Goal: Task Accomplishment & Management: Manage account settings

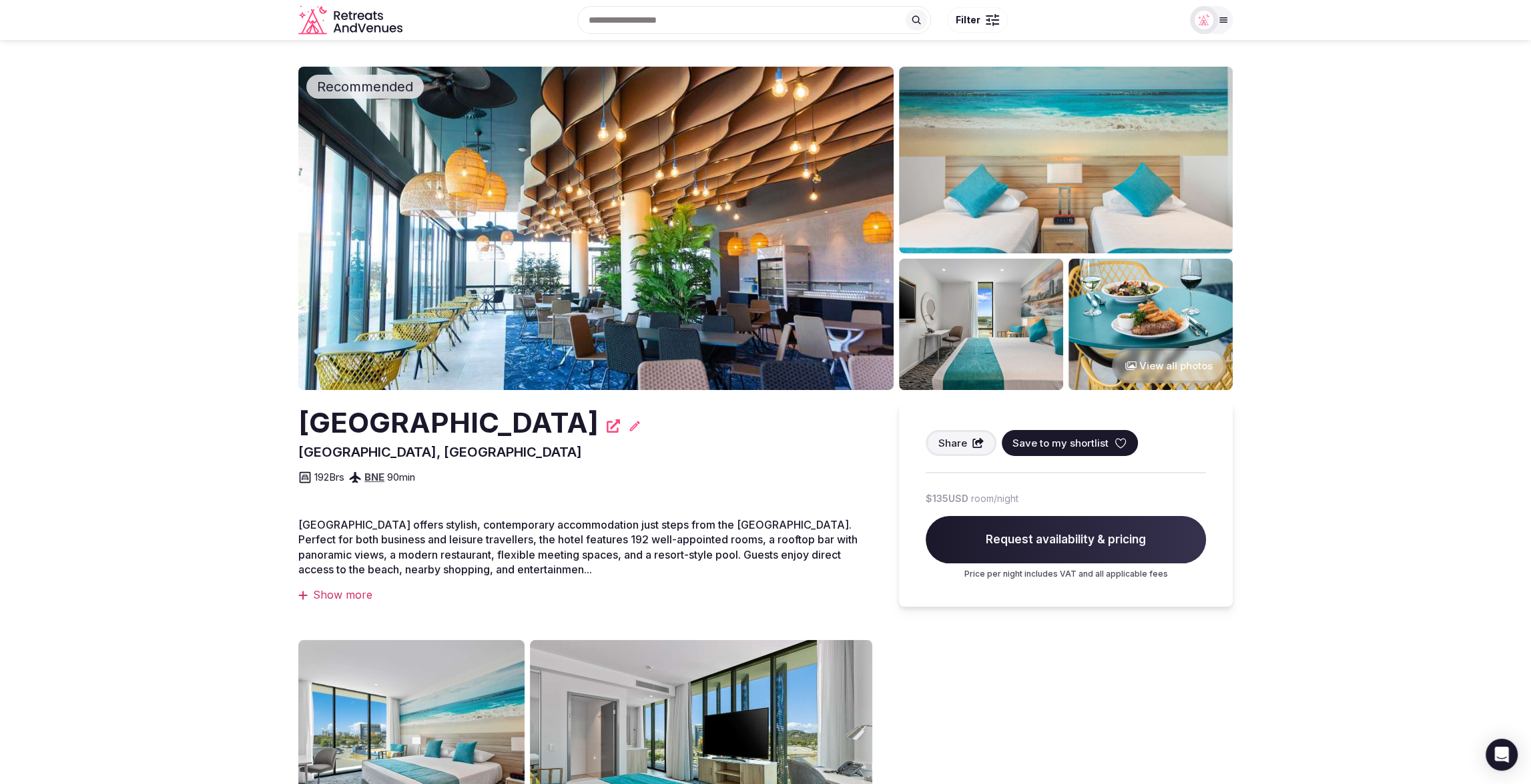
click at [1375, 197] on section "Recommended View all photos Rydges Gold Coast Airport Bilinga, Australia Share …" at bounding box center [766, 585] width 1531 height 1091
click at [640, 428] on icon at bounding box center [635, 425] width 10 height 10
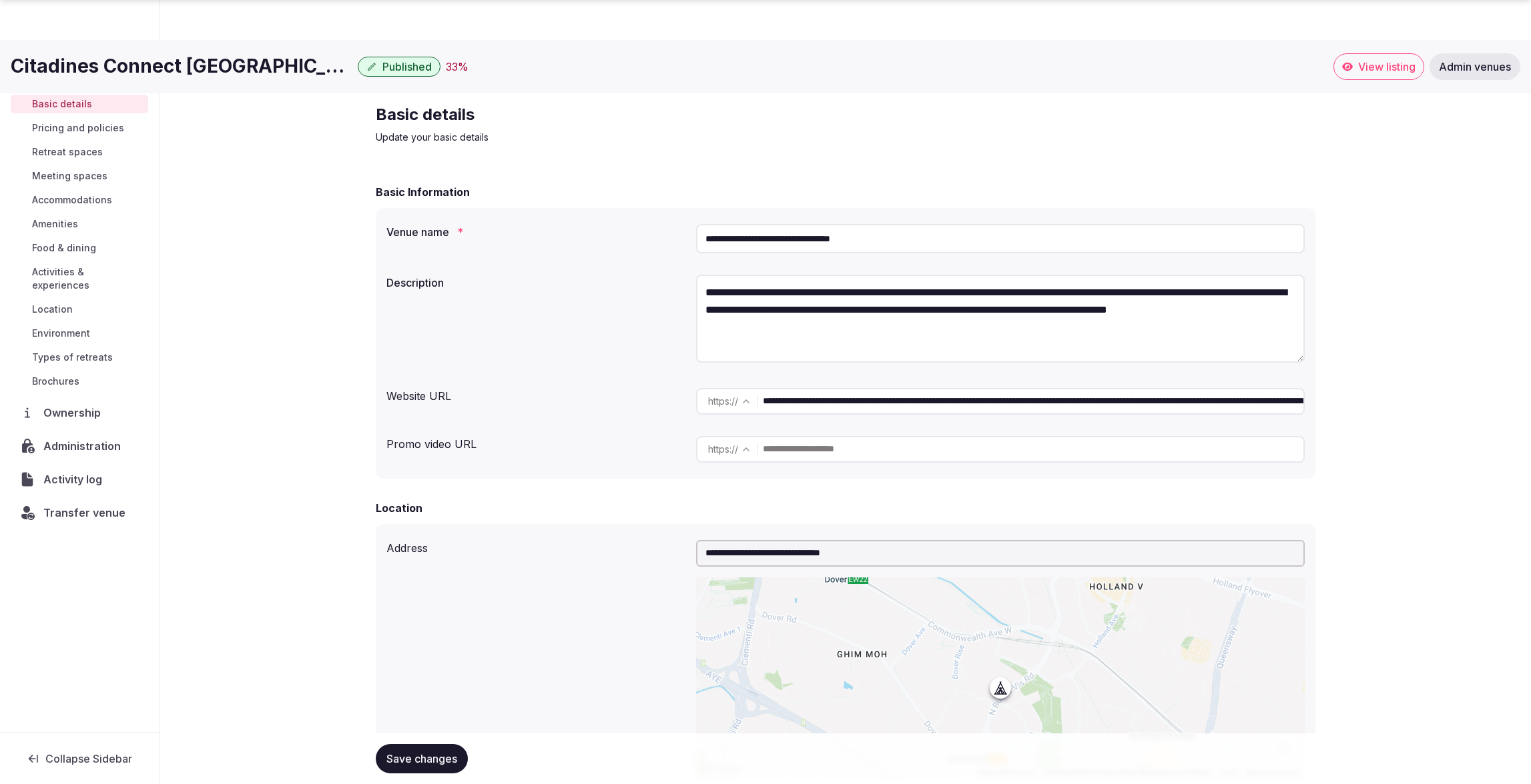
scroll to position [995, 0]
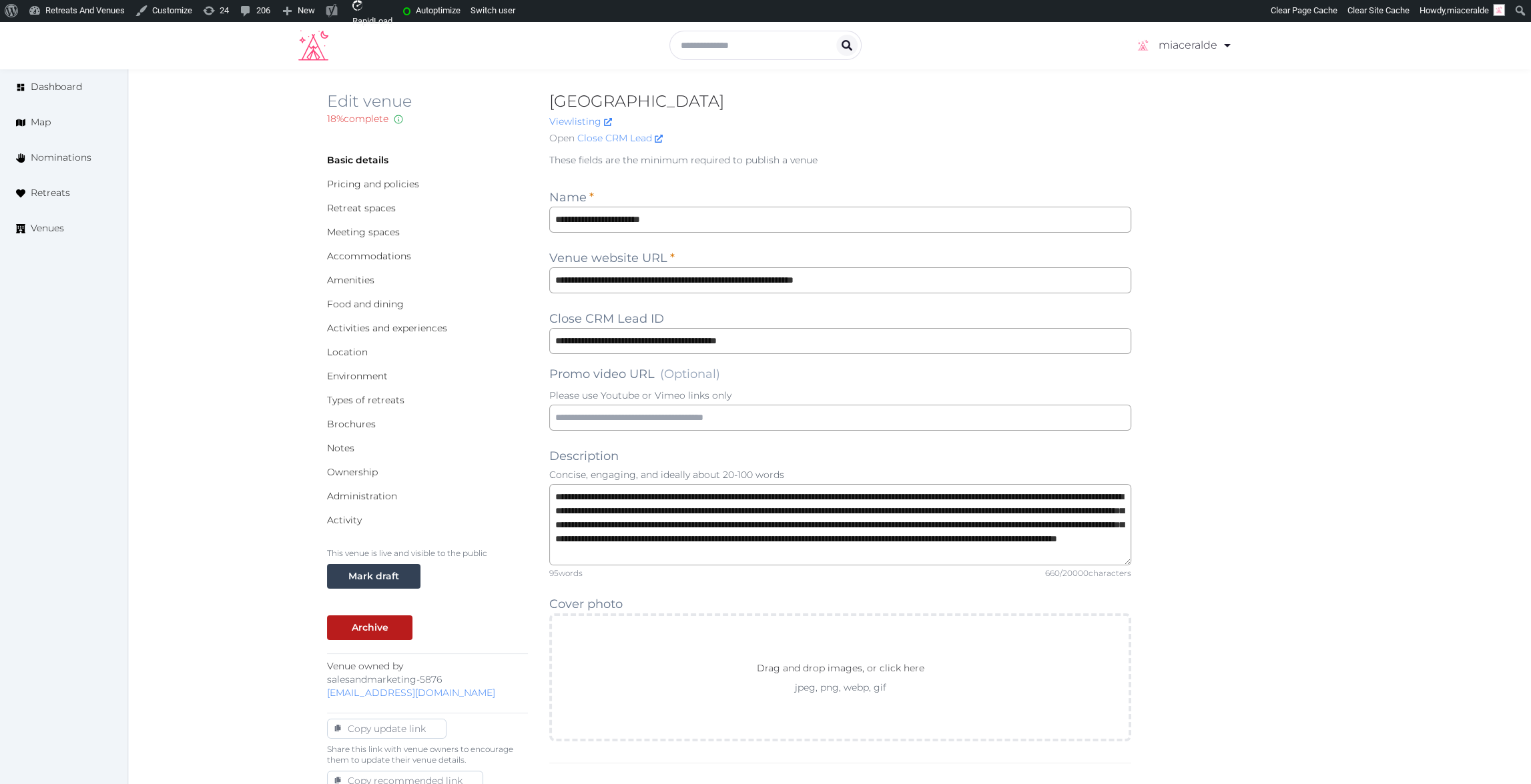
scroll to position [14, 0]
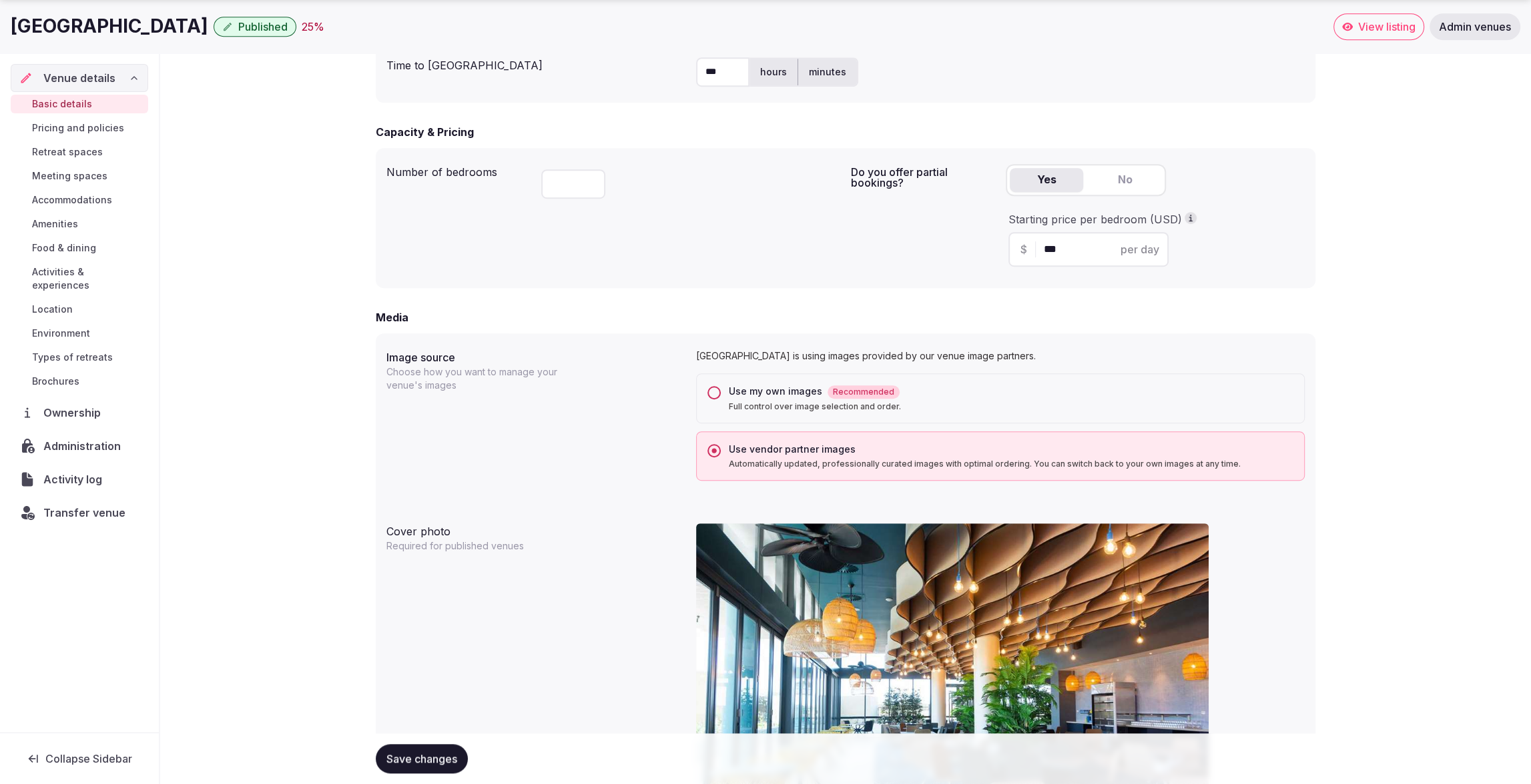
scroll to position [863, 0]
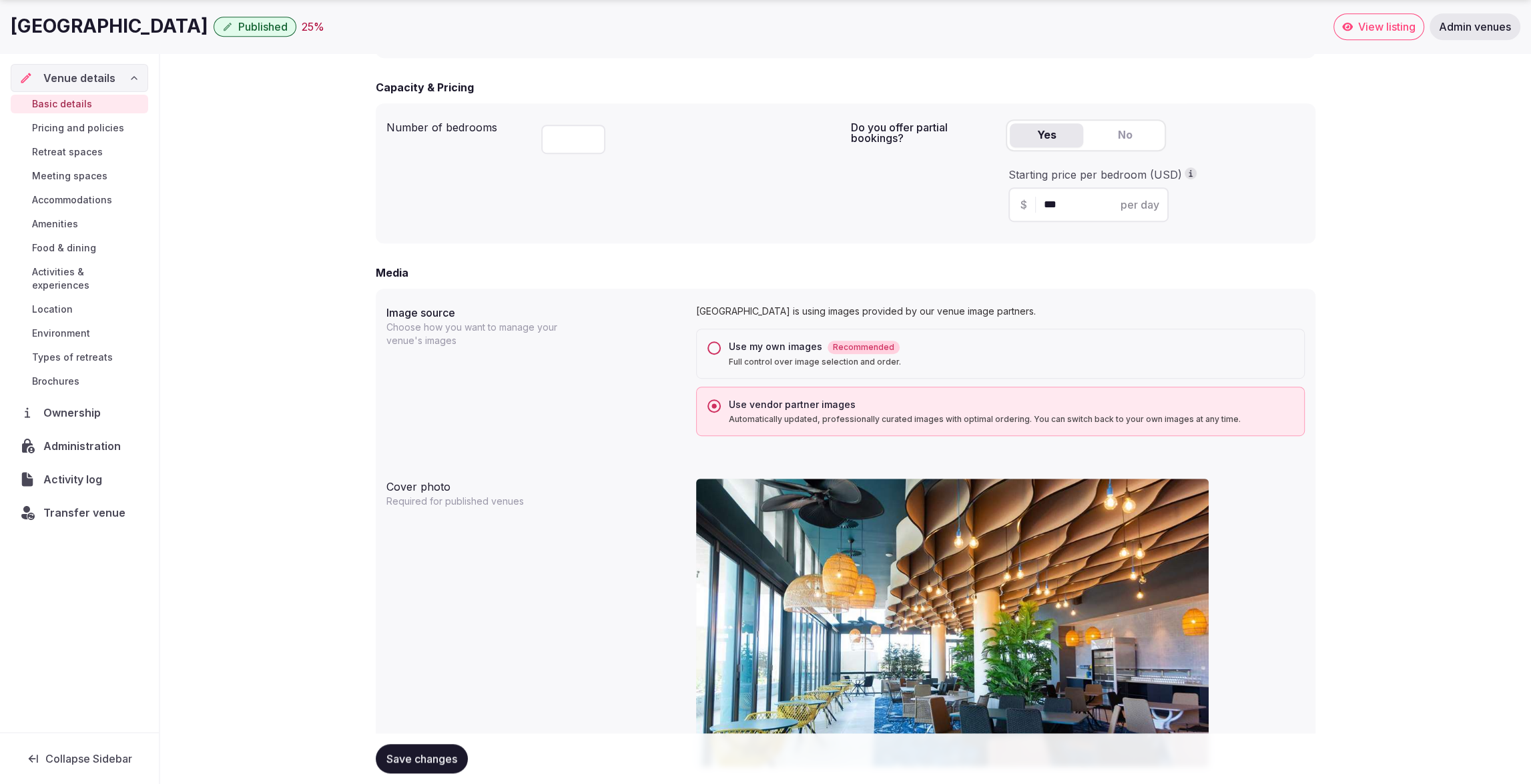
click at [715, 348] on button "Use my own images Recommended Full control over image selection and order." at bounding box center [714, 348] width 14 height 14
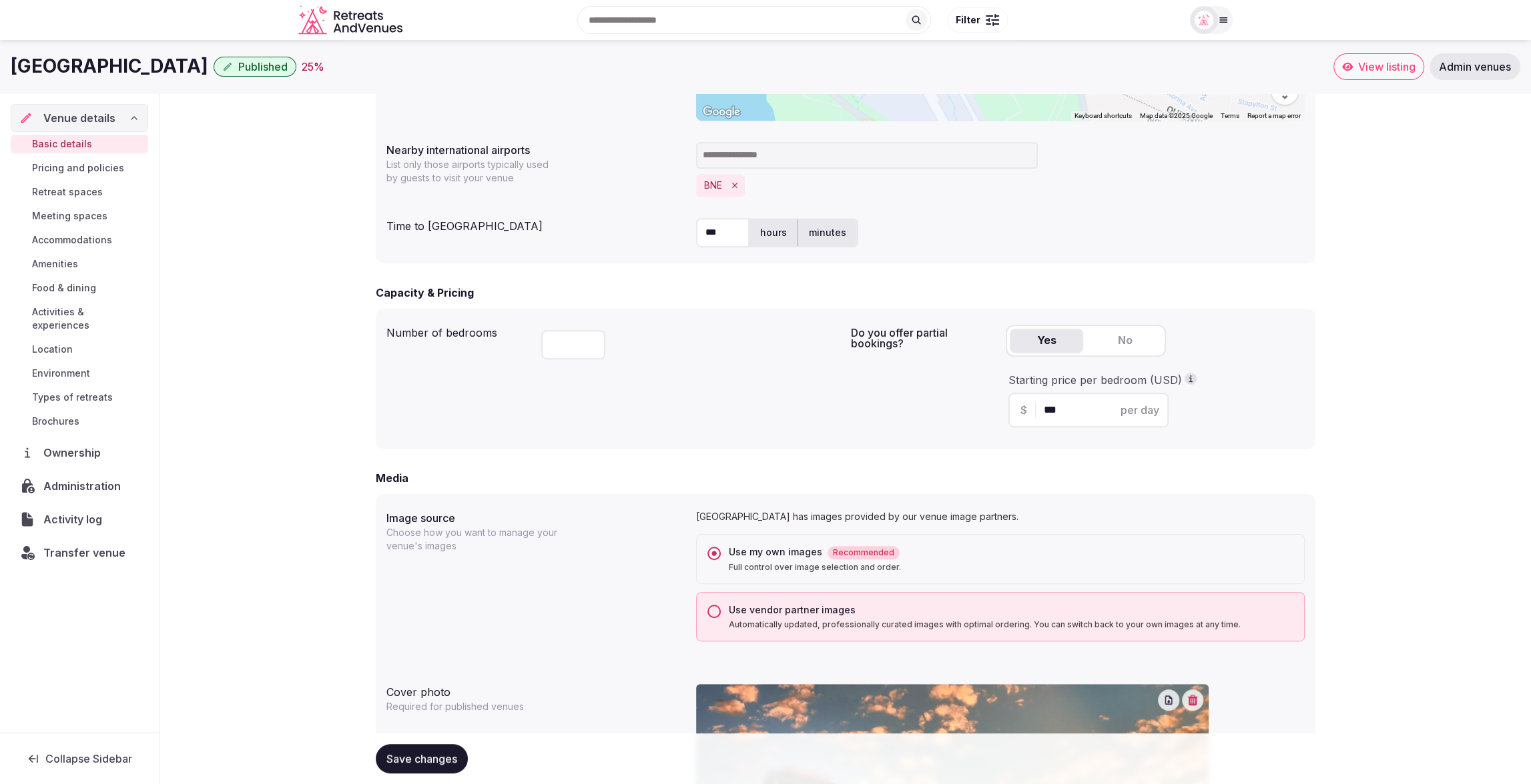
scroll to position [629, 0]
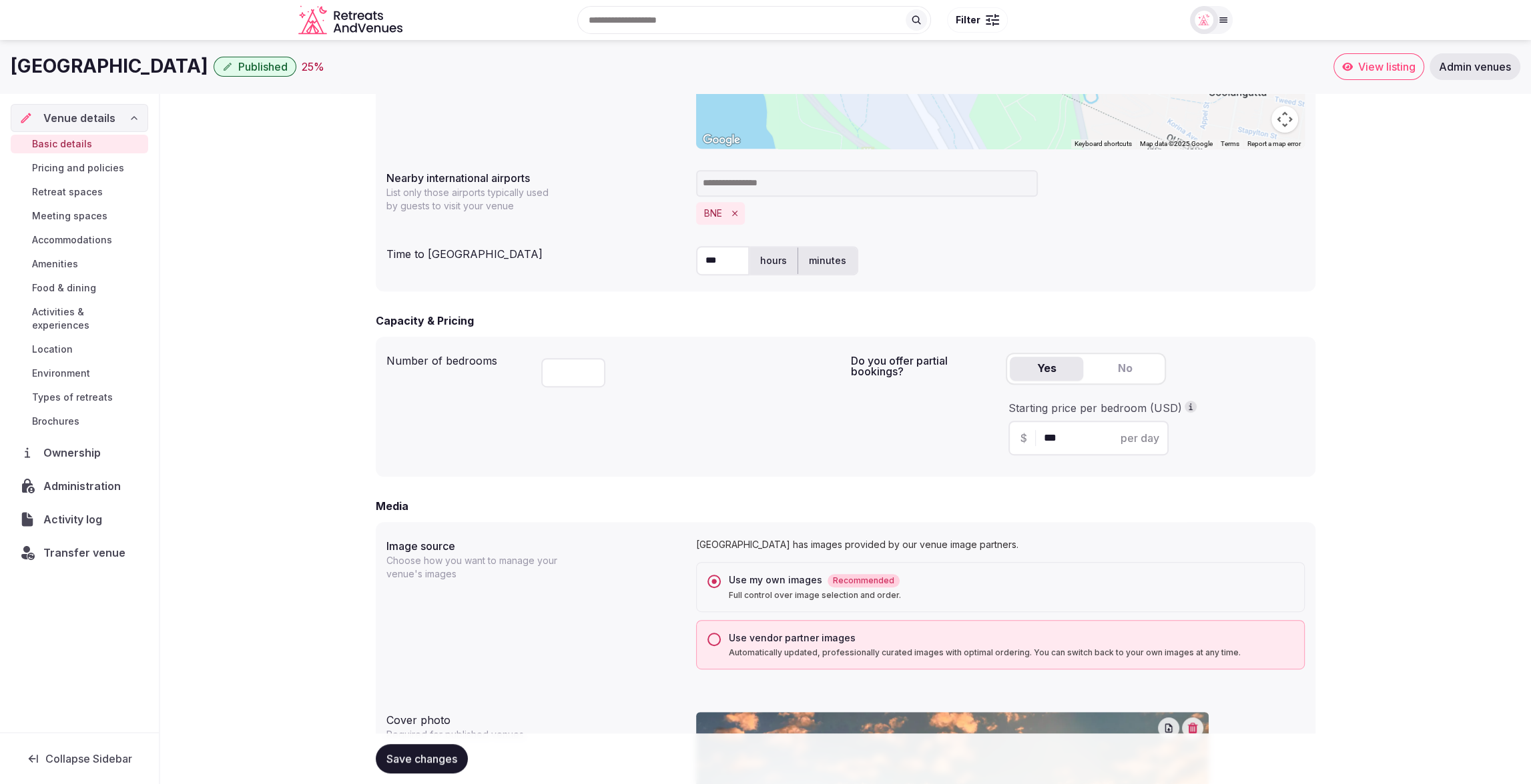
click at [715, 638] on button "Use vendor partner images Automatically updated, professionally curated images …" at bounding box center [714, 640] width 14 height 14
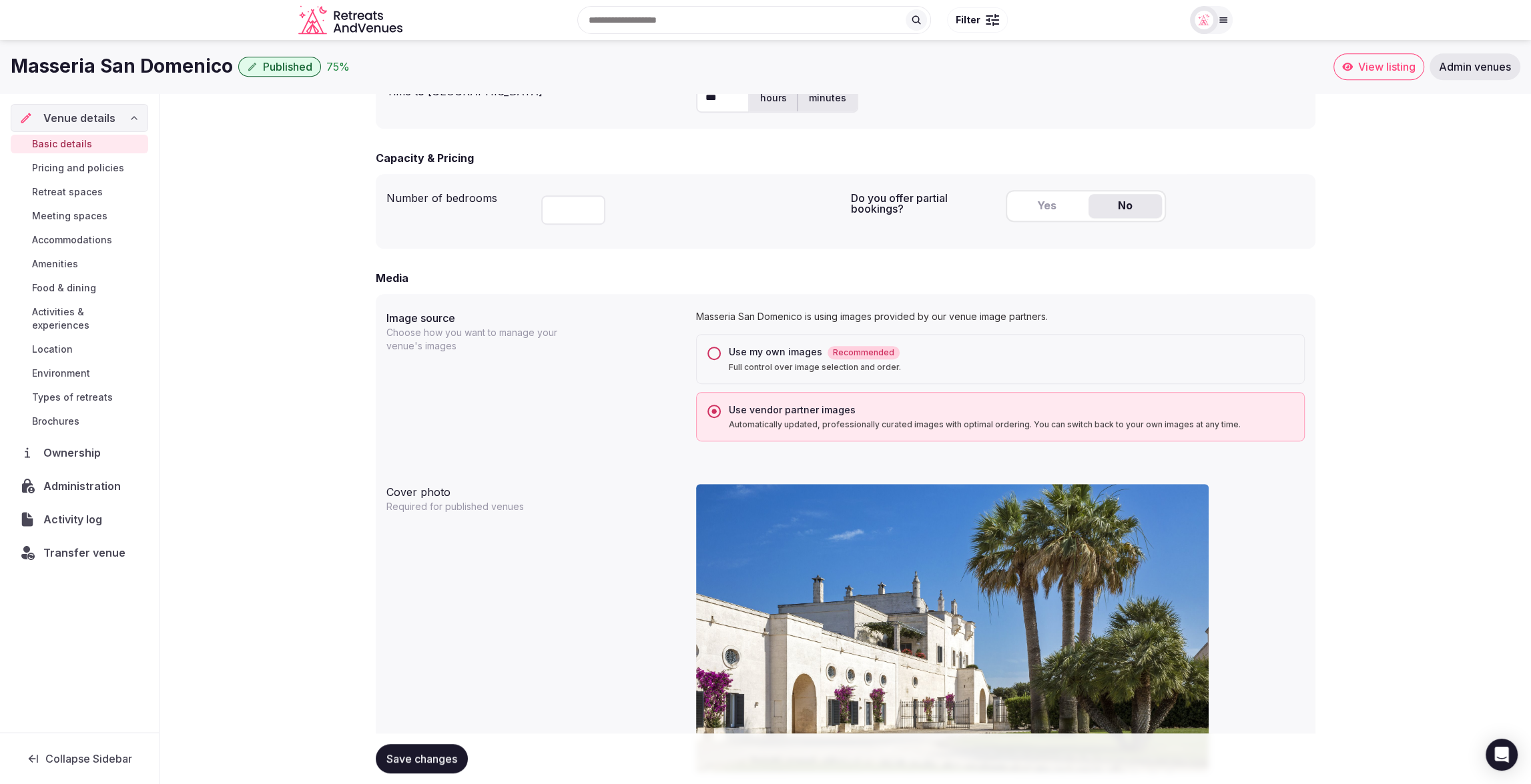
scroll to position [789, 0]
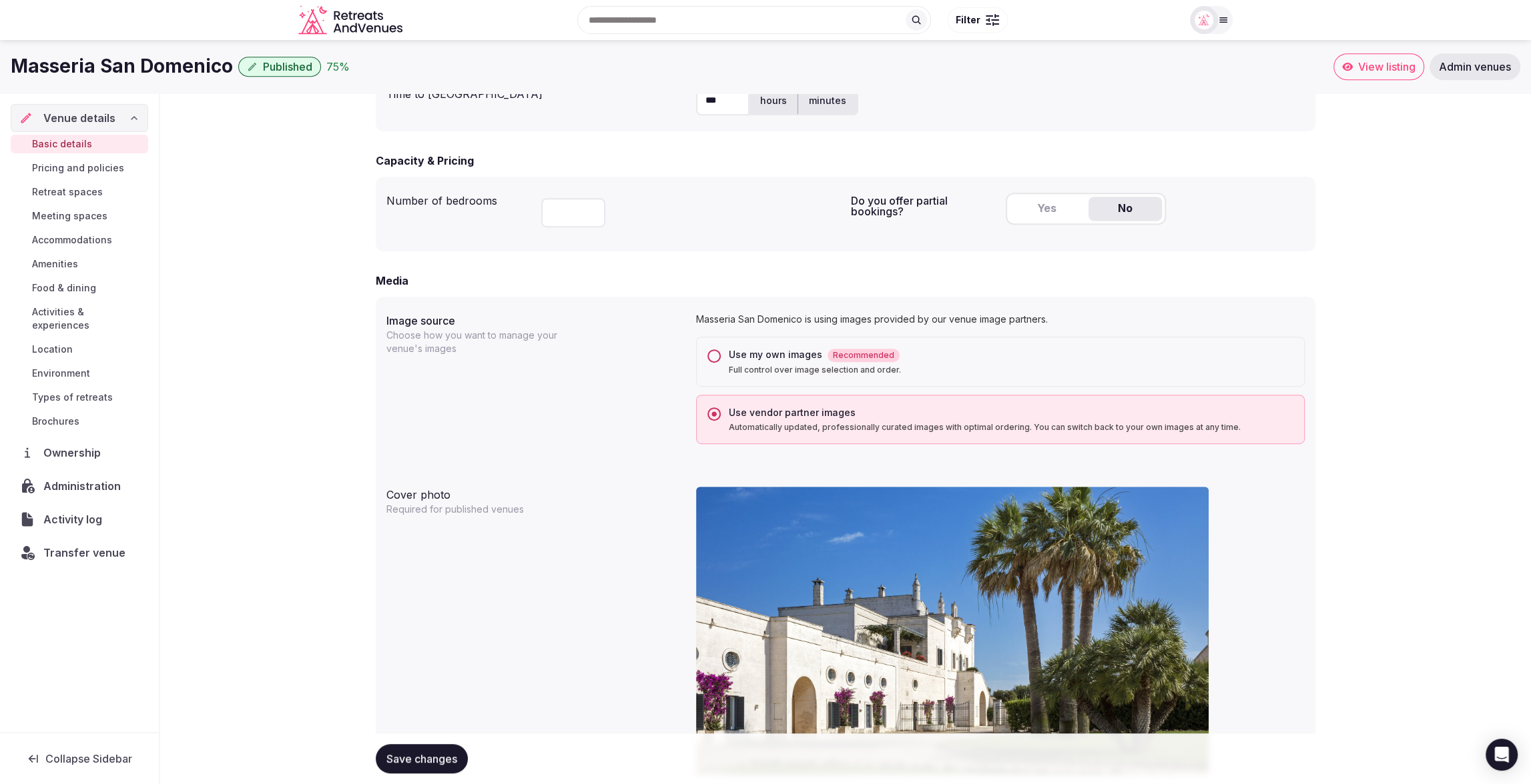
click at [713, 356] on button "Use my own images Recommended Full control over image selection and order." at bounding box center [714, 357] width 14 height 14
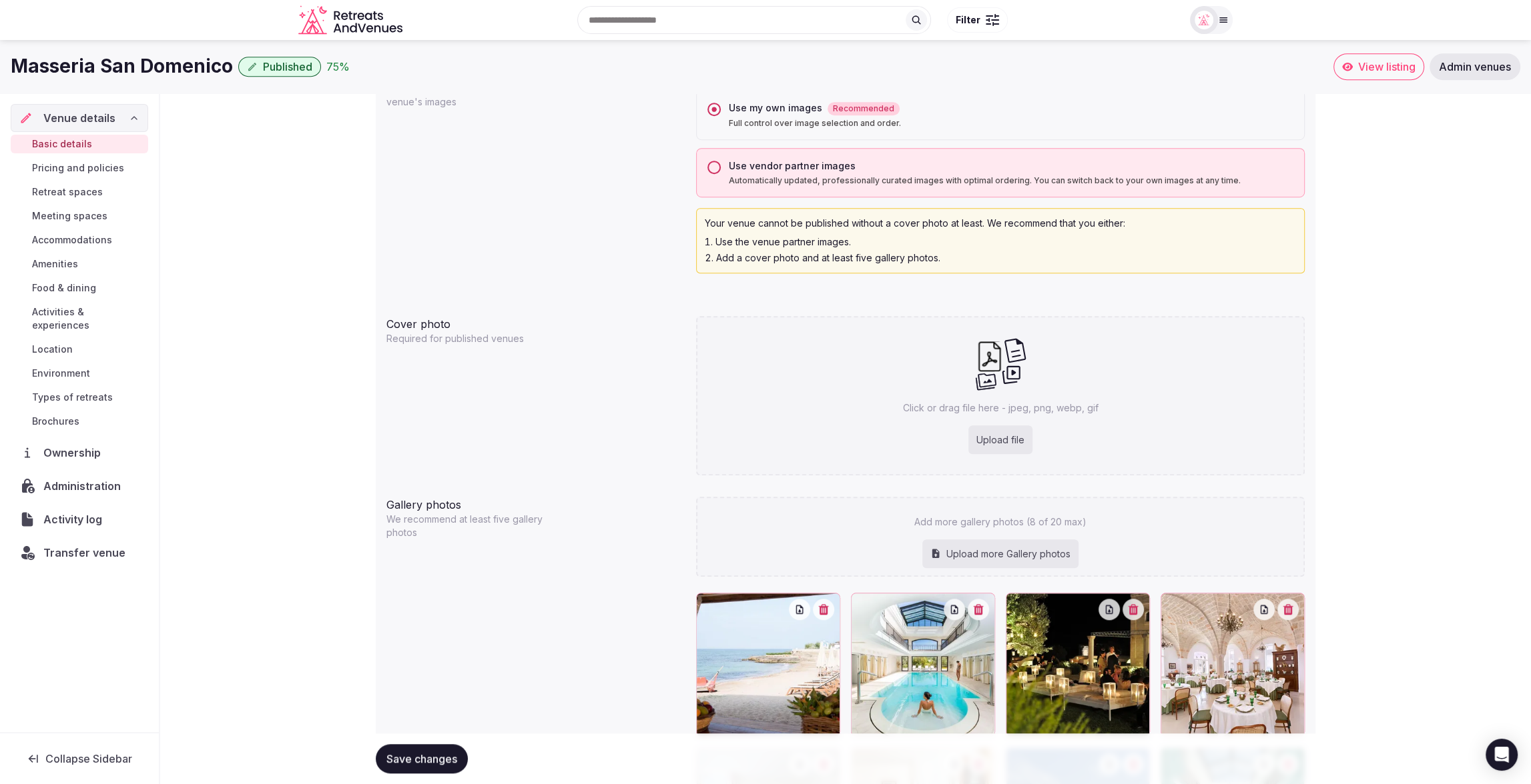
scroll to position [1016, 0]
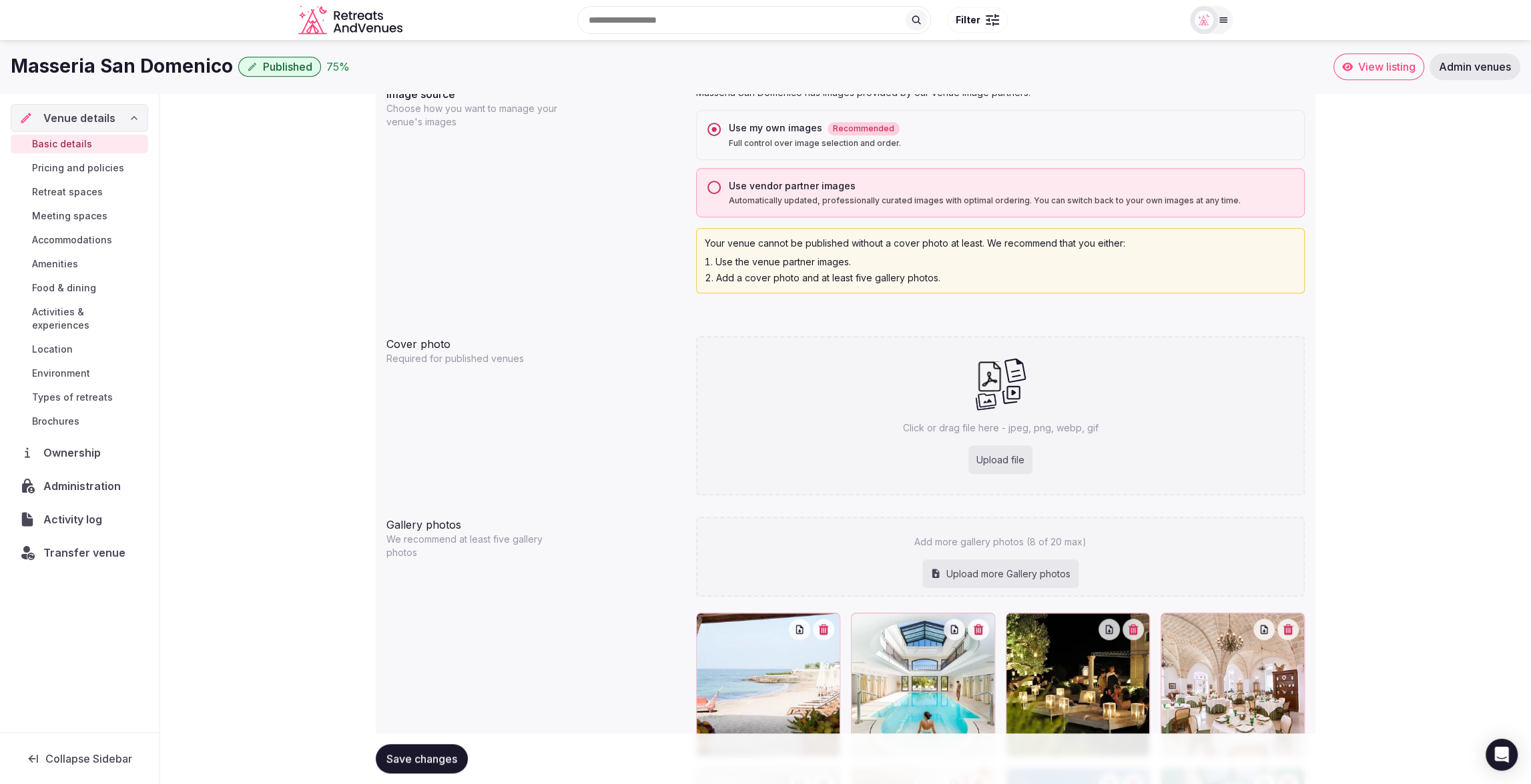
click at [715, 187] on button "Use vendor partner images Automatically updated, professionally curated images …" at bounding box center [714, 187] width 14 height 14
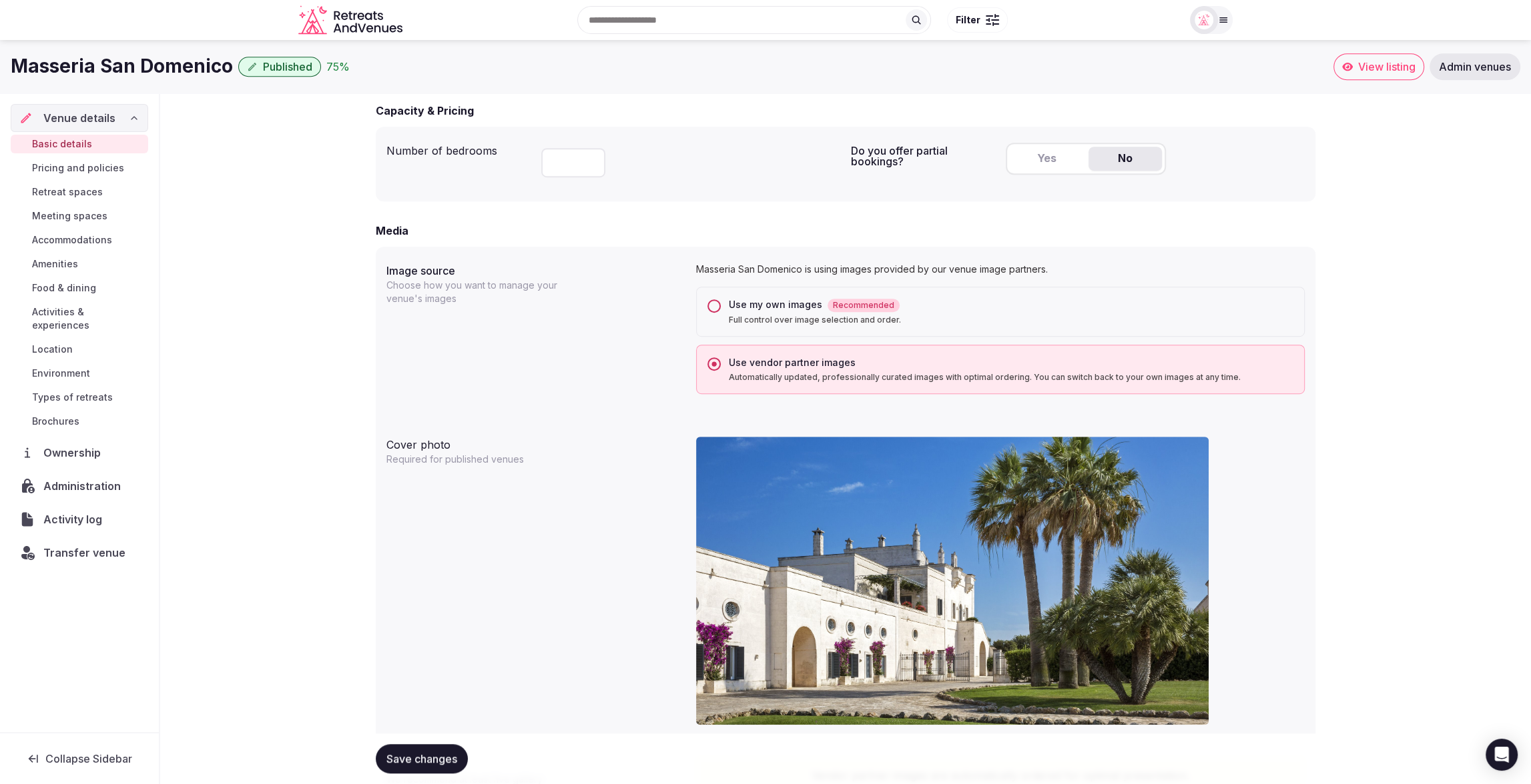
scroll to position [801, 0]
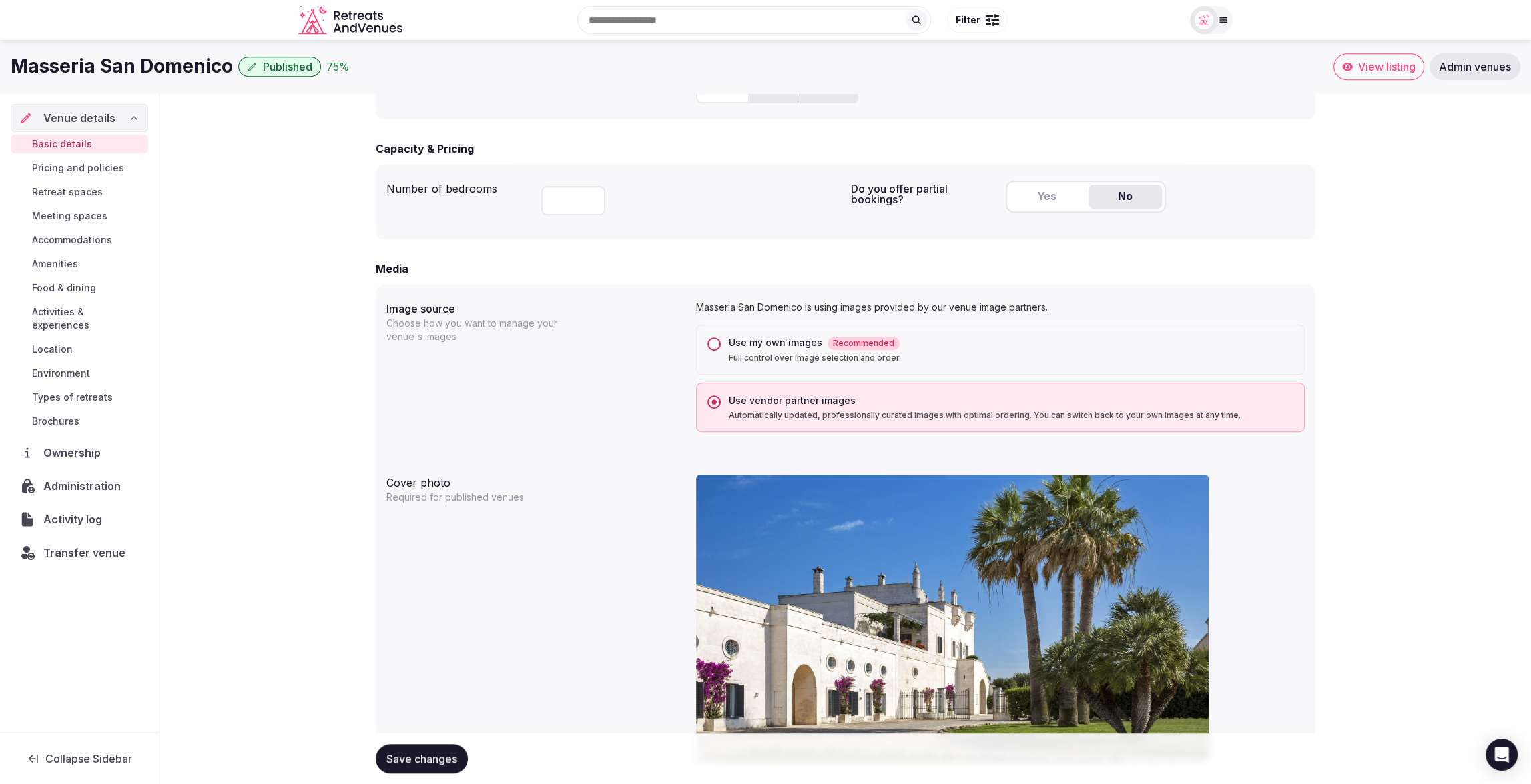
click at [713, 345] on button "Use my own images Recommended Full control over image selection and order." at bounding box center [714, 344] width 14 height 14
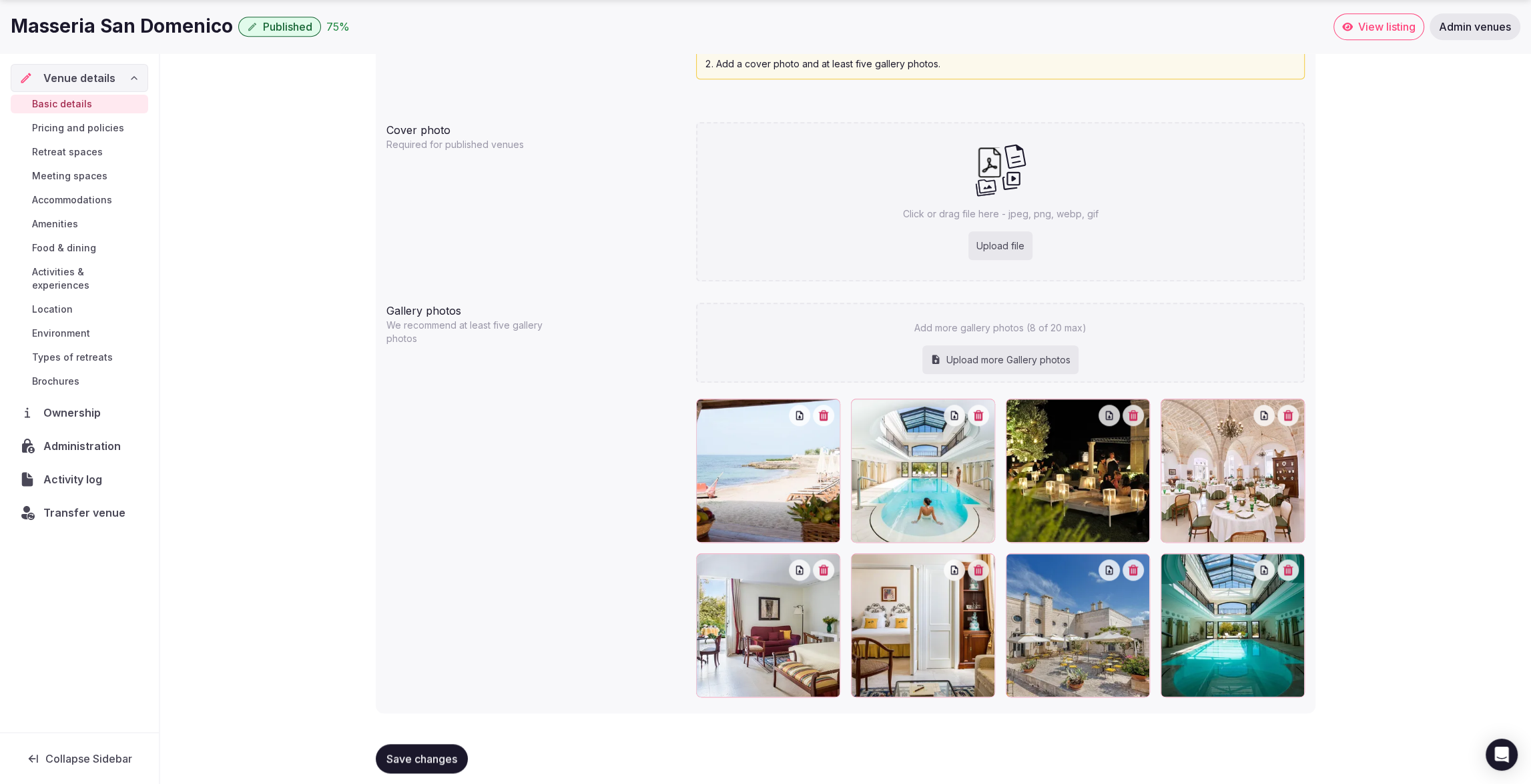
scroll to position [1240, 0]
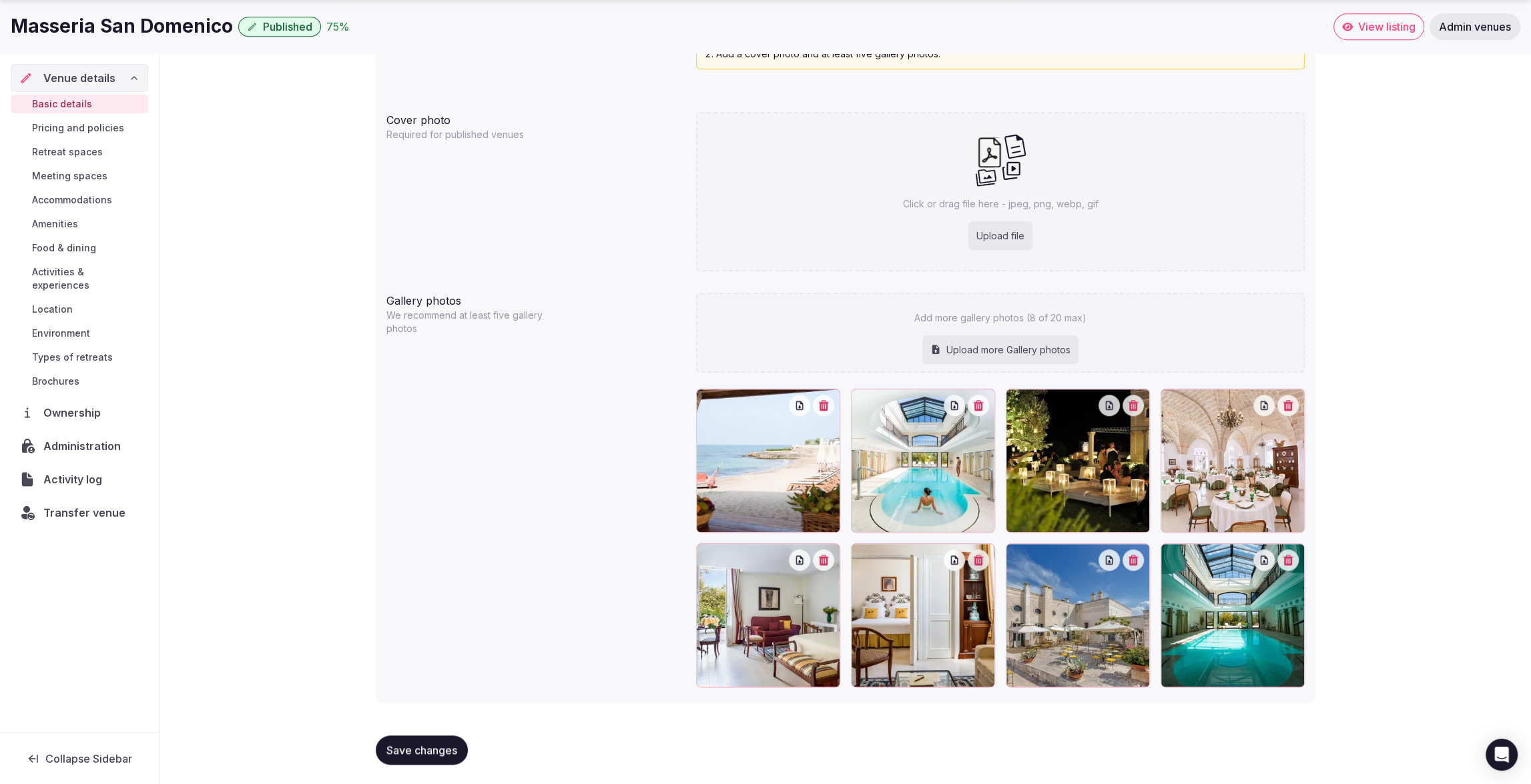
click at [1039, 604] on div at bounding box center [1078, 616] width 144 height 144
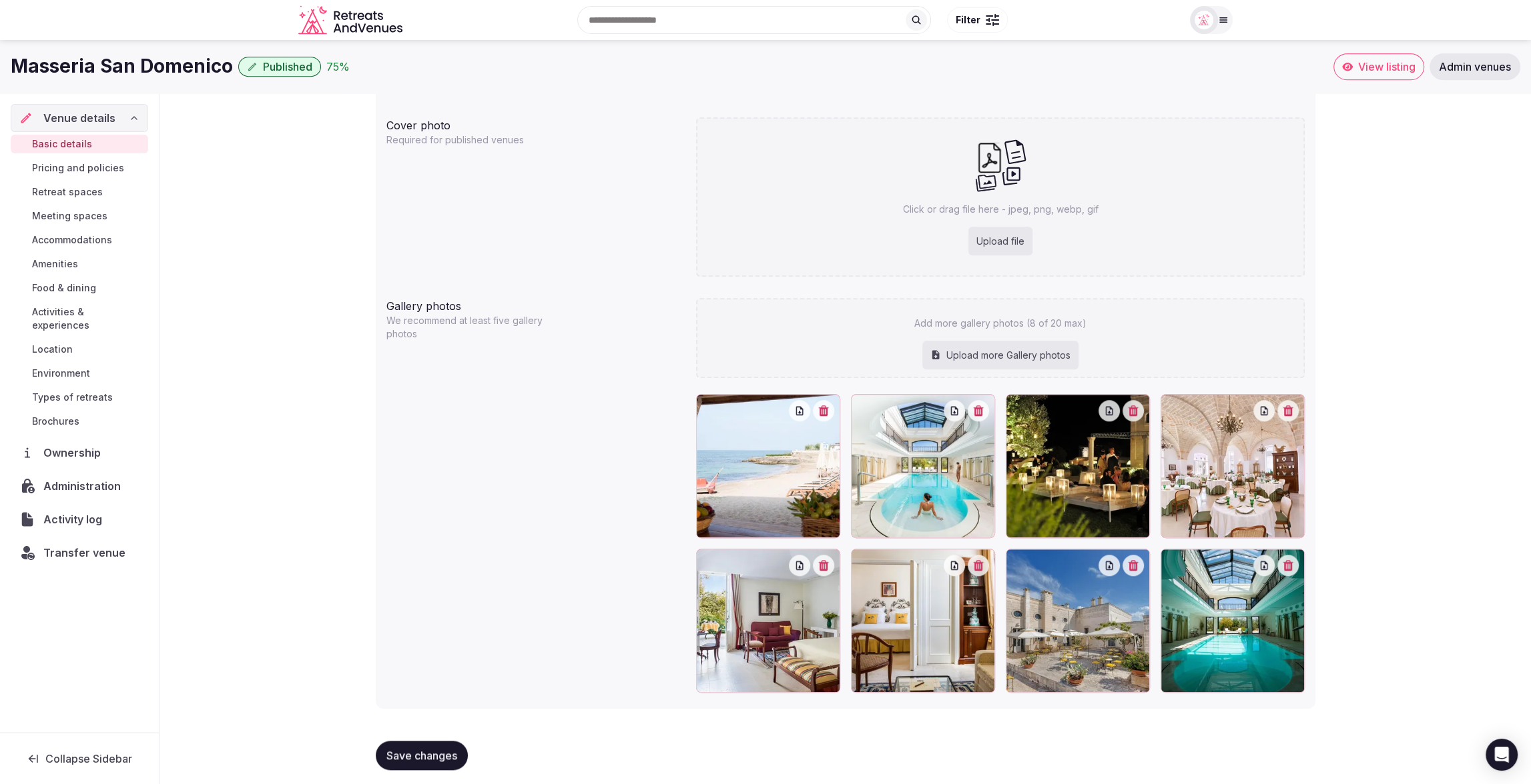
scroll to position [1234, 0]
click at [1091, 605] on div at bounding box center [1078, 622] width 144 height 144
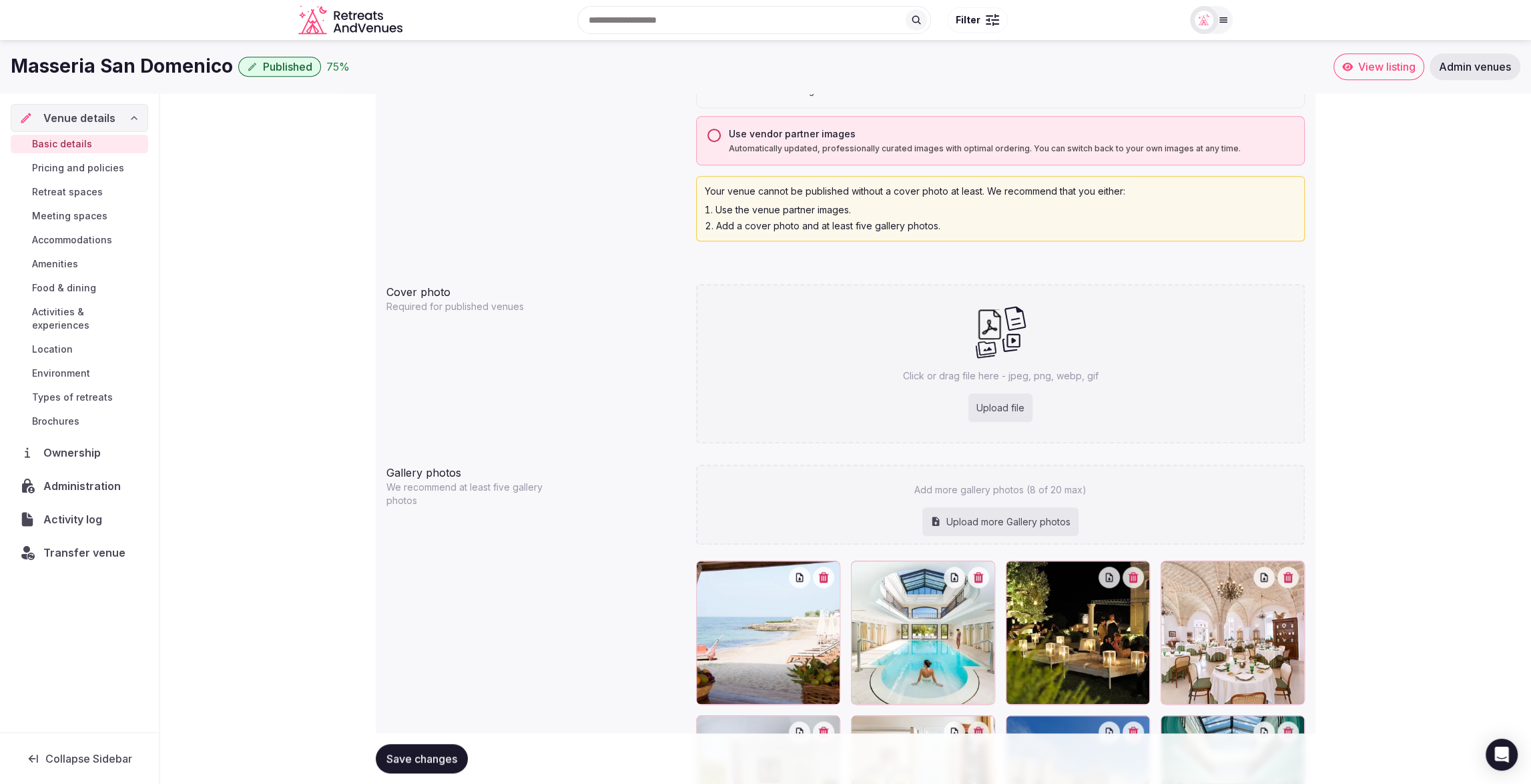
scroll to position [1035, 0]
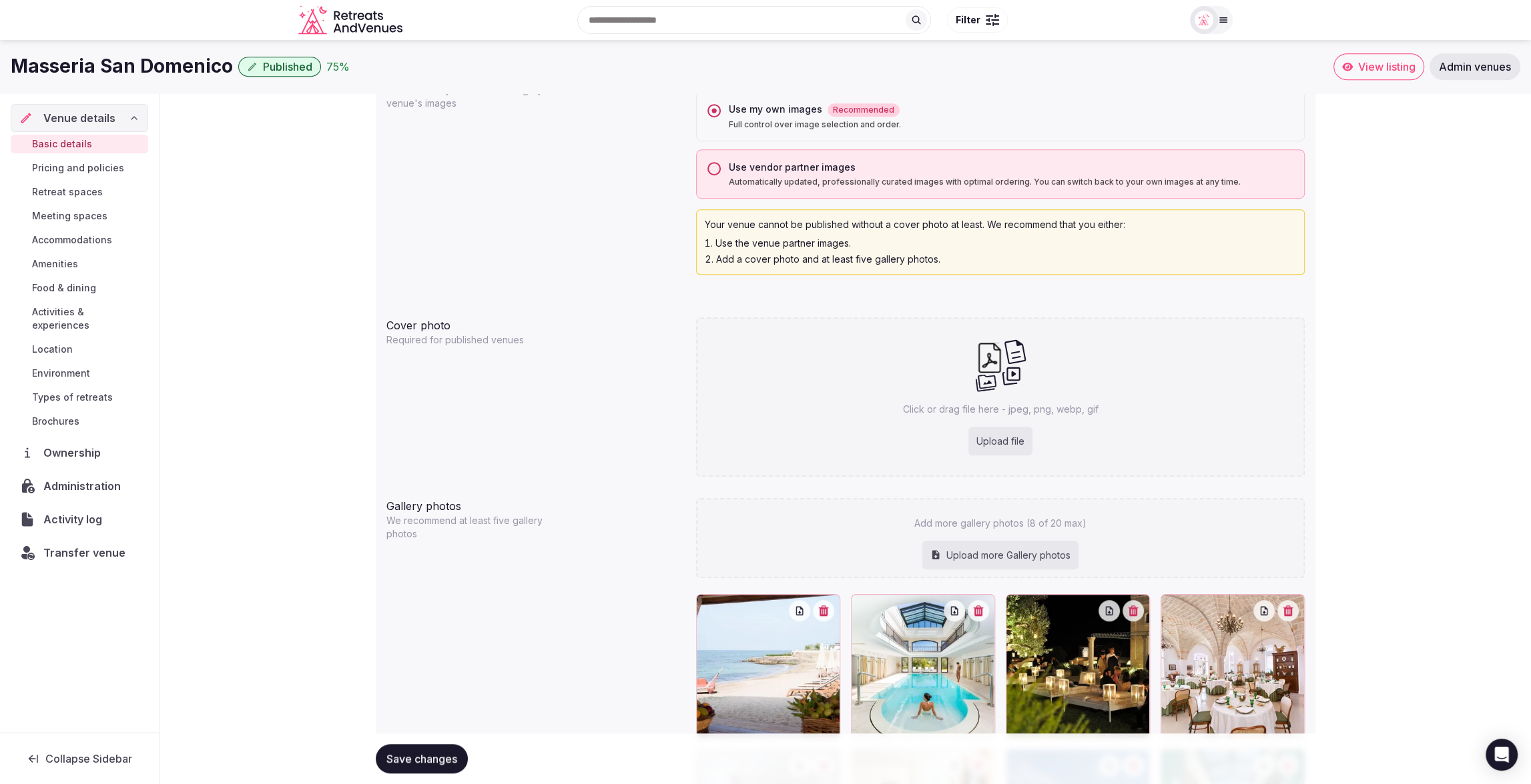
click at [994, 440] on div "Upload file" at bounding box center [1000, 441] width 64 height 29
type input "**********"
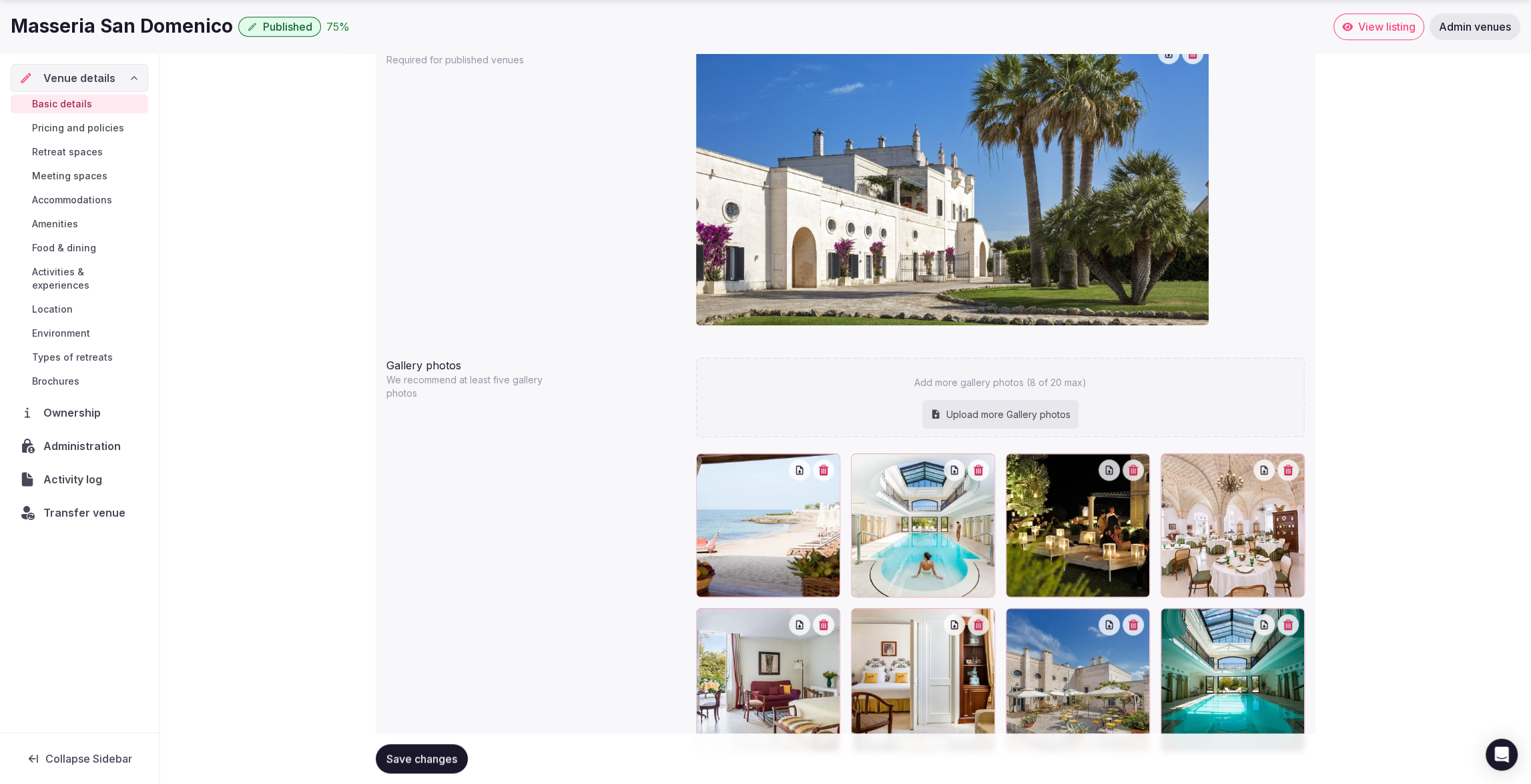
scroll to position [1304, 0]
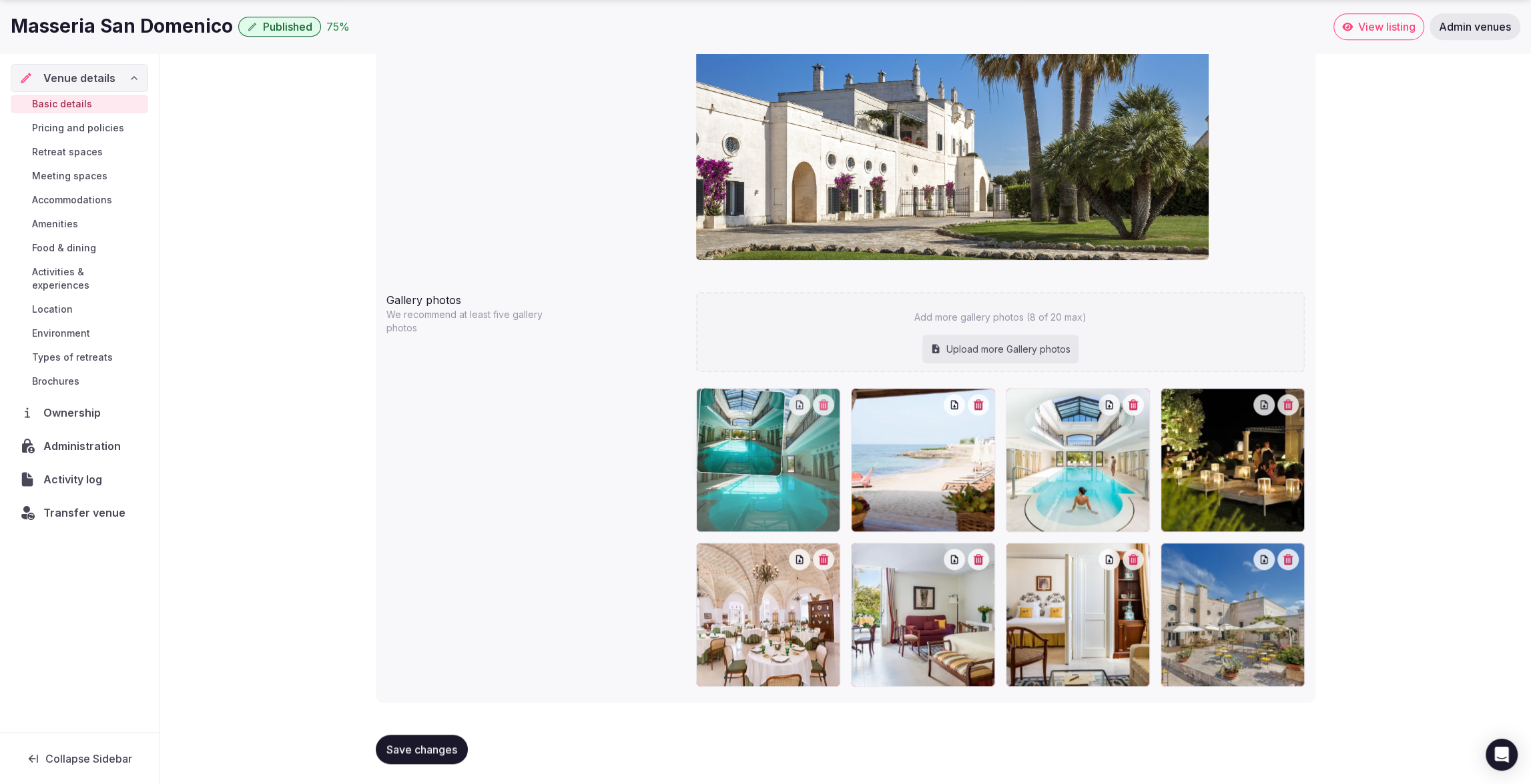
drag, startPoint x: 1218, startPoint y: 614, endPoint x: 790, endPoint y: 471, distance: 451.3
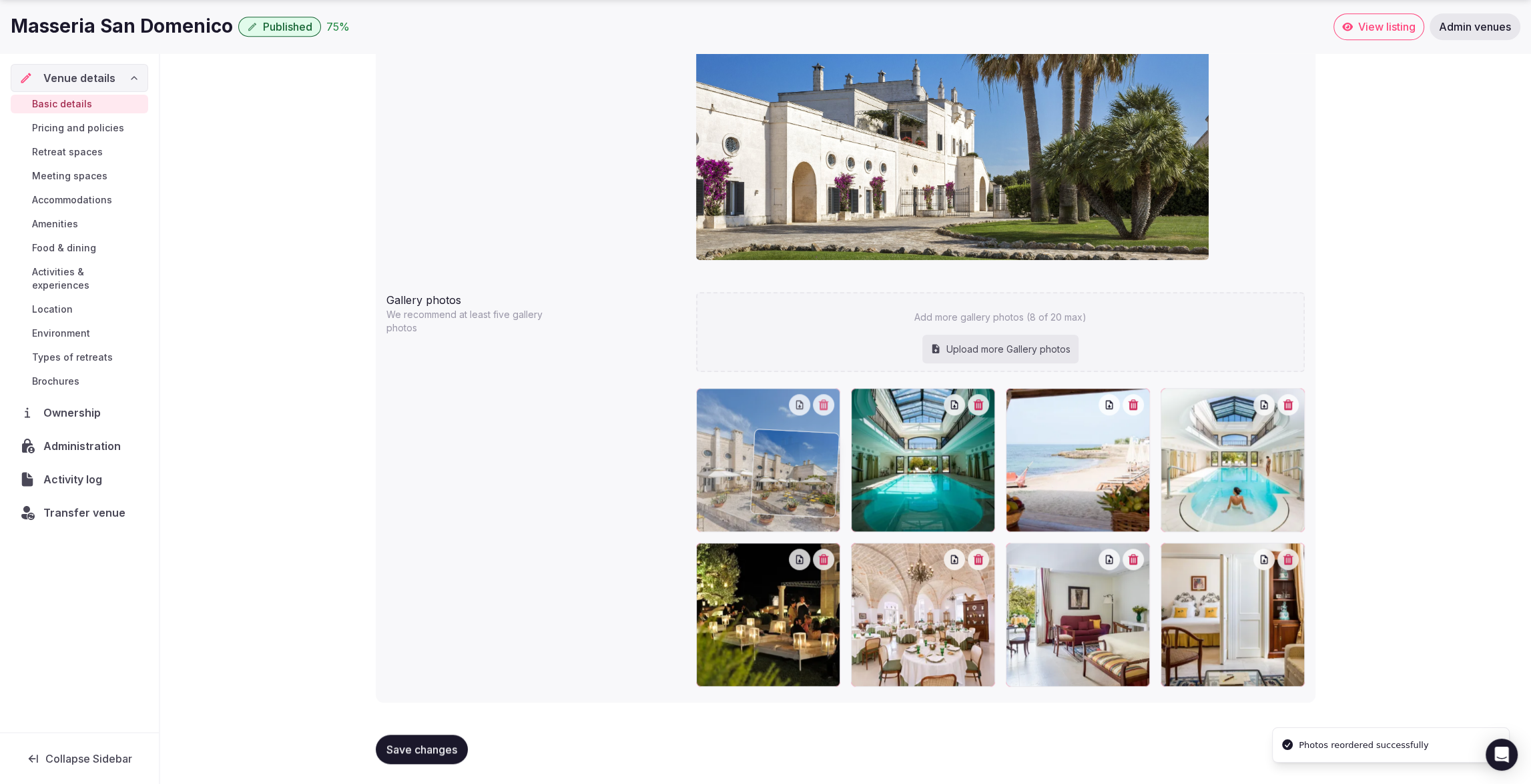
drag, startPoint x: 1254, startPoint y: 670, endPoint x: 830, endPoint y: 559, distance: 438.3
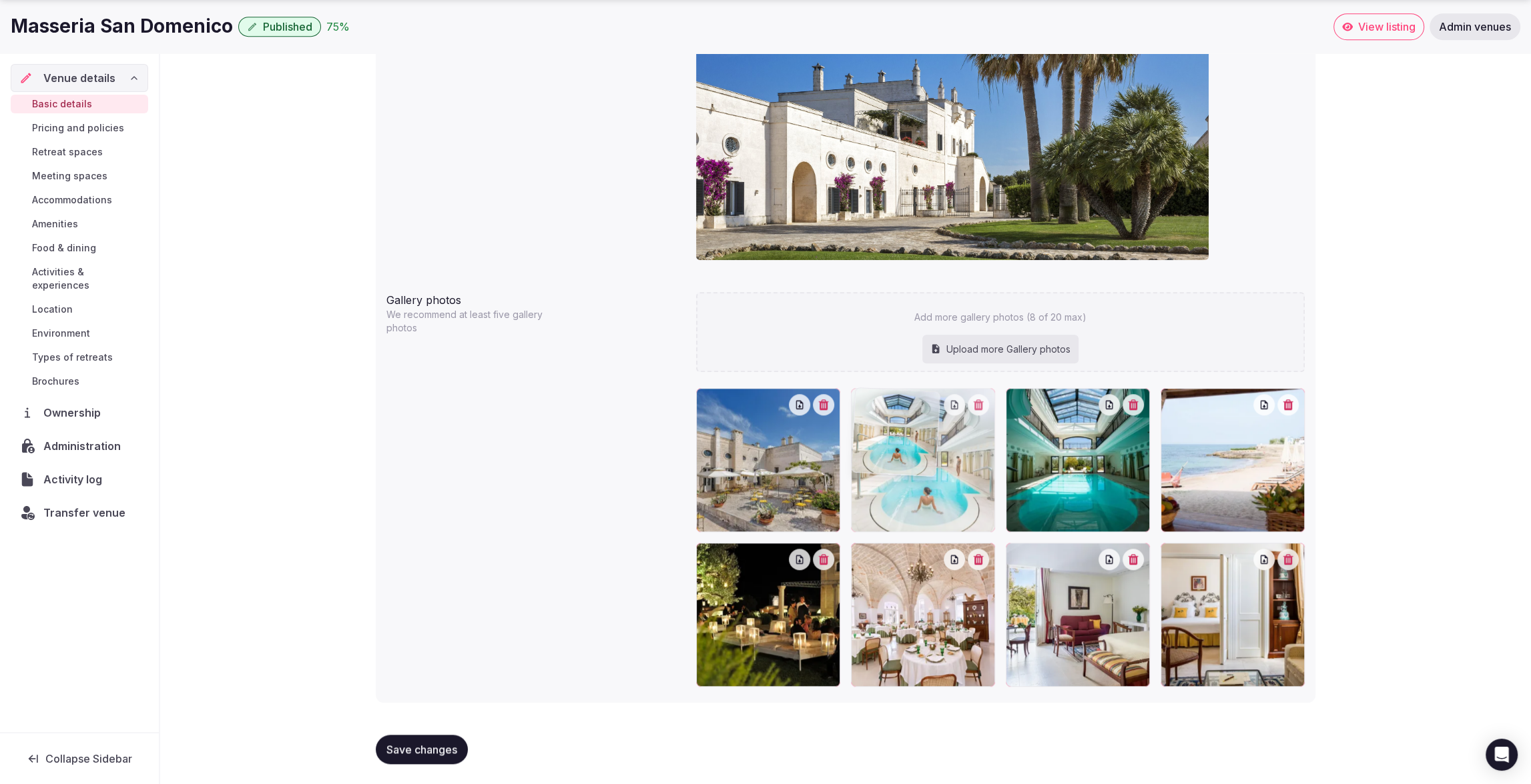
drag, startPoint x: 1210, startPoint y: 491, endPoint x: 928, endPoint y: 490, distance: 282.0
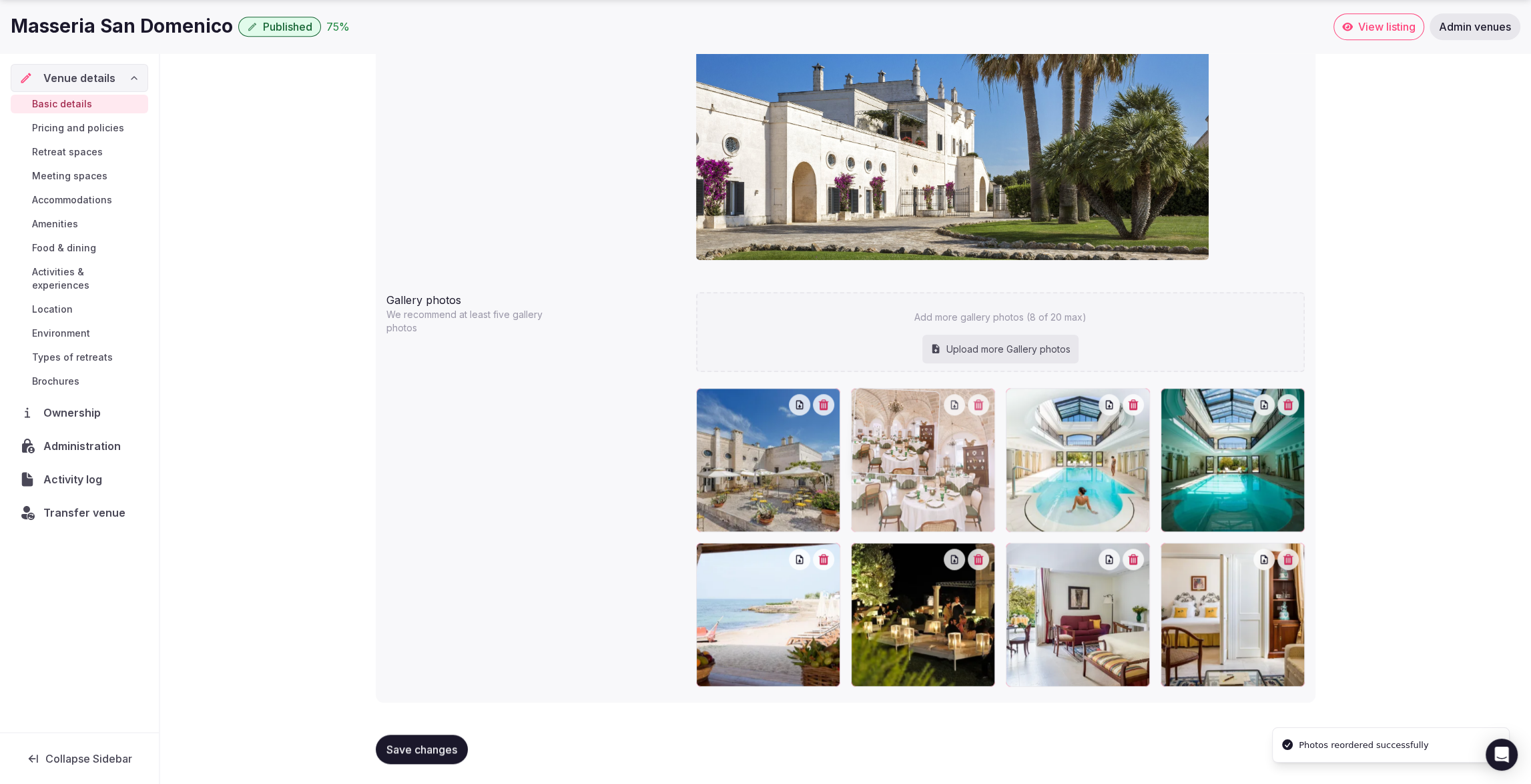
drag, startPoint x: 947, startPoint y: 621, endPoint x: 944, endPoint y: 529, distance: 92.0
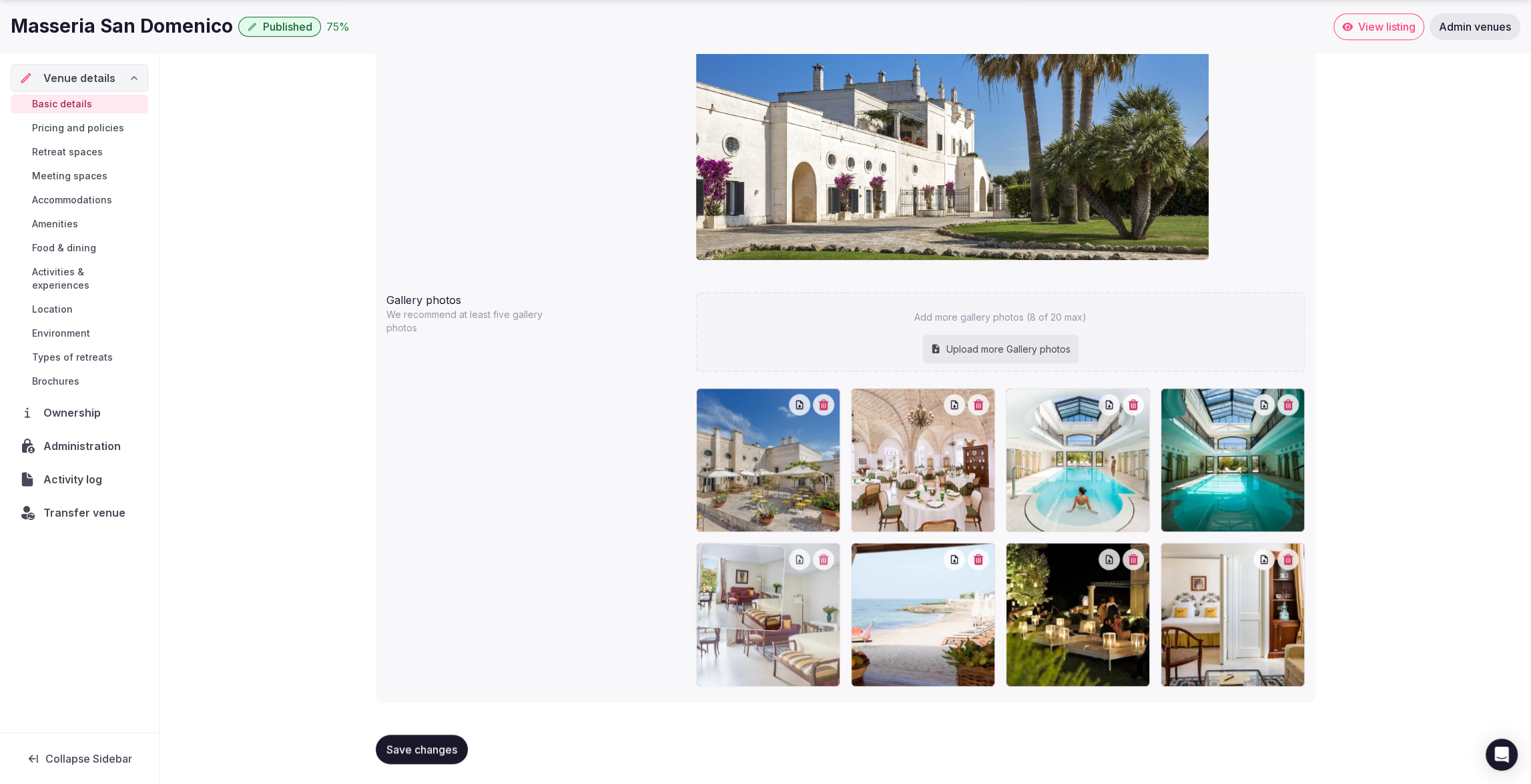
drag, startPoint x: 1104, startPoint y: 638, endPoint x: 859, endPoint y: 644, distance: 245.1
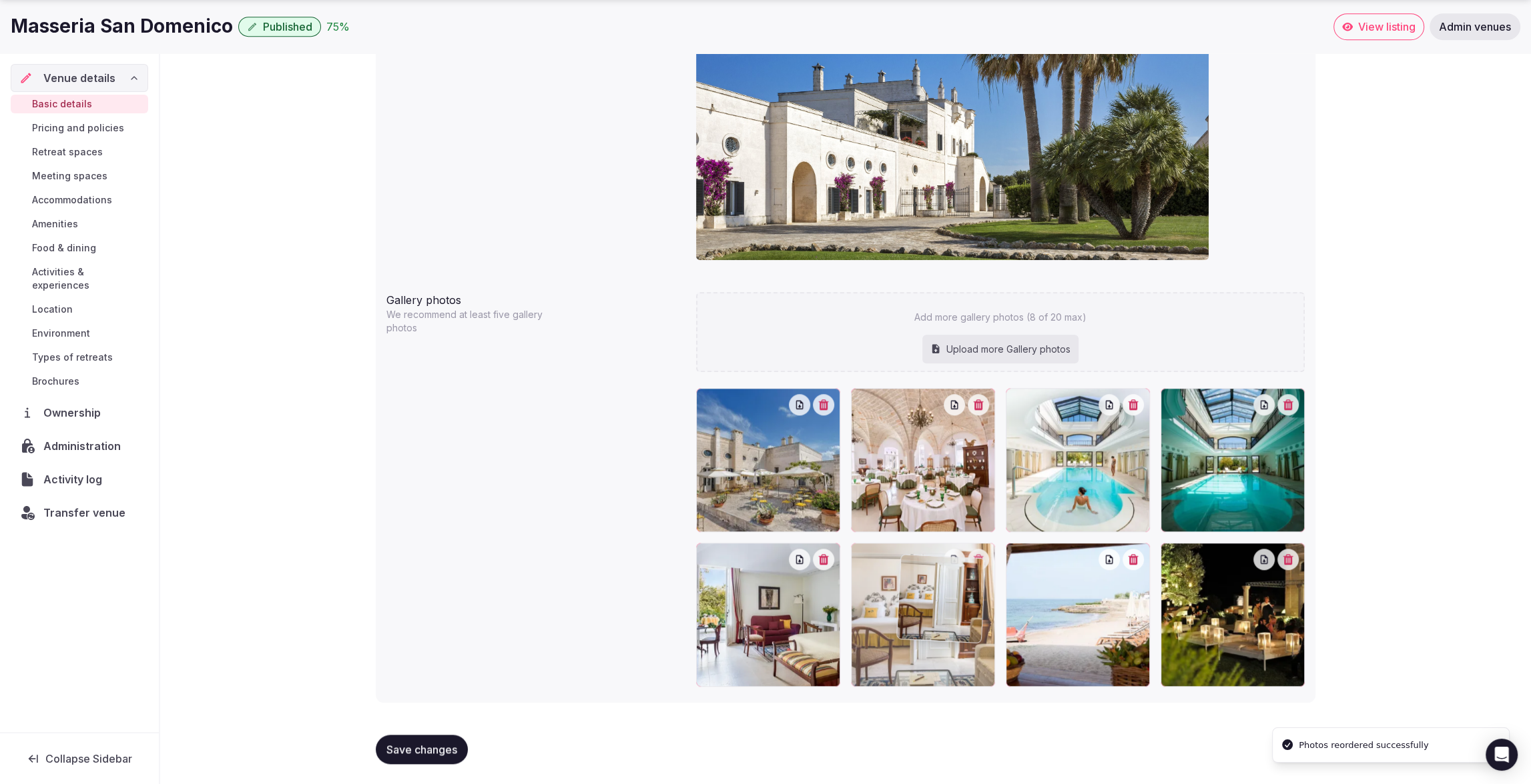
drag, startPoint x: 1228, startPoint y: 637, endPoint x: 961, endPoint y: 653, distance: 267.5
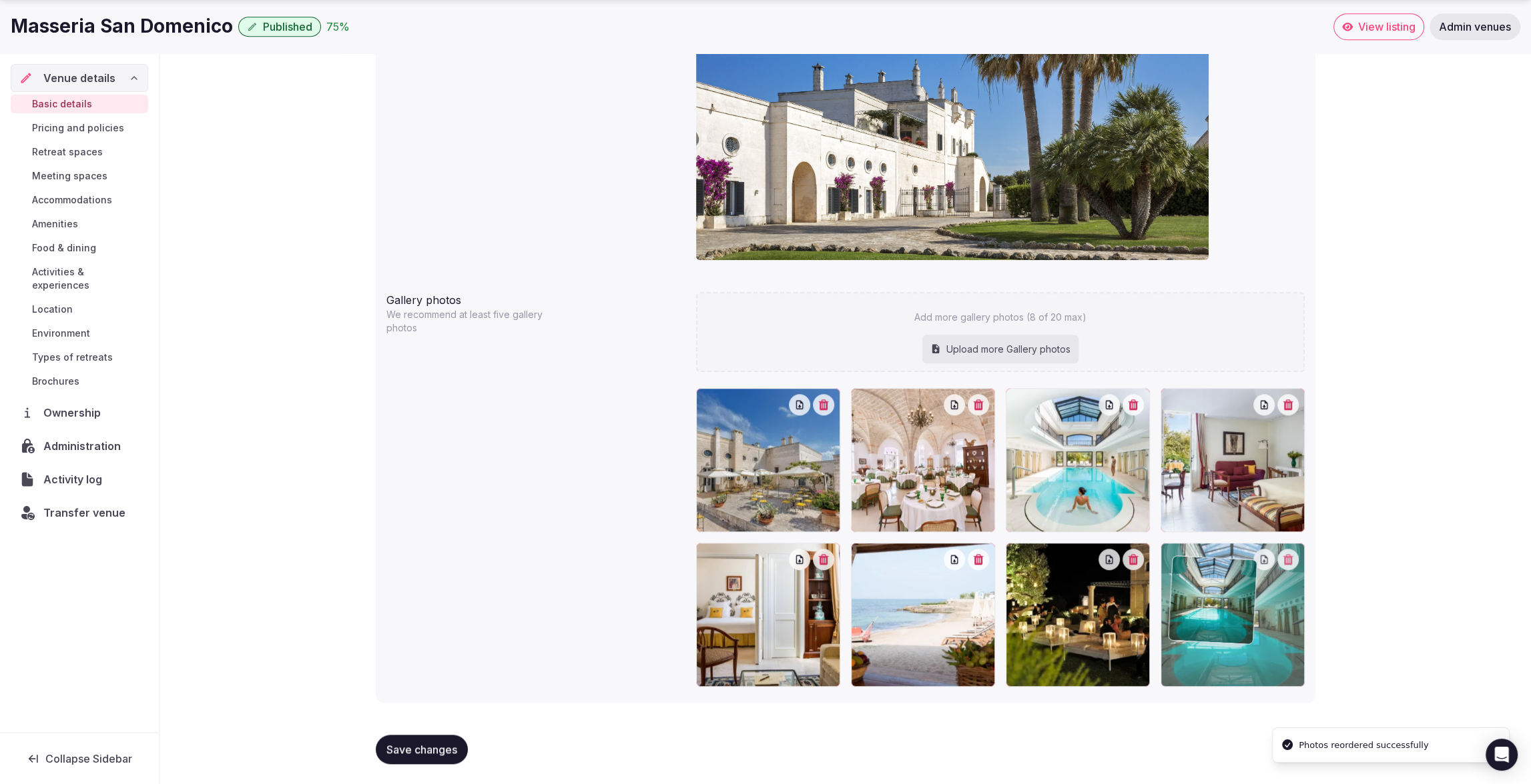
drag, startPoint x: 1215, startPoint y: 493, endPoint x: 1214, endPoint y: 659, distance: 166.0
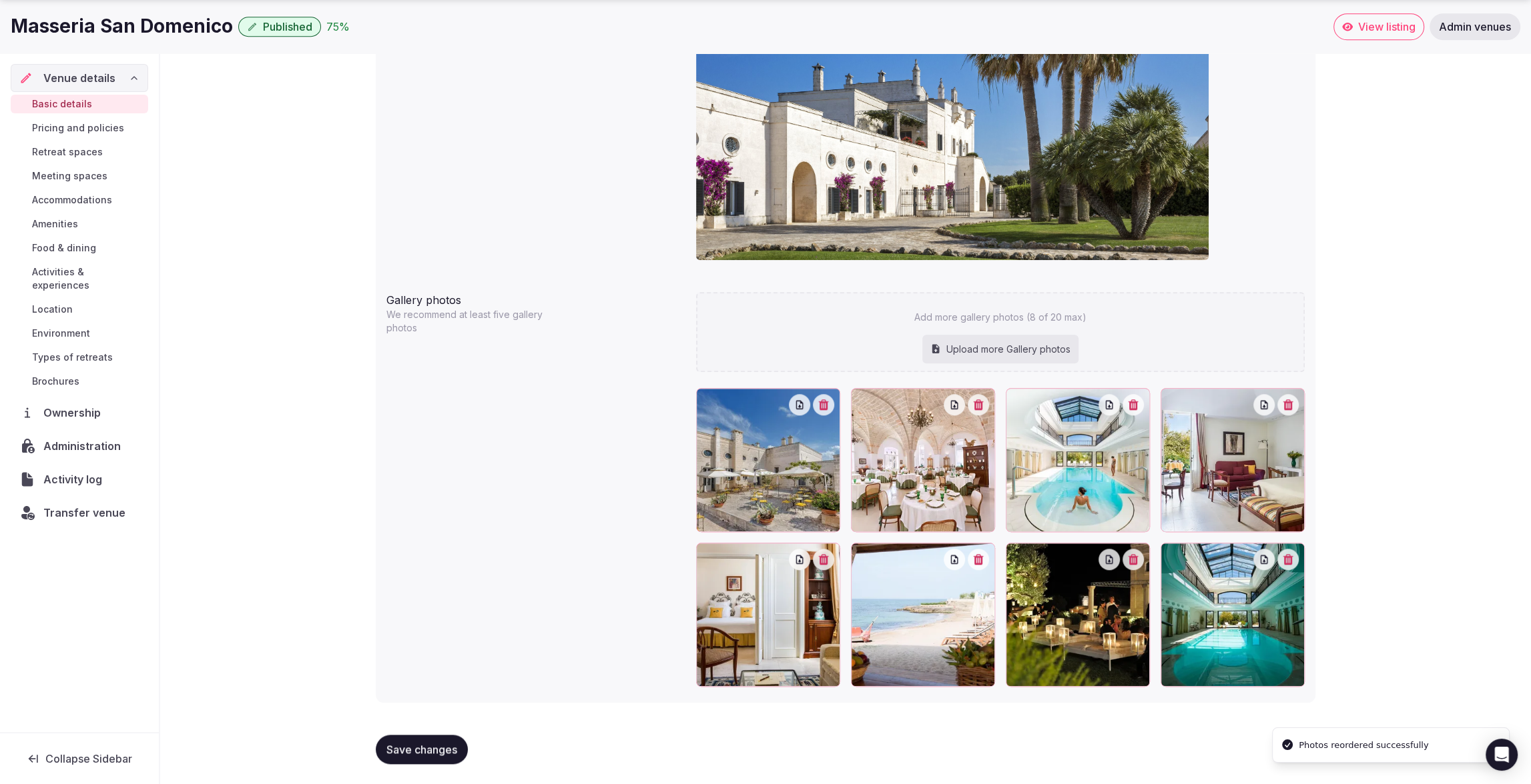
click at [416, 750] on span "Save changes" at bounding box center [422, 750] width 71 height 14
click at [435, 744] on span "Save changes" at bounding box center [422, 750] width 71 height 14
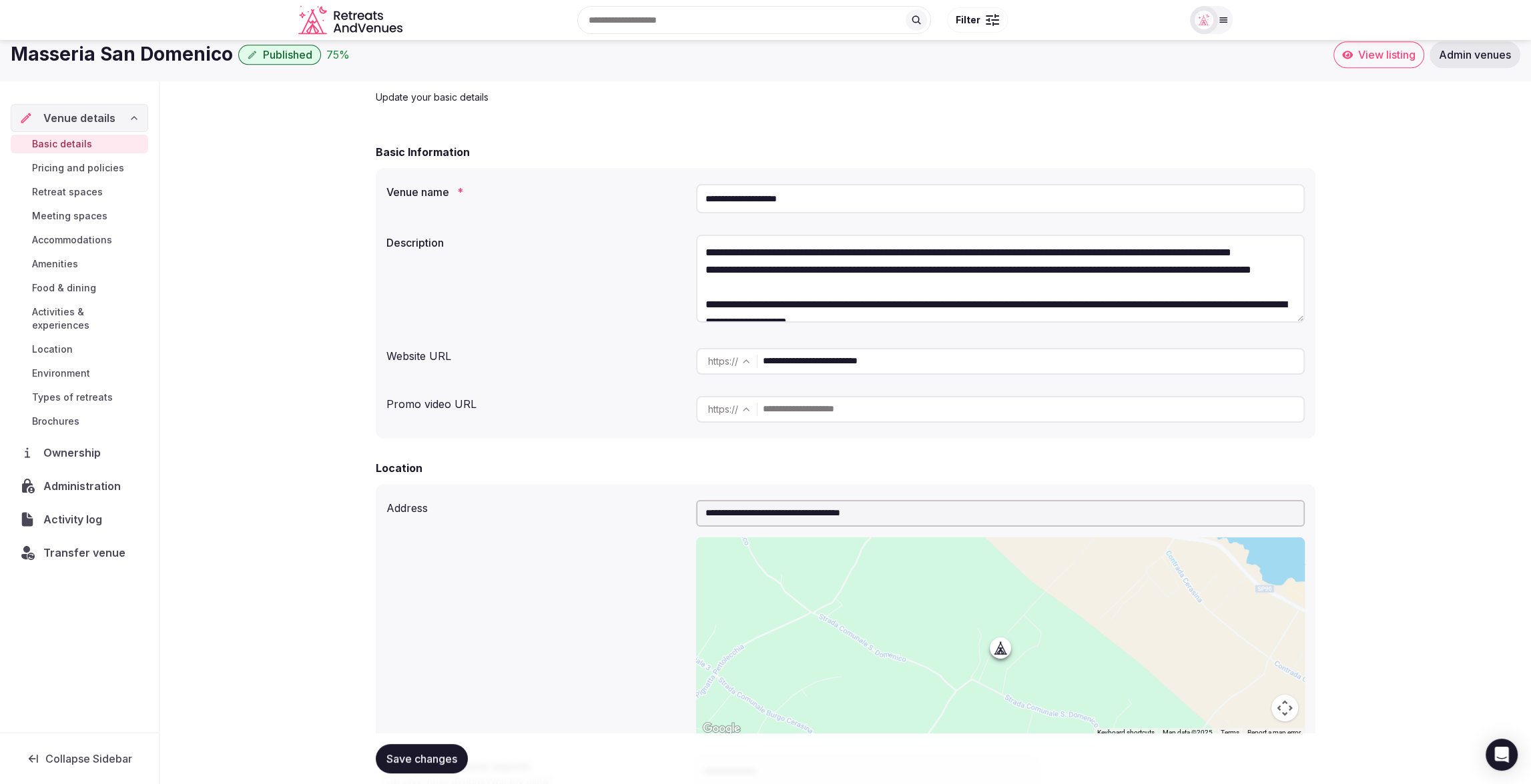
scroll to position [0, 0]
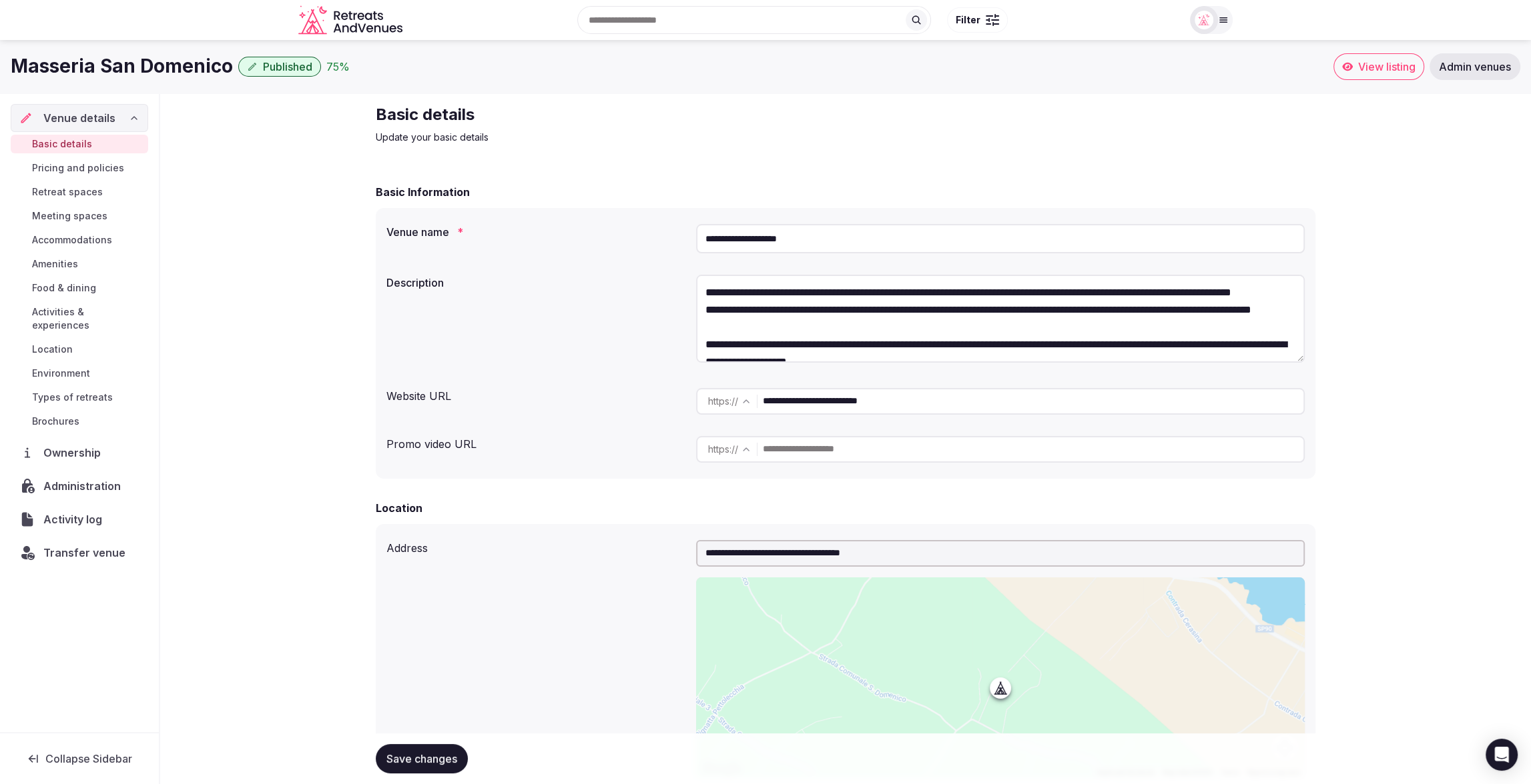
click at [459, 764] on button "Save changes" at bounding box center [422, 758] width 92 height 29
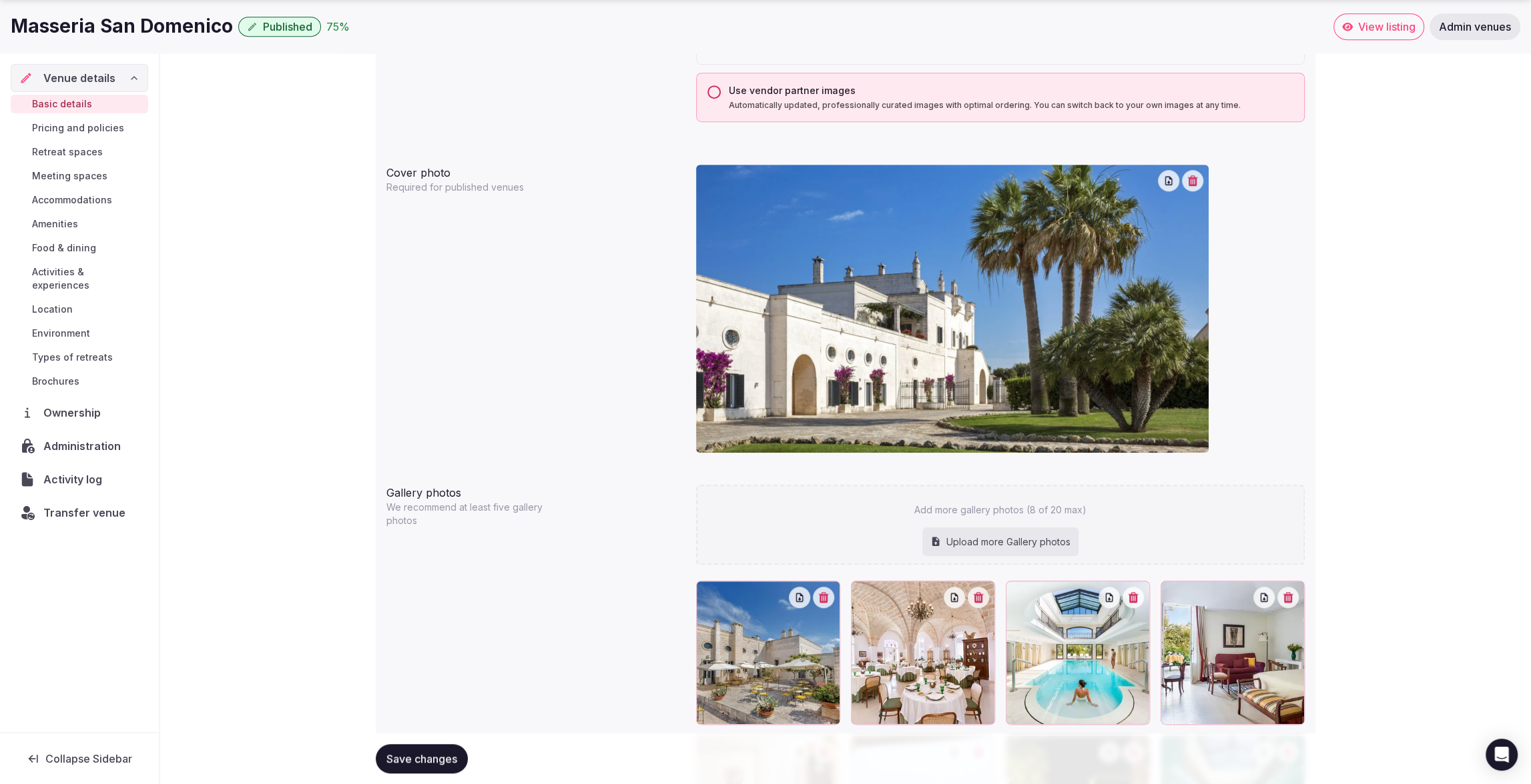
scroll to position [1304, 0]
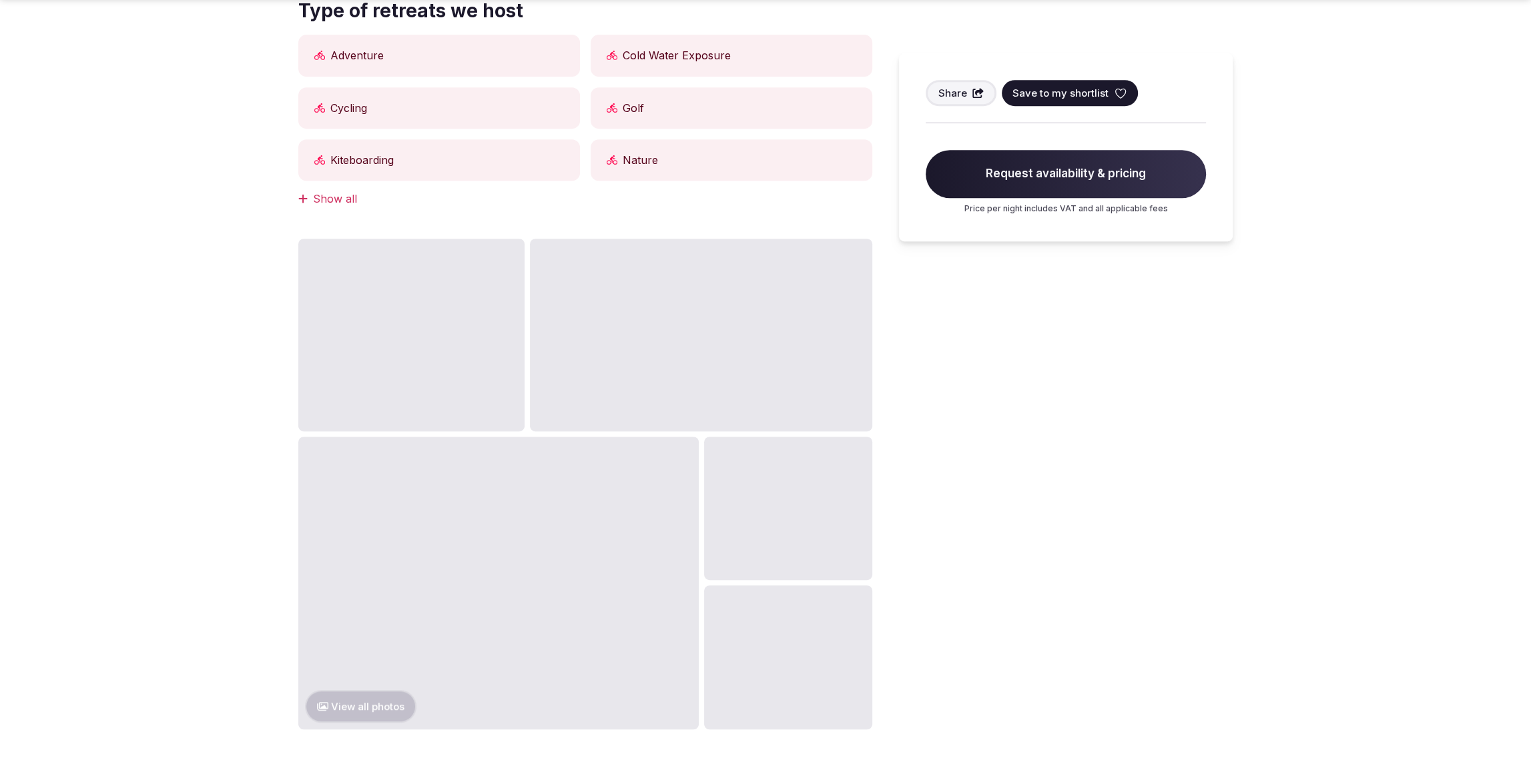
scroll to position [705, 0]
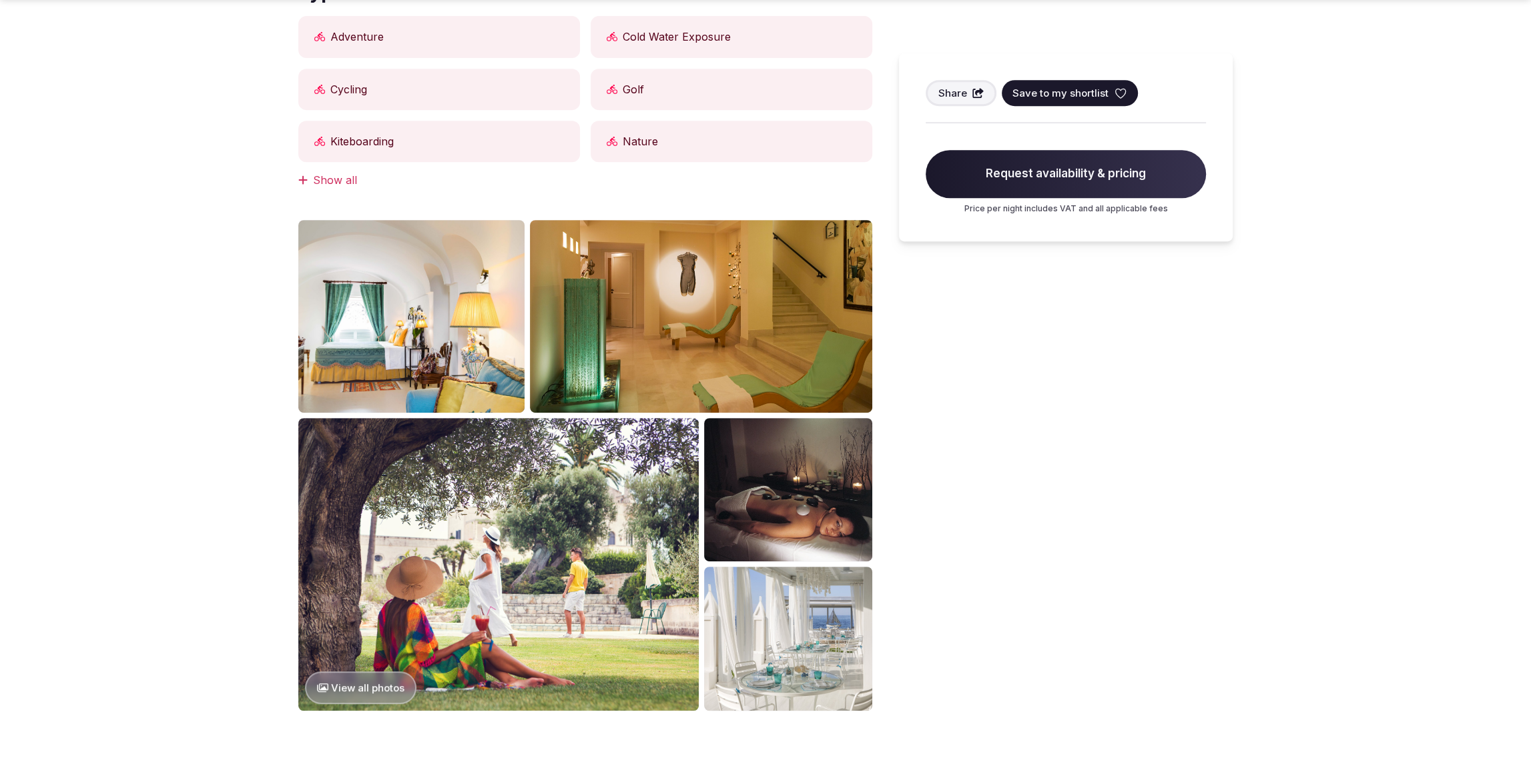
click at [362, 689] on button "View all photos" at bounding box center [360, 687] width 111 height 32
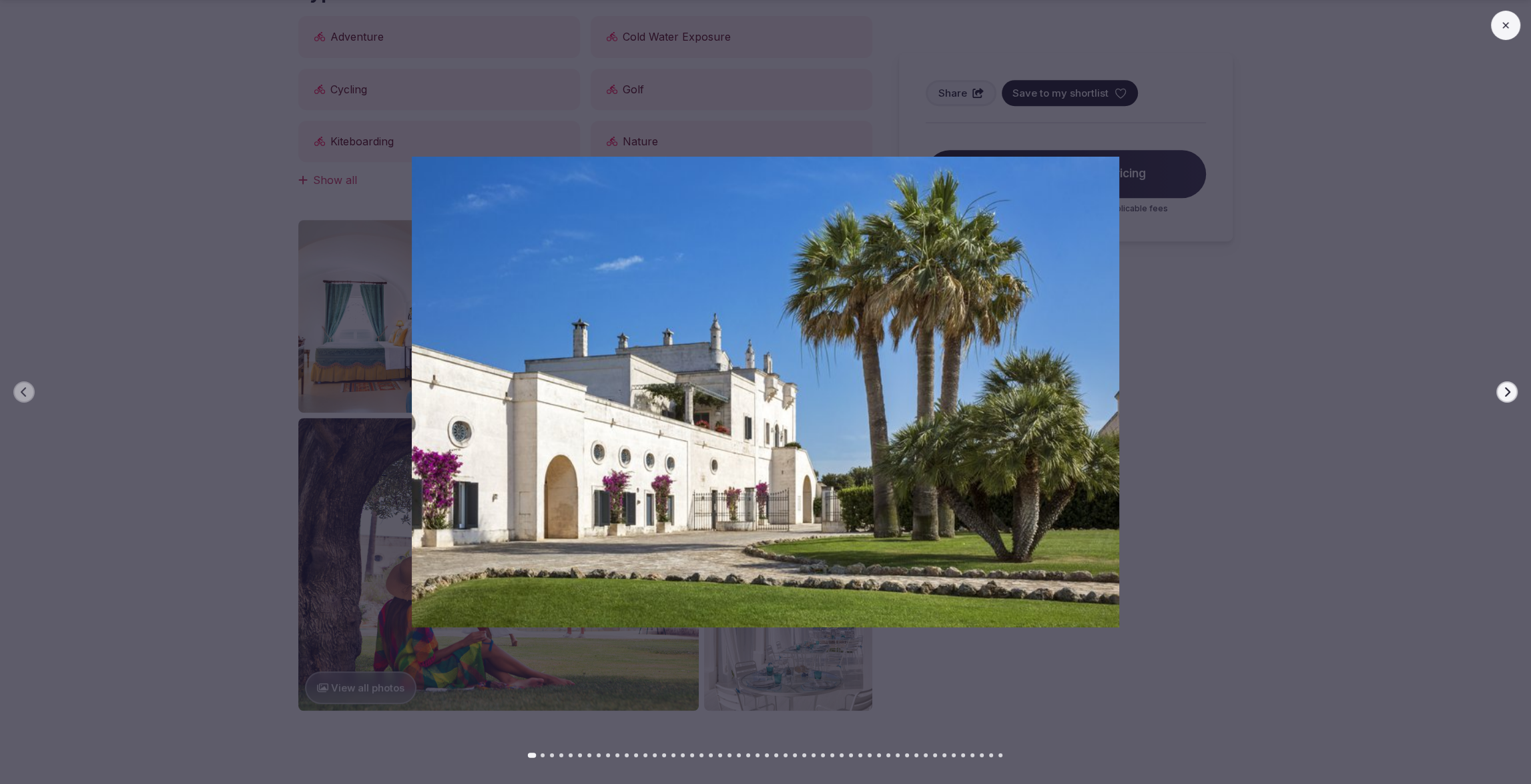
click at [1503, 397] on icon "button" at bounding box center [1507, 392] width 11 height 11
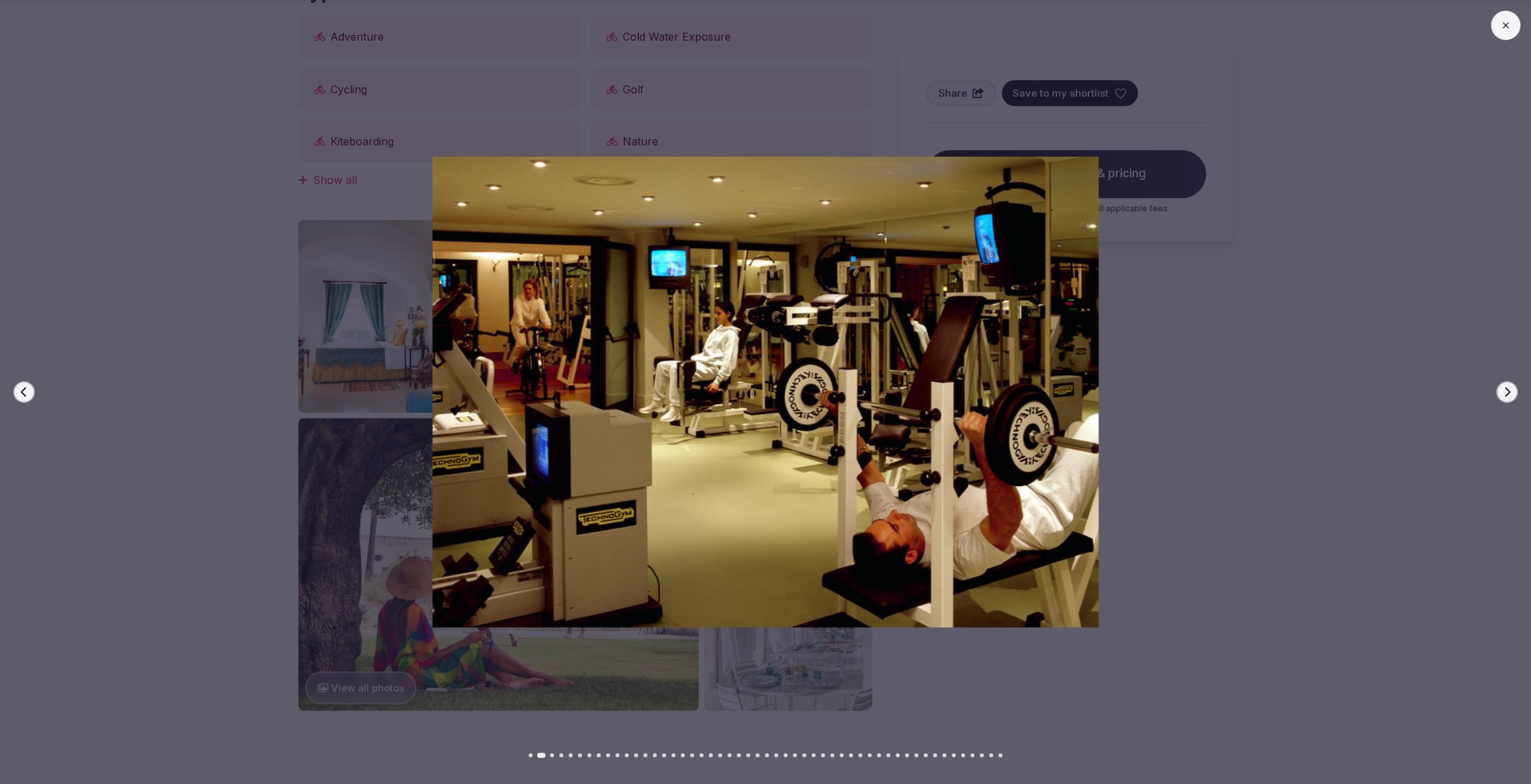
click at [1503, 395] on icon "button" at bounding box center [1507, 392] width 11 height 11
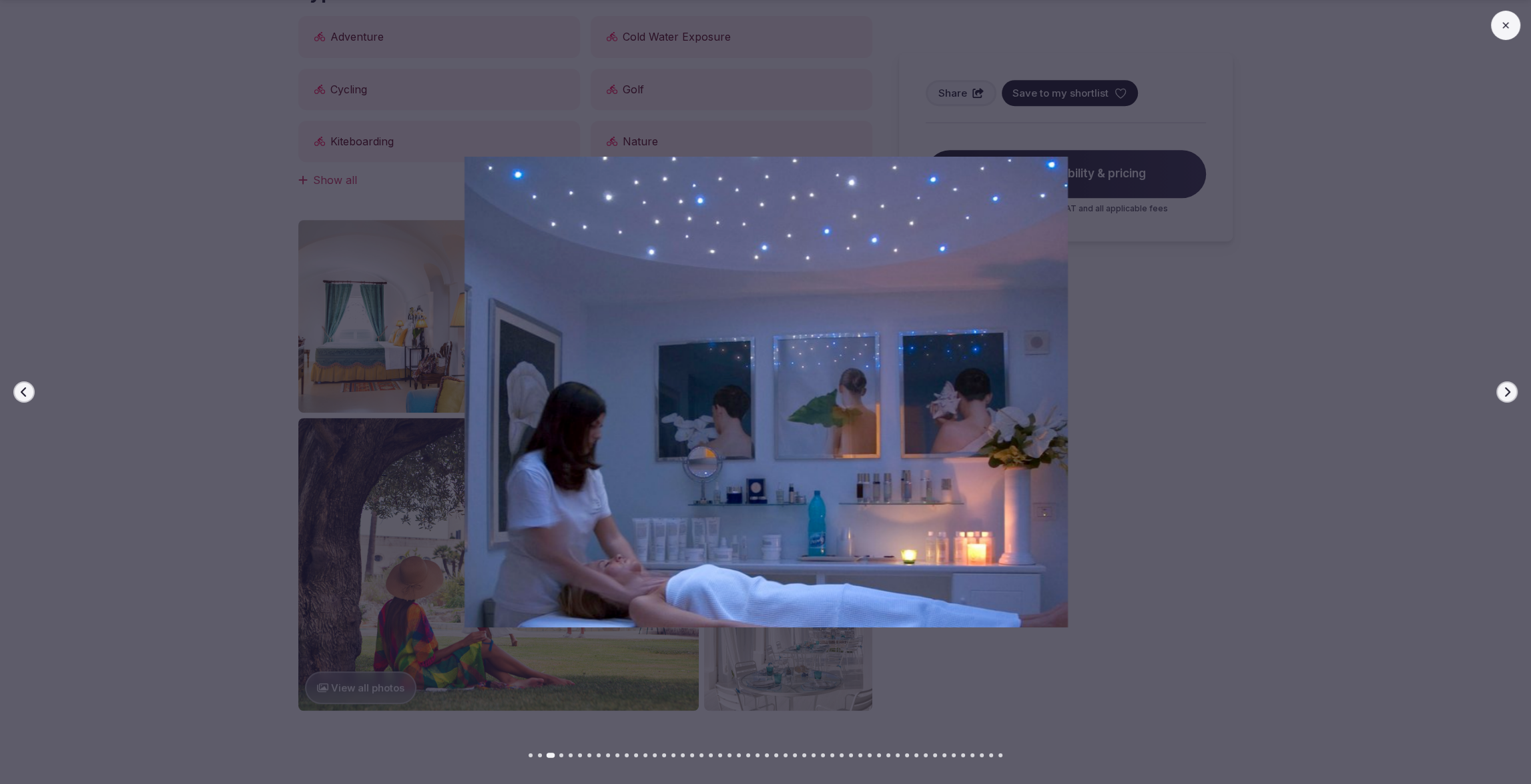
click at [1503, 395] on icon "button" at bounding box center [1507, 392] width 11 height 11
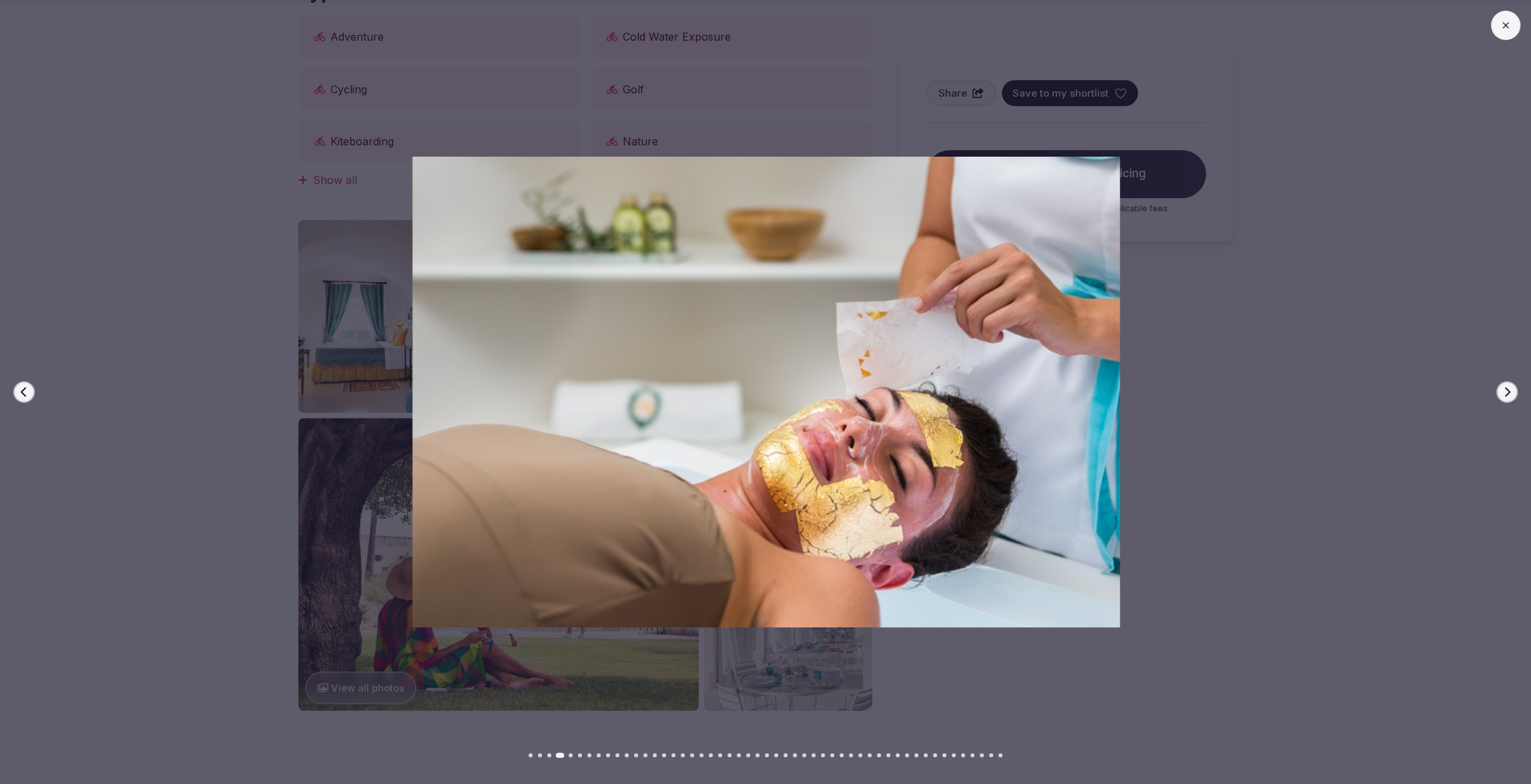
click at [20, 395] on icon "button" at bounding box center [24, 392] width 11 height 11
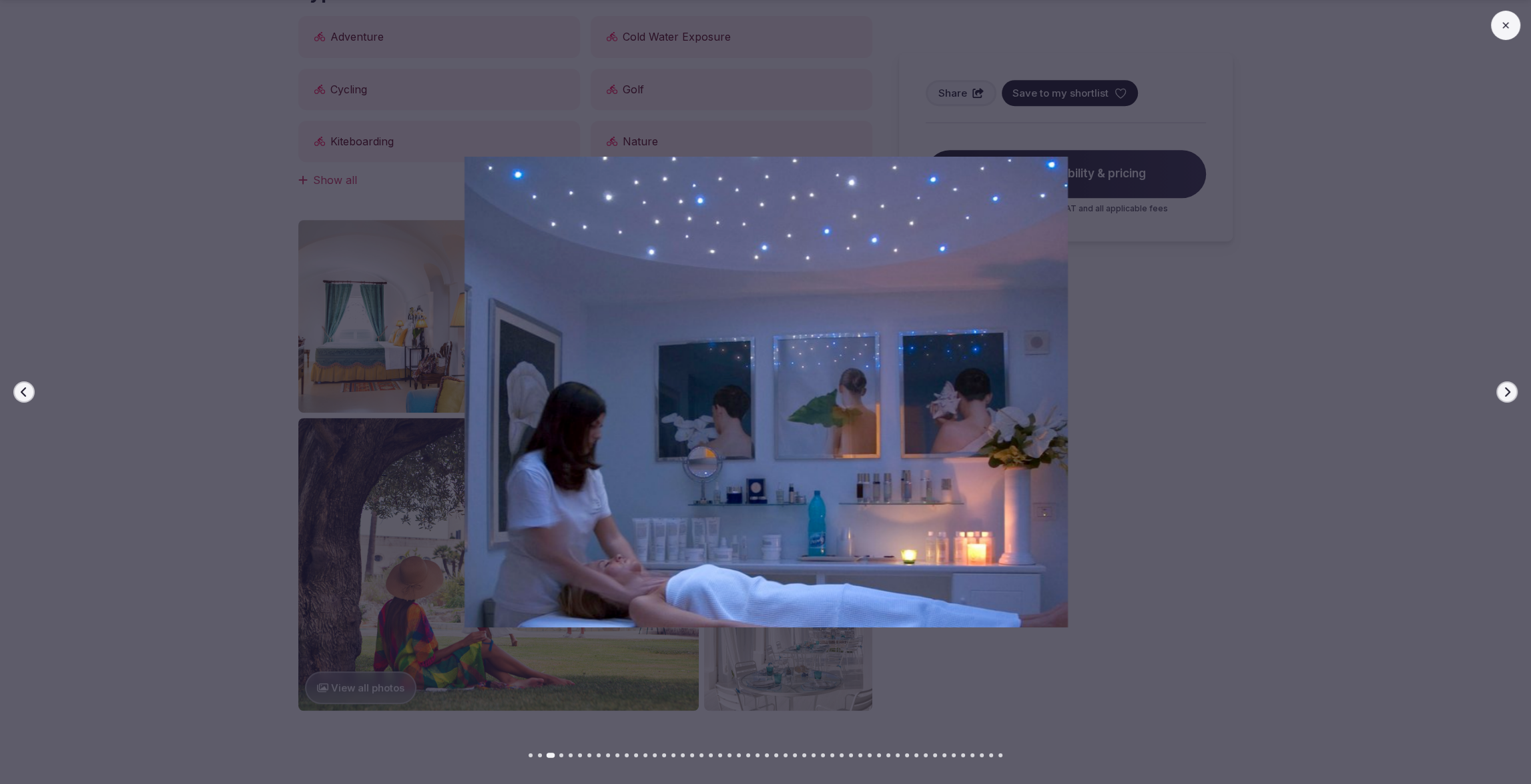
scroll to position [707, 0]
click at [23, 390] on icon "button" at bounding box center [24, 392] width 11 height 11
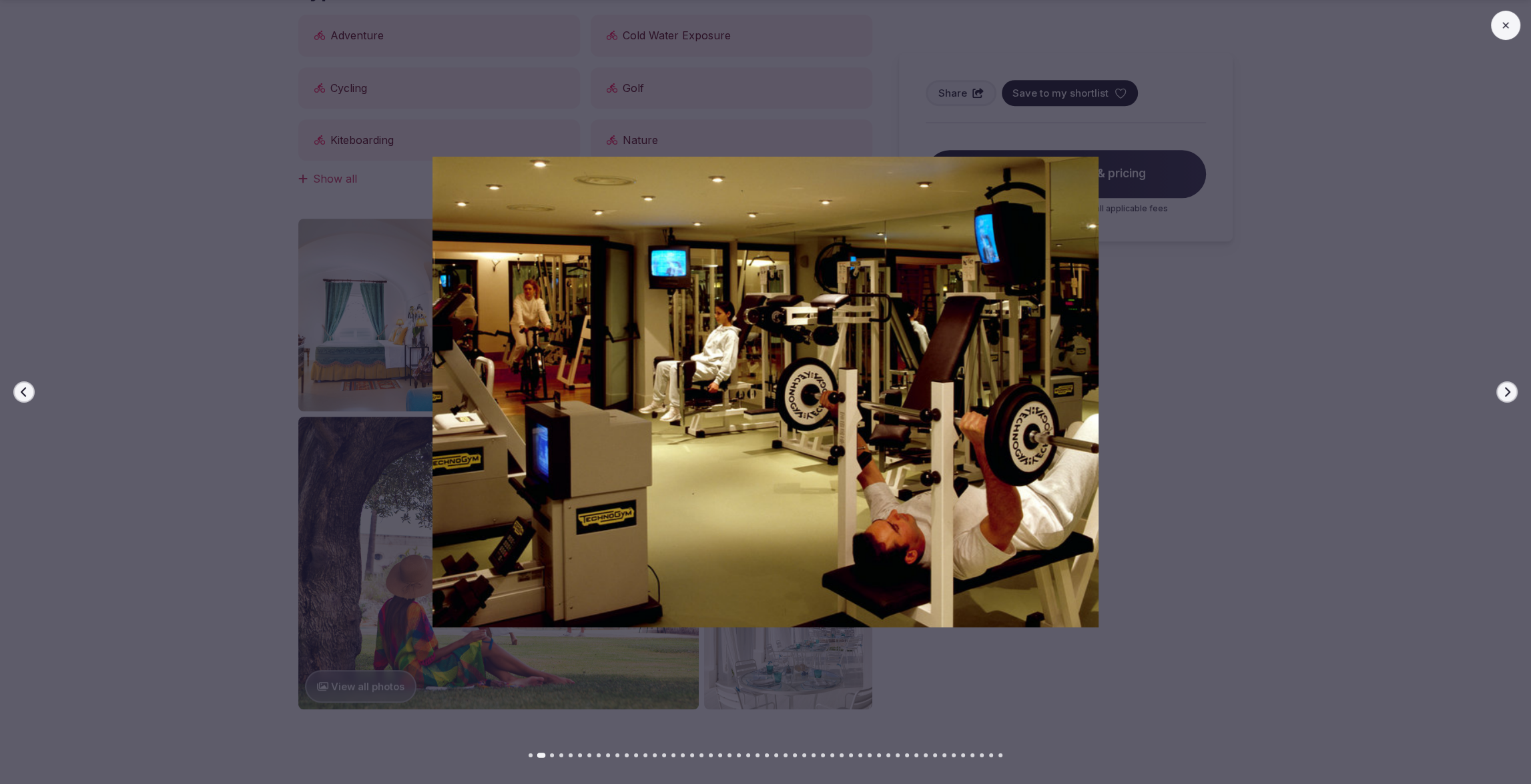
click at [23, 390] on icon "button" at bounding box center [24, 392] width 11 height 11
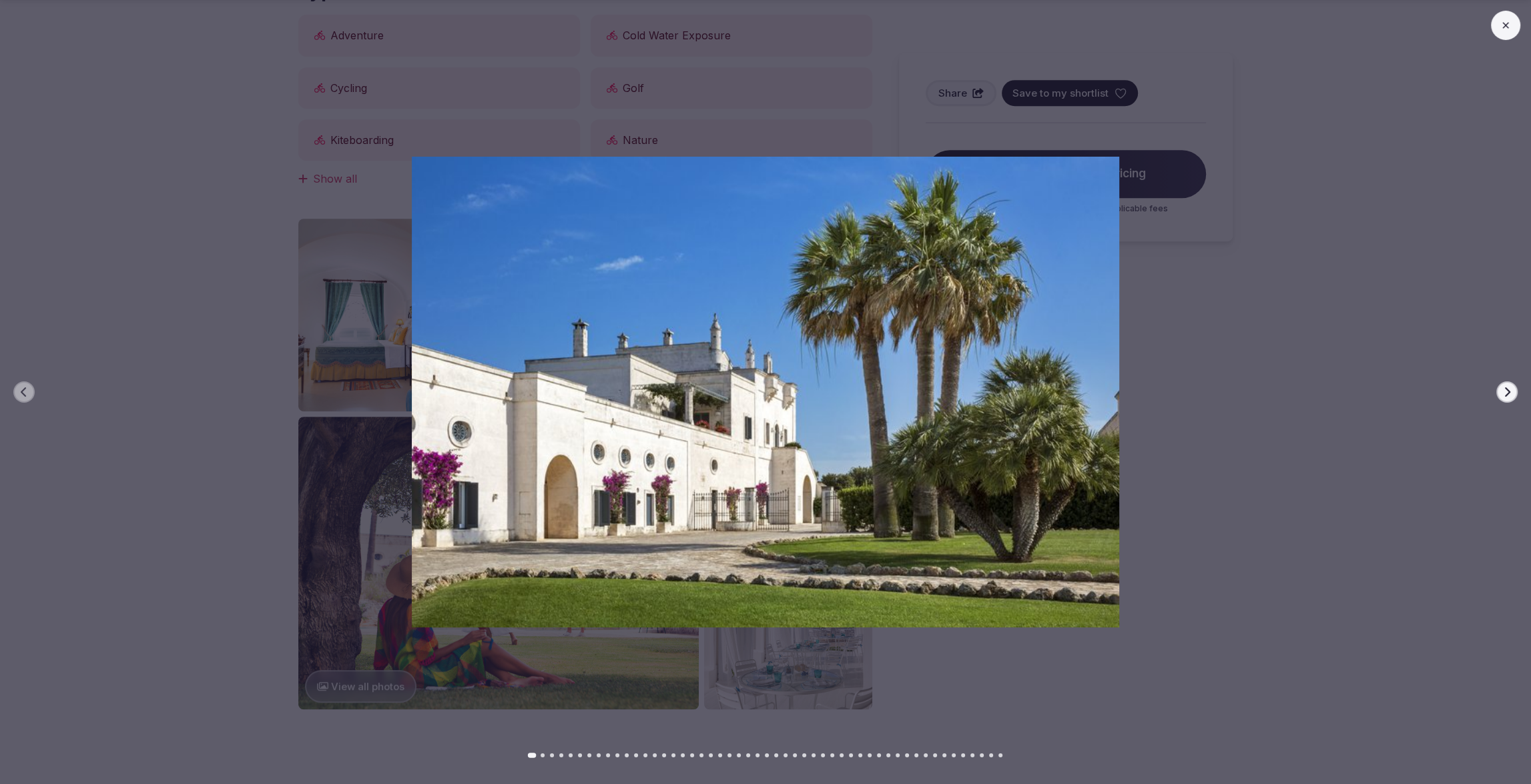
click at [1512, 26] on button at bounding box center [1505, 25] width 29 height 29
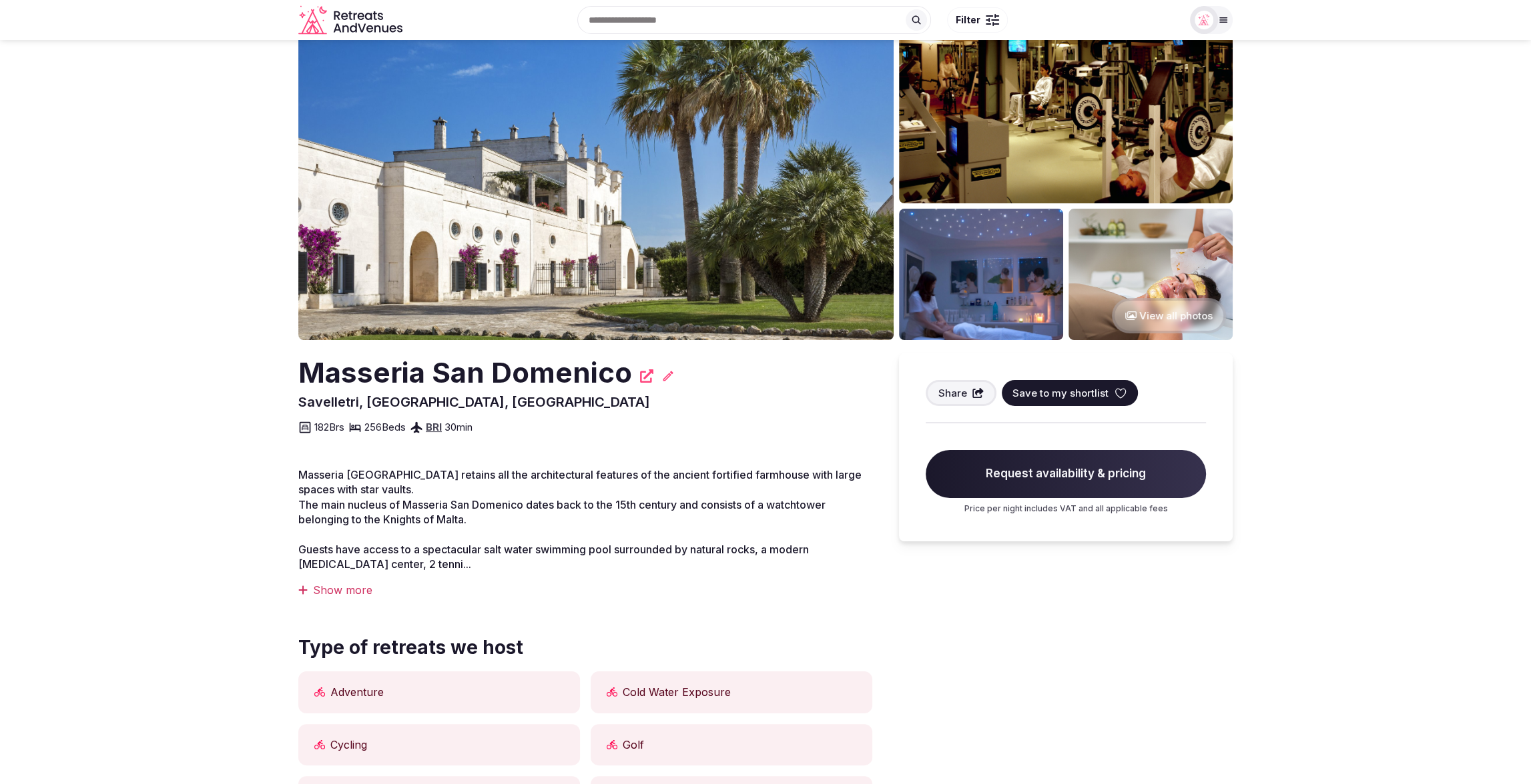
scroll to position [0, 0]
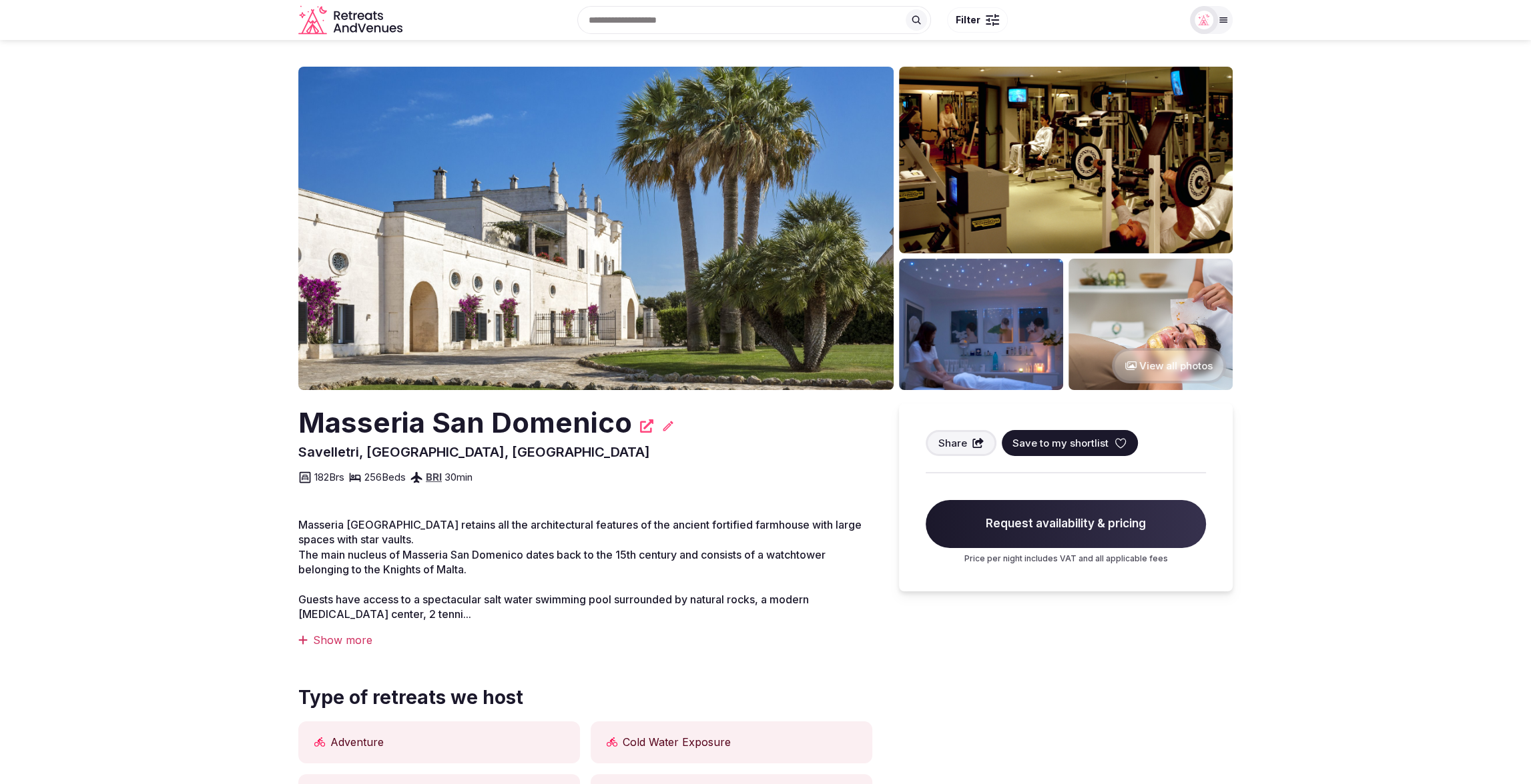
click at [66, 299] on section "View all photos Masseria San Domenico Savelletri, Fasano, Italy Share Save to m…" at bounding box center [766, 728] width 1531 height 1377
click at [484, 231] on img at bounding box center [596, 228] width 595 height 323
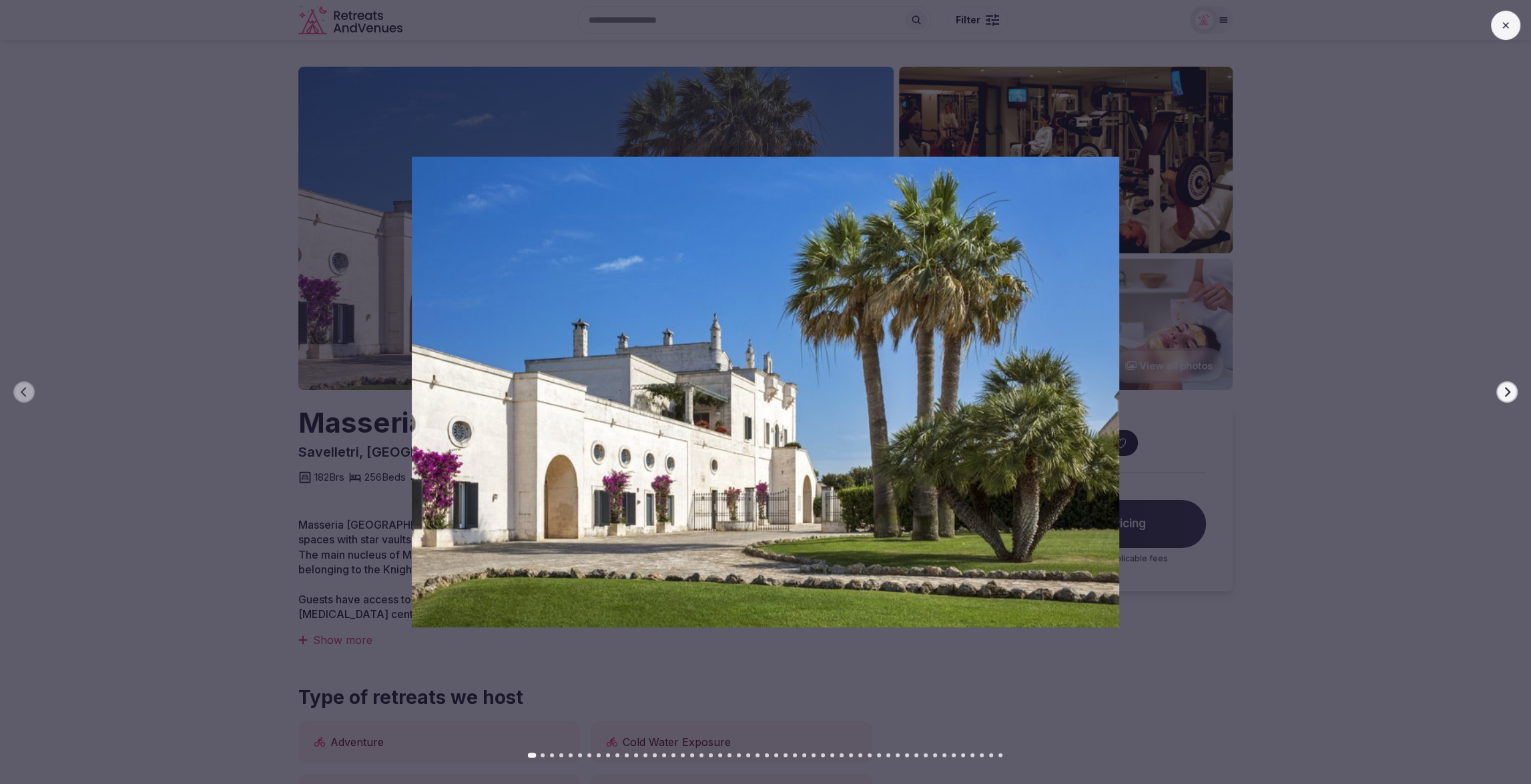
click at [1509, 29] on icon at bounding box center [1505, 25] width 11 height 11
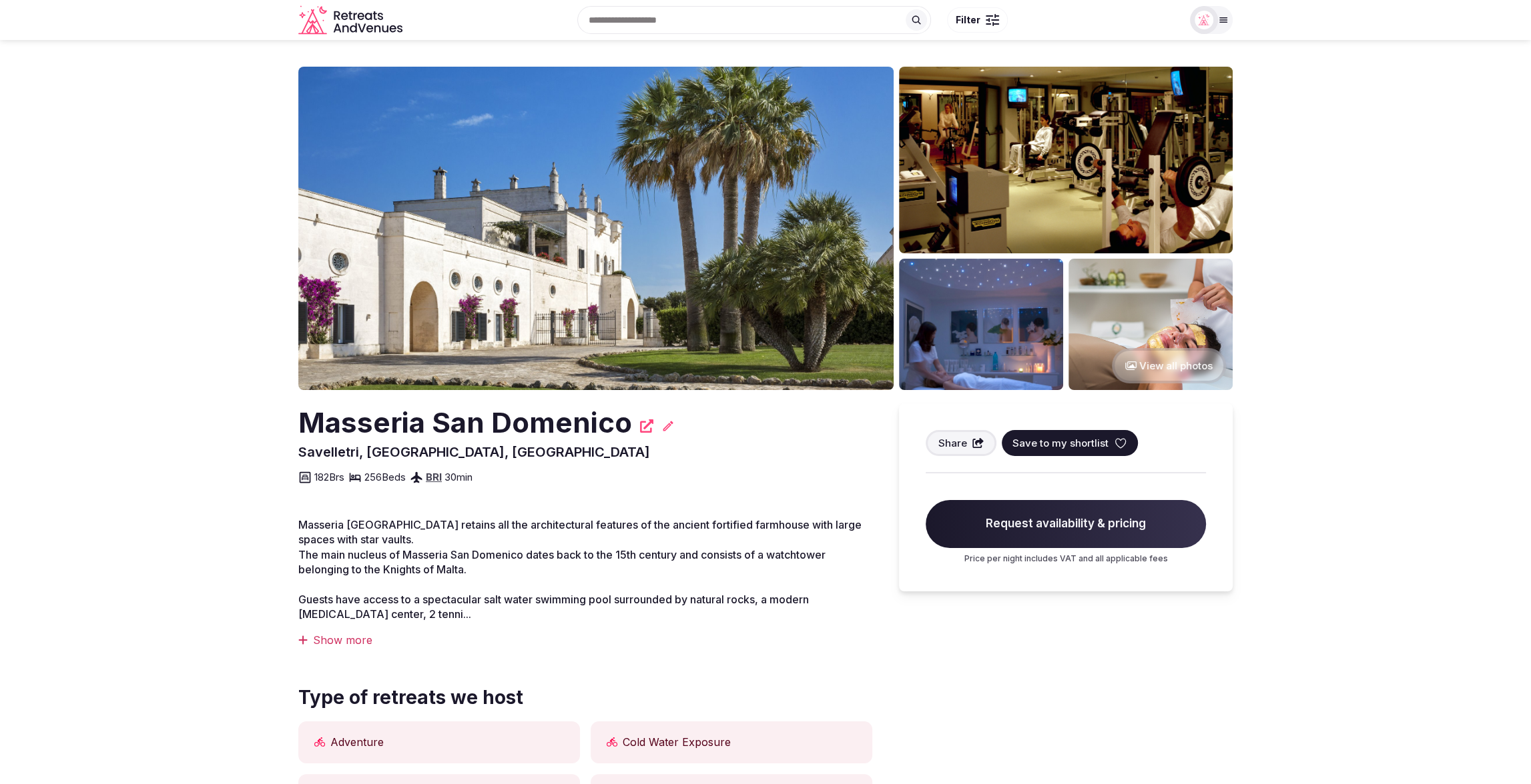
click at [1276, 111] on section "View all photos Masseria San Domenico Savelletri, Fasano, Italy Share Save to m…" at bounding box center [766, 728] width 1531 height 1377
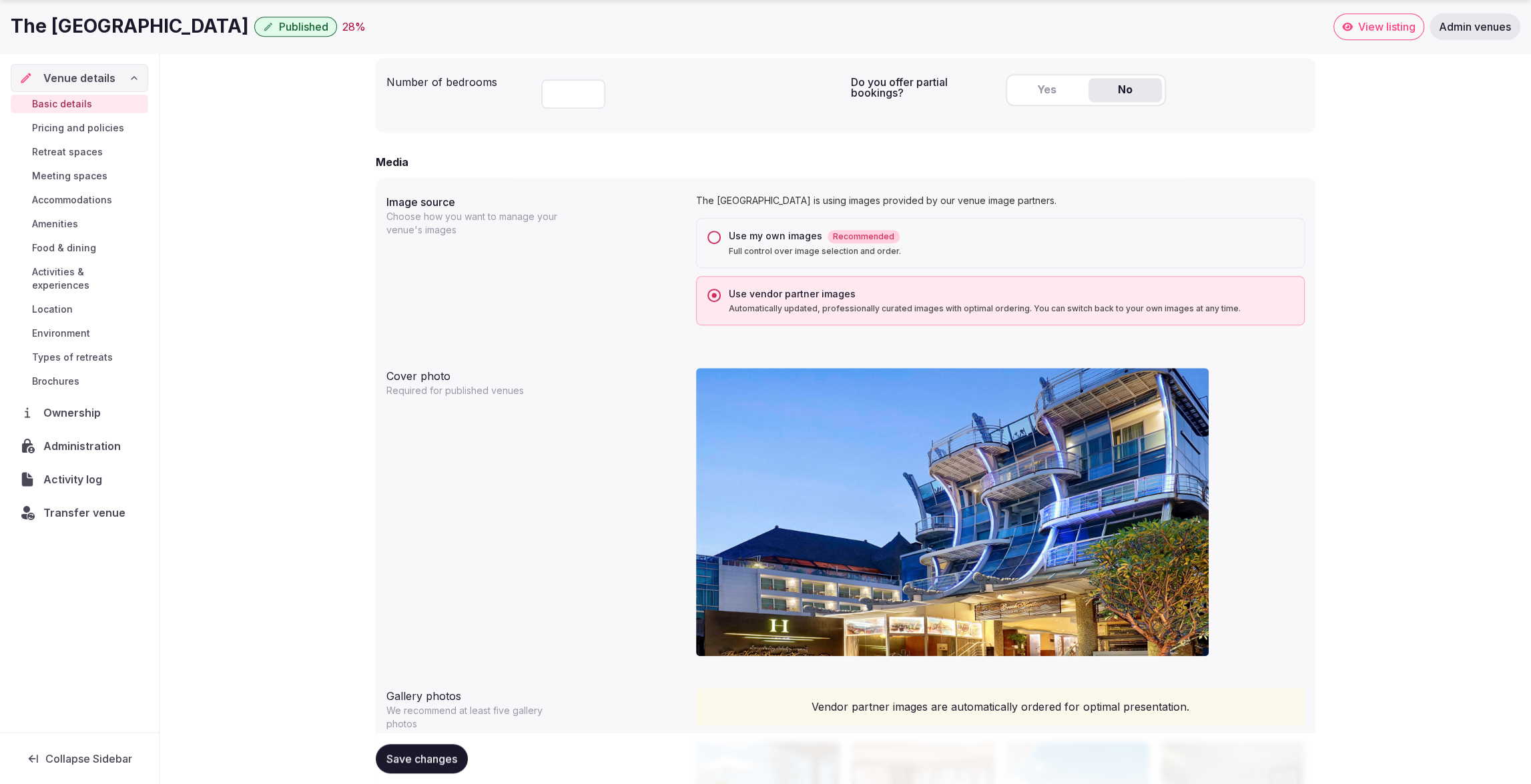
scroll to position [910, 0]
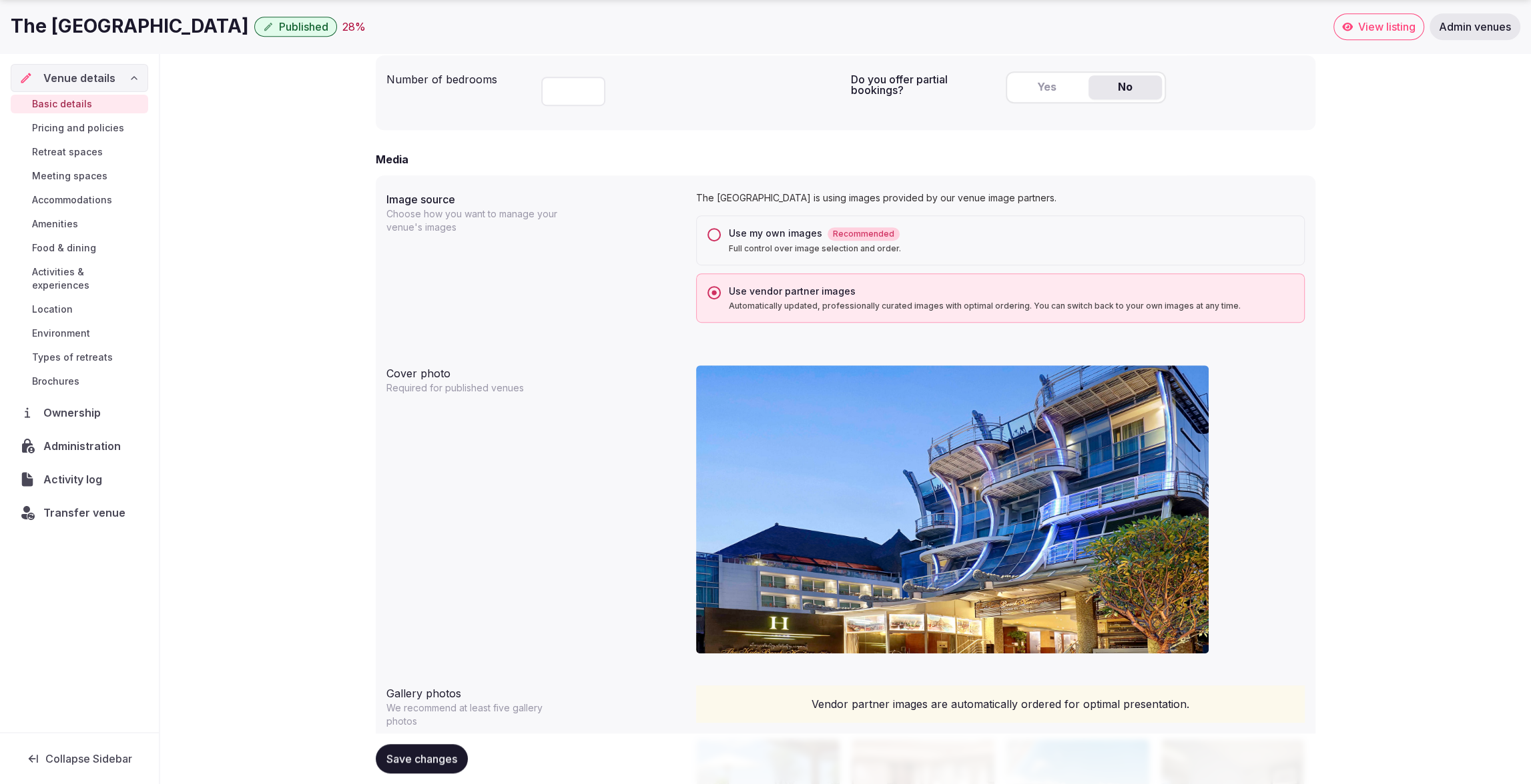
click at [715, 233] on button "Use my own images Recommended Full control over image selection and order." at bounding box center [714, 235] width 14 height 14
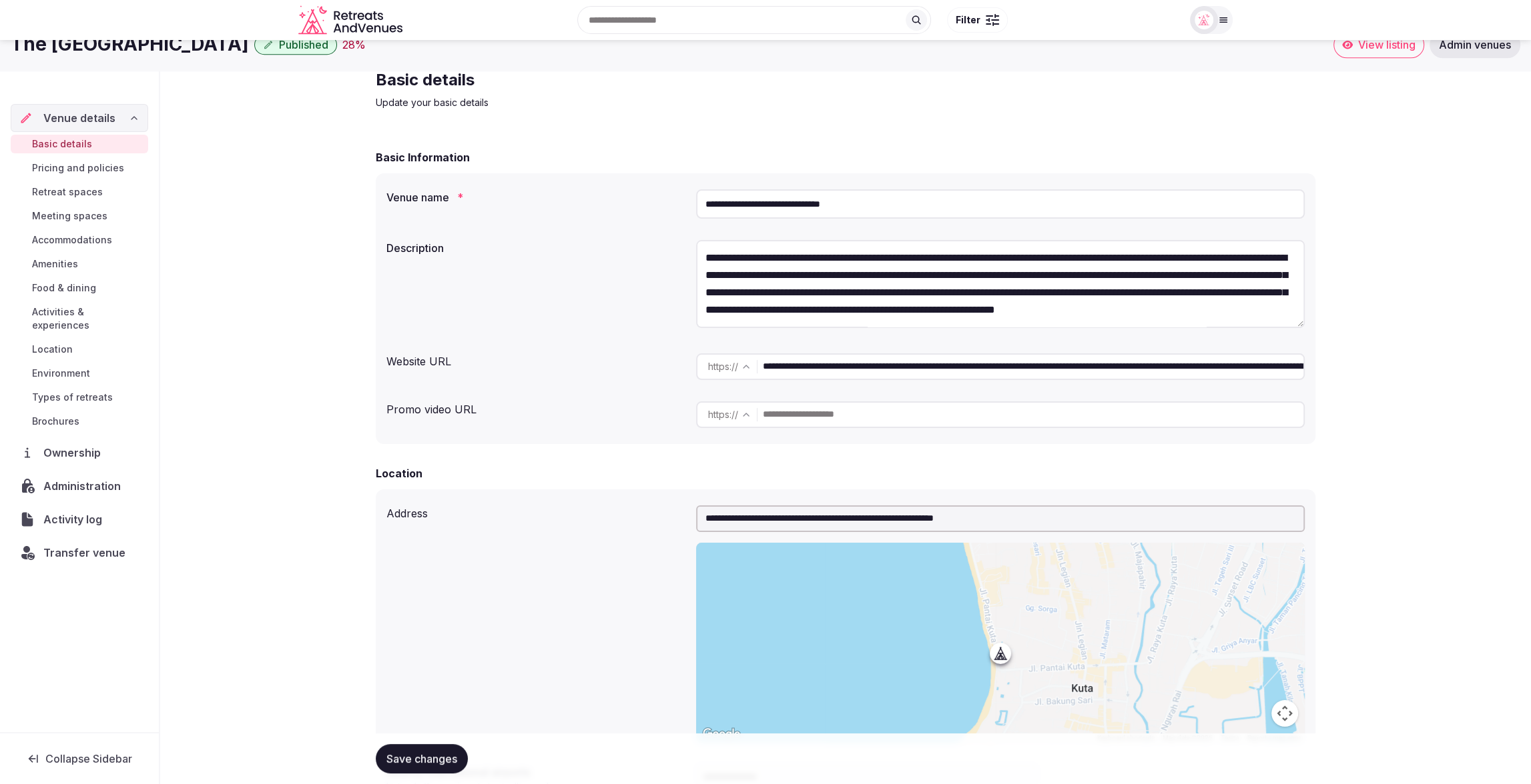
scroll to position [0, 0]
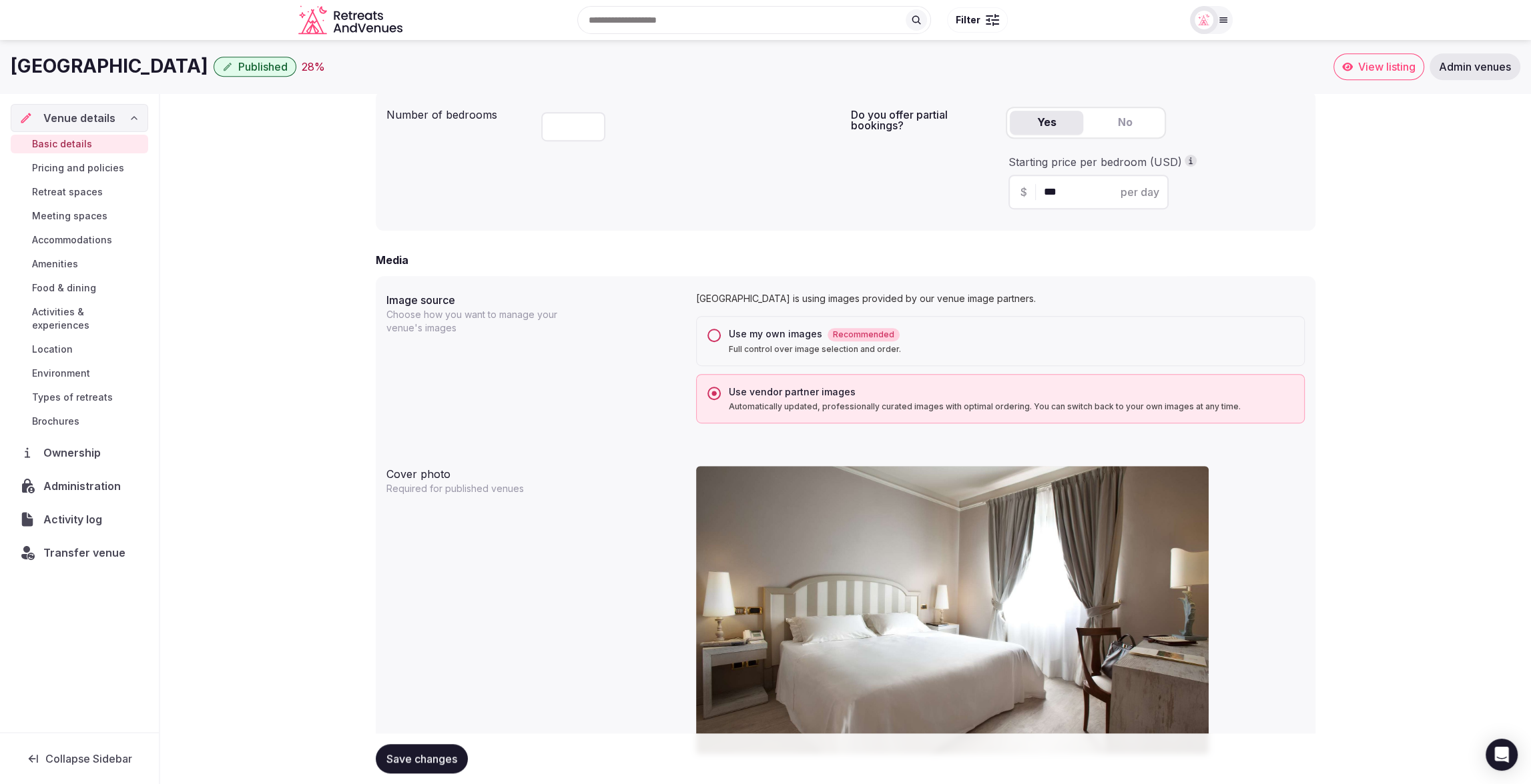
scroll to position [801, 0]
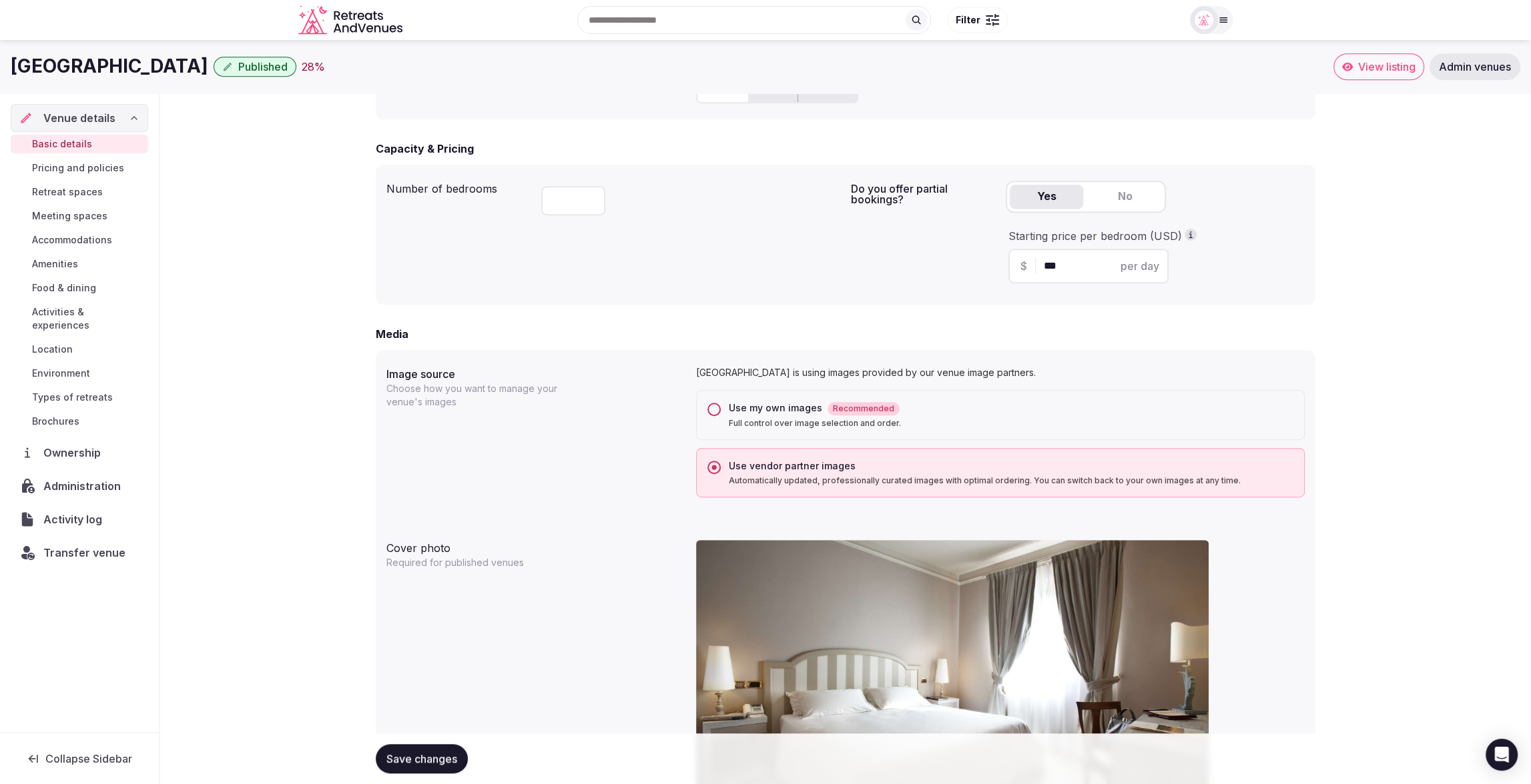
click at [713, 410] on button "Use my own images Recommended Full control over image selection and order." at bounding box center [714, 409] width 14 height 14
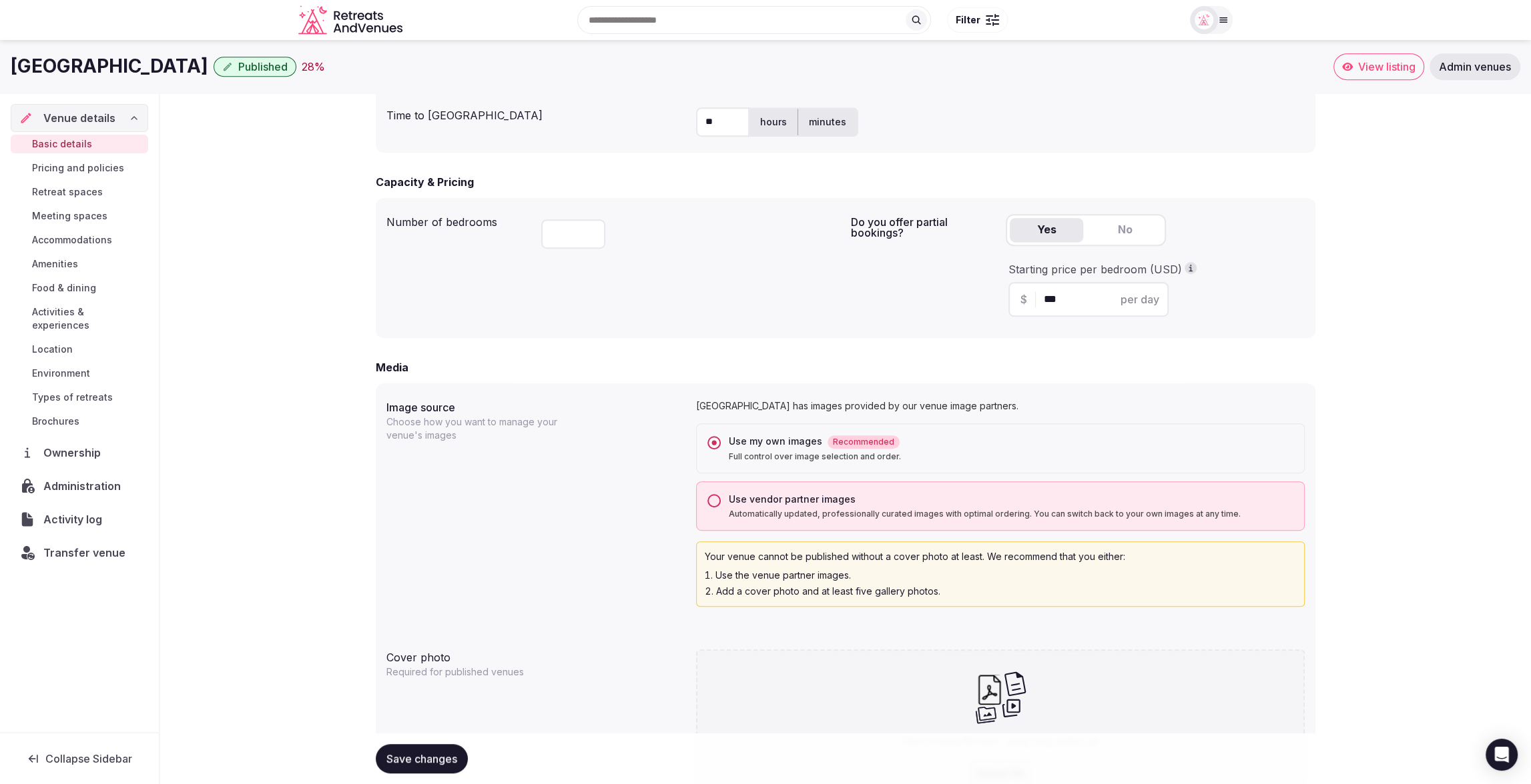
scroll to position [752, 0]
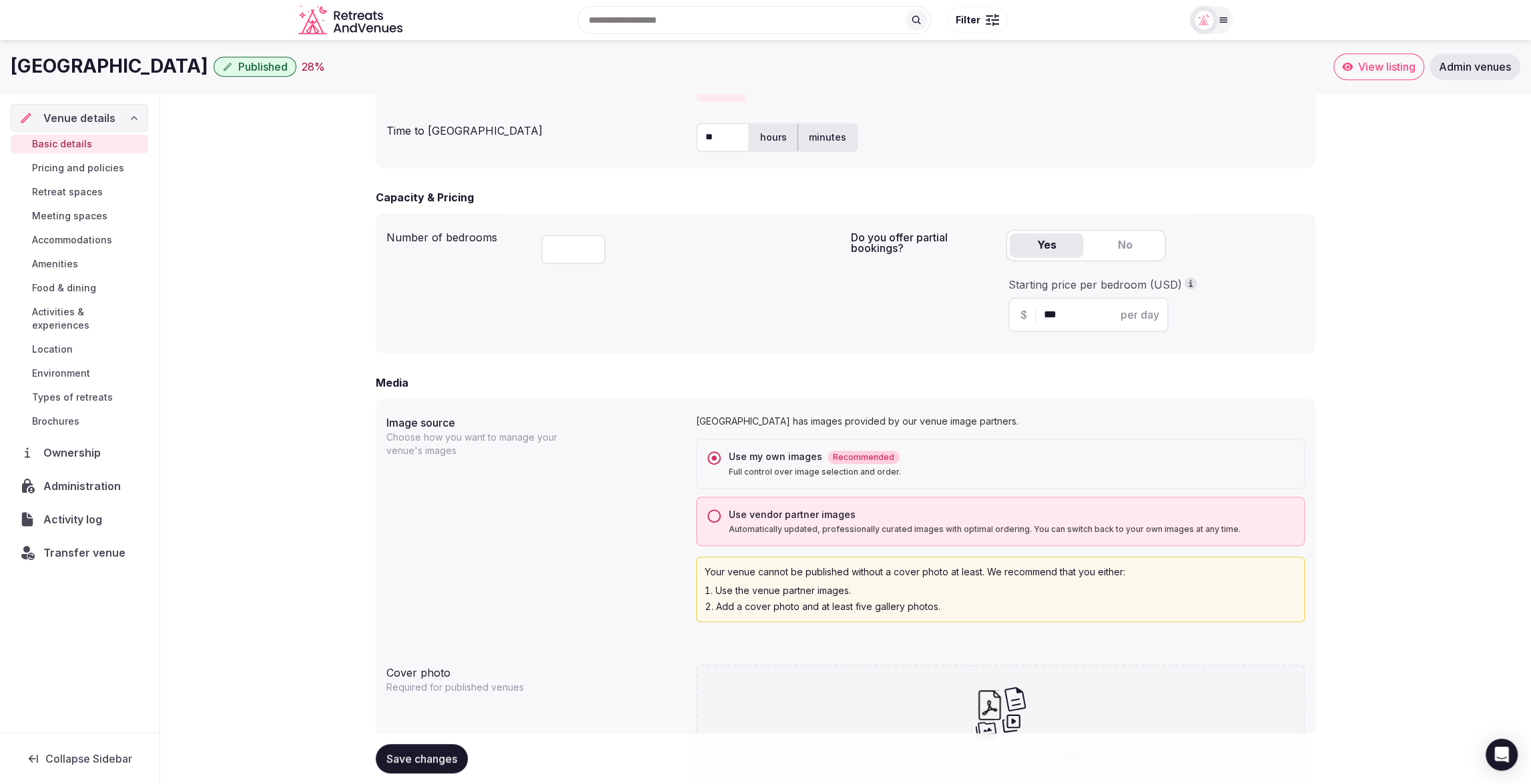
click at [712, 516] on button "Use vendor partner images Automatically updated, professionally curated images …" at bounding box center [714, 517] width 14 height 14
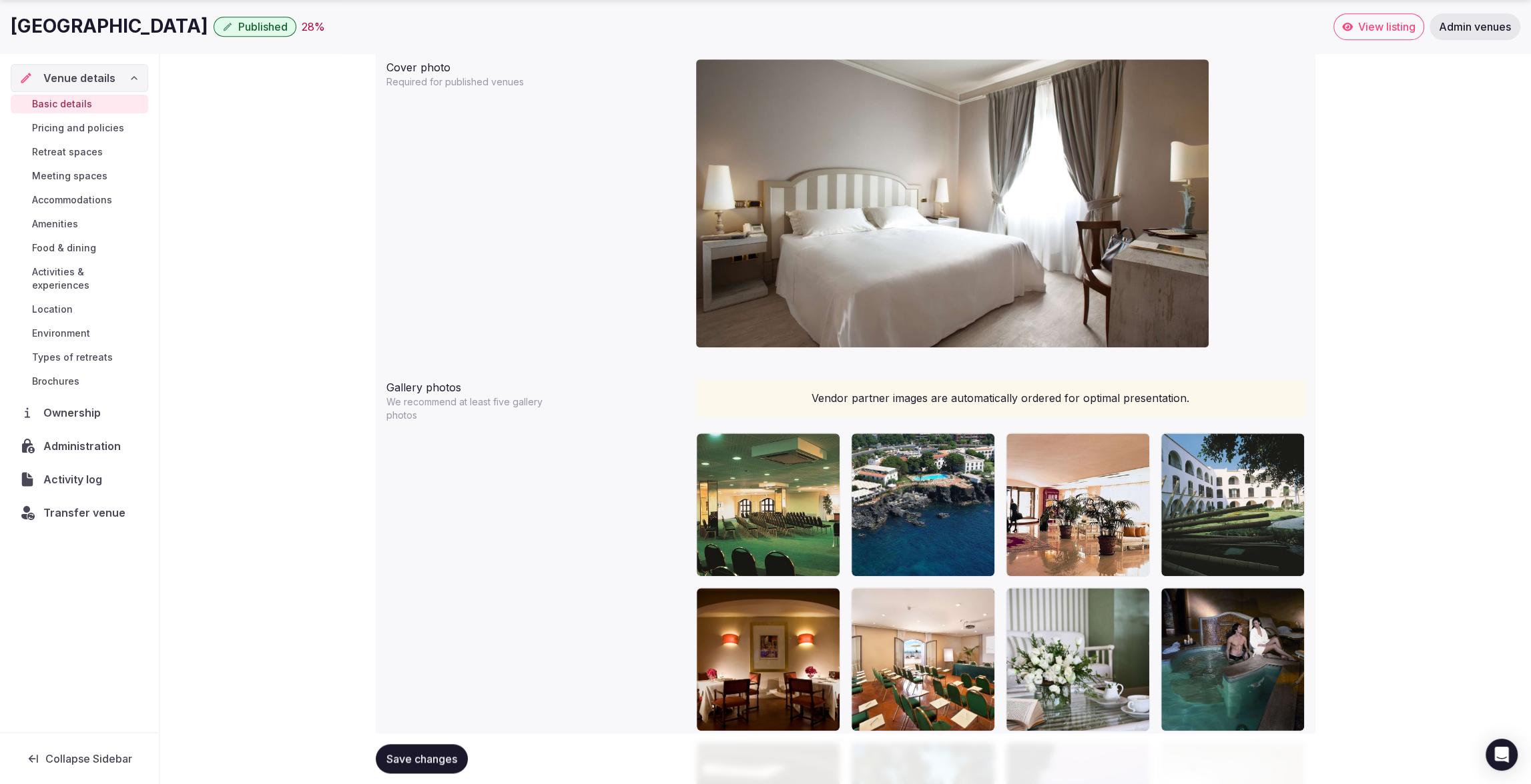
scroll to position [1281, 0]
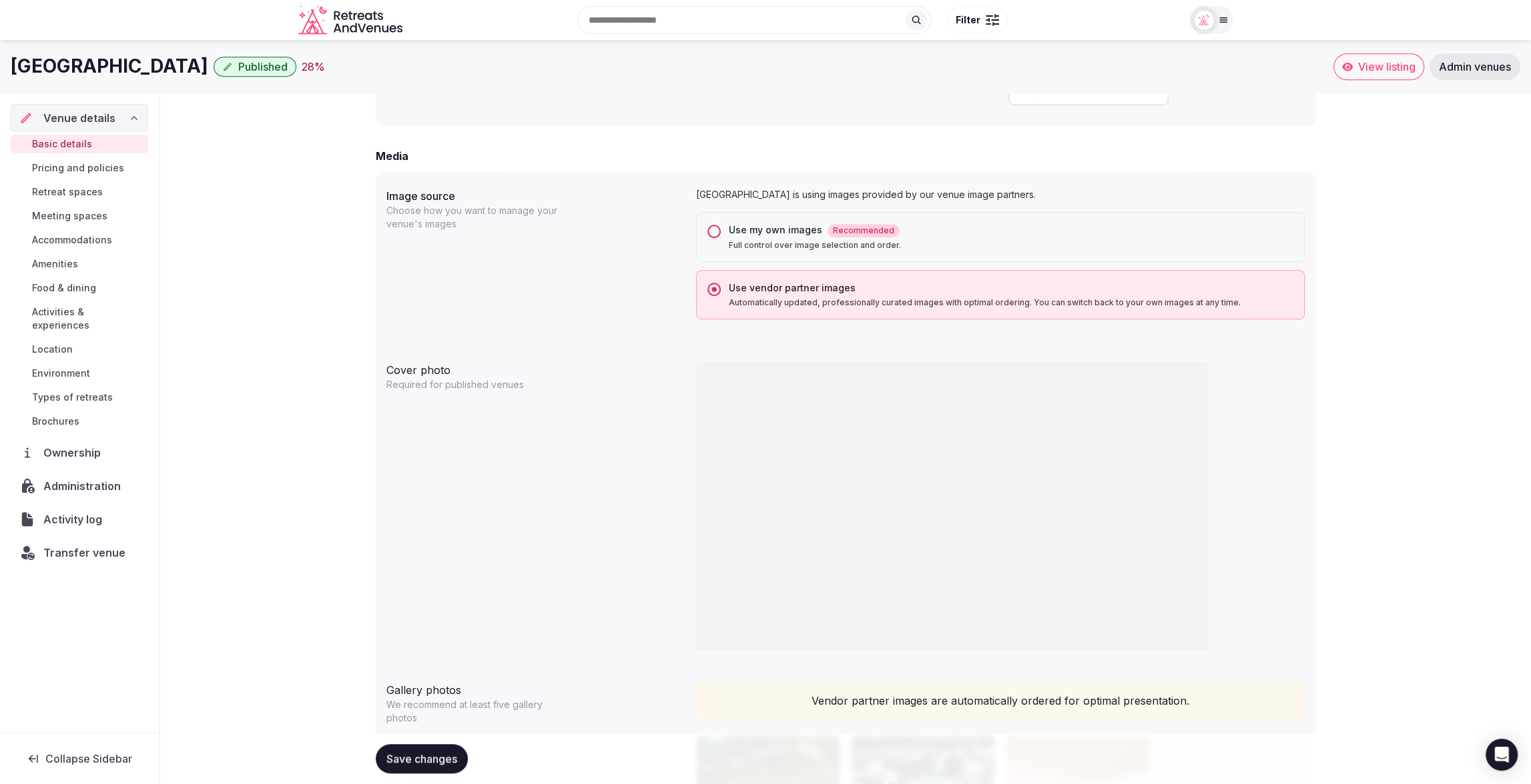
scroll to position [946, 0]
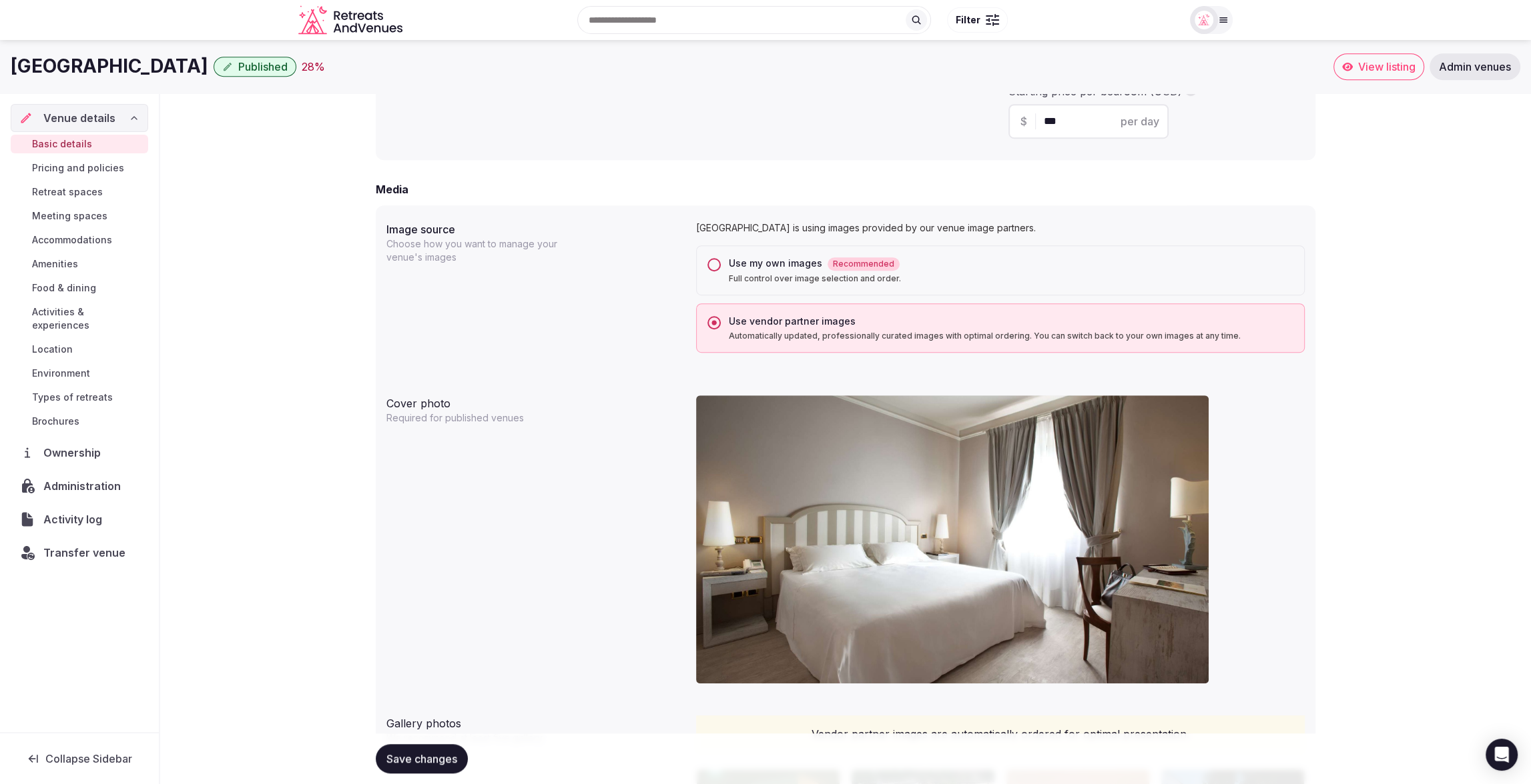
click at [716, 265] on button "Use my own images Recommended Full control over image selection and order." at bounding box center [714, 265] width 14 height 14
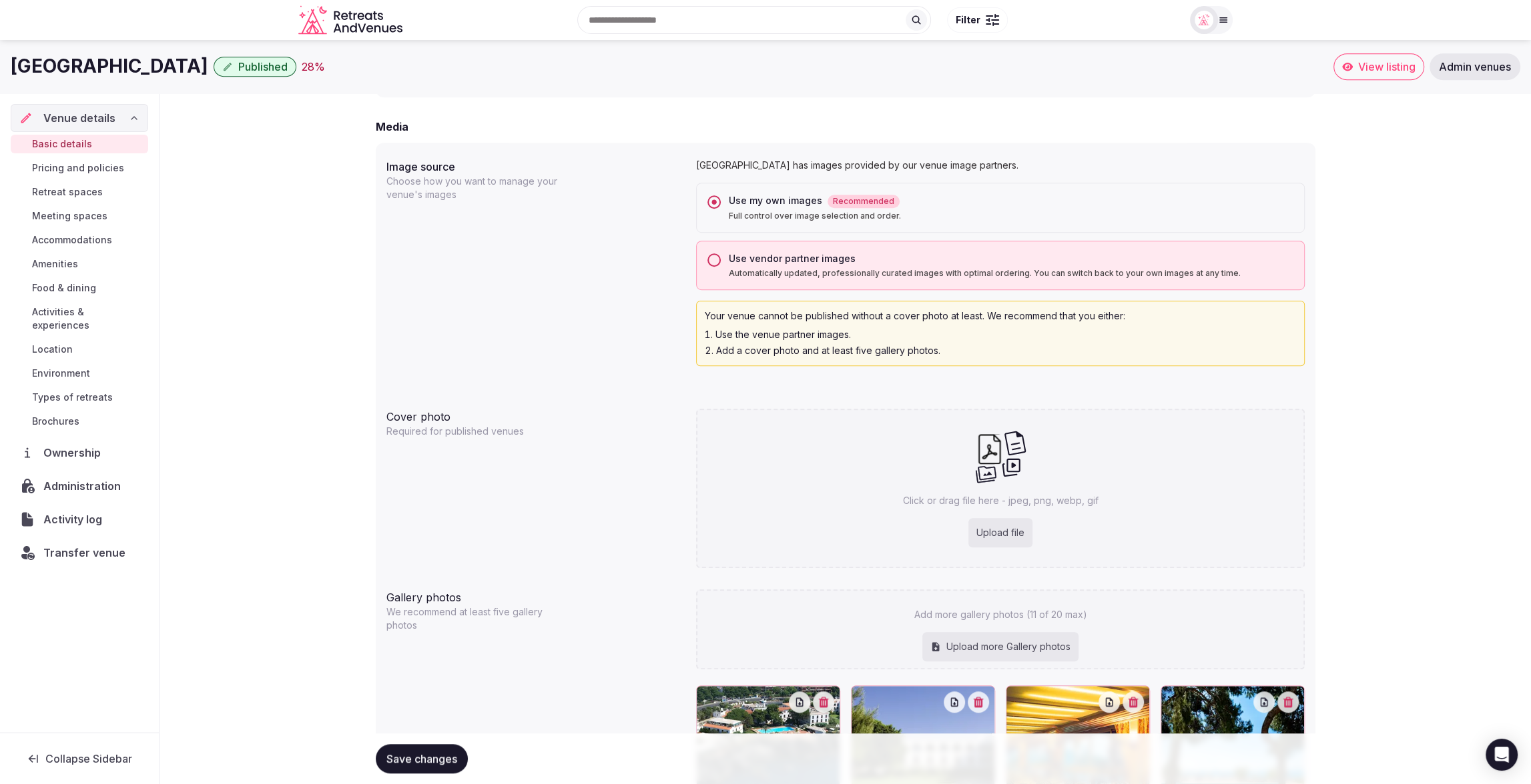
scroll to position [1005, 0]
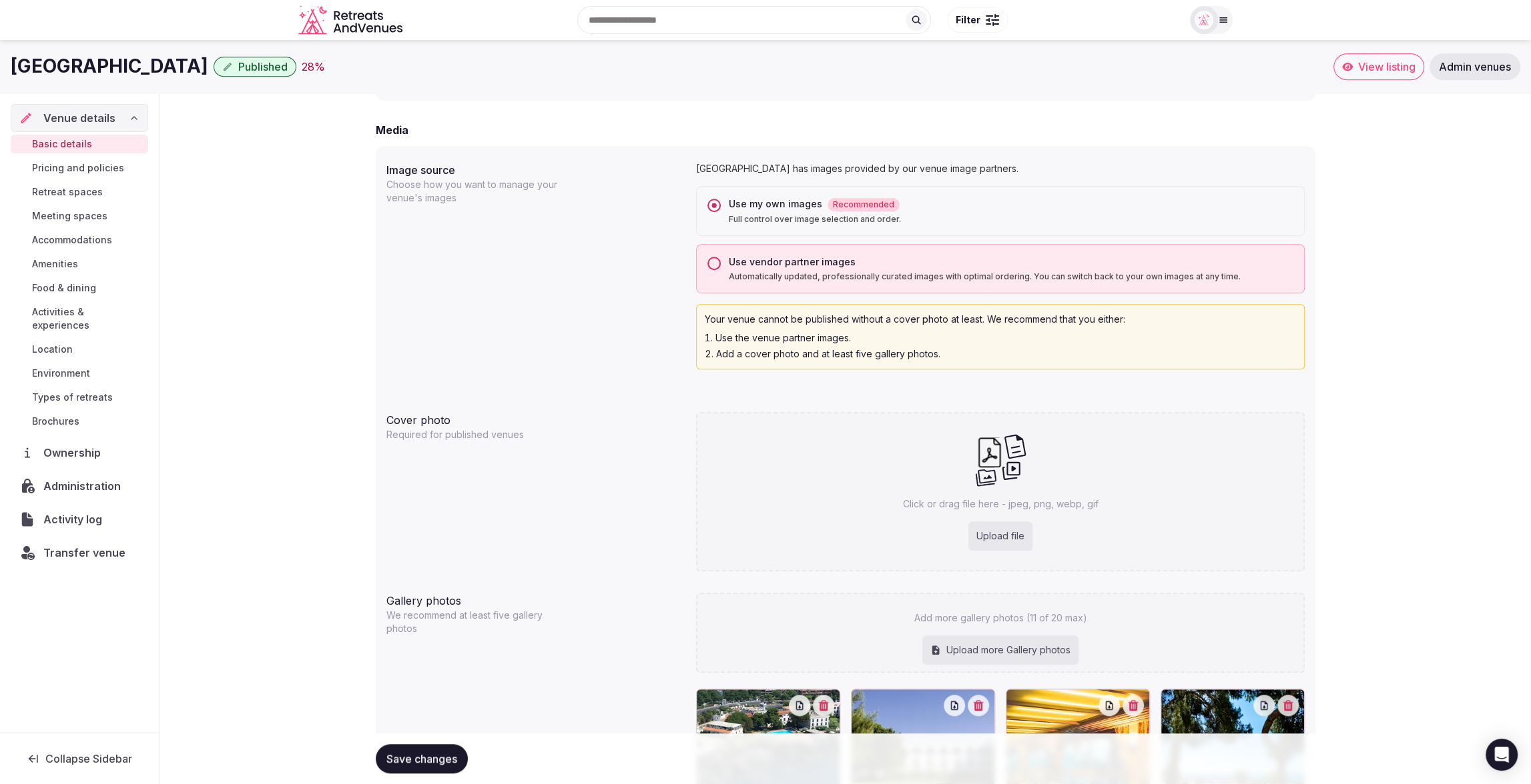
click at [717, 261] on button "Use vendor partner images Automatically updated, professionally curated images …" at bounding box center [714, 264] width 14 height 14
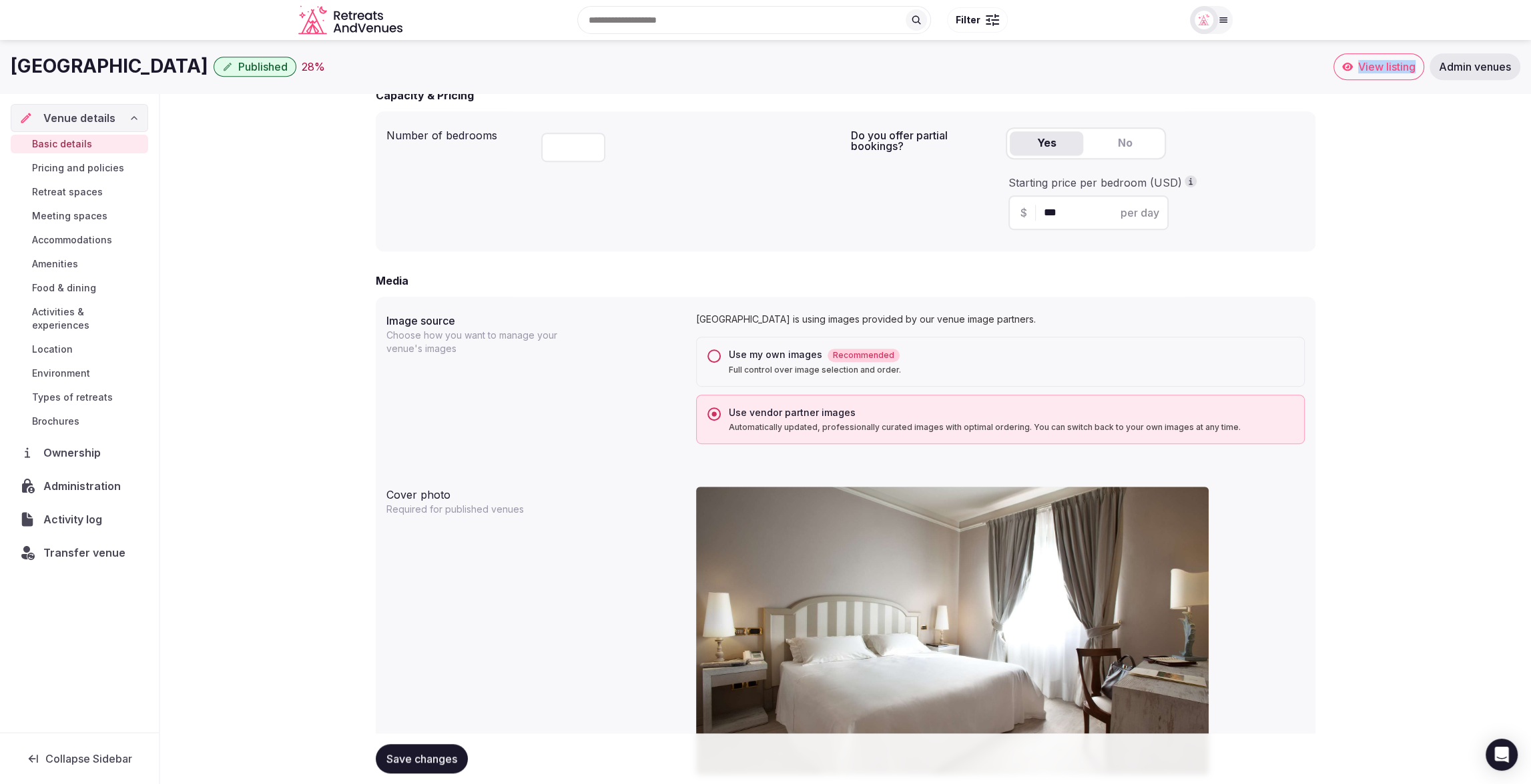
scroll to position [832, 0]
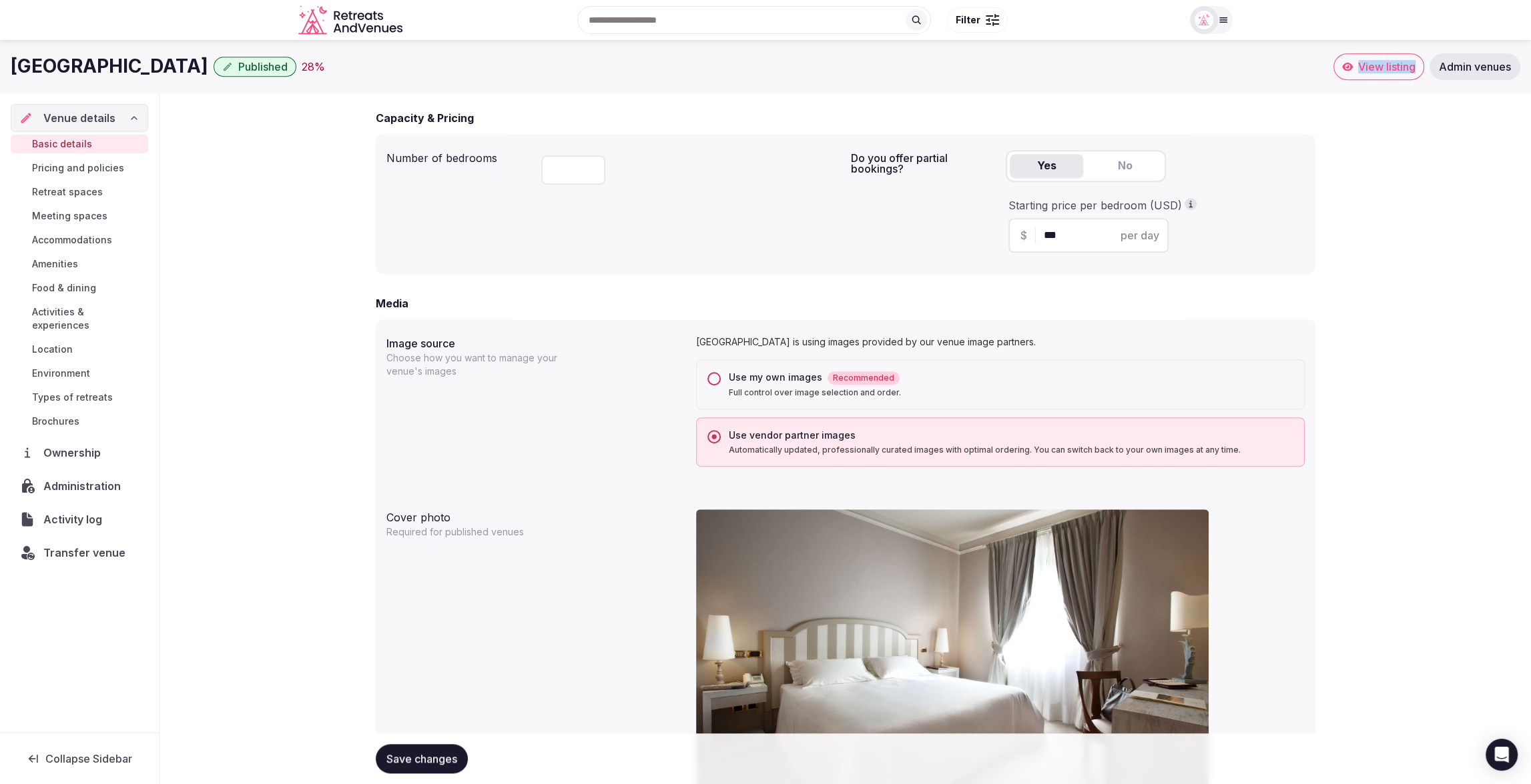
click at [713, 381] on button "Use my own images Recommended Full control over image selection and order." at bounding box center [714, 379] width 14 height 14
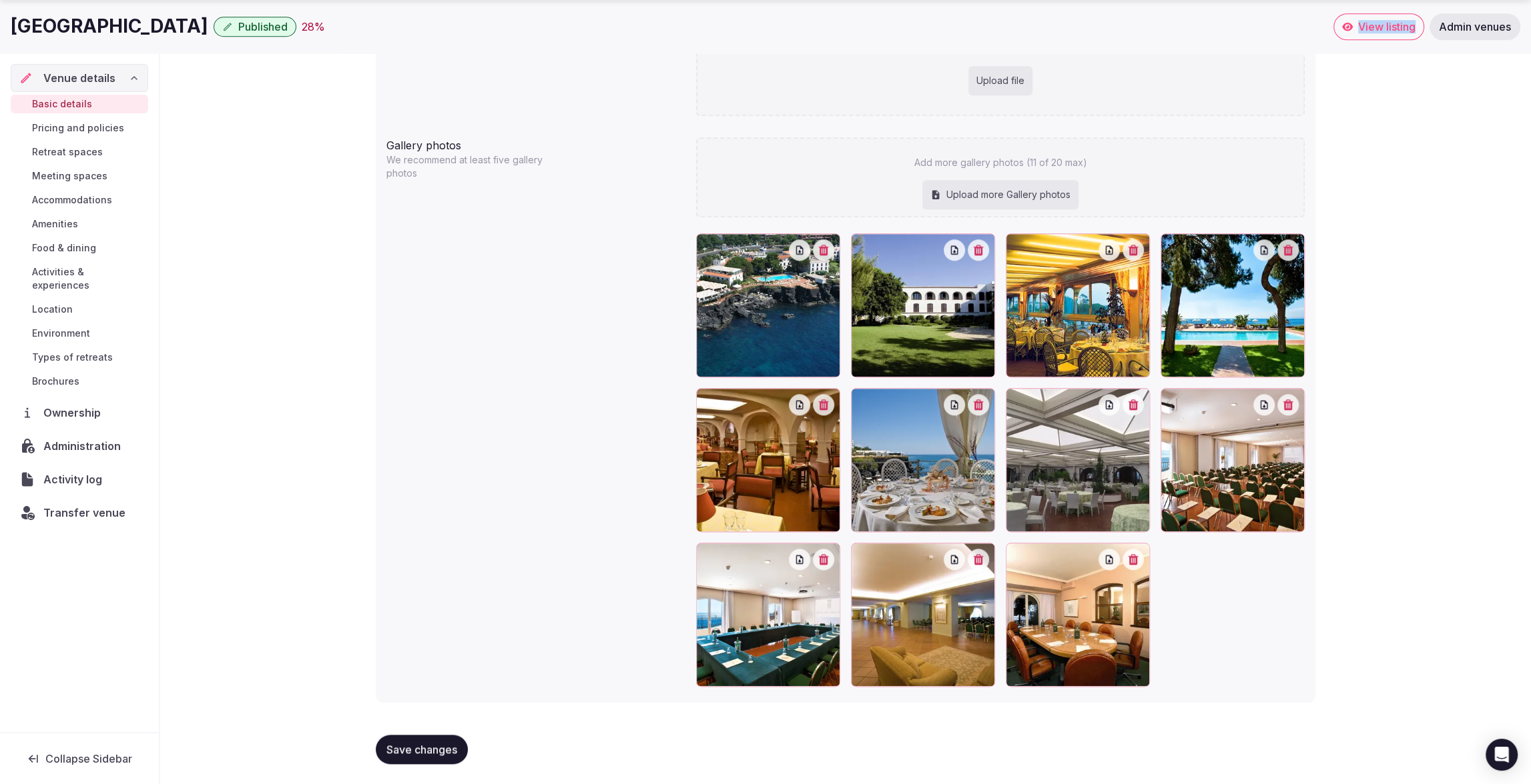
scroll to position [1458, 0]
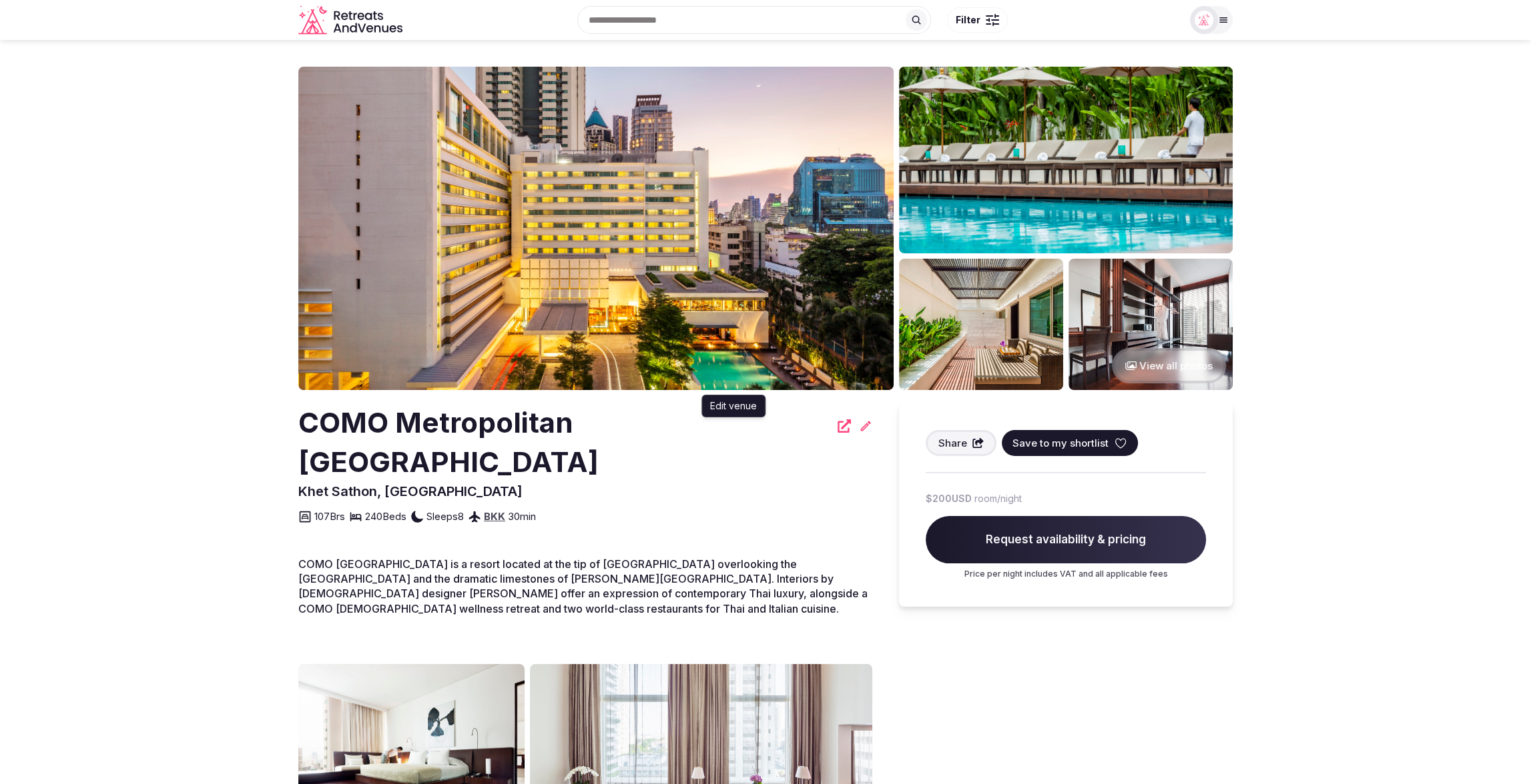
click at [858, 429] on icon at bounding box center [865, 426] width 14 height 14
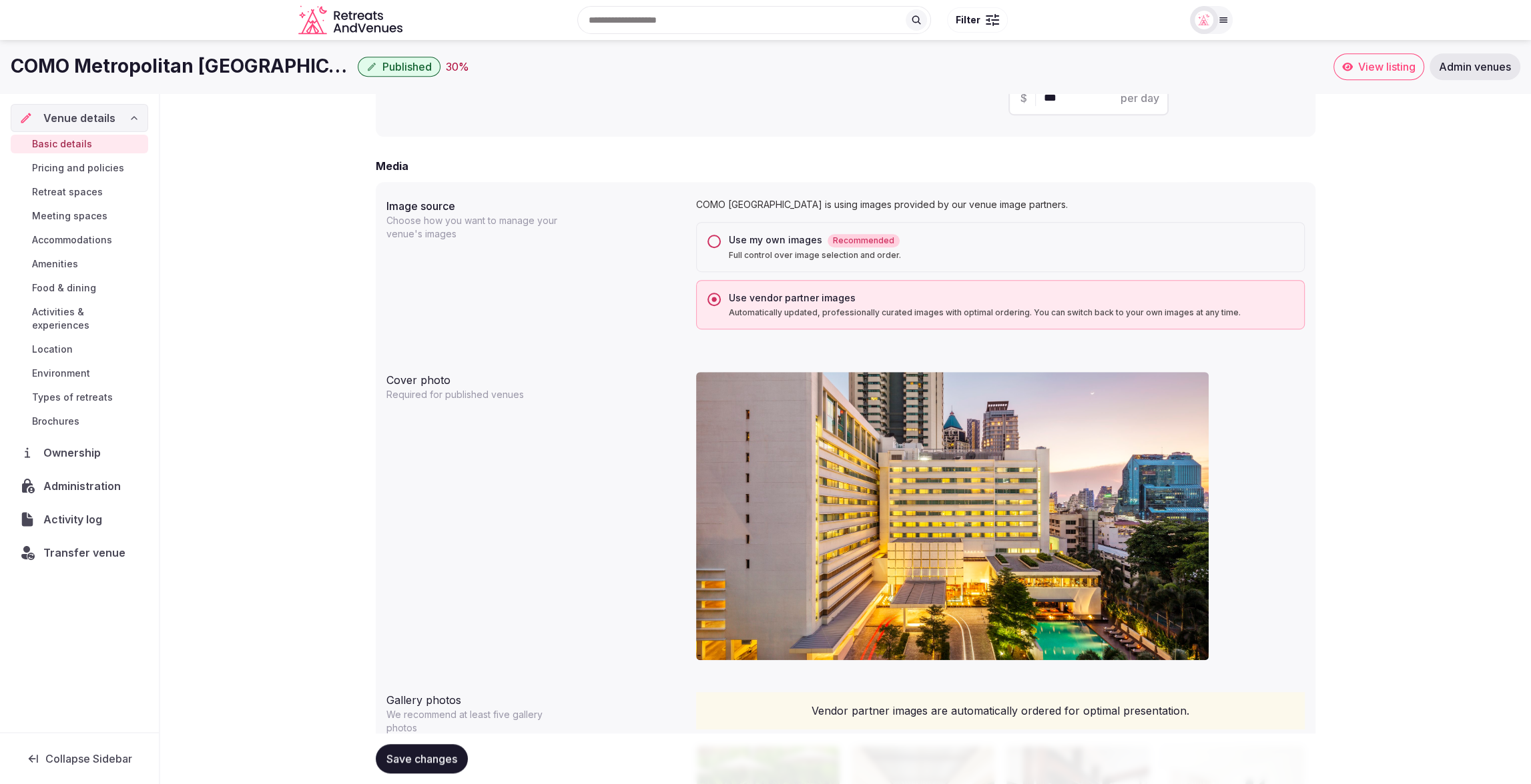
scroll to position [921, 0]
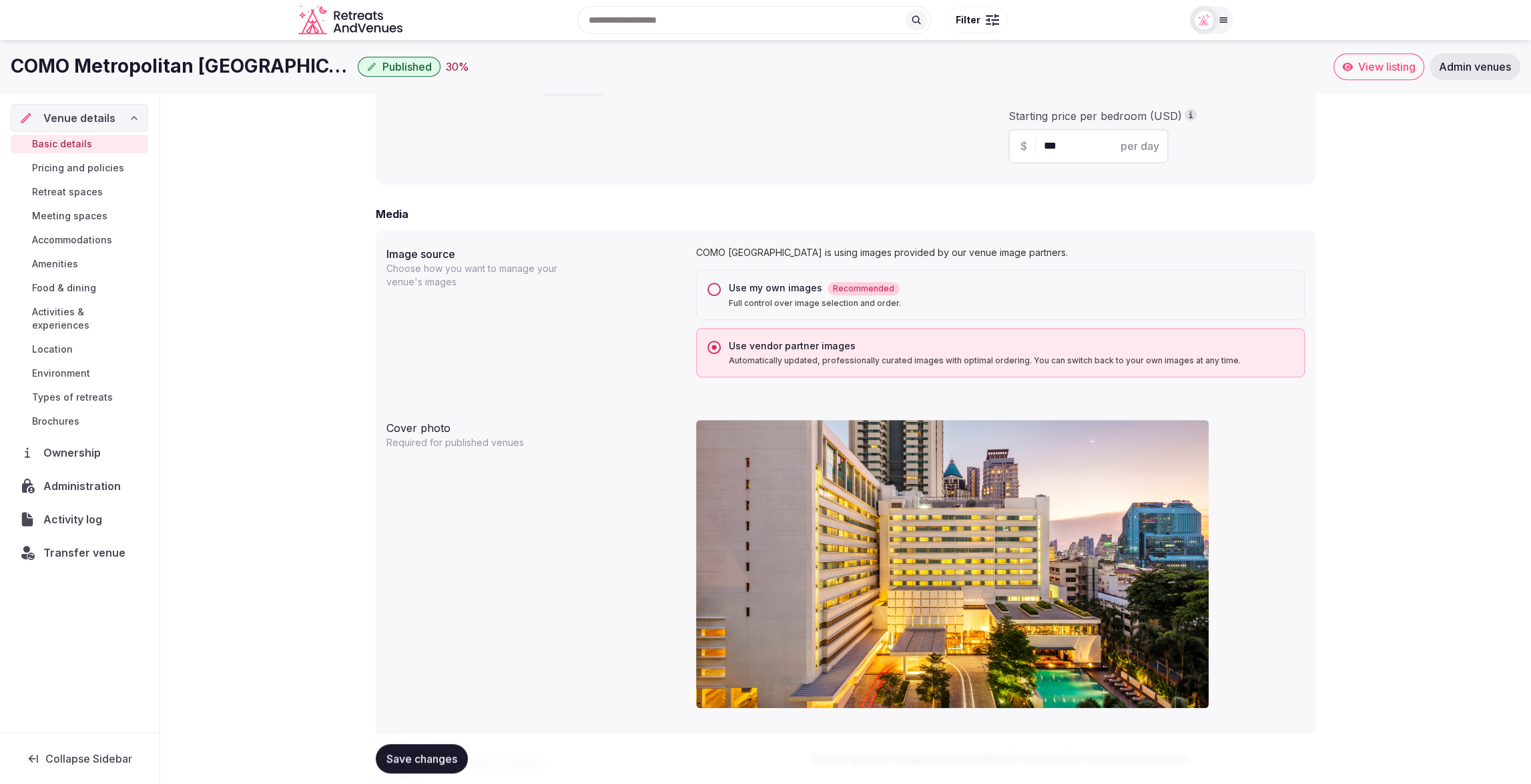
click at [716, 289] on button "Use my own images Recommended Full control over image selection and order." at bounding box center [714, 289] width 14 height 14
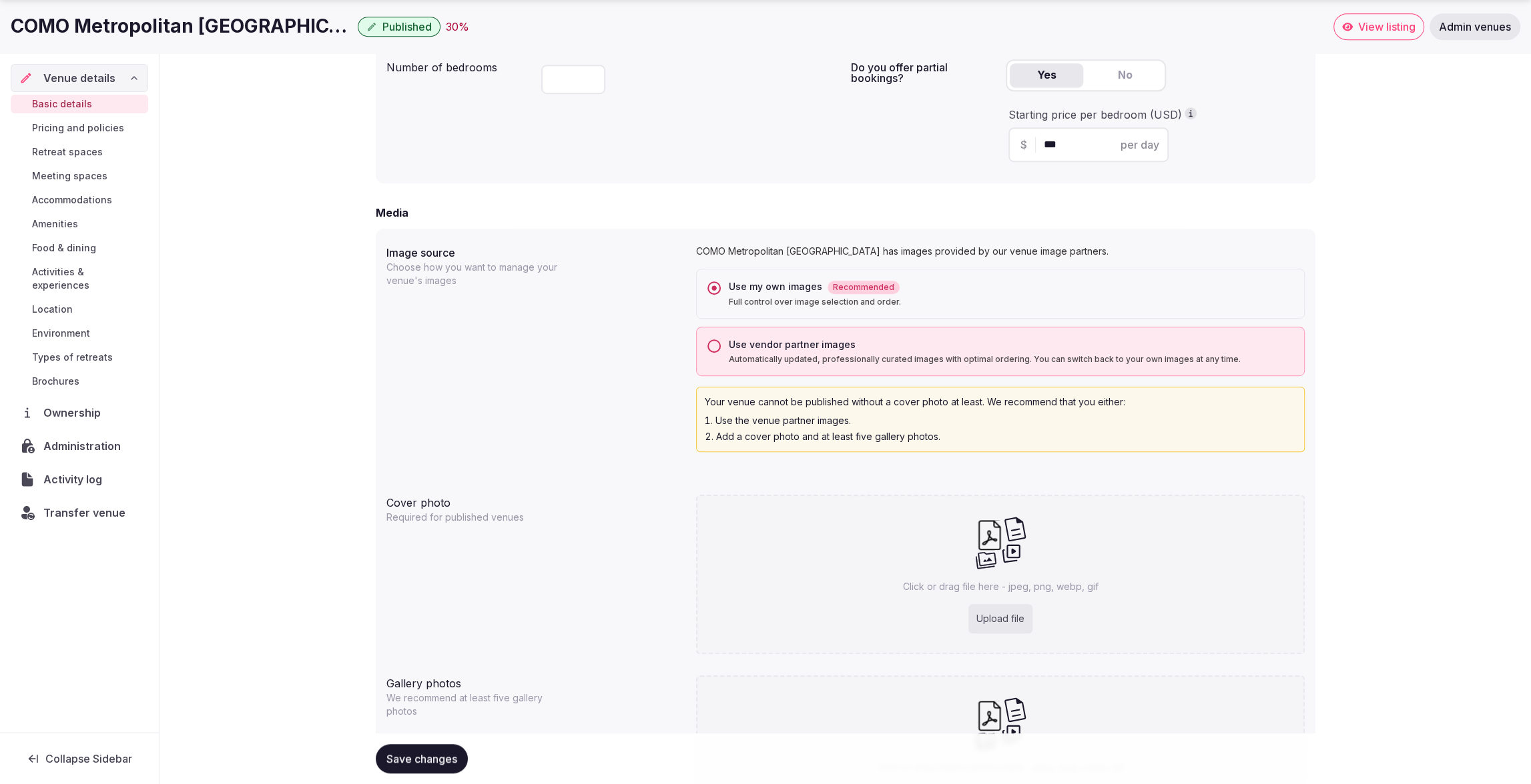
scroll to position [1070, 0]
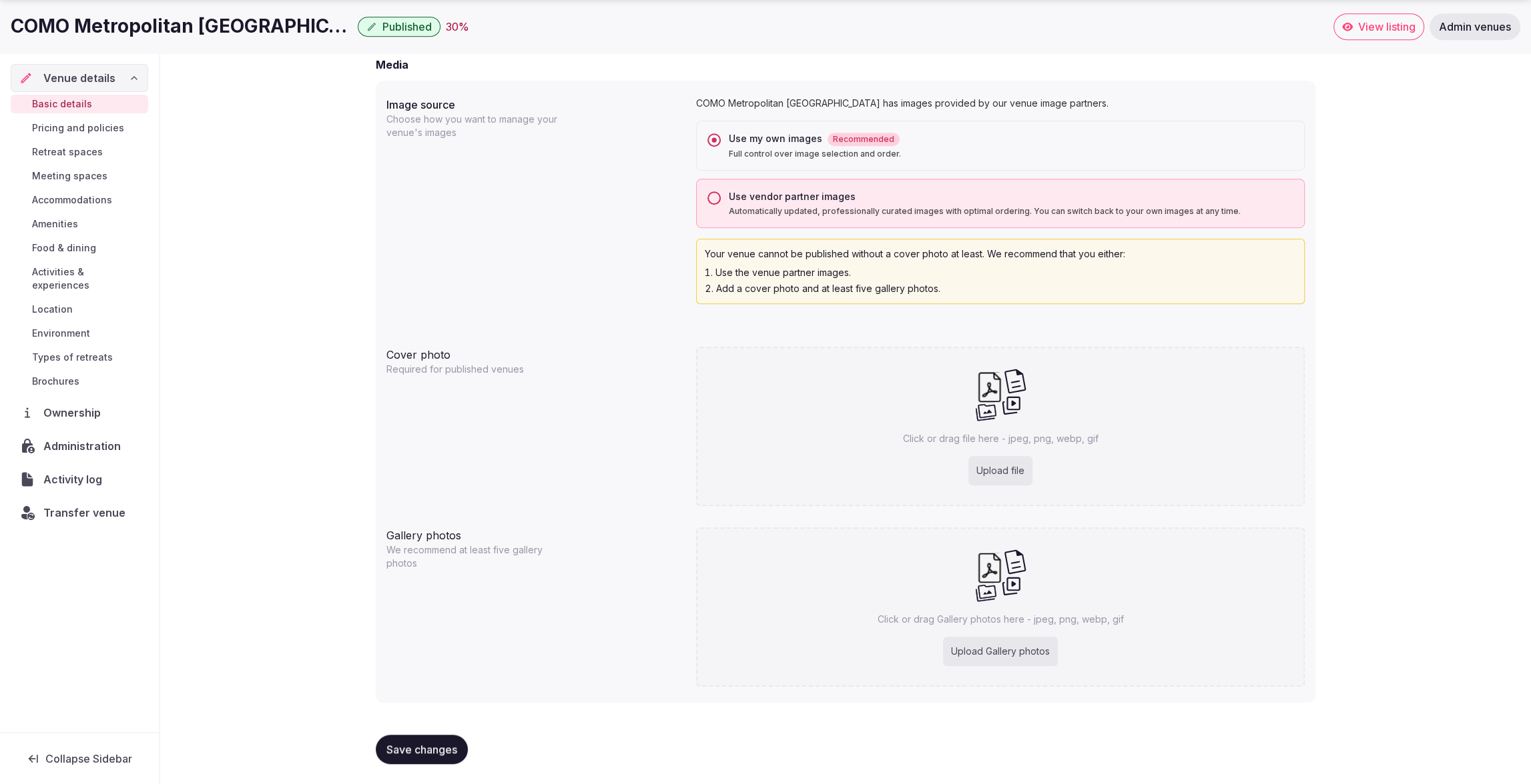
drag, startPoint x: 716, startPoint y: 196, endPoint x: 731, endPoint y: 260, distance: 65.7
click at [716, 196] on button "Use vendor partner images Automatically updated, professionally curated images …" at bounding box center [714, 198] width 14 height 14
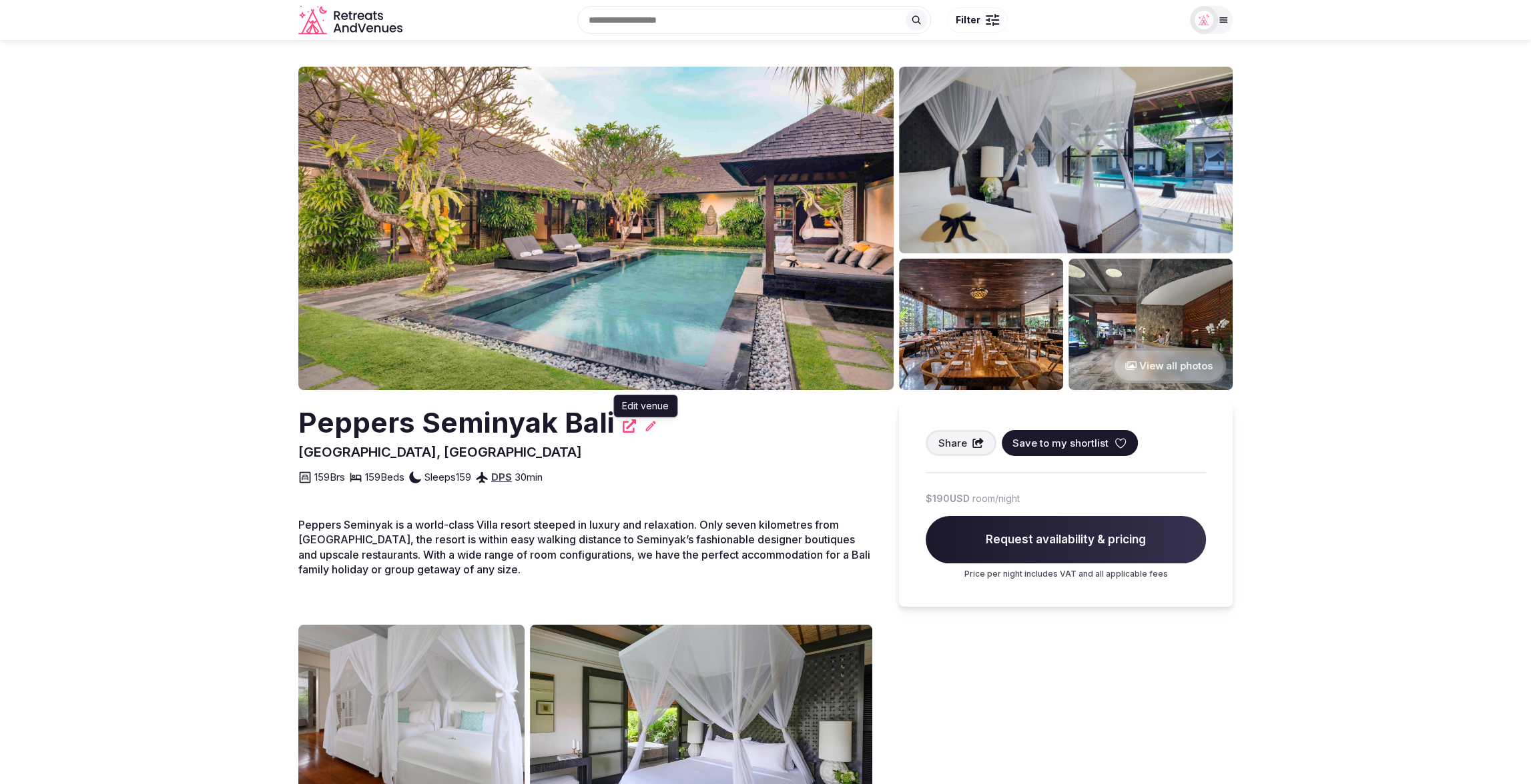
click at [644, 430] on icon at bounding box center [651, 426] width 14 height 14
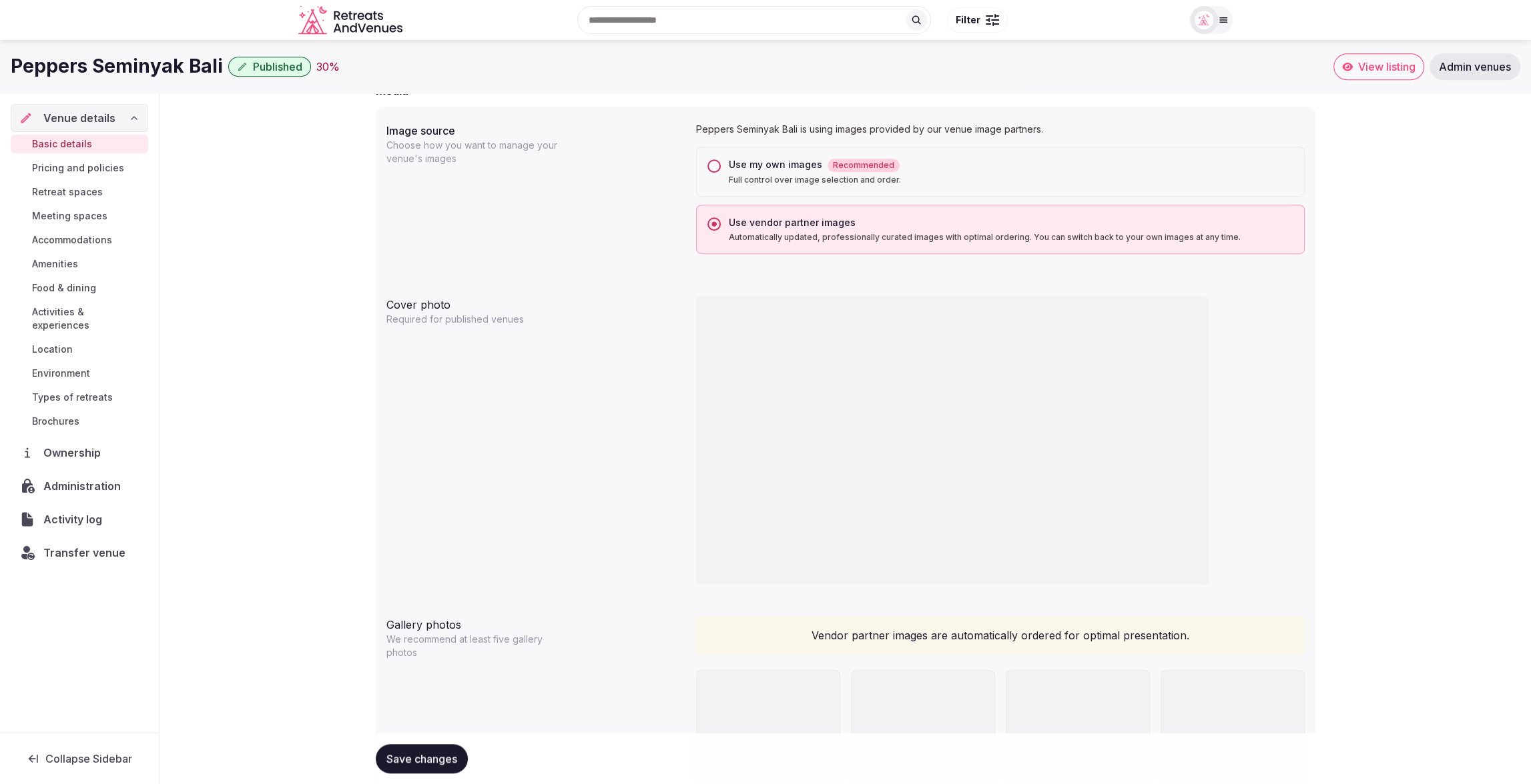
scroll to position [983, 0]
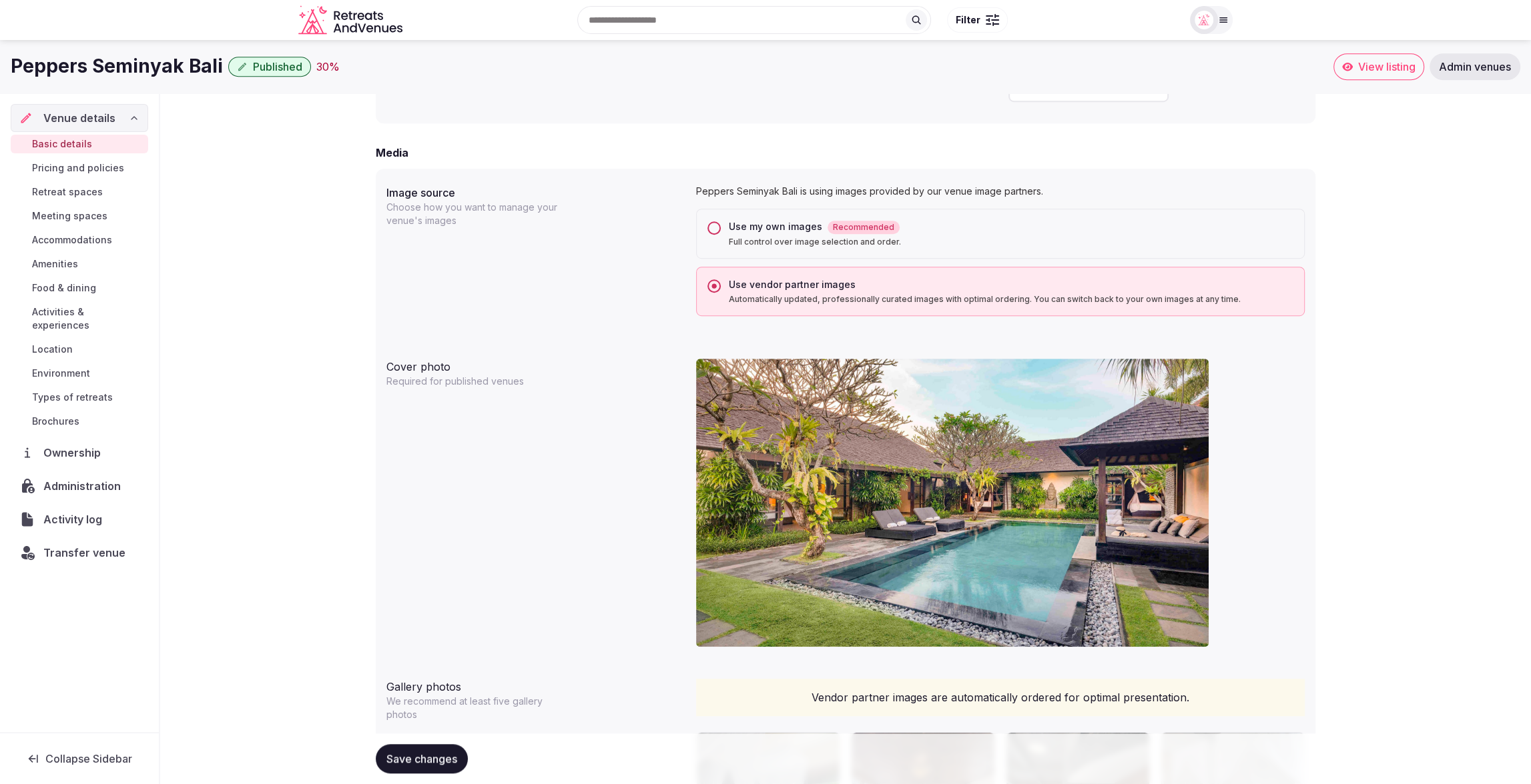
click at [718, 225] on button "Use my own images Recommended Full control over image selection and order." at bounding box center [714, 228] width 14 height 14
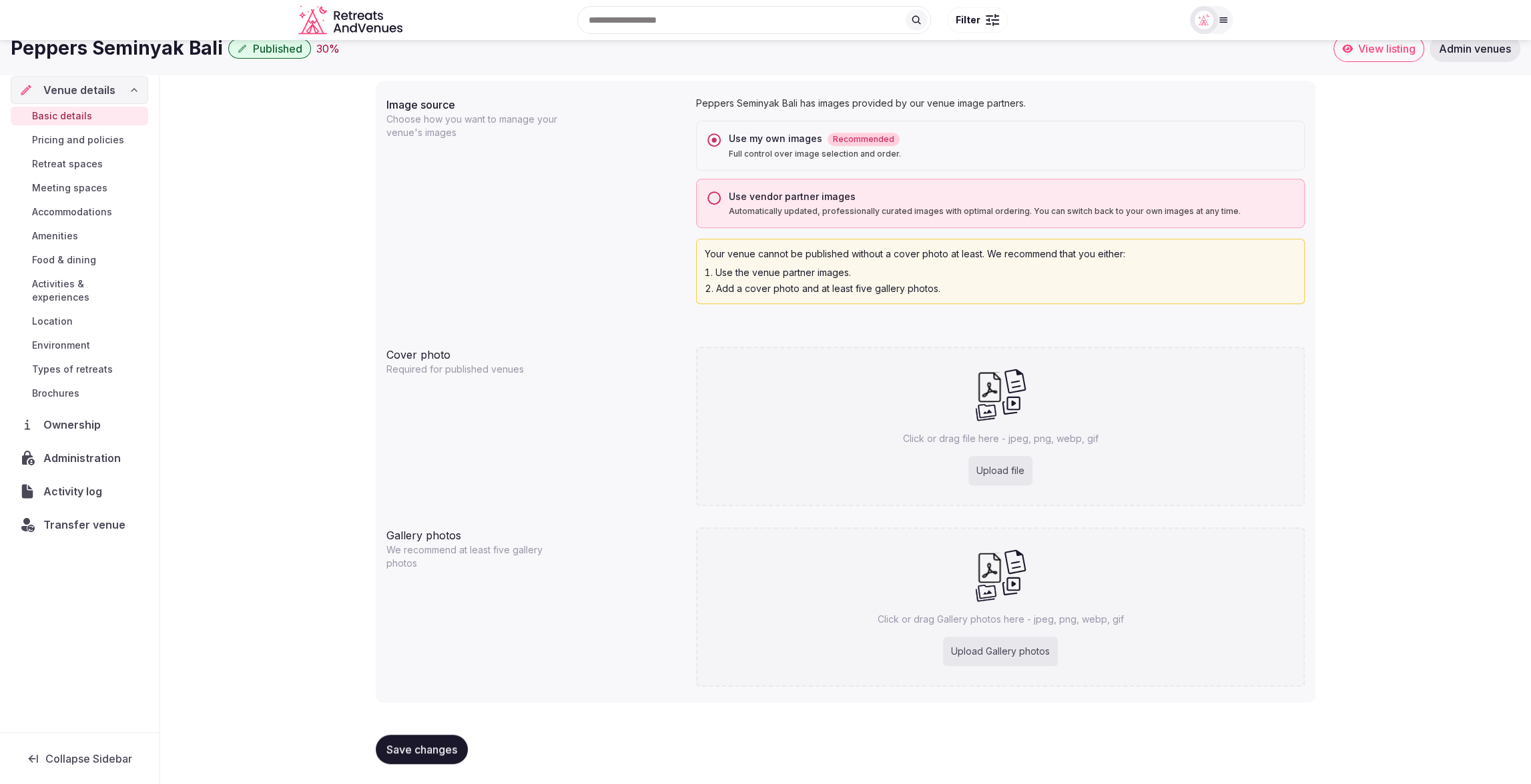
scroll to position [823, 0]
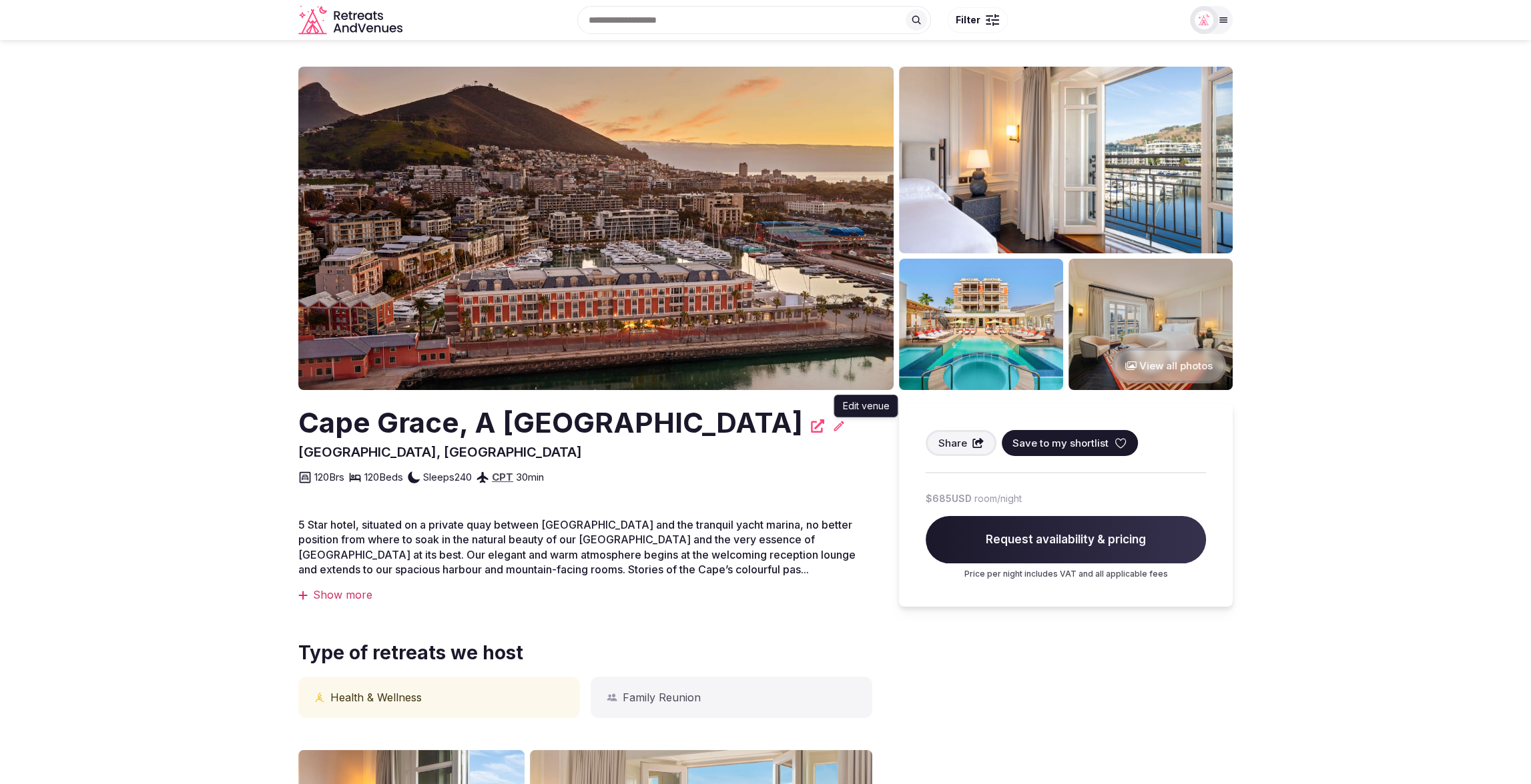
click at [844, 428] on icon at bounding box center [839, 425] width 10 height 10
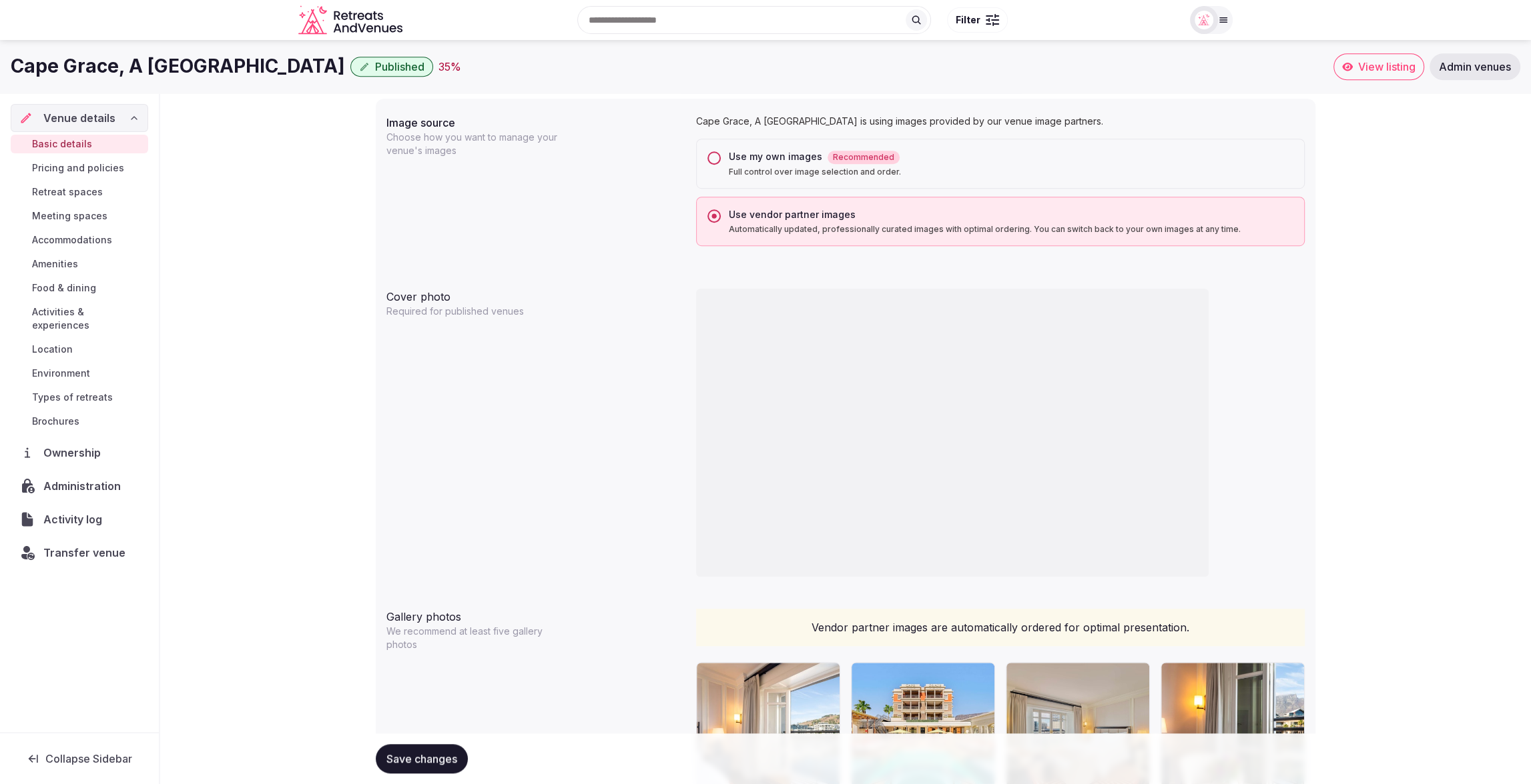
scroll to position [1034, 0]
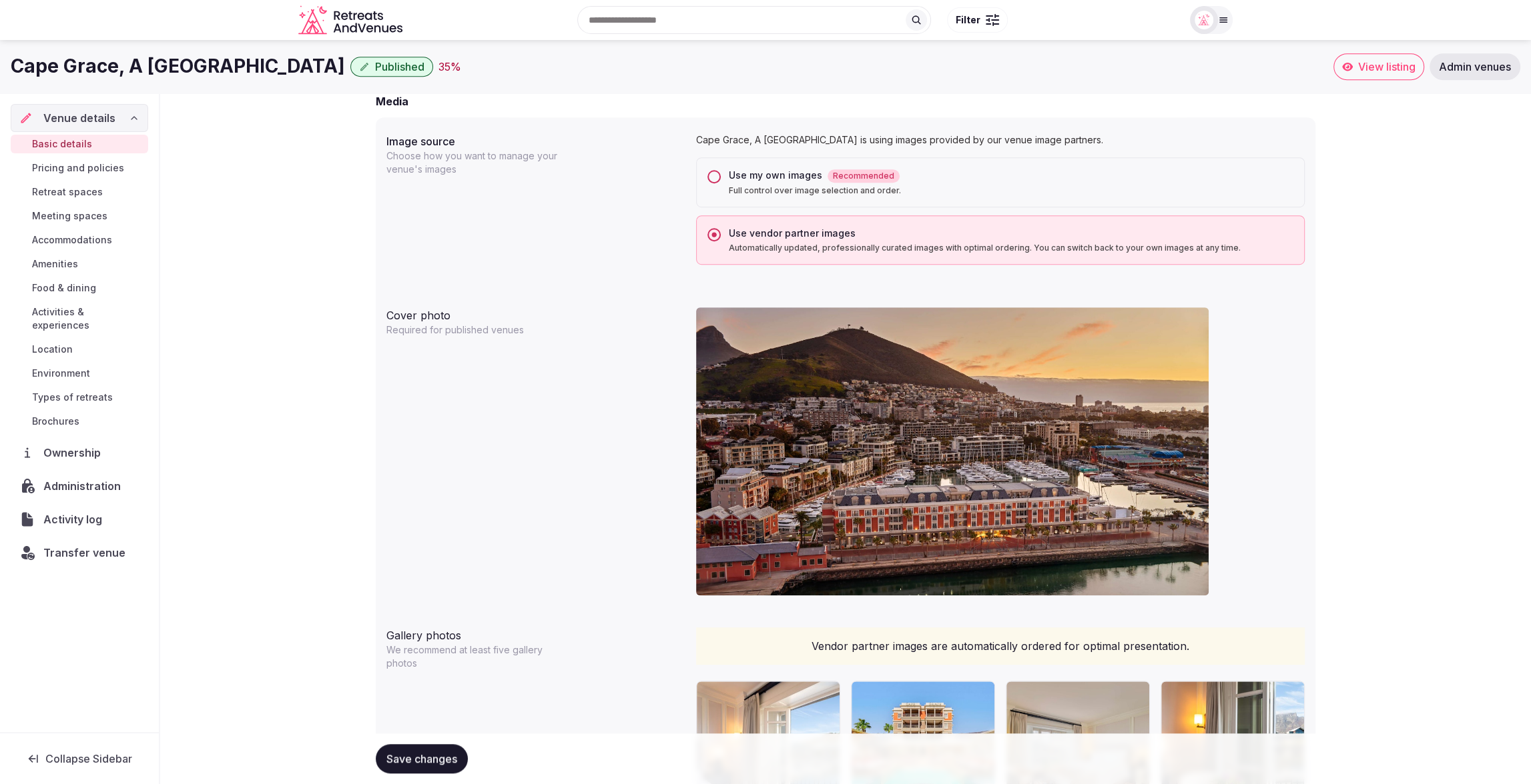
click at [707, 175] on button "Use my own images Recommended Full control over image selection and order." at bounding box center [714, 177] width 14 height 14
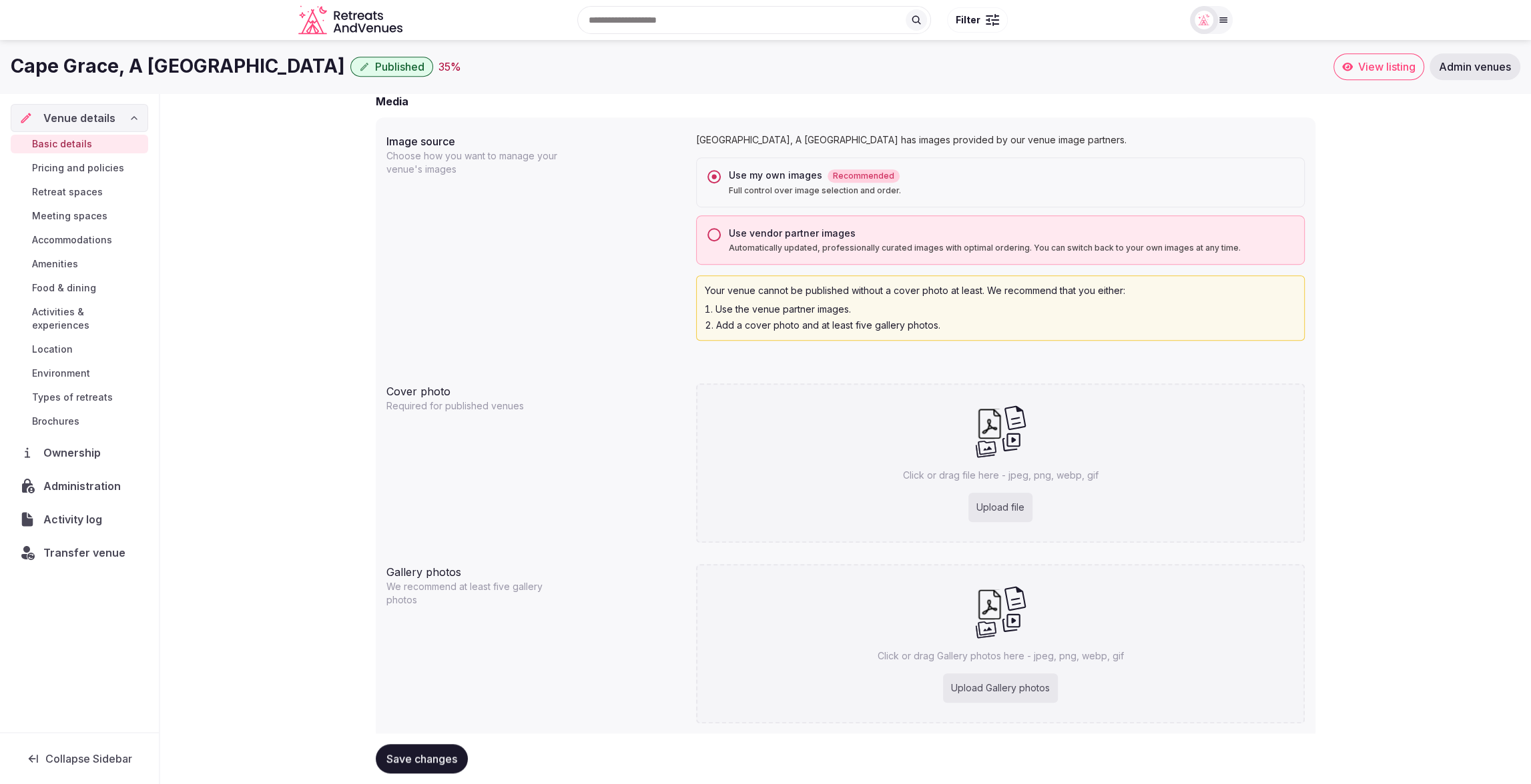
click at [713, 231] on button "Use vendor partner images Automatically updated, professionally curated images …" at bounding box center [714, 235] width 14 height 14
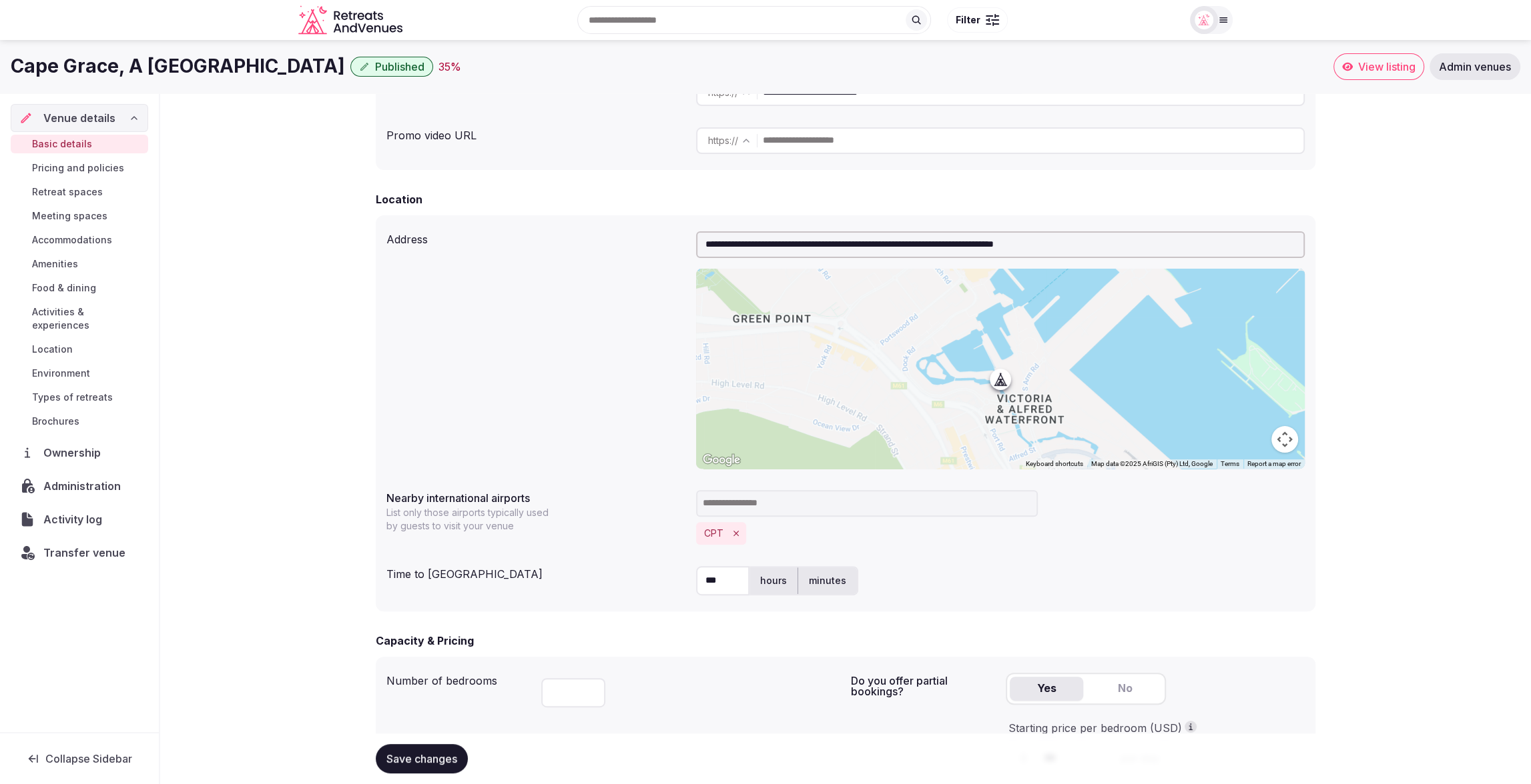
scroll to position [215, 0]
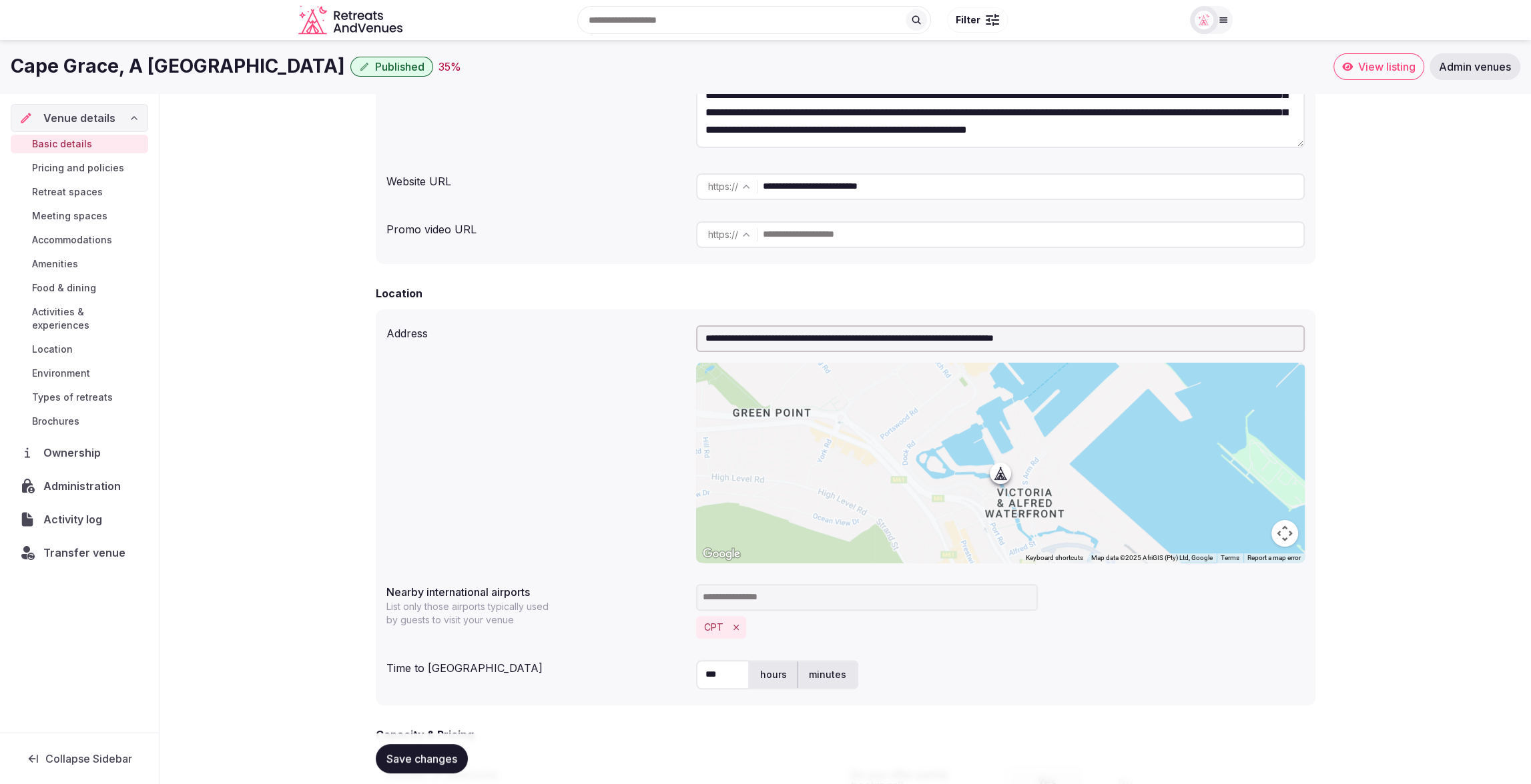
click at [1218, 23] on icon at bounding box center [1223, 20] width 11 height 11
click at [1211, 119] on button "Staff admin" at bounding box center [1159, 119] width 122 height 21
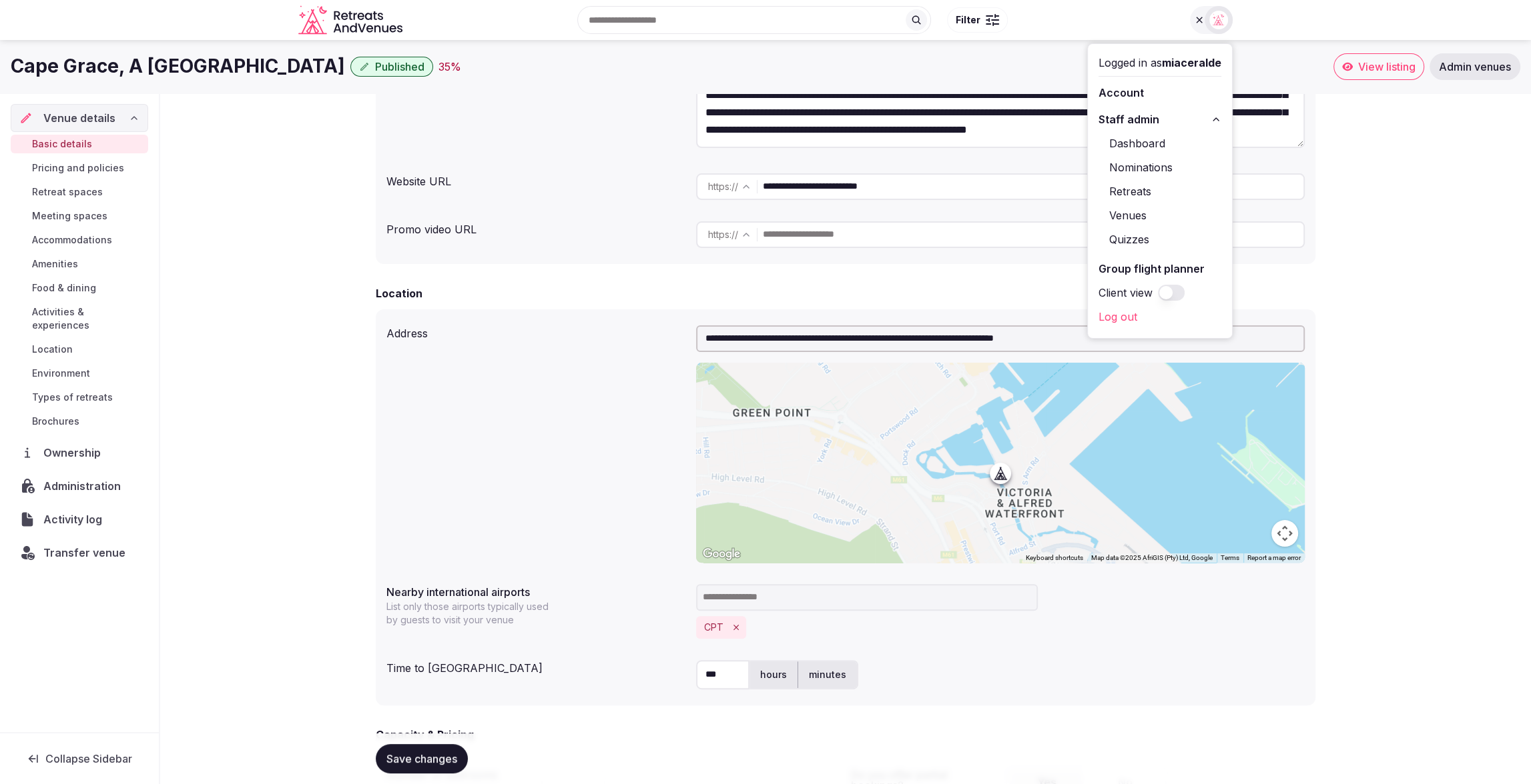
click at [1173, 290] on button "Client view" at bounding box center [1171, 292] width 26 height 16
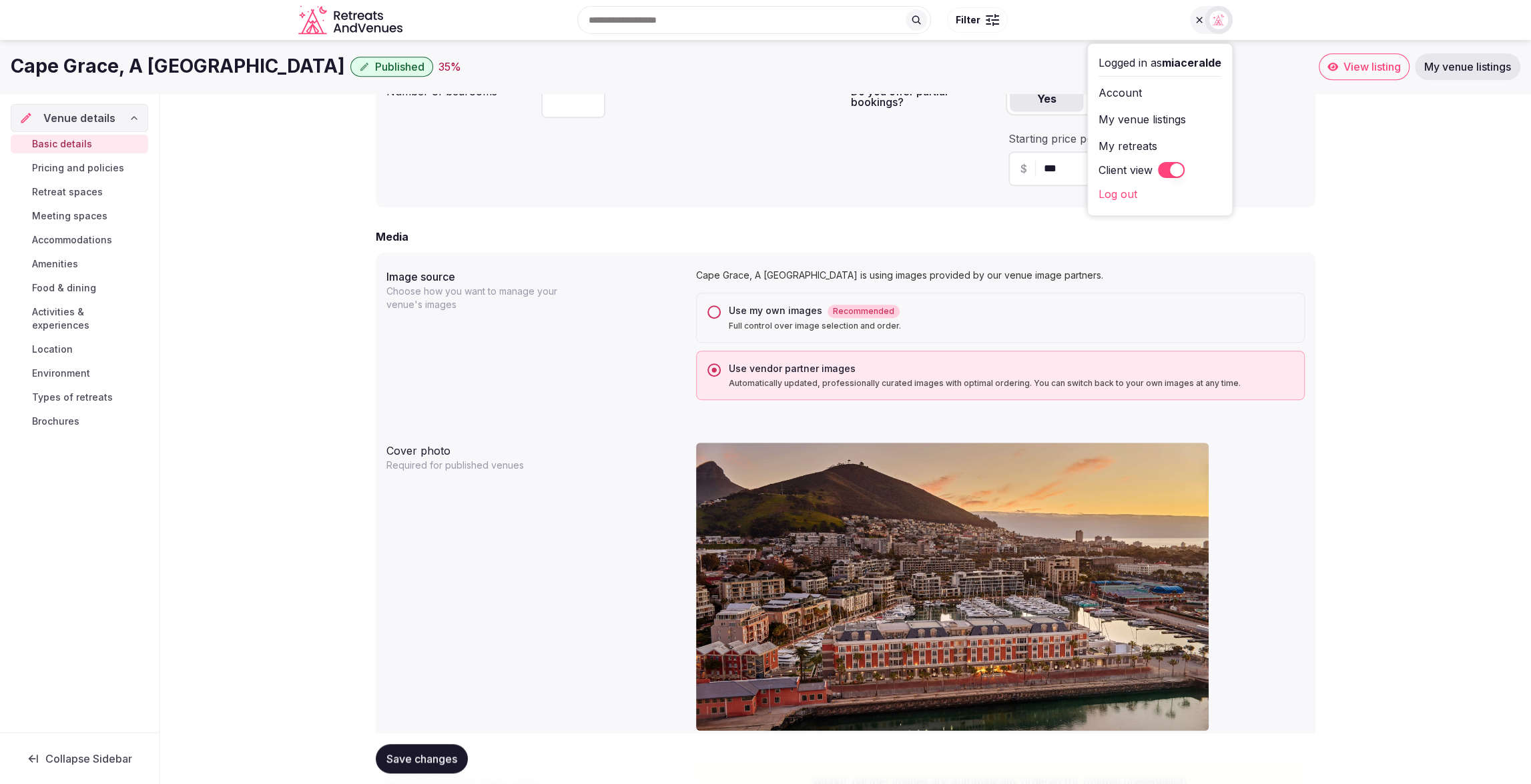
scroll to position [897, 0]
click at [1162, 170] on button "Client view" at bounding box center [1171, 170] width 26 height 16
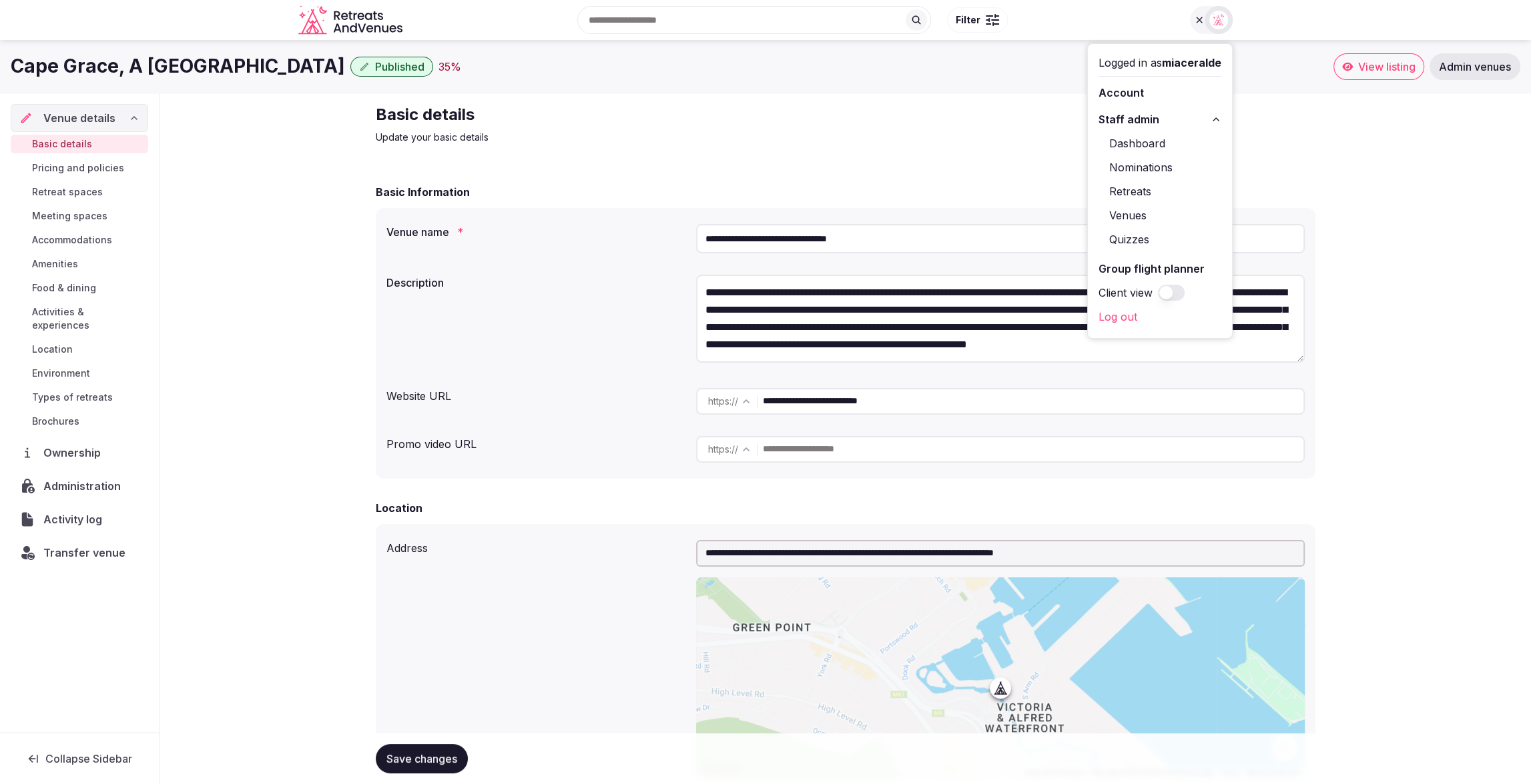
click at [905, 134] on div "Basic details Update your basic details" at bounding box center [845, 124] width 939 height 40
click at [1177, 20] on div "Search Popular Destinations Toscana, Italy Riviera Maya, Mexico Indonesia, Bali…" at bounding box center [795, 20] width 774 height 57
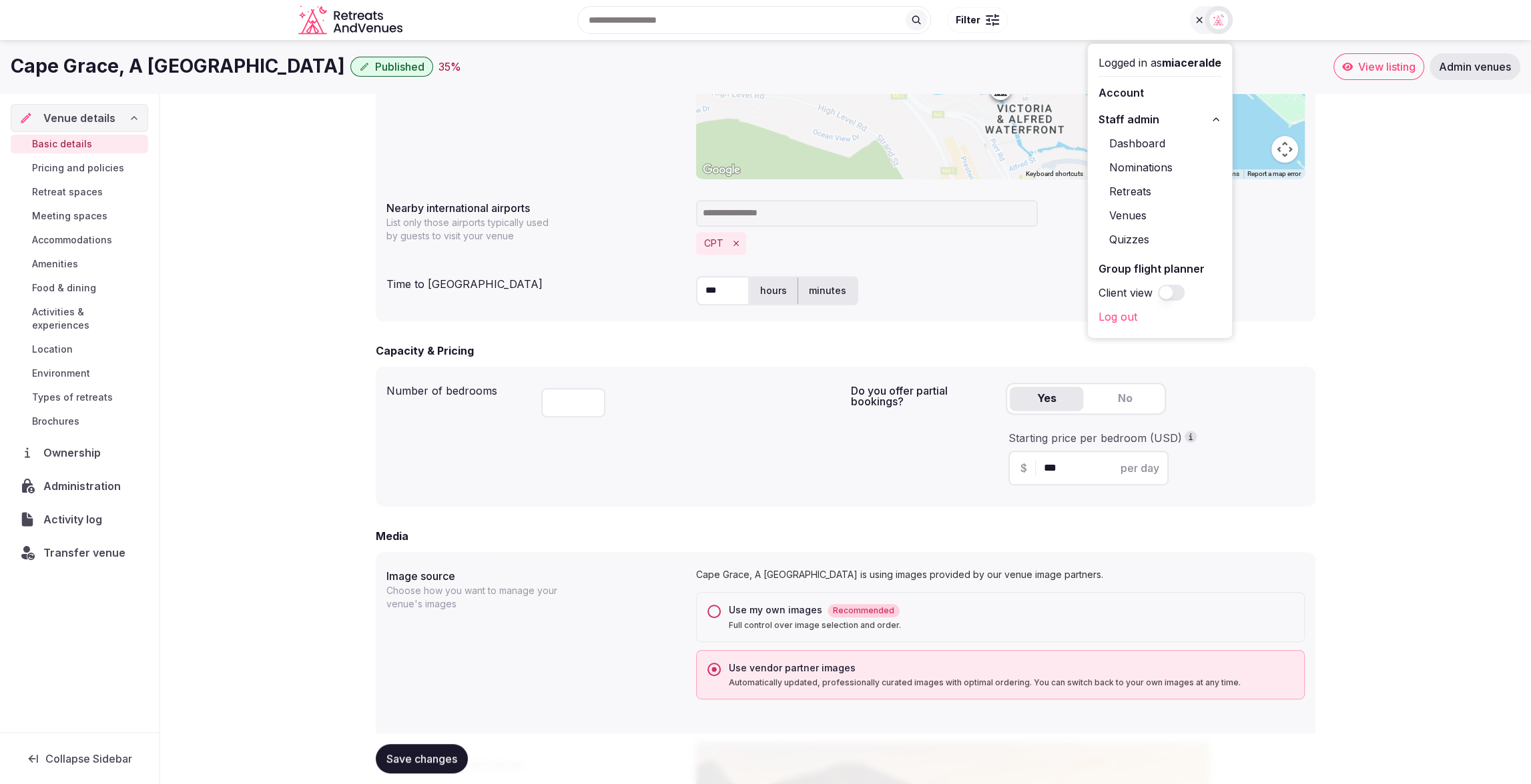
scroll to position [591, 0]
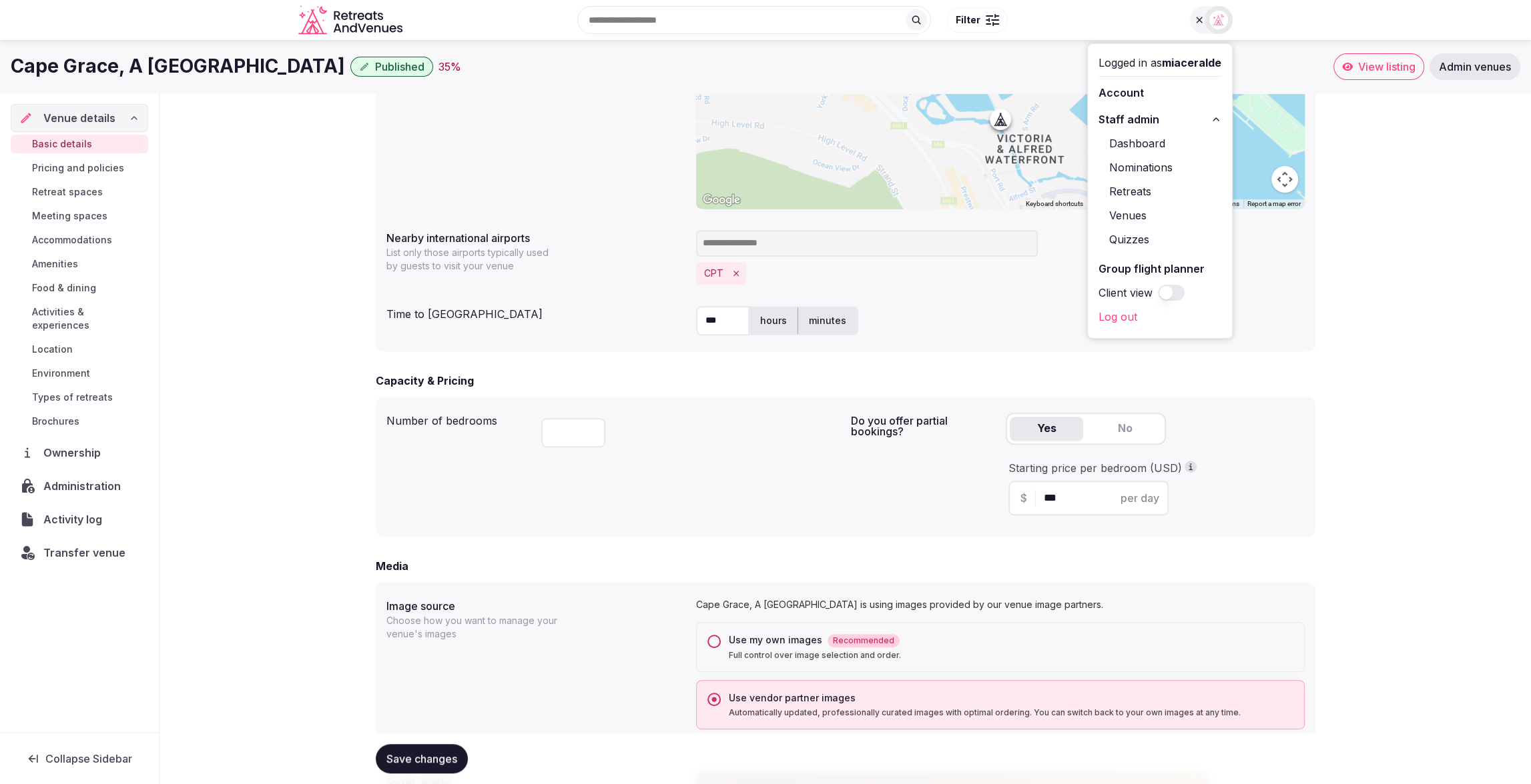
click at [645, 106] on div "**********" at bounding box center [845, 90] width 918 height 248
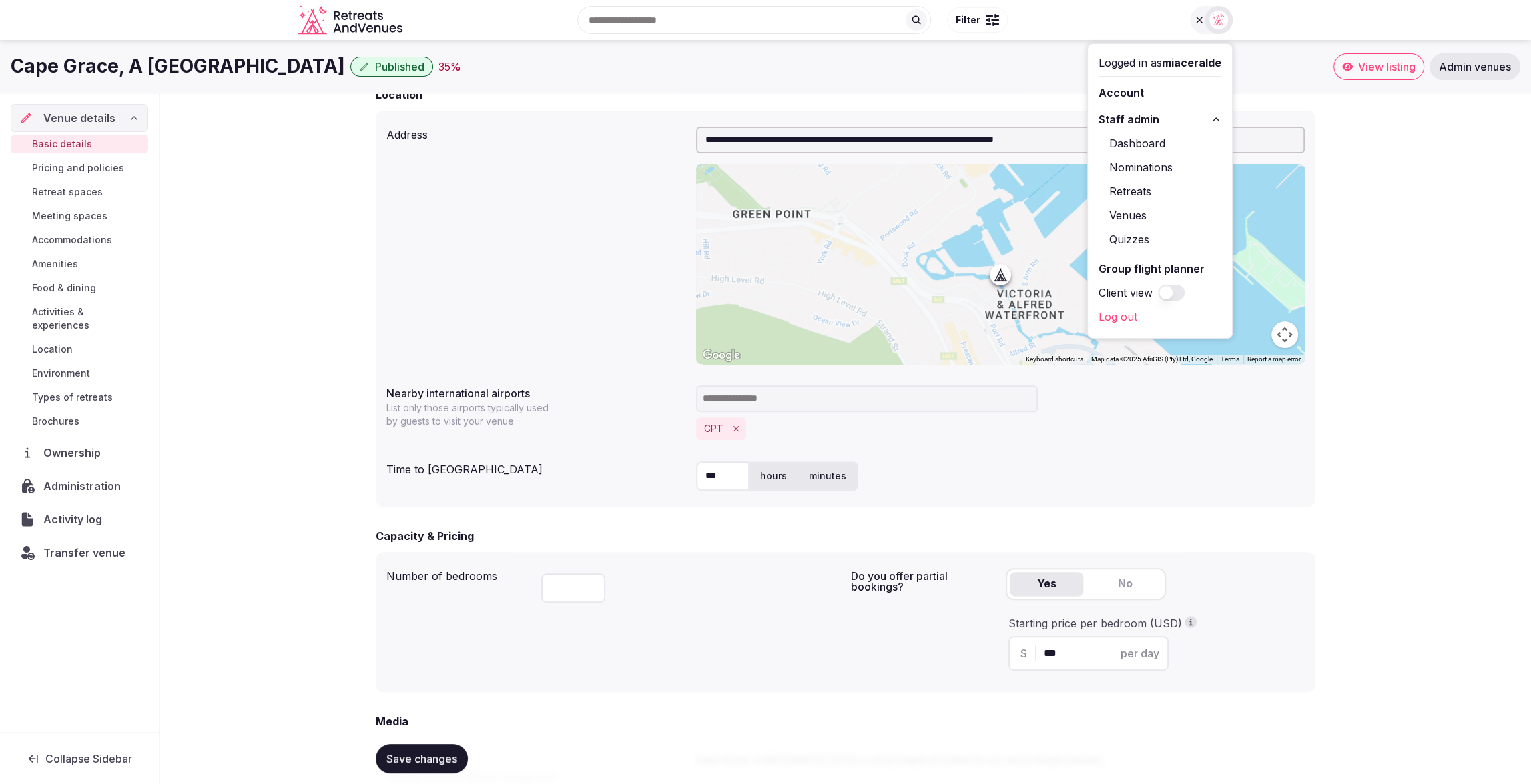
scroll to position [410, 0]
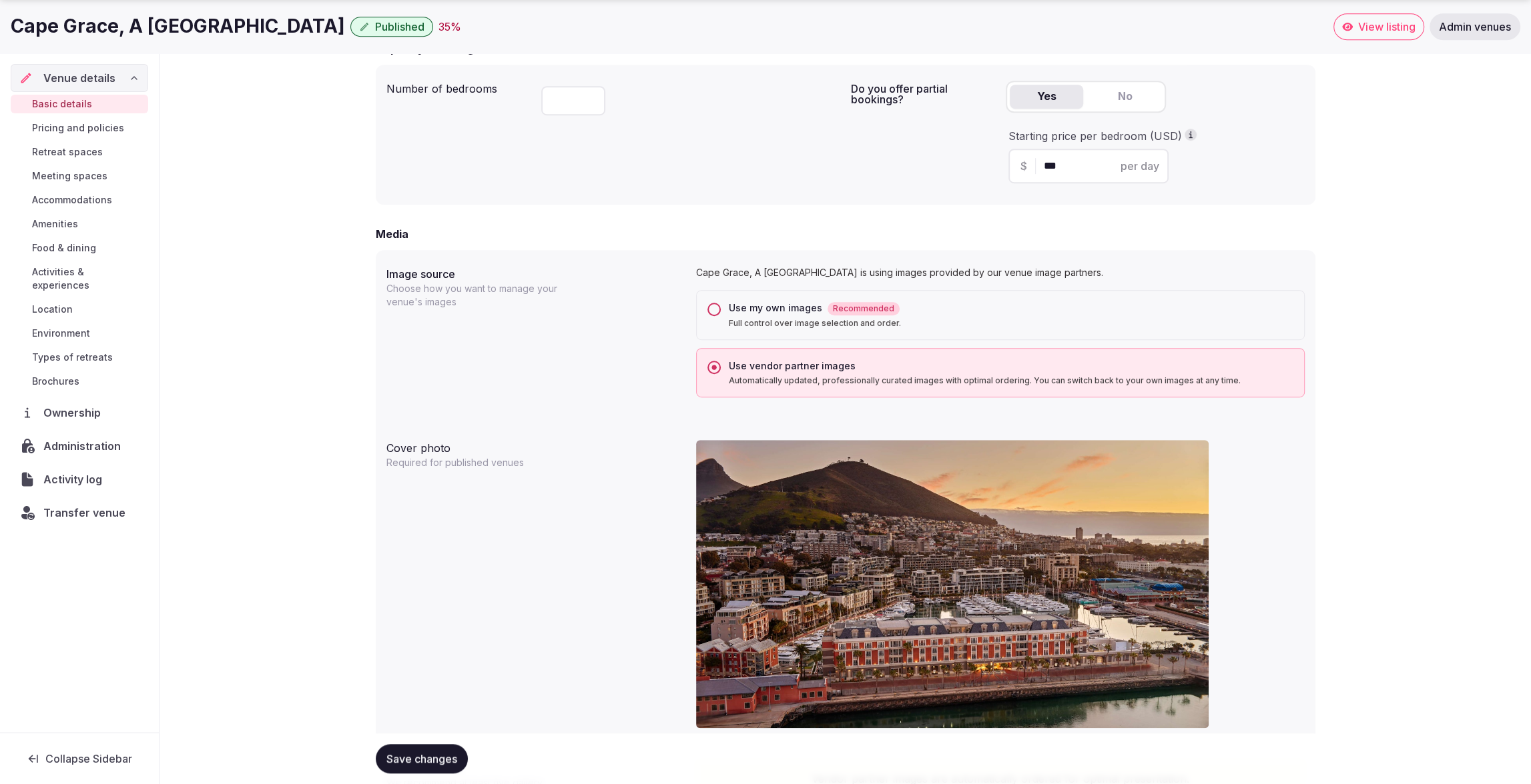
scroll to position [990, 0]
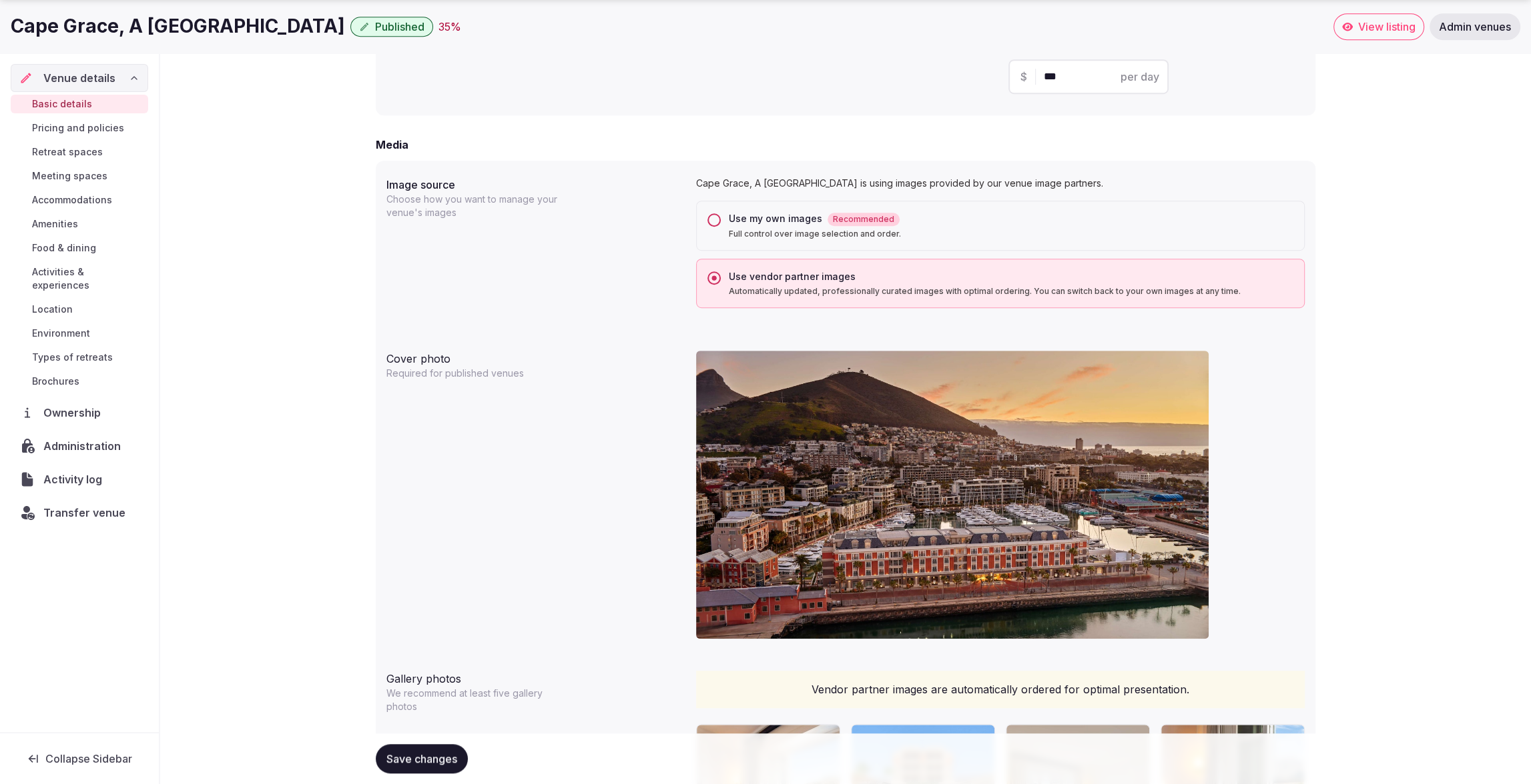
click at [716, 220] on button "Use my own images Recommended Full control over image selection and order." at bounding box center [714, 221] width 14 height 14
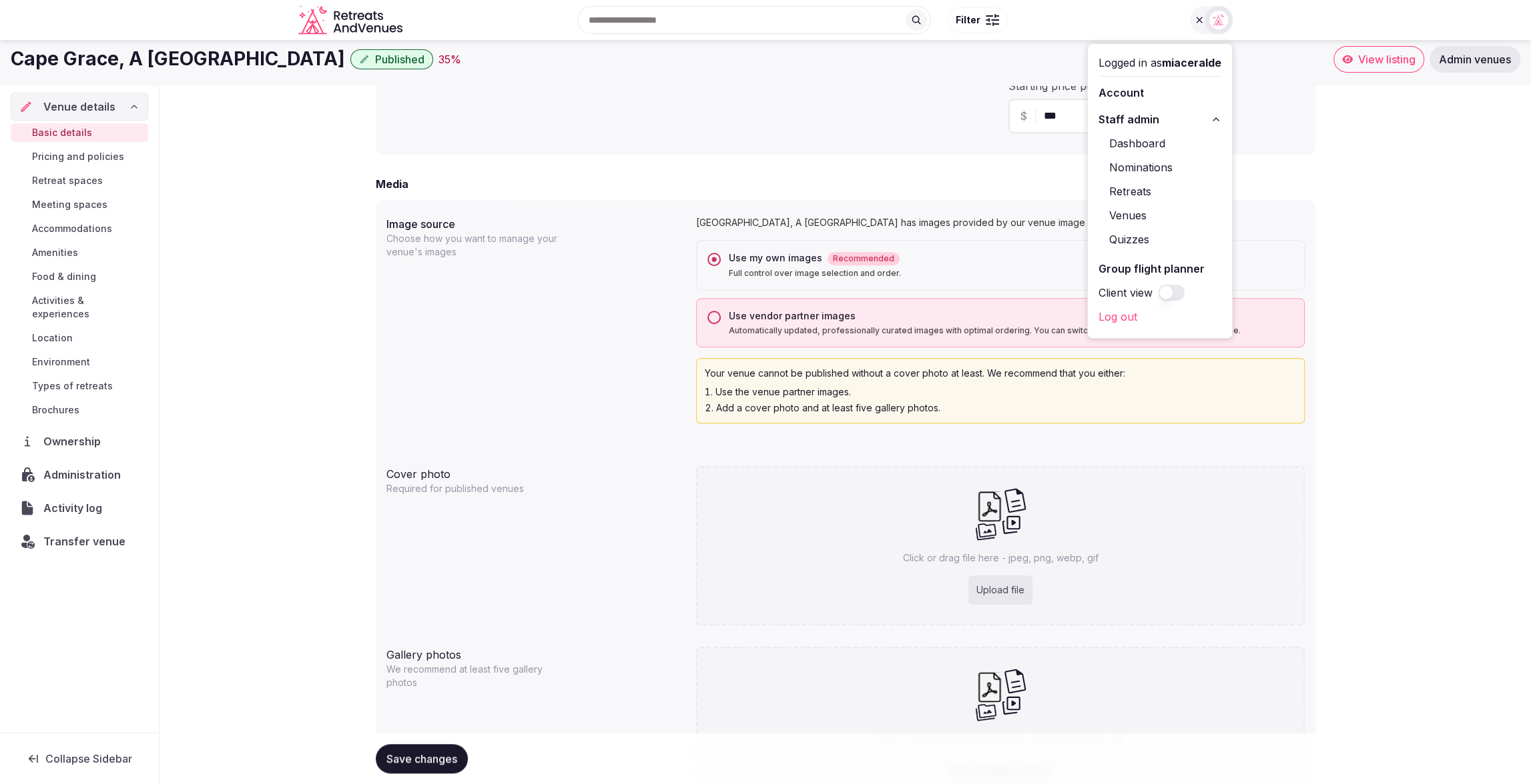
scroll to position [894, 0]
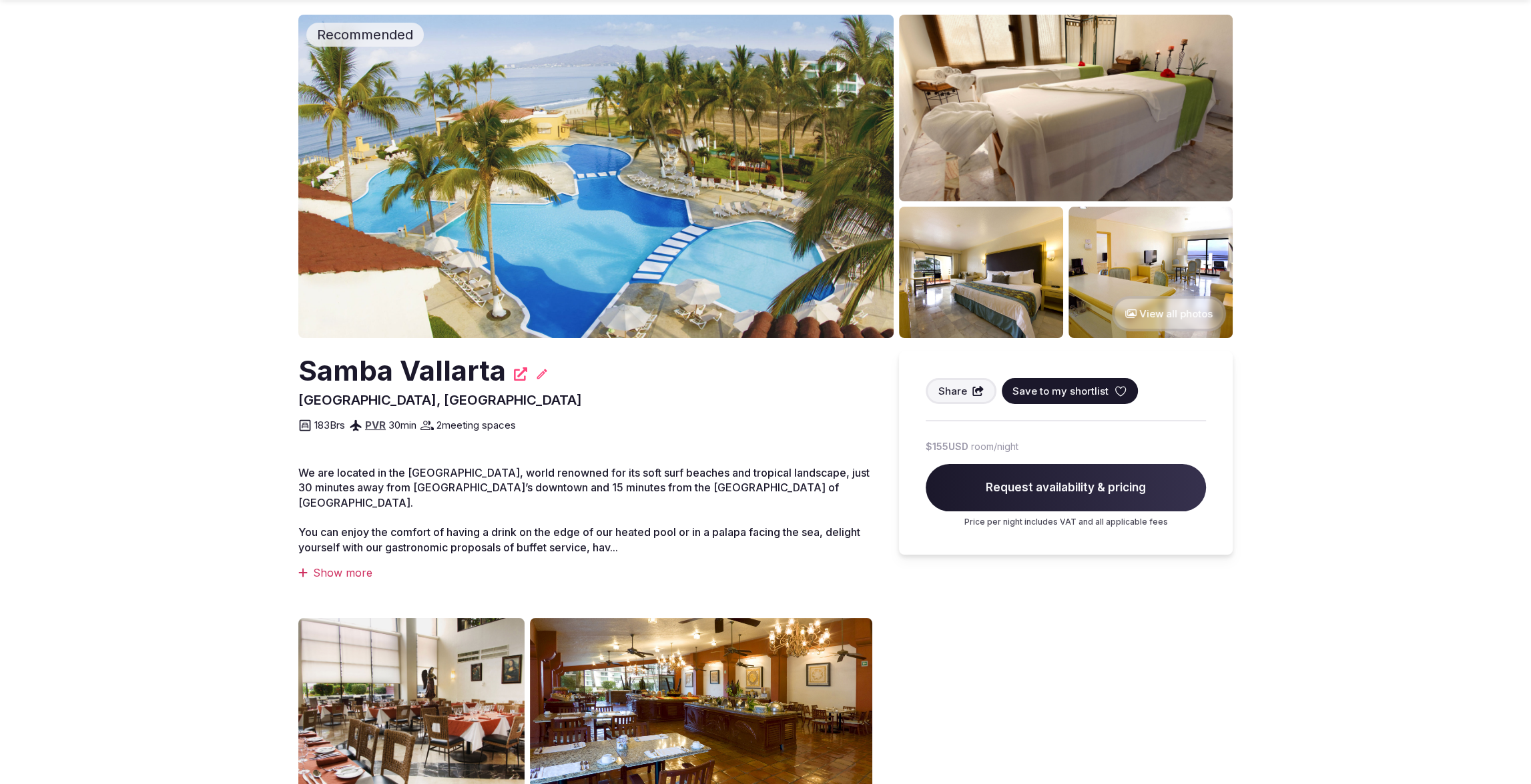
scroll to position [57, 0]
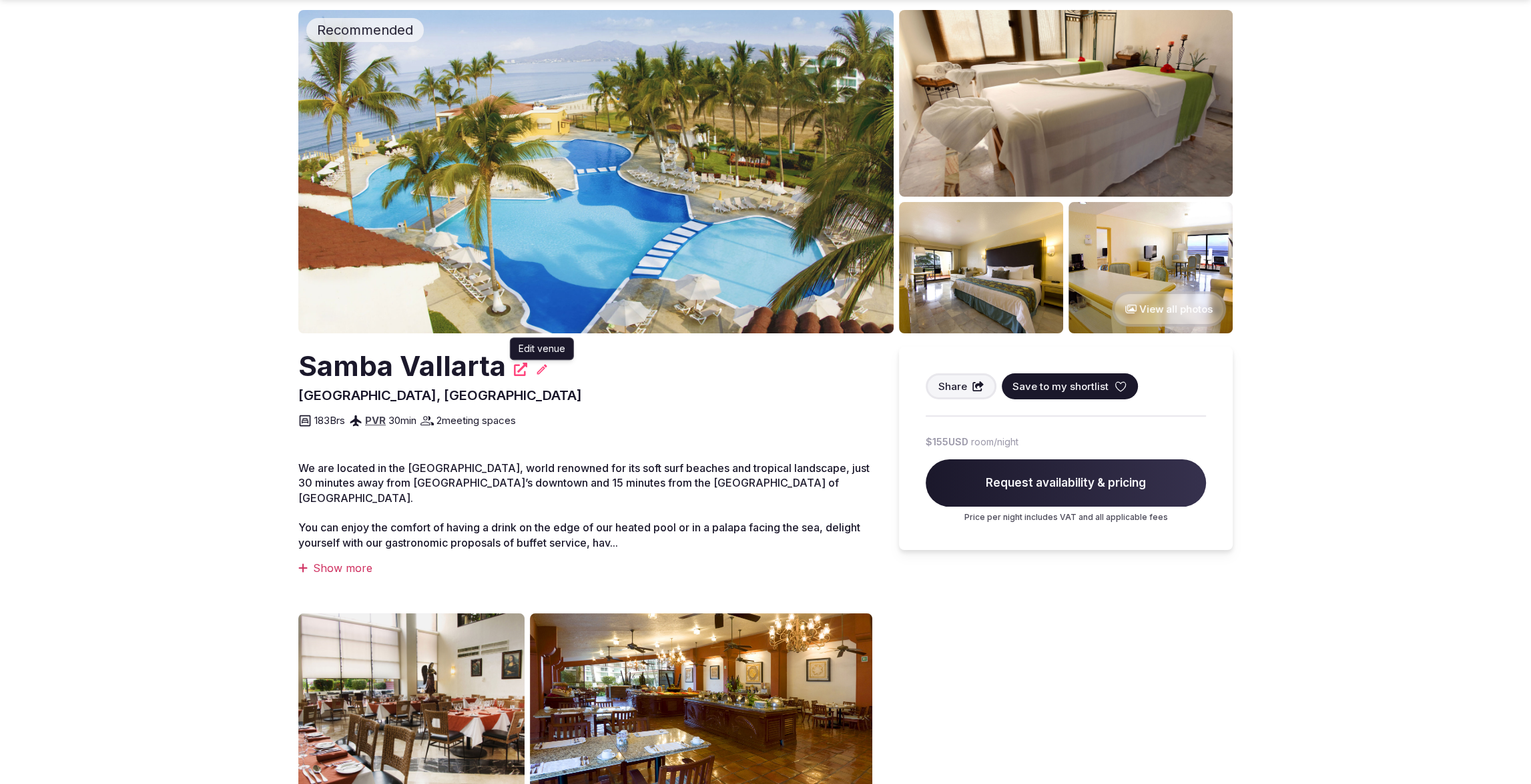
click at [539, 372] on icon at bounding box center [542, 369] width 14 height 14
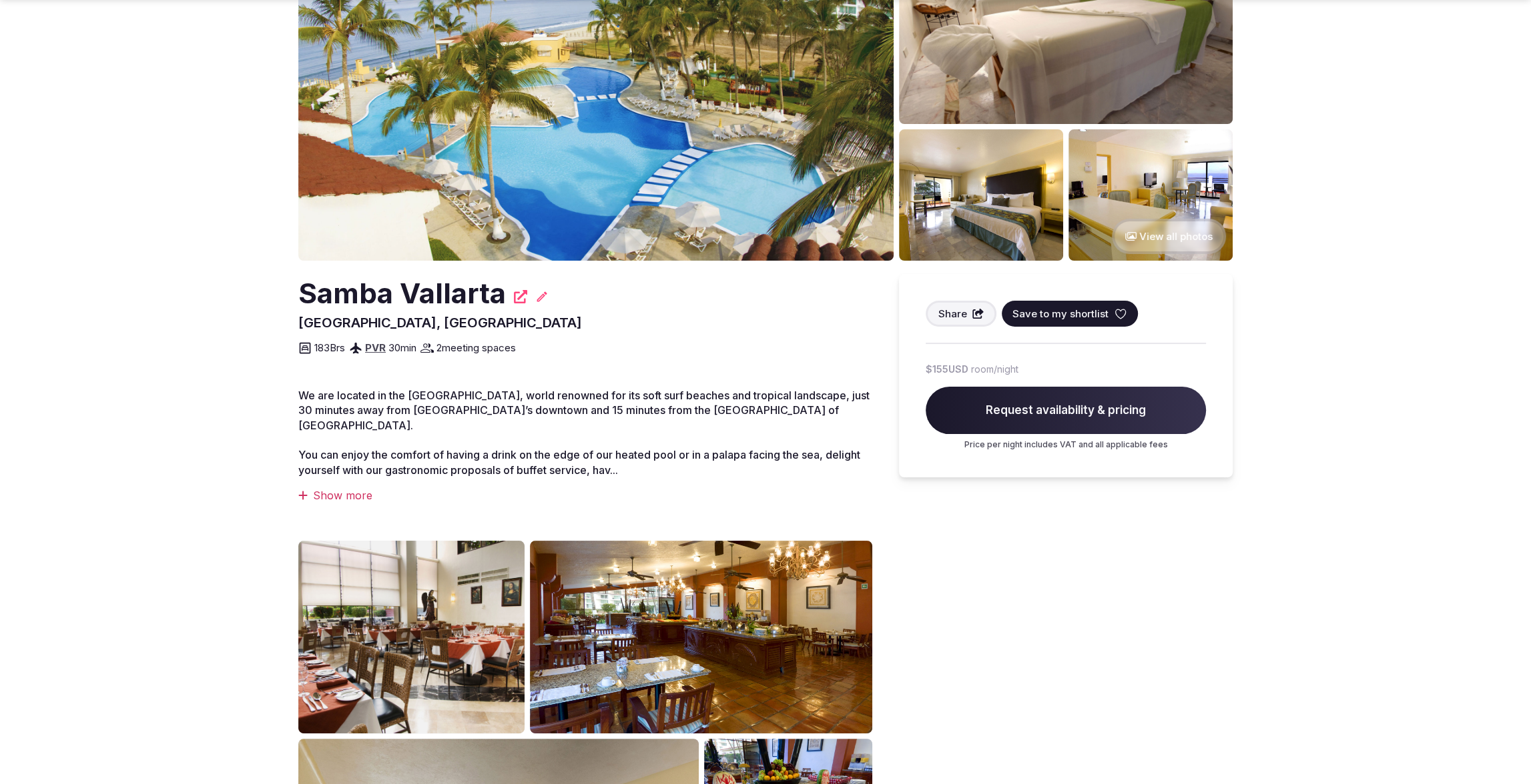
scroll to position [131, 0]
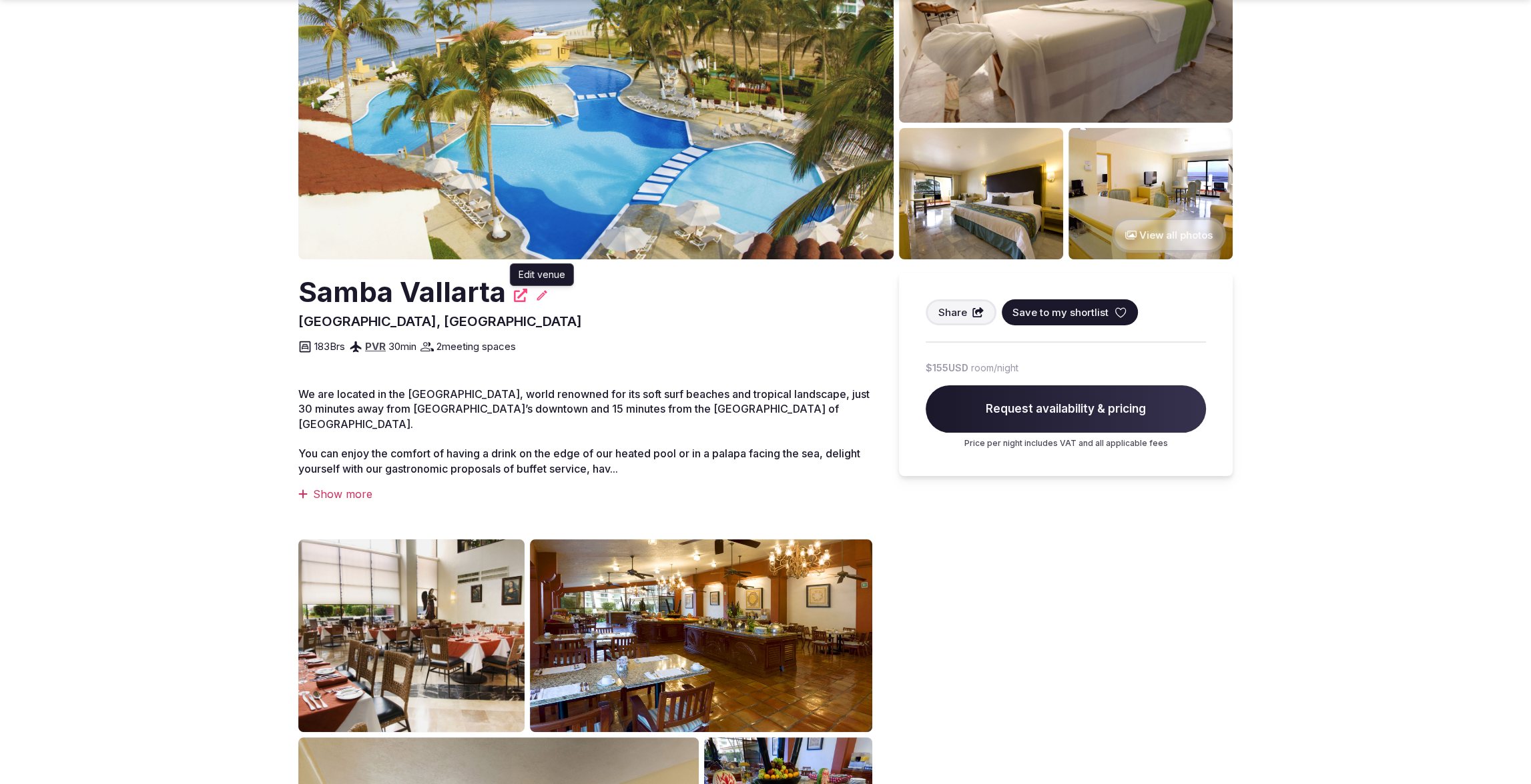
click at [545, 298] on icon at bounding box center [542, 295] width 14 height 14
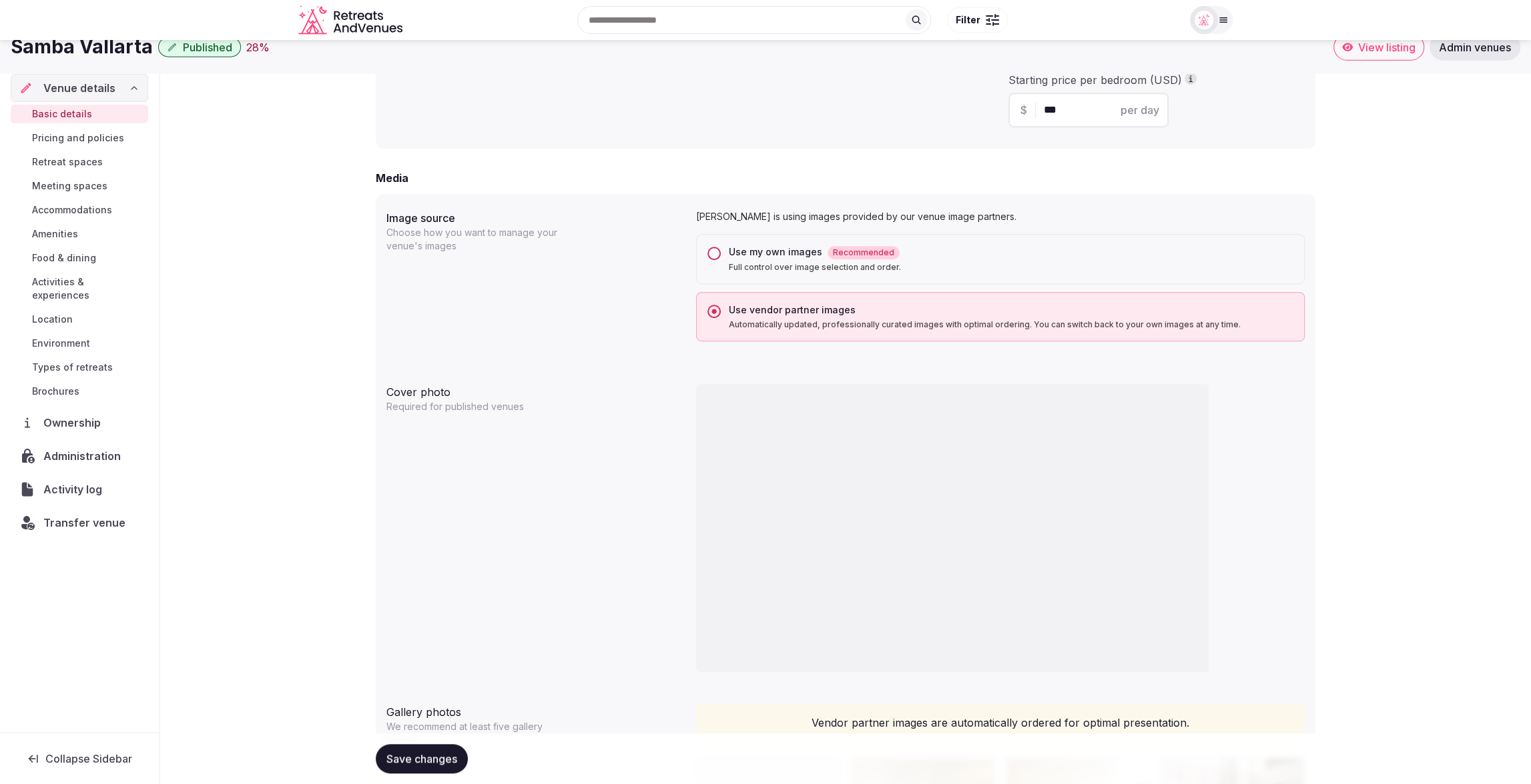
scroll to position [954, 0]
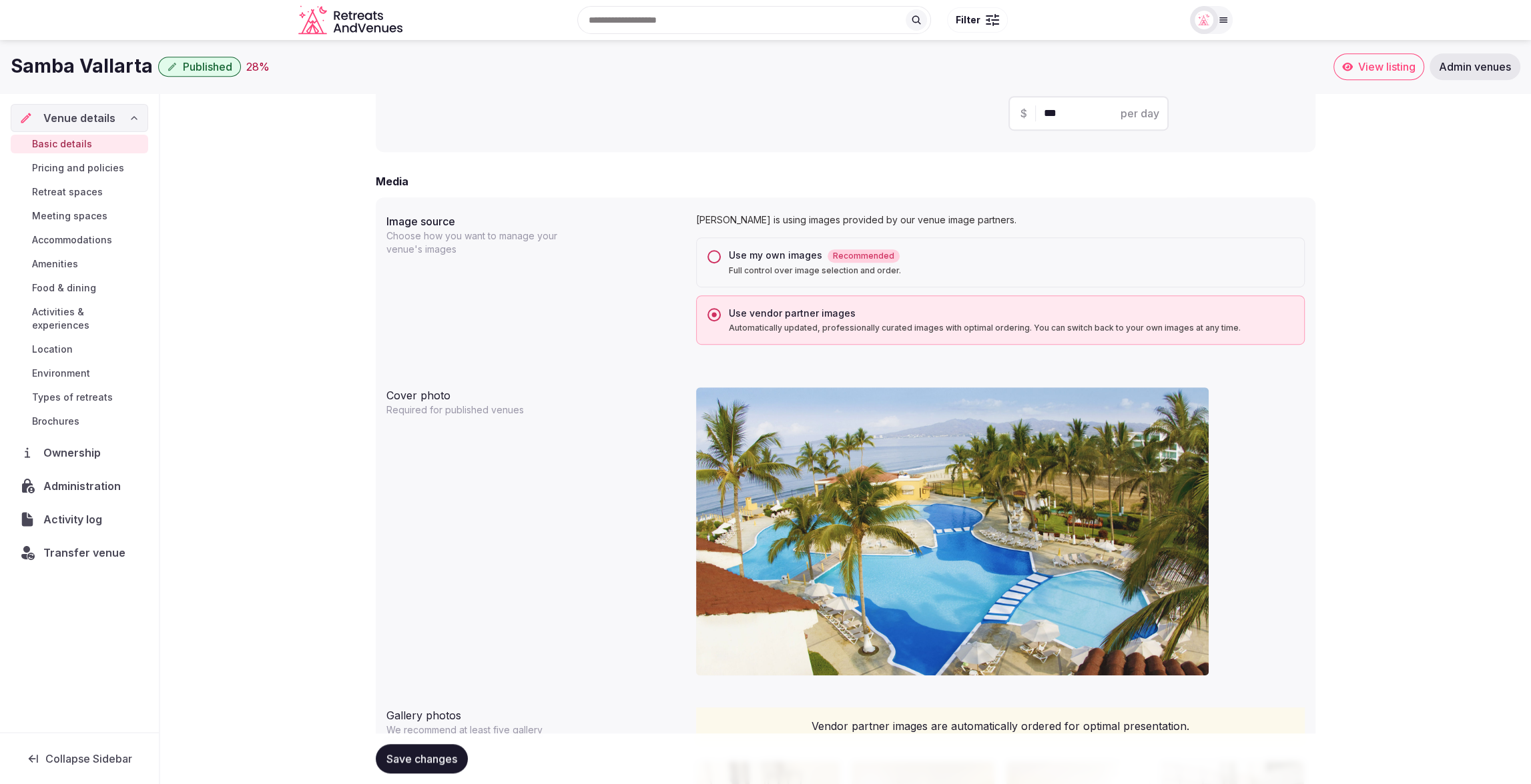
click at [717, 257] on button "Use my own images Recommended Full control over image selection and order." at bounding box center [714, 257] width 14 height 14
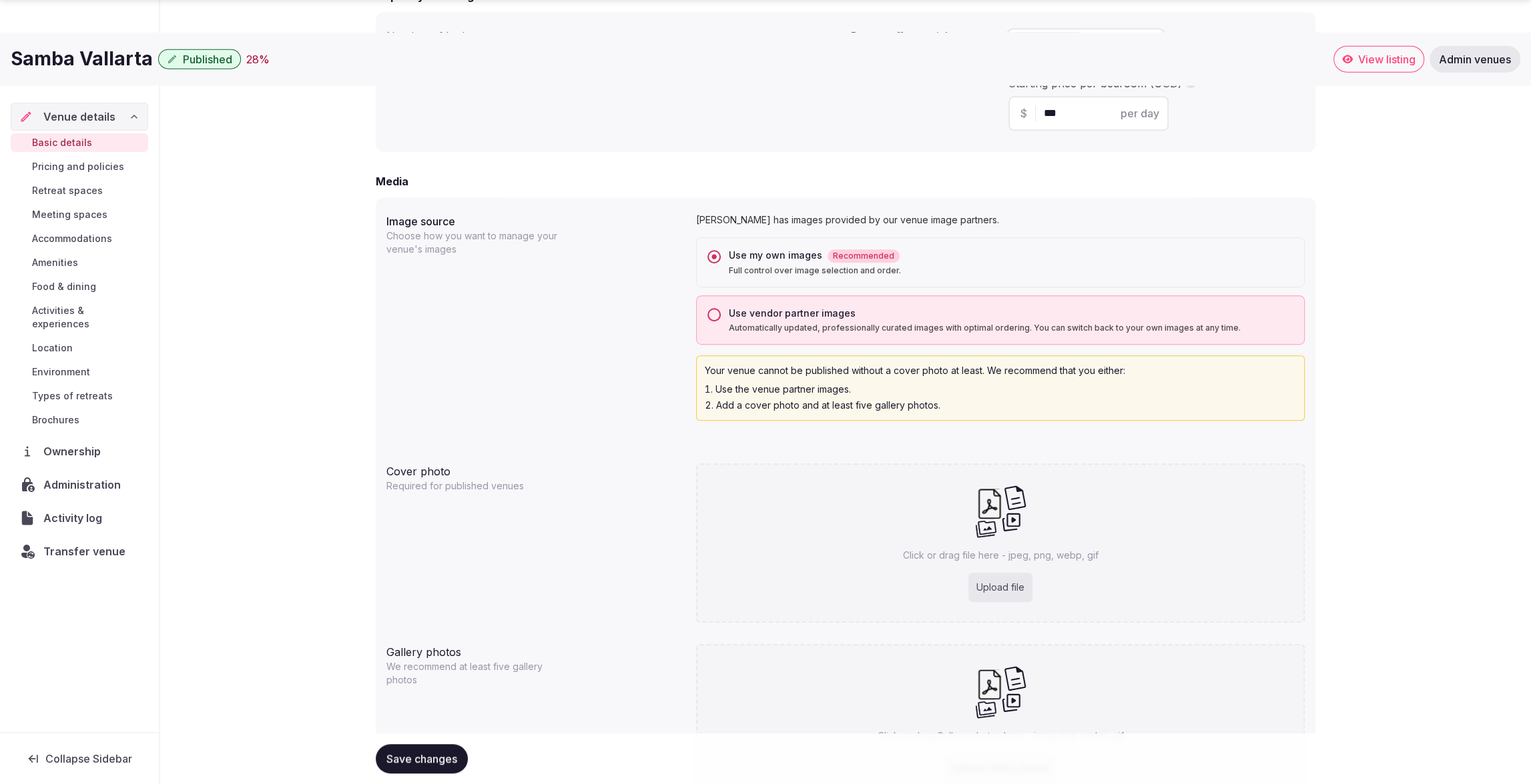
scroll to position [1070, 0]
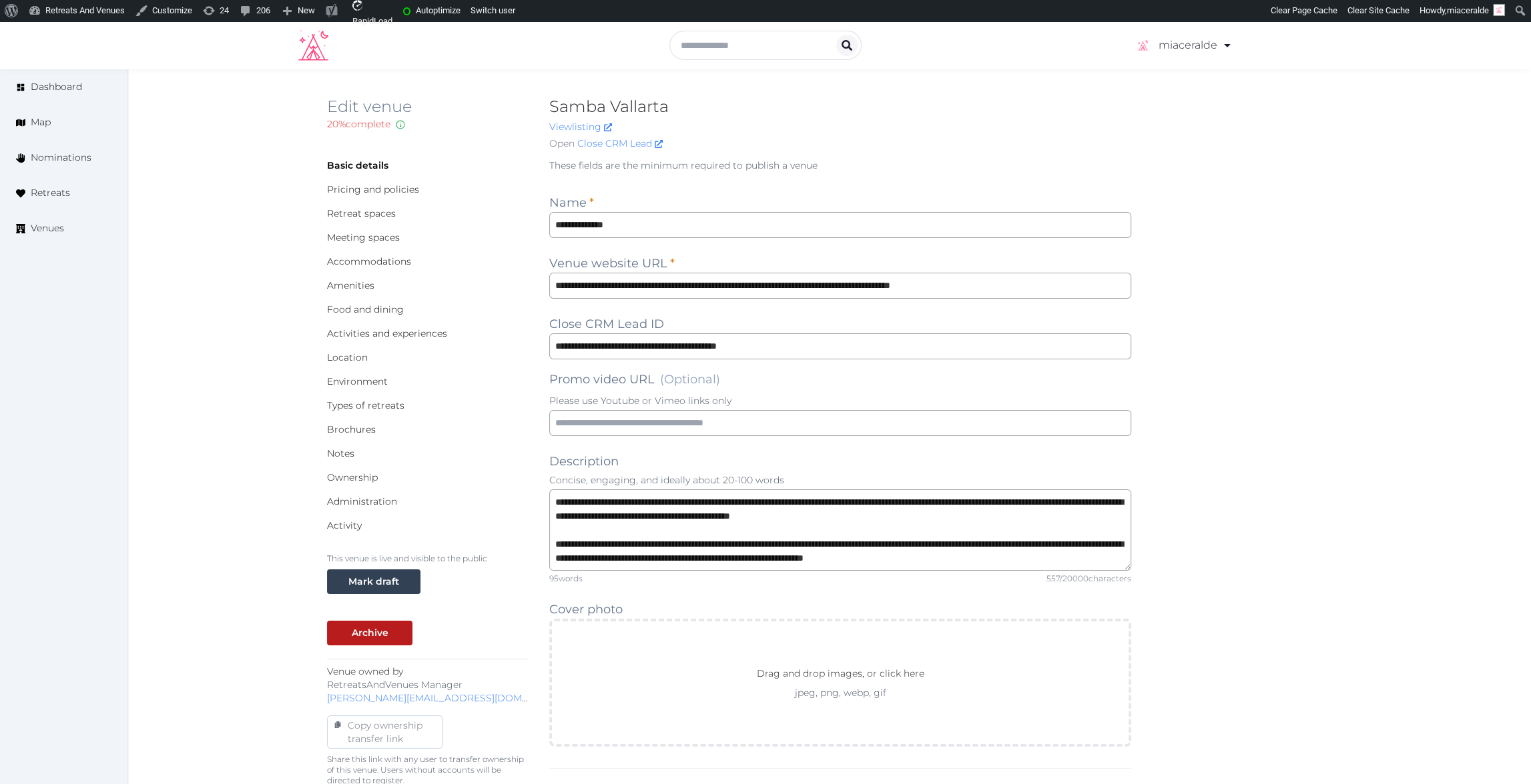
scroll to position [35, 0]
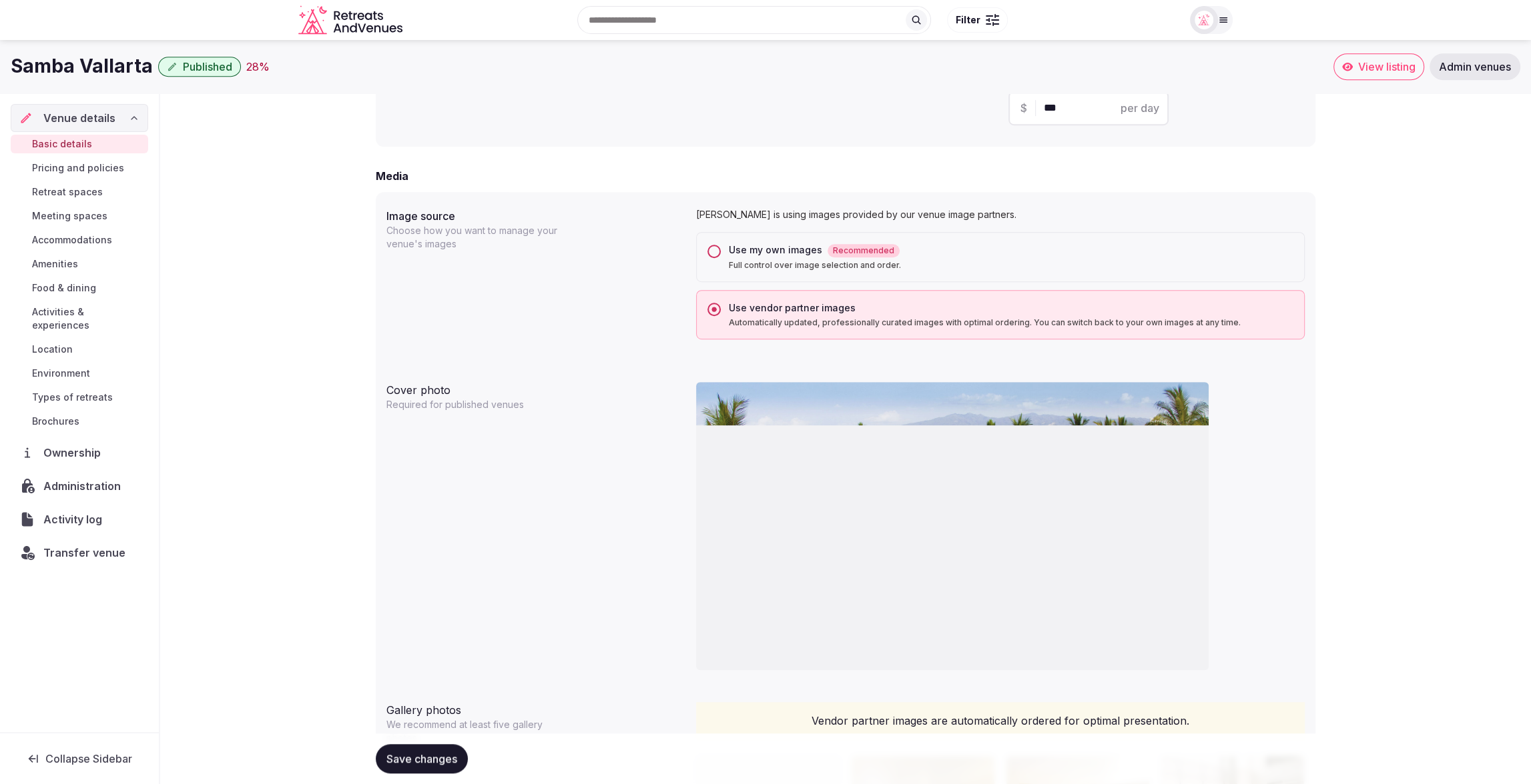
scroll to position [955, 0]
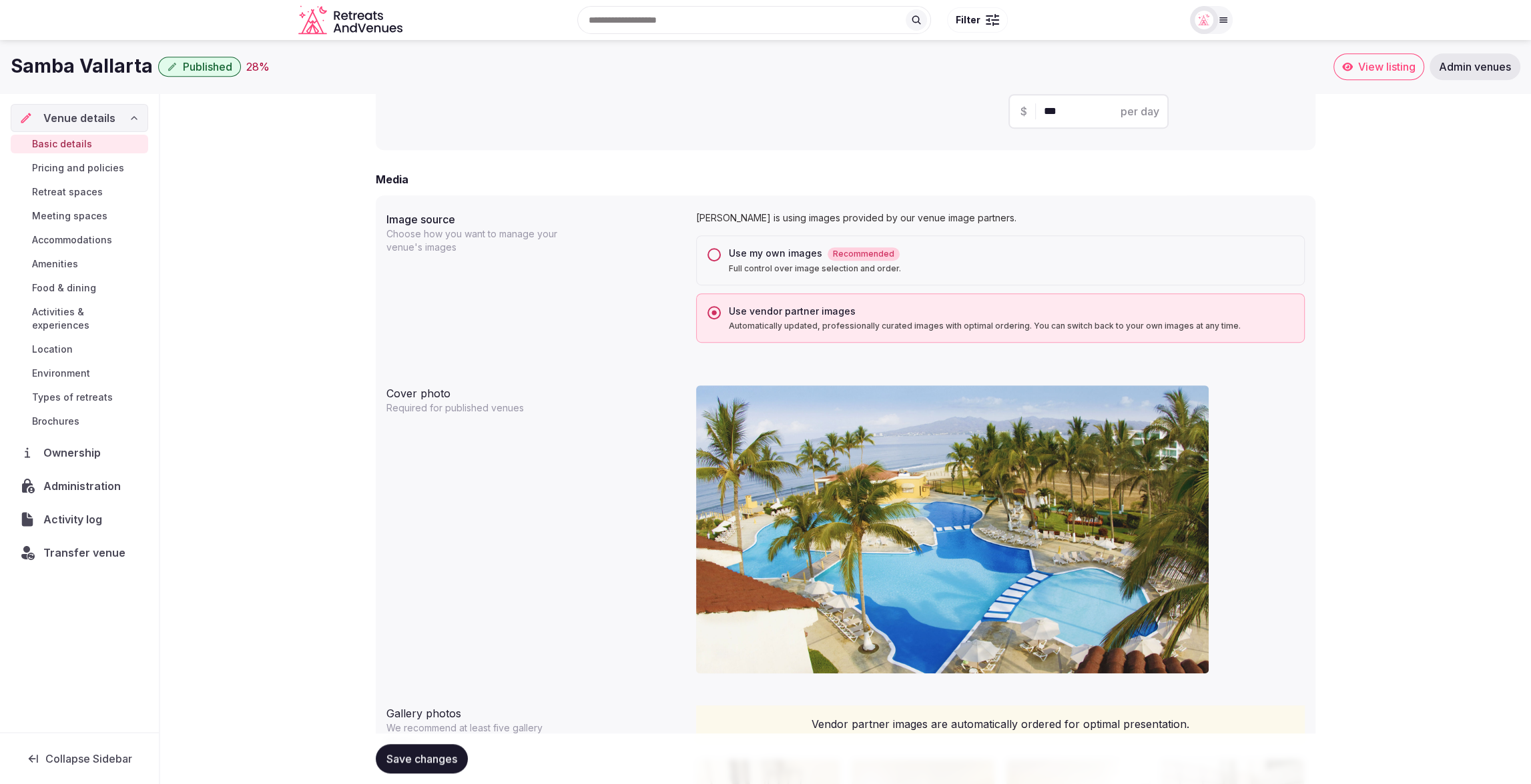
click at [710, 252] on button "Use my own images Recommended Full control over image selection and order." at bounding box center [714, 255] width 14 height 14
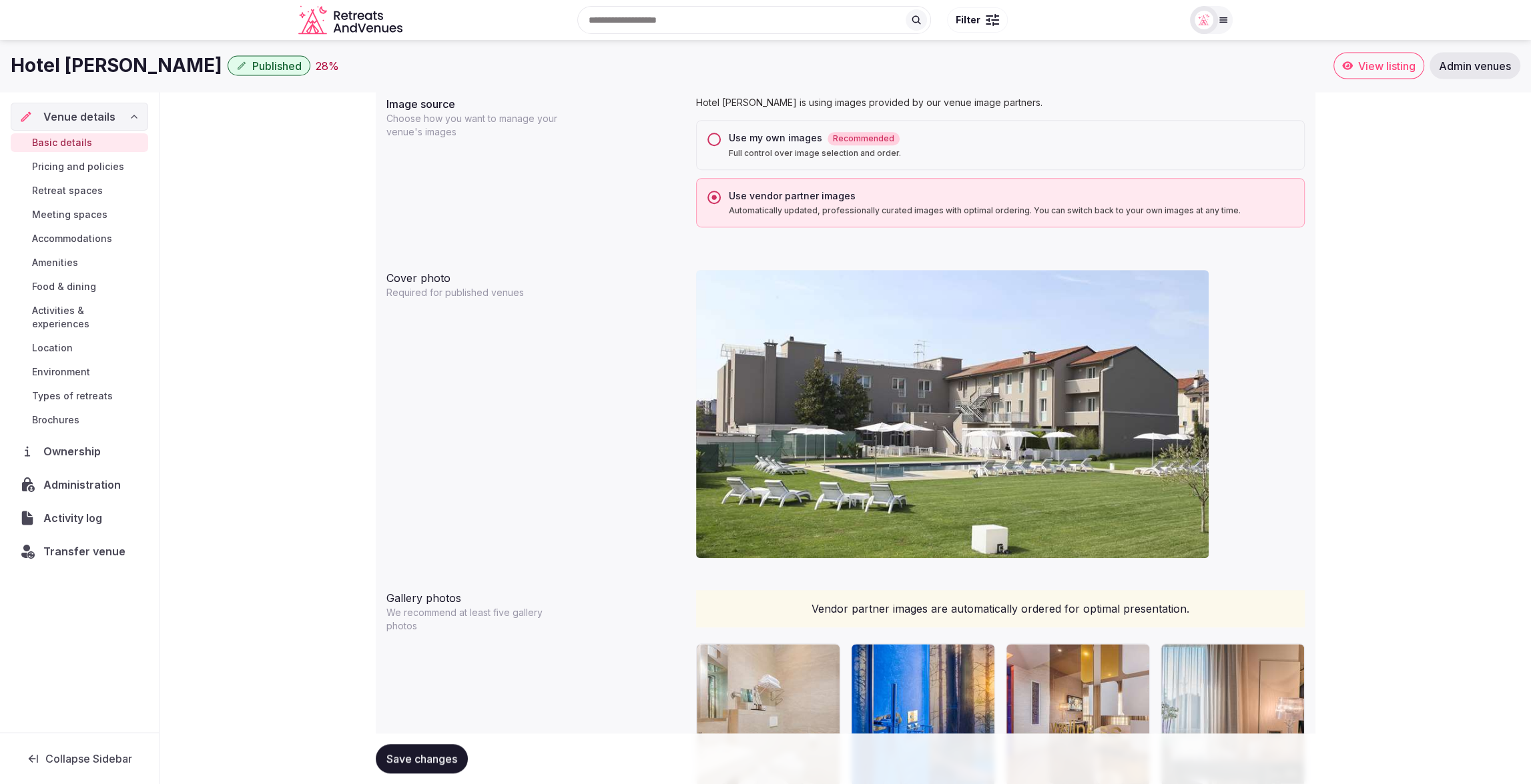
scroll to position [857, 0]
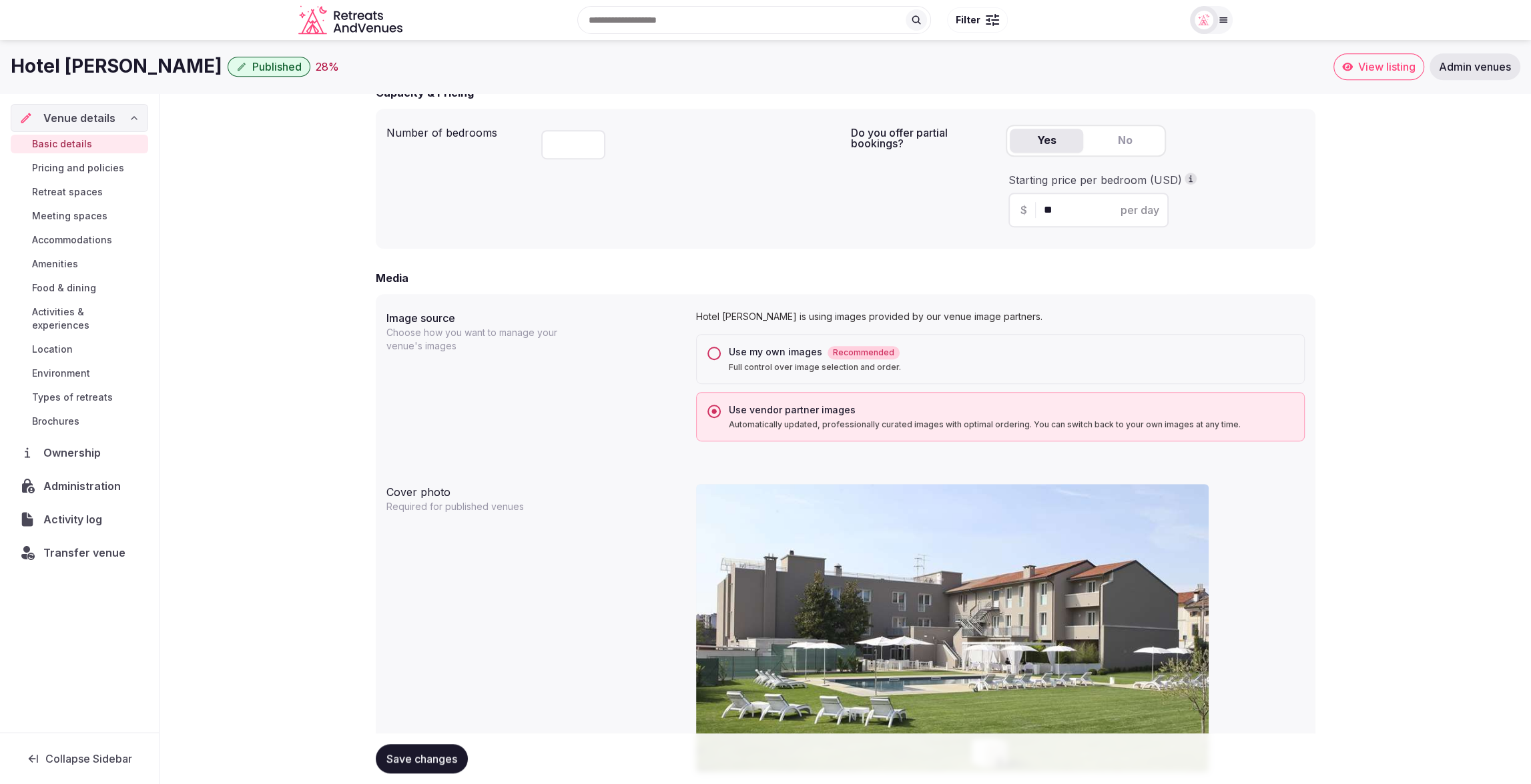
click at [711, 357] on button "Use my own images Recommended Full control over image selection and order." at bounding box center [714, 353] width 14 height 14
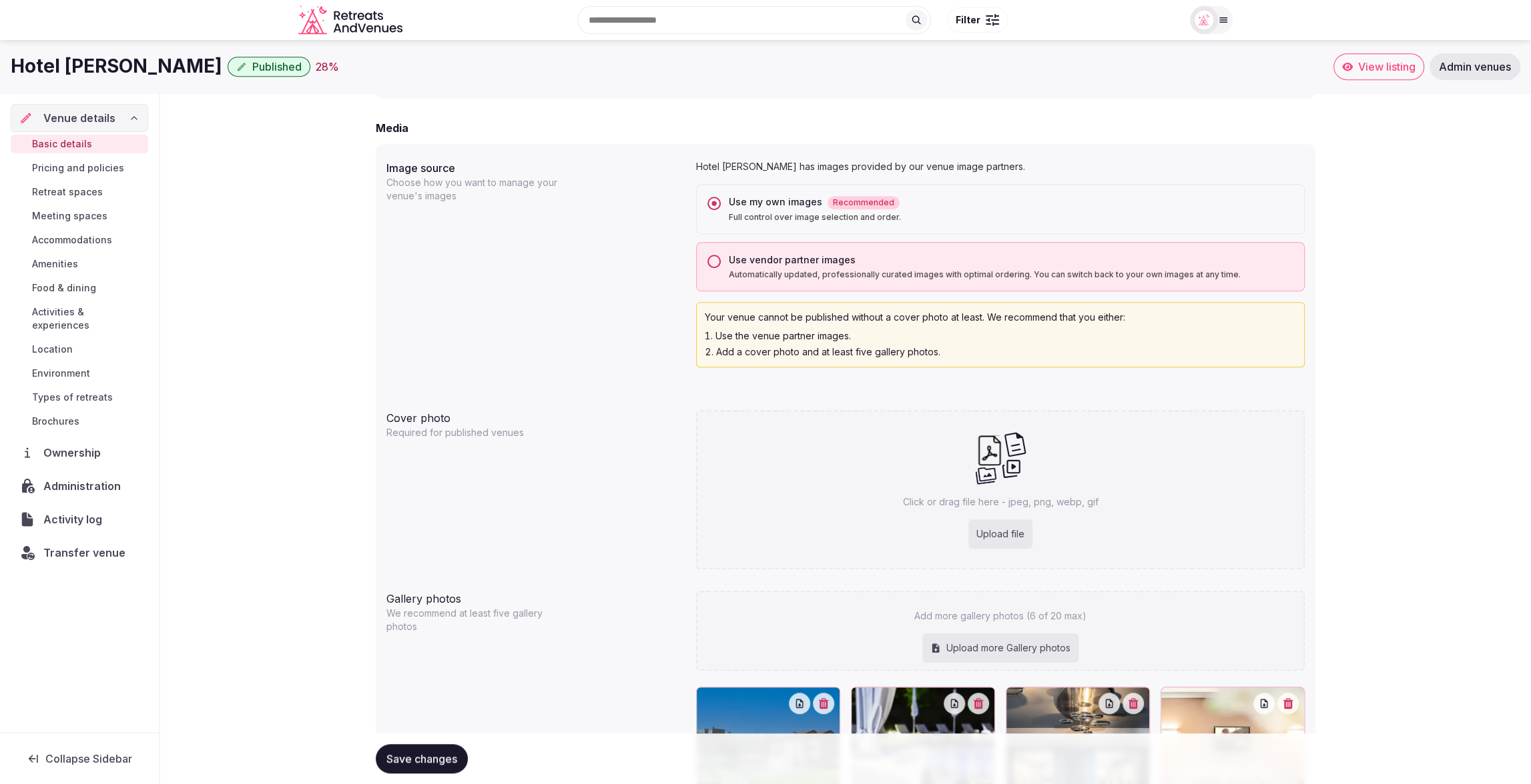
scroll to position [971, 0]
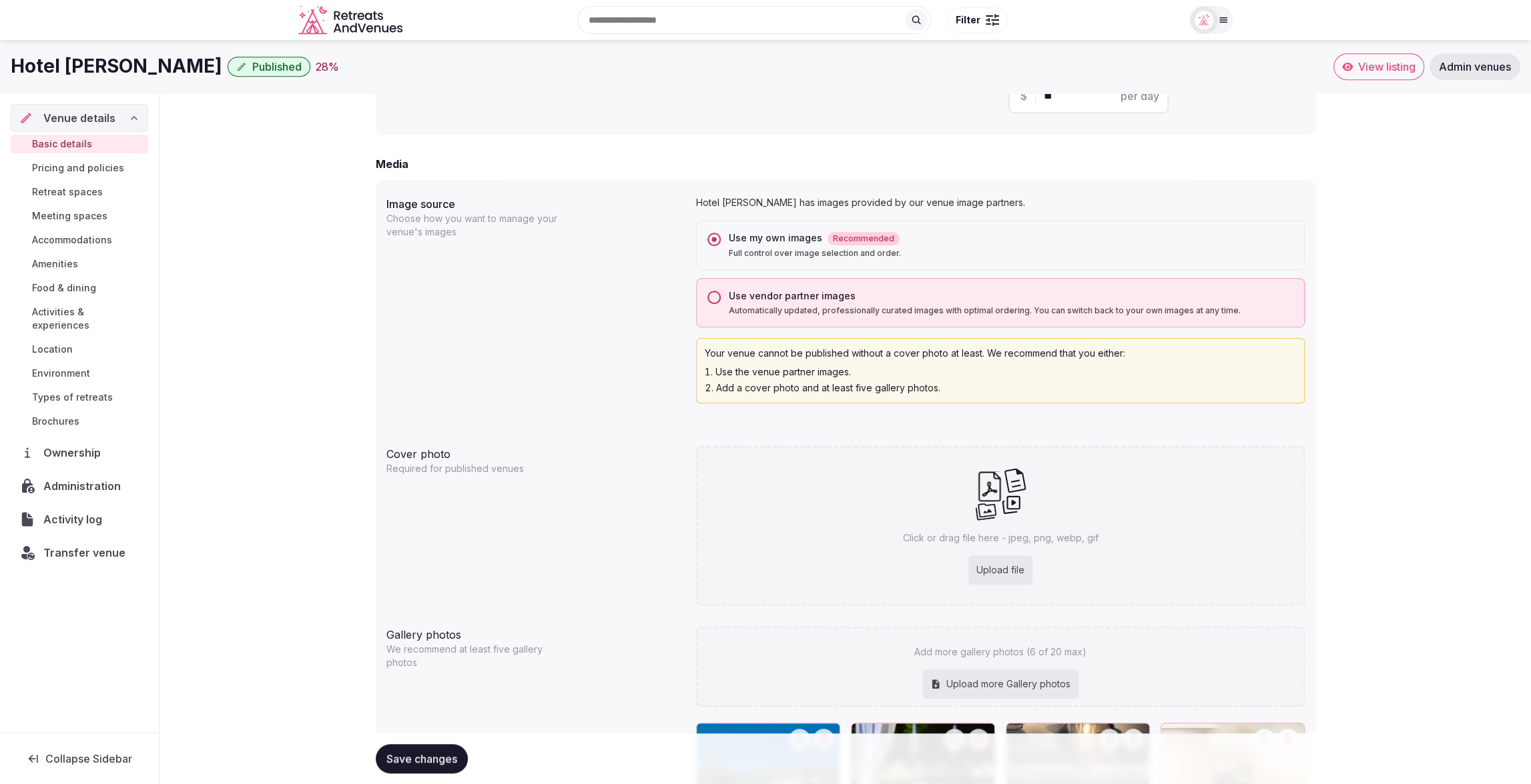
click at [718, 296] on button "Use vendor partner images Automatically updated, professionally curated images …" at bounding box center [714, 298] width 14 height 14
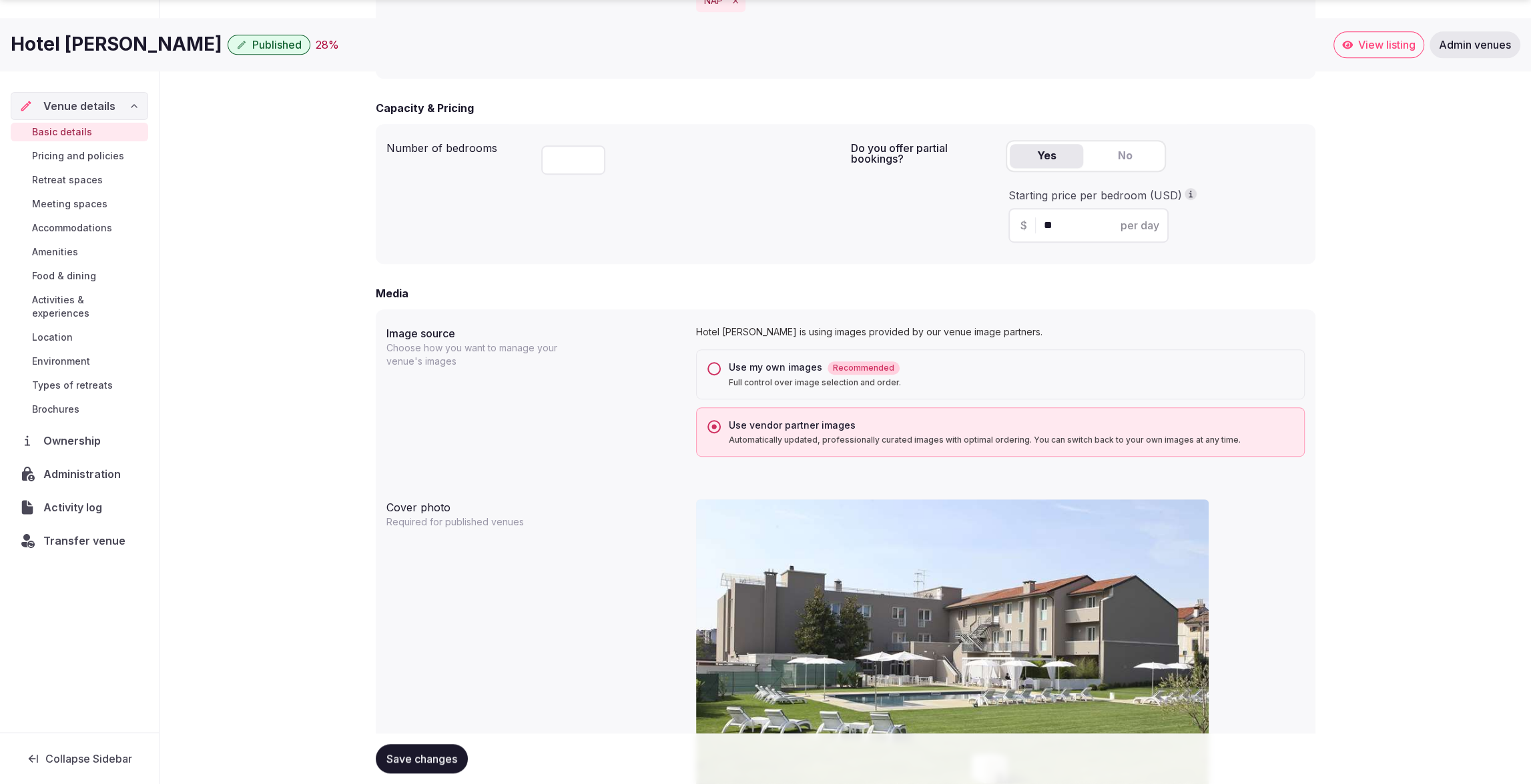
scroll to position [847, 0]
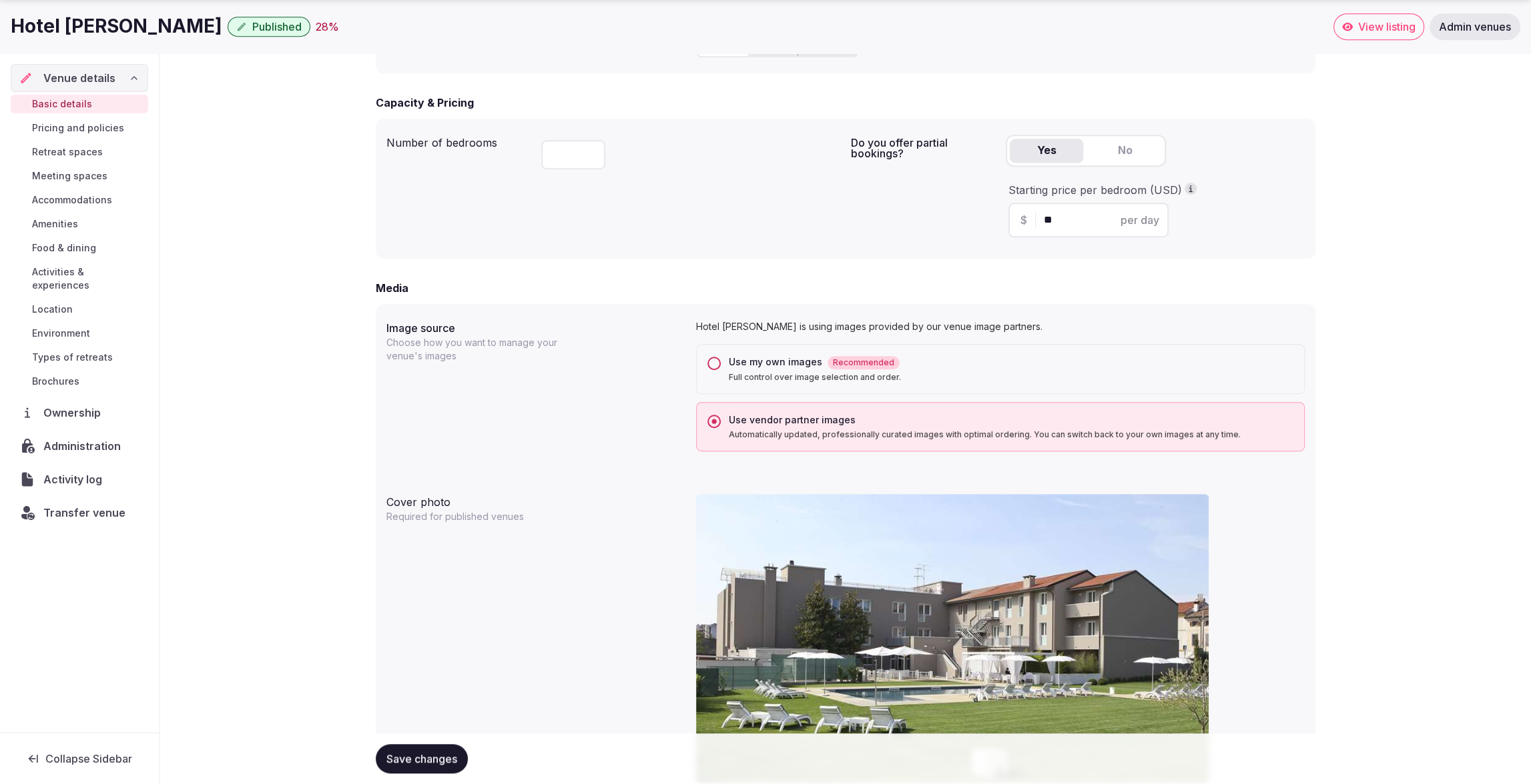
click at [568, 387] on div "Image source Choose how you want to manage your venue's images Hotel Franz is u…" at bounding box center [845, 386] width 918 height 142
click at [1406, 169] on div "**********" at bounding box center [846, 410] width 1371 height 2329
click at [710, 364] on button "Use my own images Recommended Full control over image selection and order." at bounding box center [714, 363] width 14 height 14
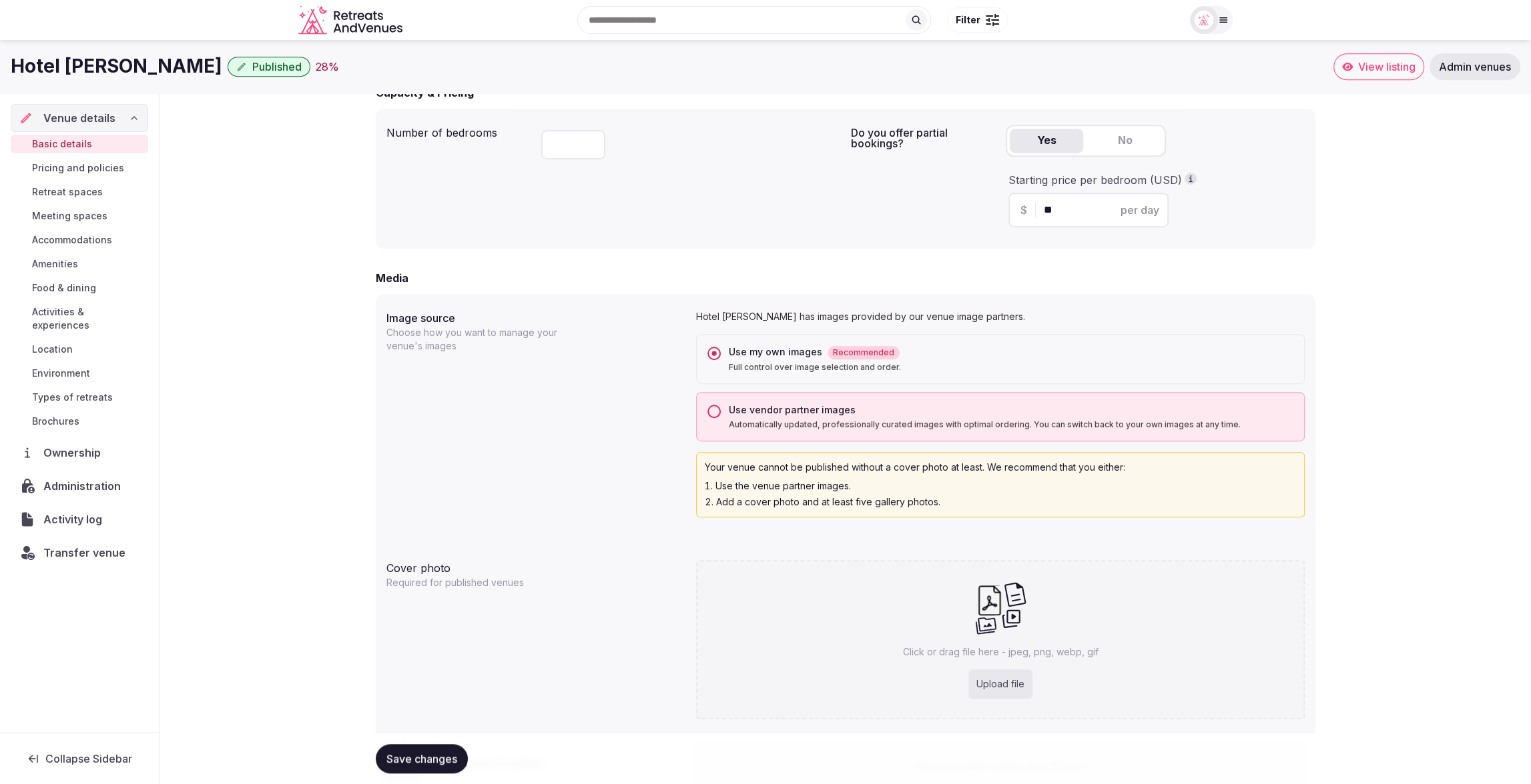
scroll to position [819, 0]
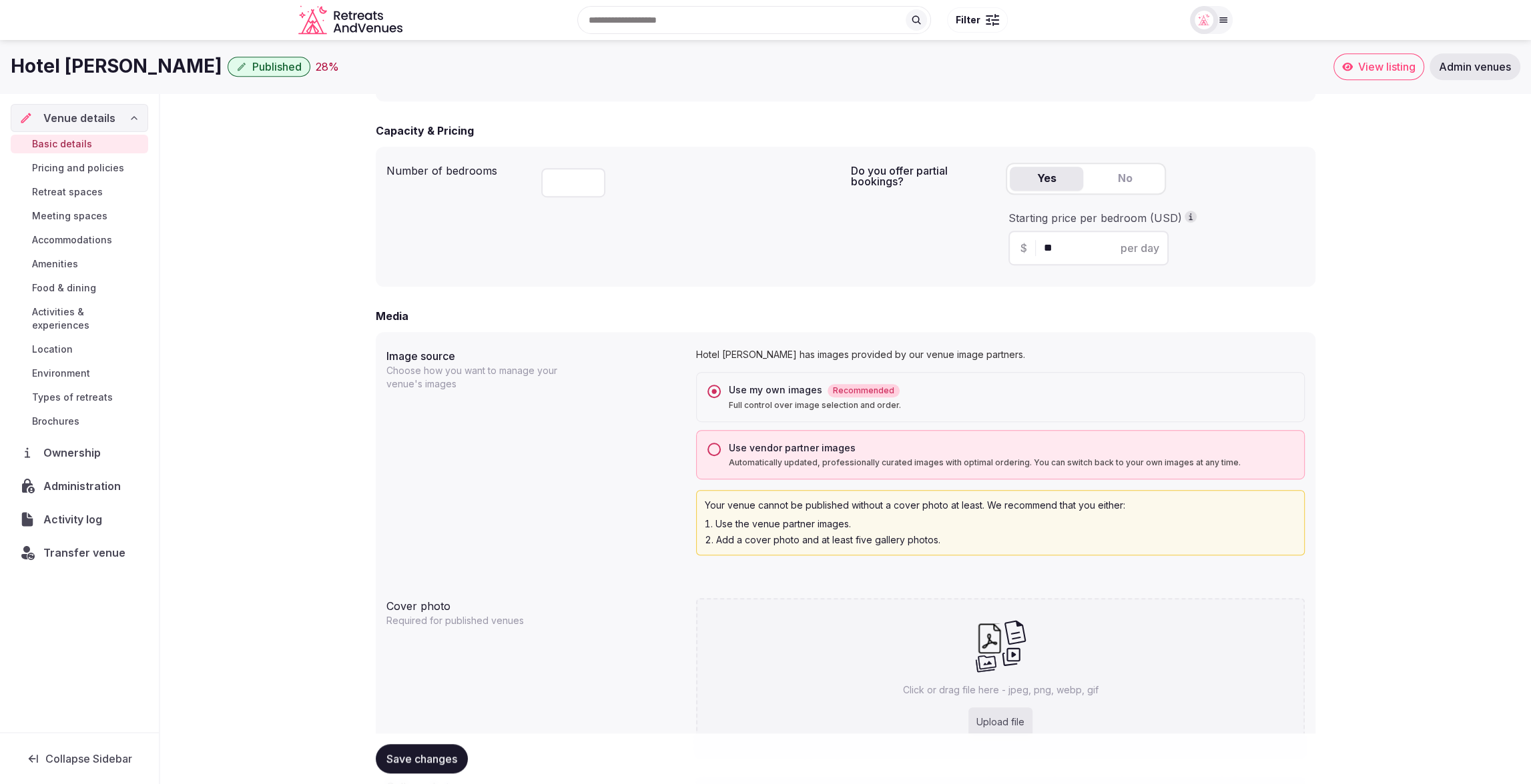
click at [713, 443] on button "Use vendor partner images Automatically updated, professionally curated images …" at bounding box center [714, 449] width 14 height 14
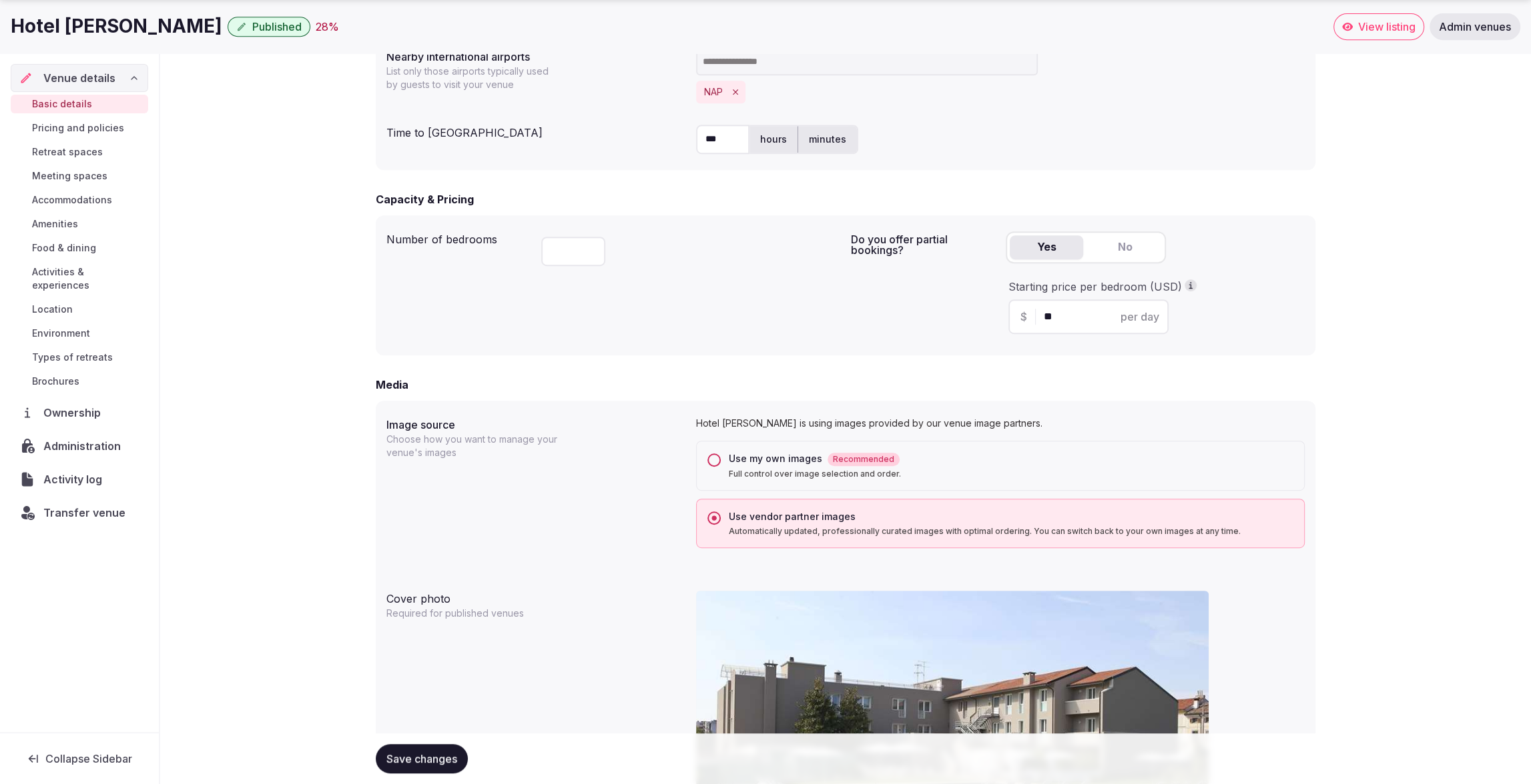
scroll to position [874, 0]
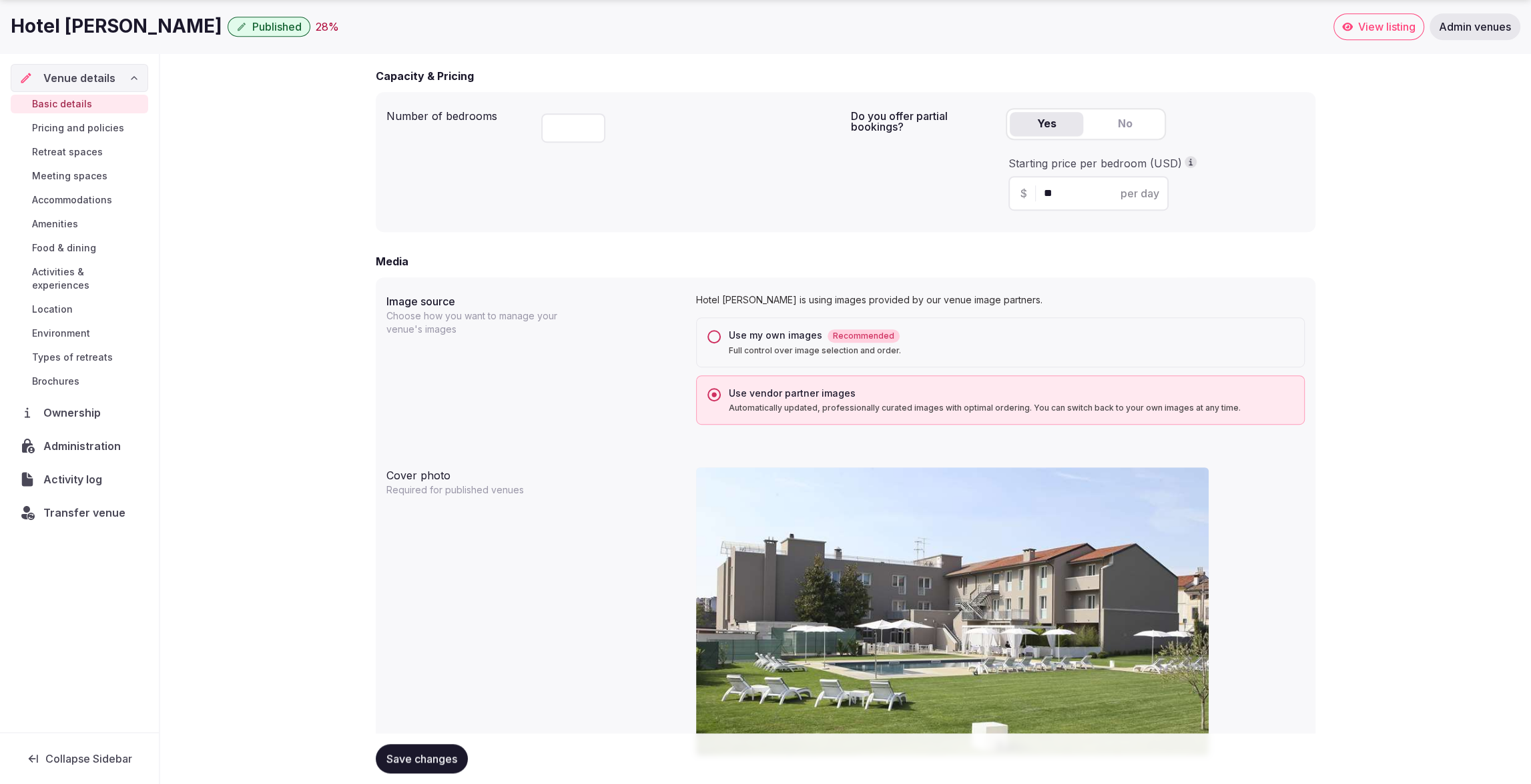
click at [712, 339] on button "Use my own images Recommended Full control over image selection and order." at bounding box center [714, 337] width 14 height 14
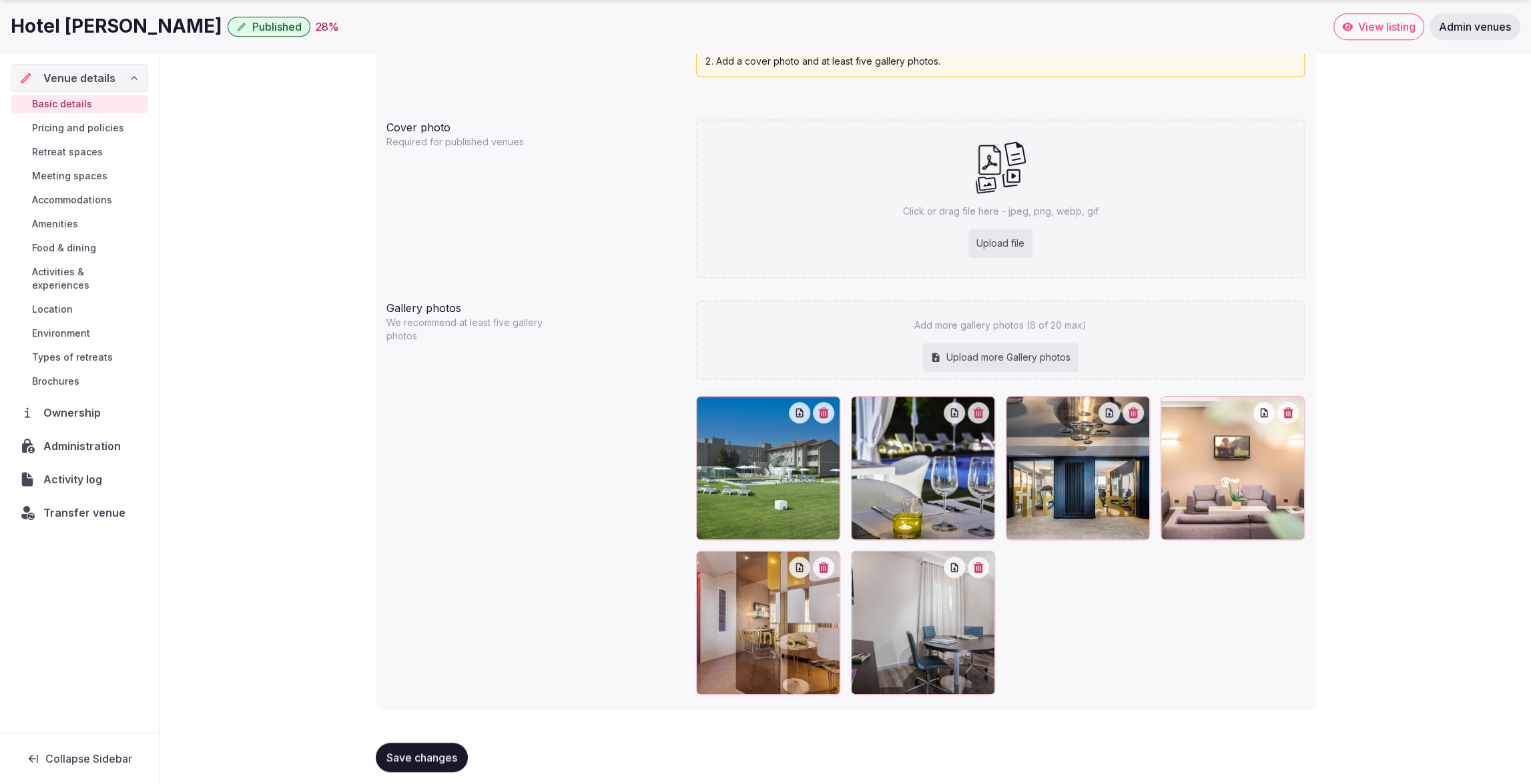
scroll to position [1305, 0]
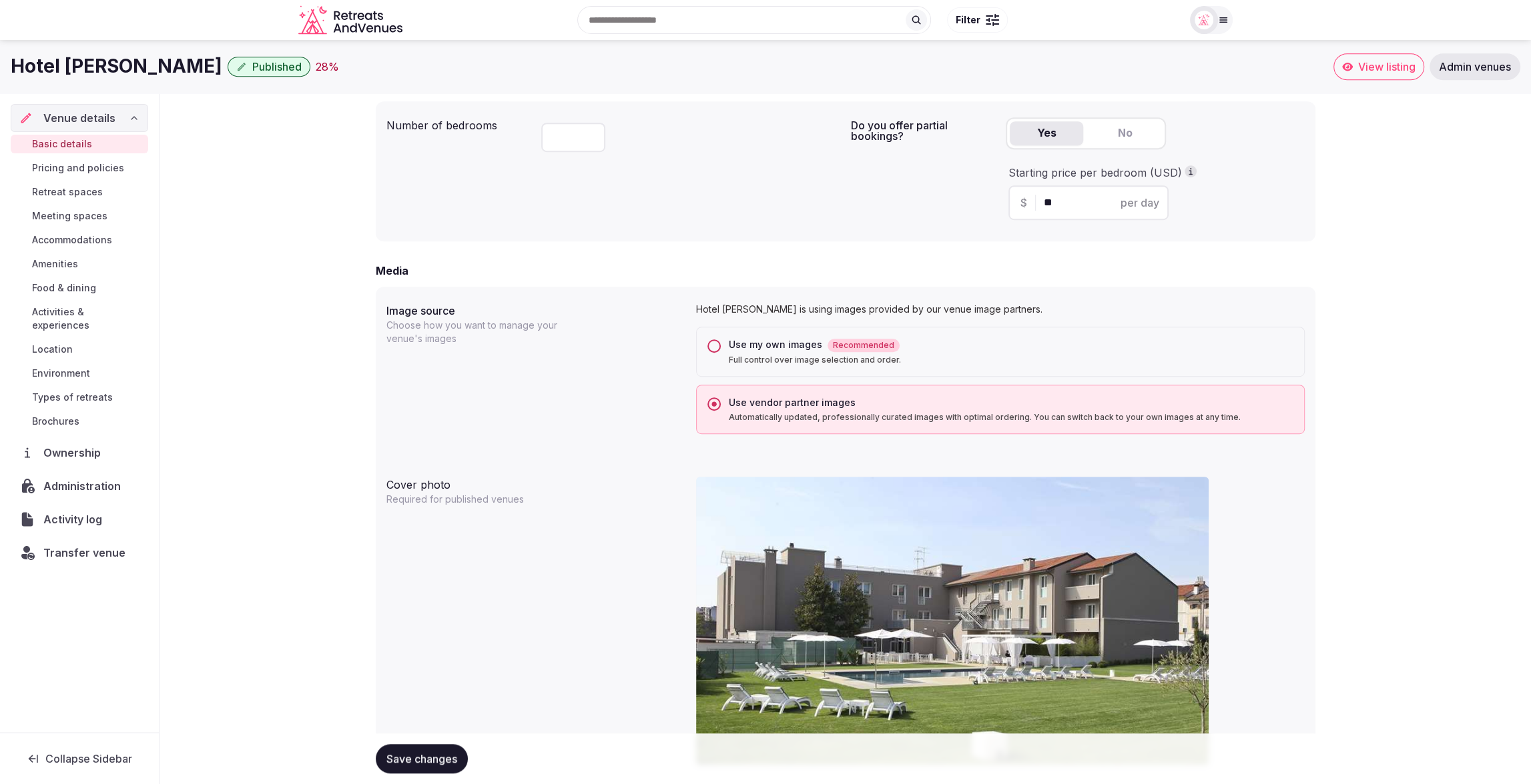
scroll to position [852, 0]
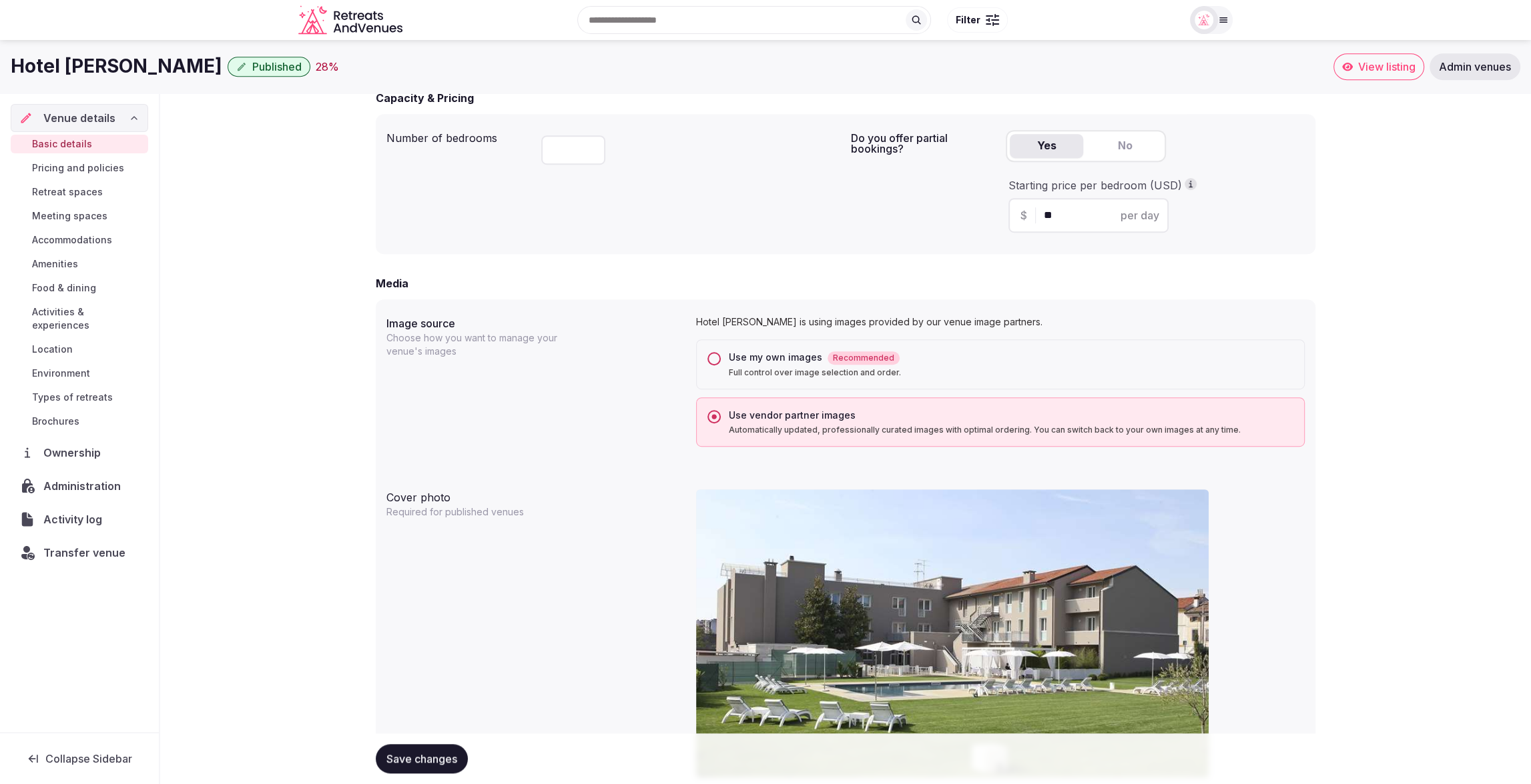
click at [712, 361] on button "Use my own images Recommended Full control over image selection and order." at bounding box center [714, 359] width 14 height 14
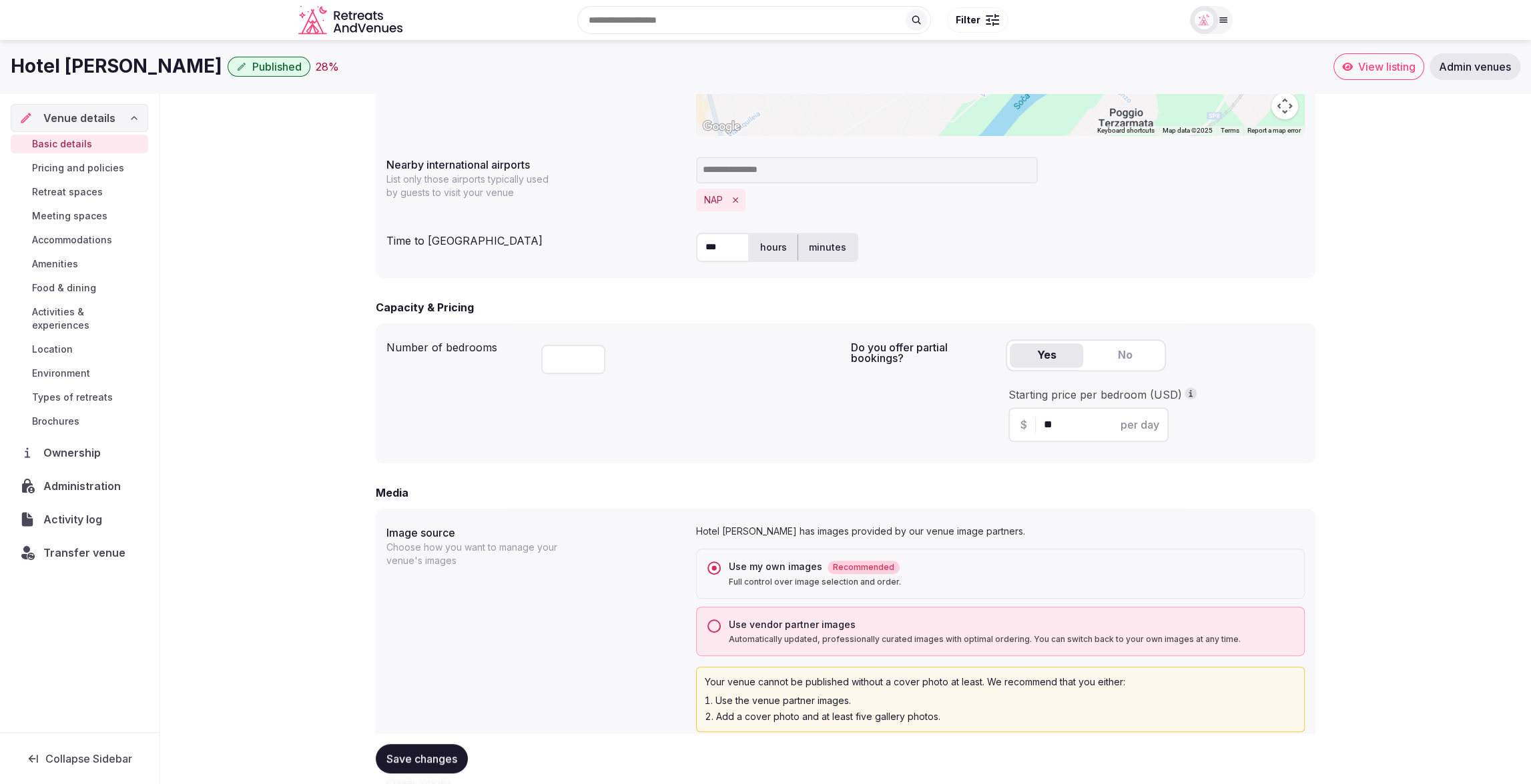
scroll to position [602, 0]
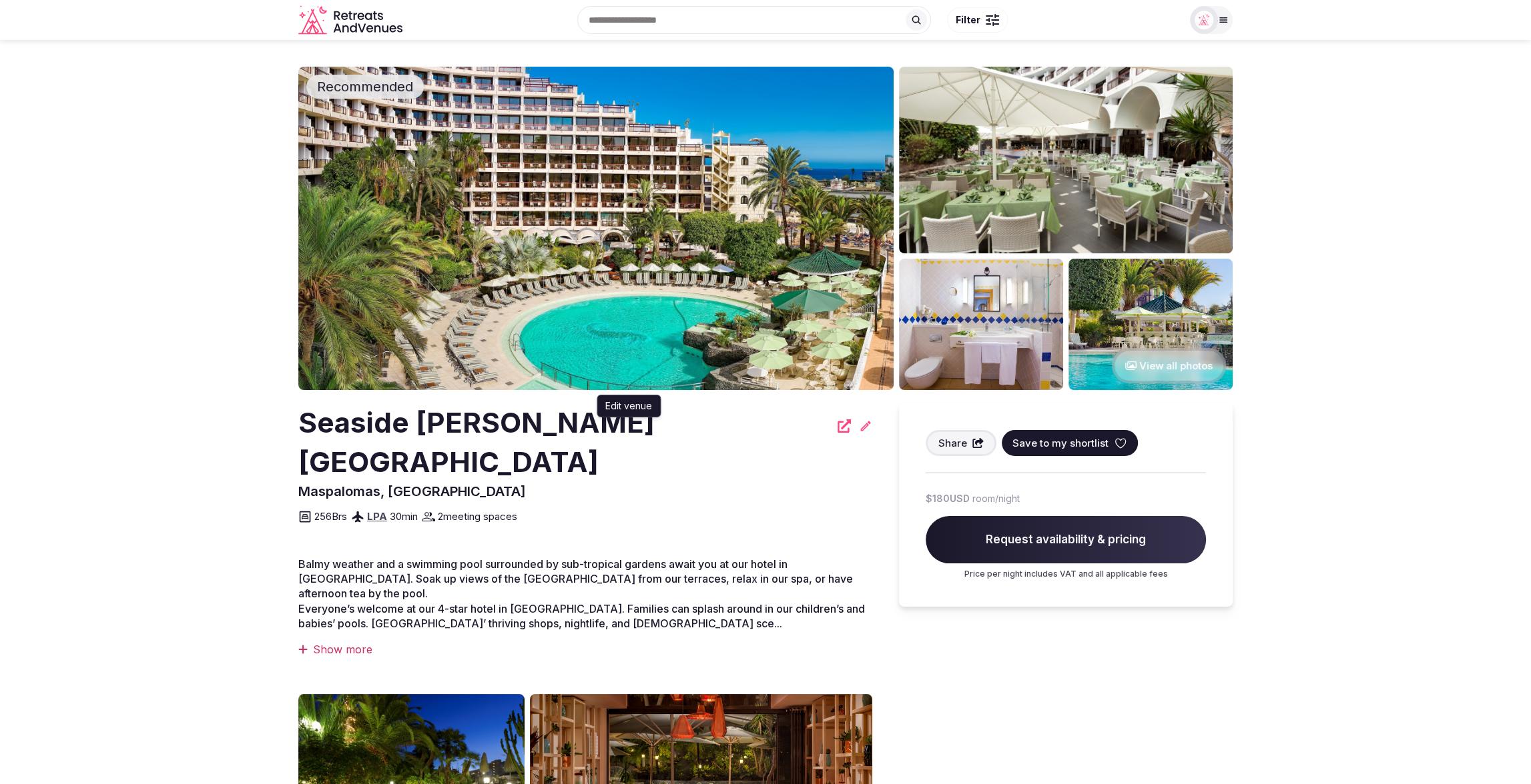
click at [861, 428] on icon at bounding box center [865, 425] width 10 height 10
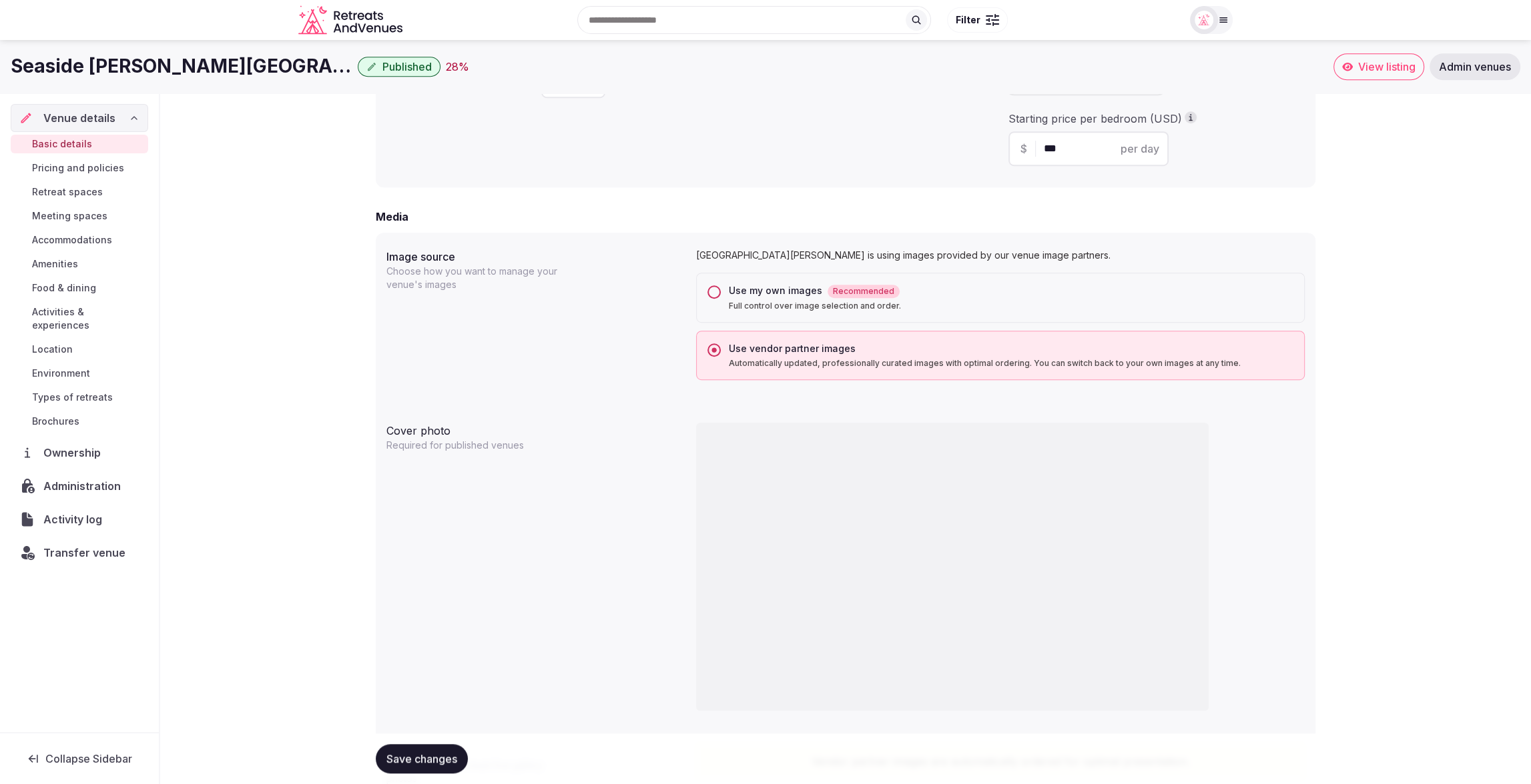
scroll to position [708, 0]
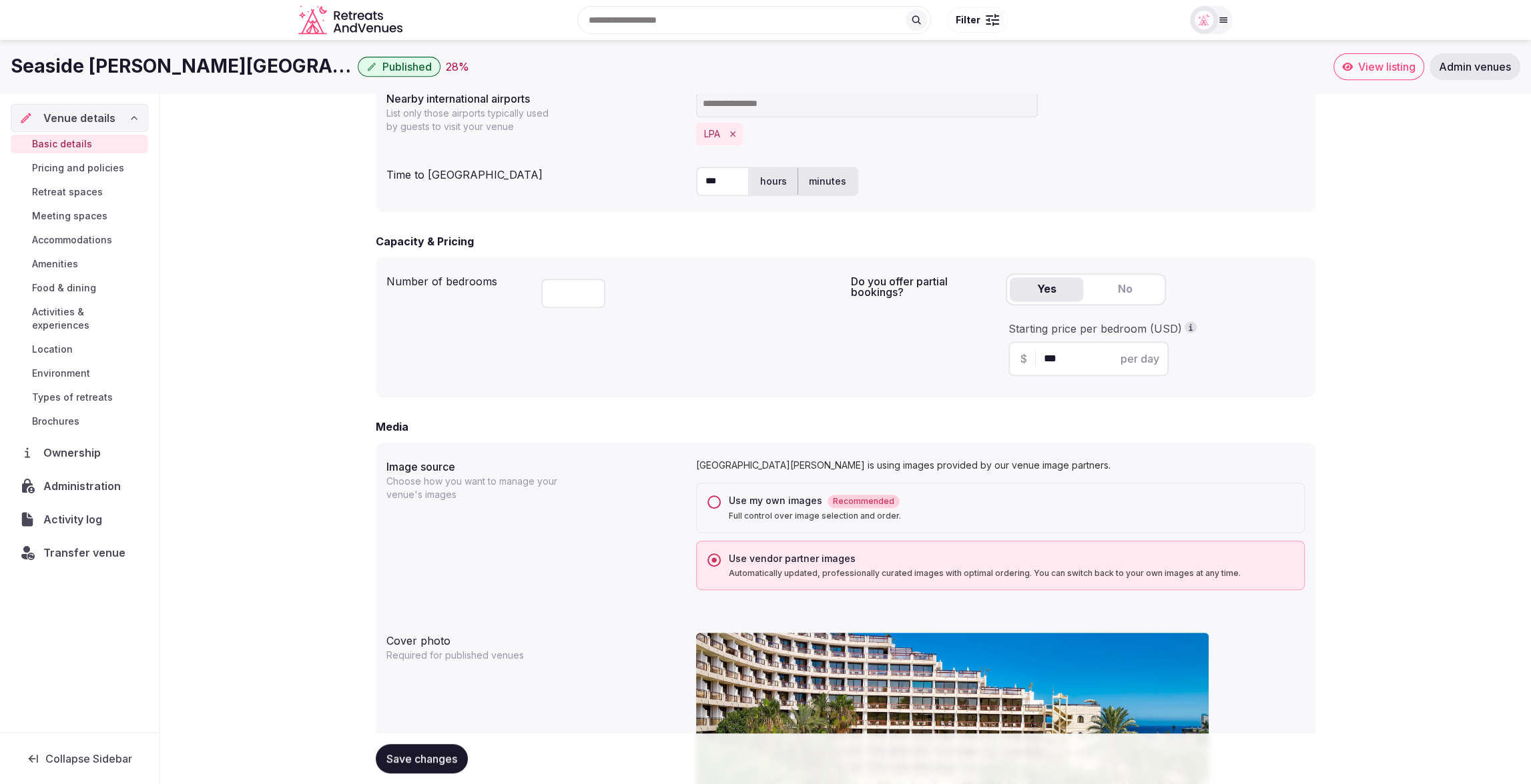
click at [714, 498] on button "Use my own images Recommended Full control over image selection and order." at bounding box center [714, 502] width 14 height 14
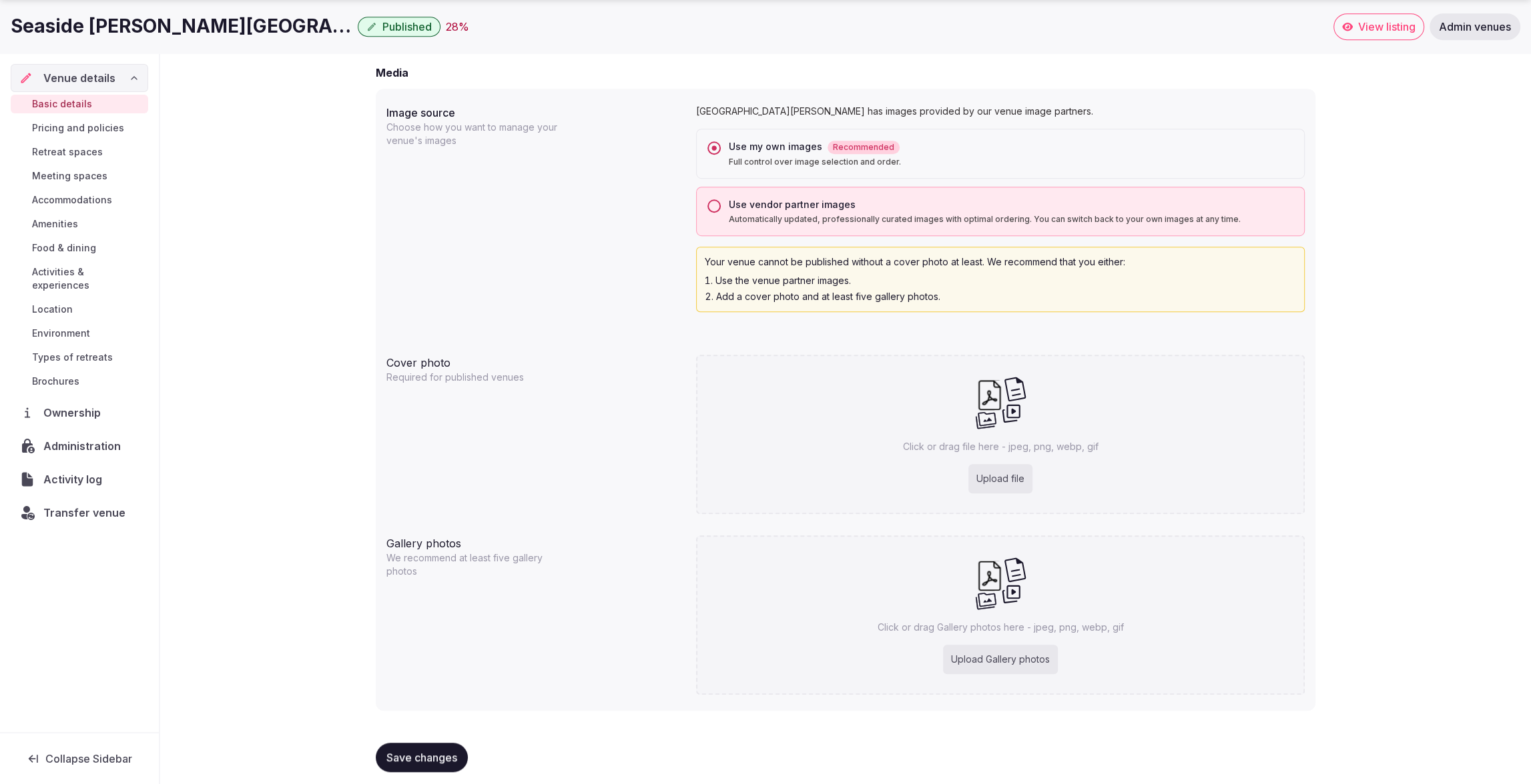
scroll to position [1070, 0]
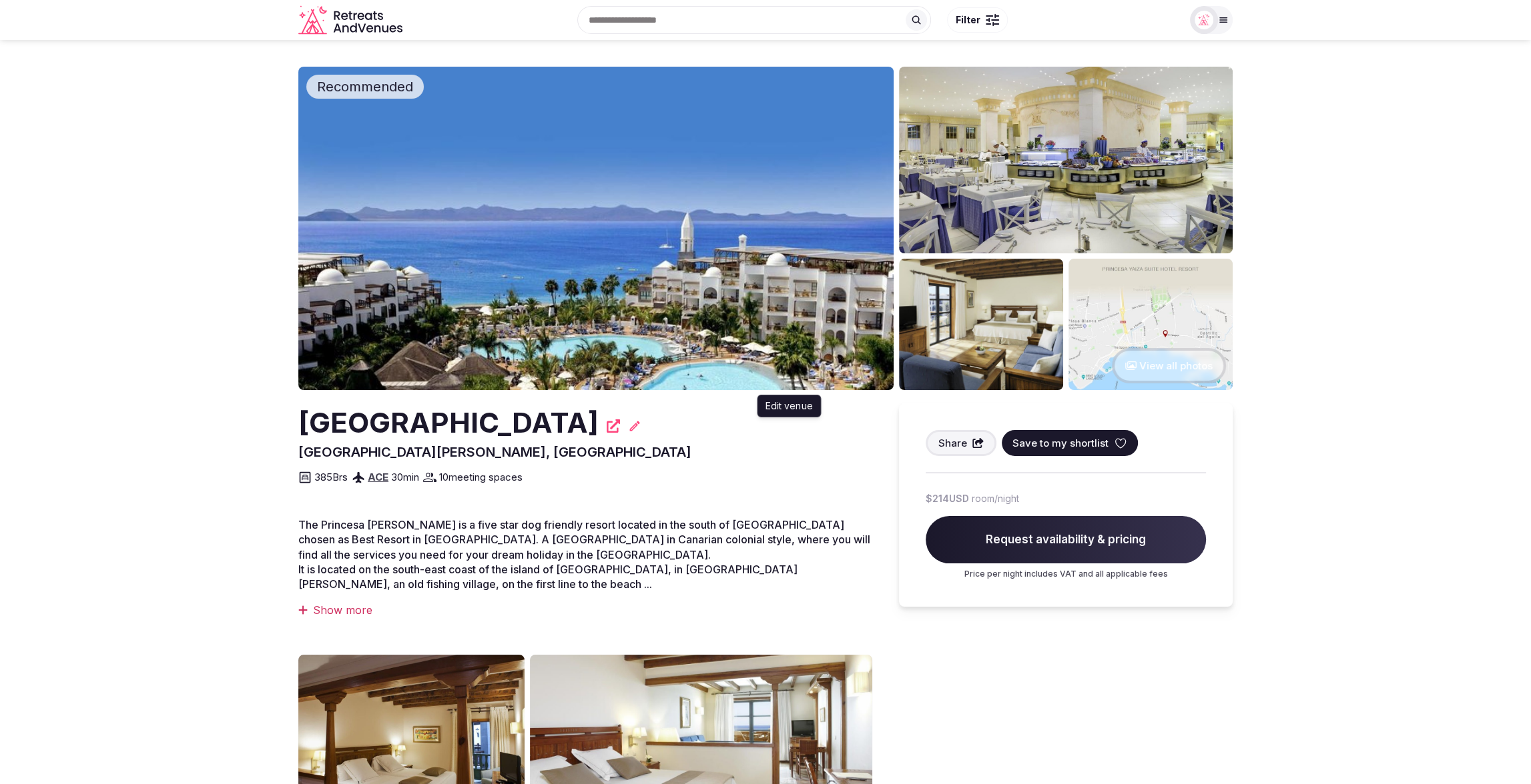
click at [642, 427] on icon at bounding box center [635, 426] width 14 height 14
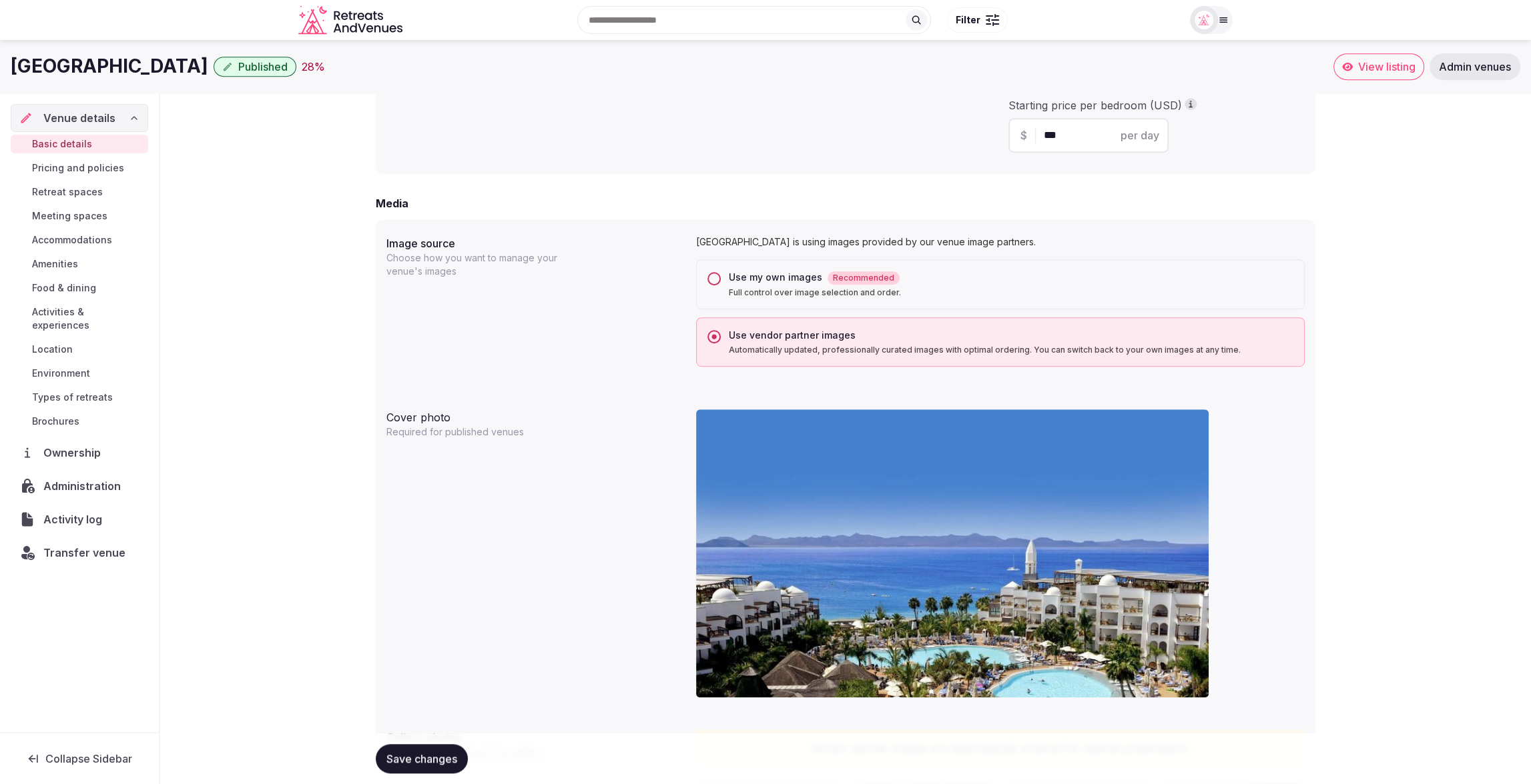
scroll to position [898, 0]
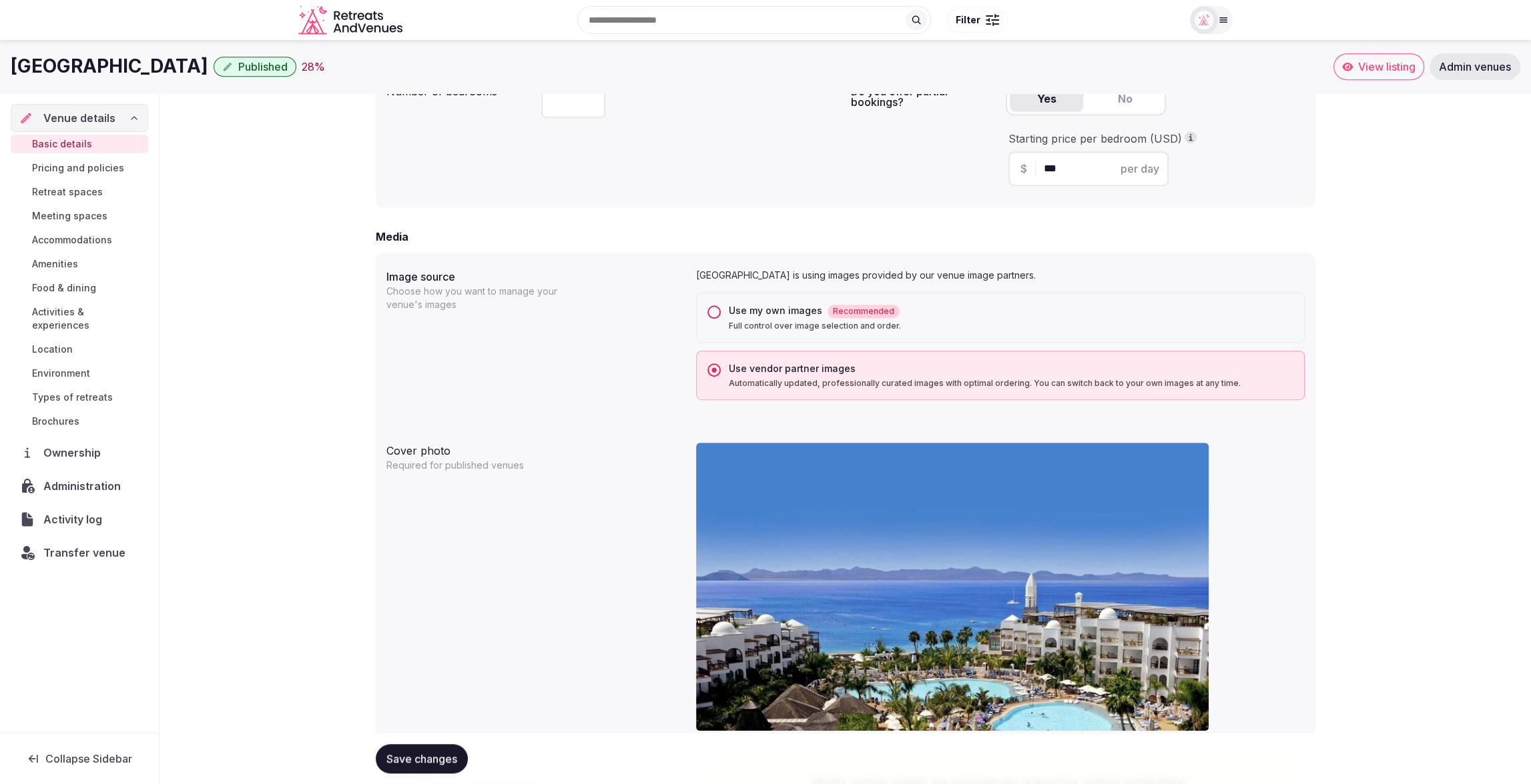
click at [717, 310] on button "Use my own images Recommended Full control over image selection and order." at bounding box center [714, 312] width 14 height 14
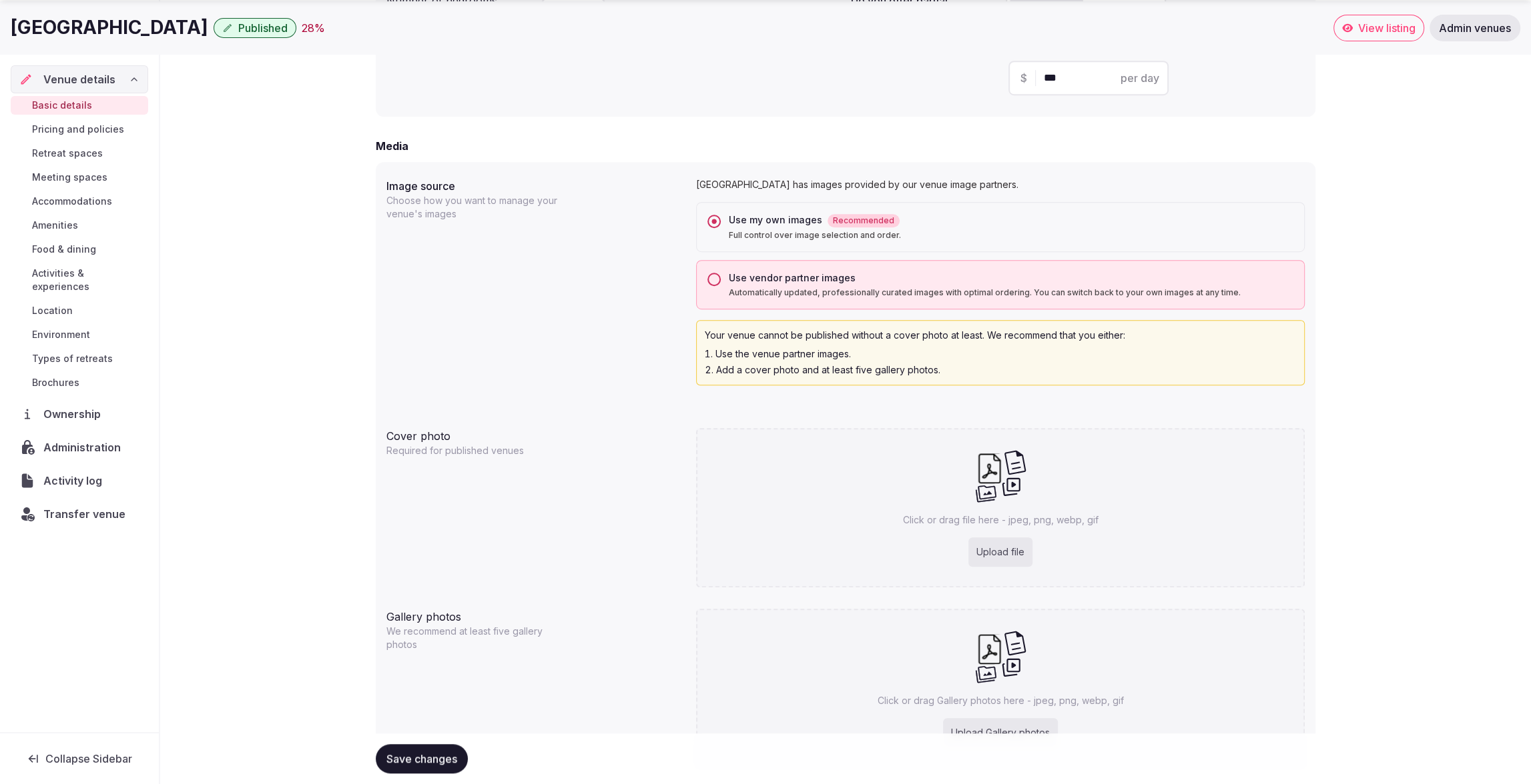
scroll to position [1070, 0]
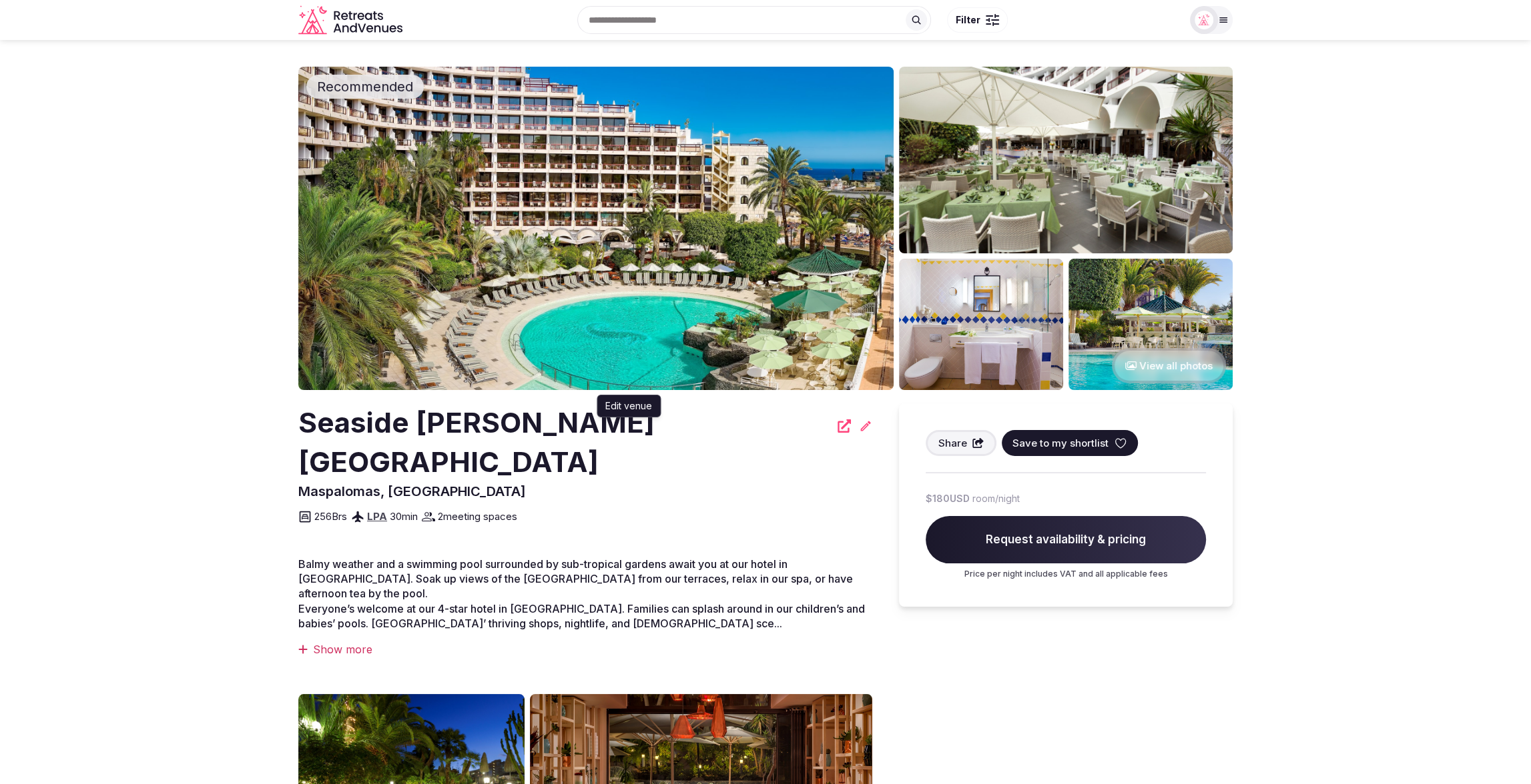
click at [861, 429] on icon at bounding box center [865, 425] width 10 height 10
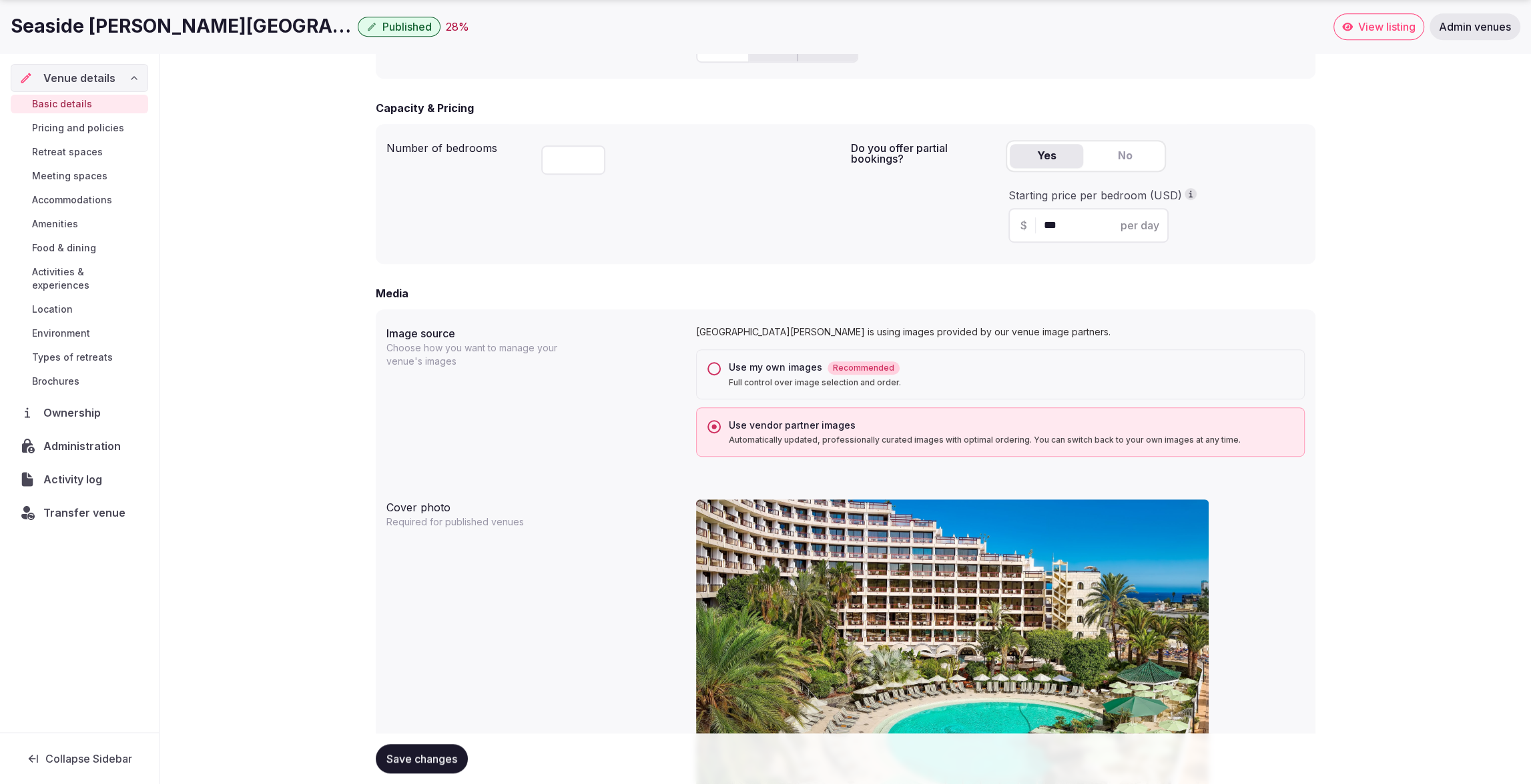
scroll to position [848, 0]
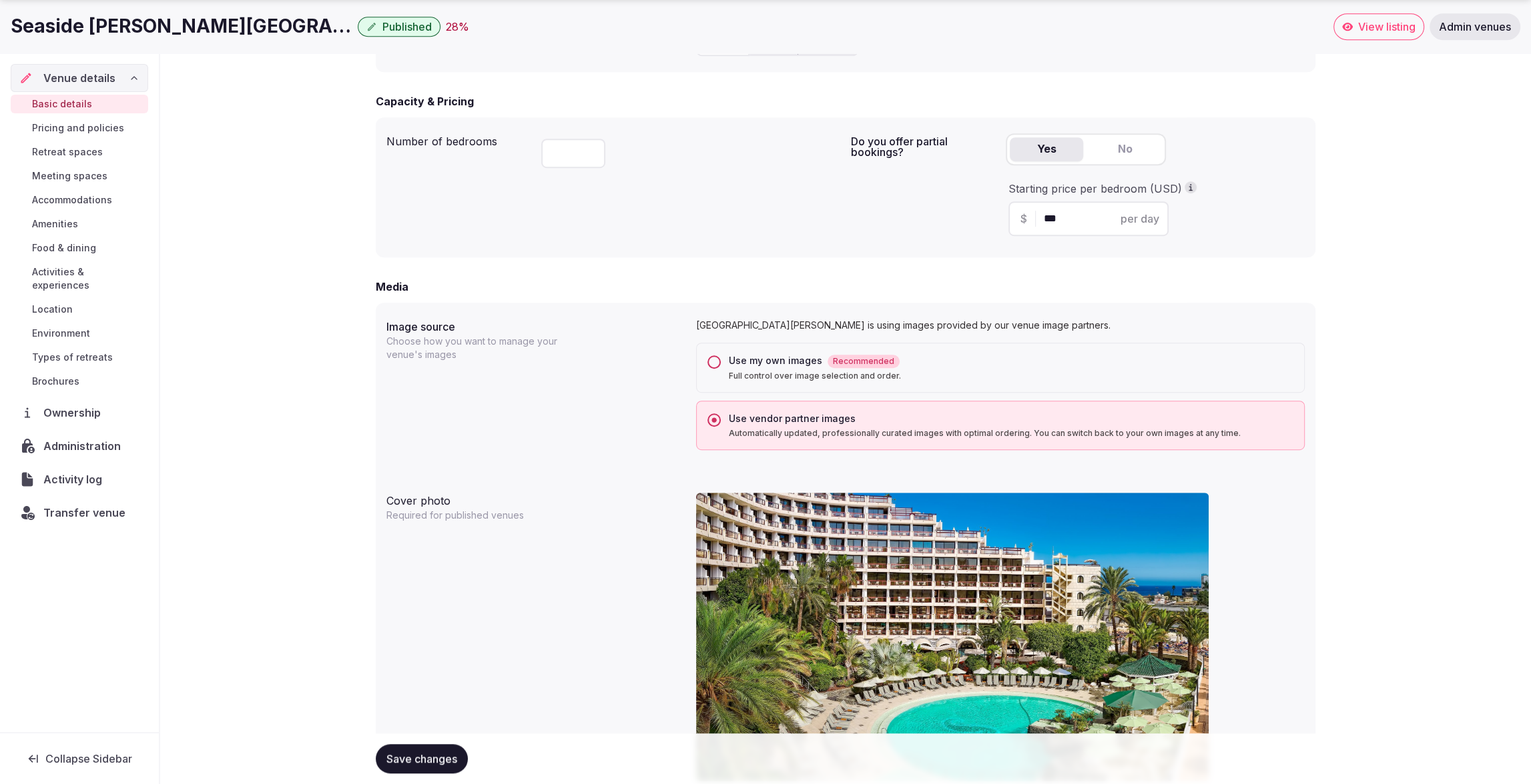
click at [716, 363] on button "Use my own images Recommended Full control over image selection and order." at bounding box center [714, 363] width 14 height 14
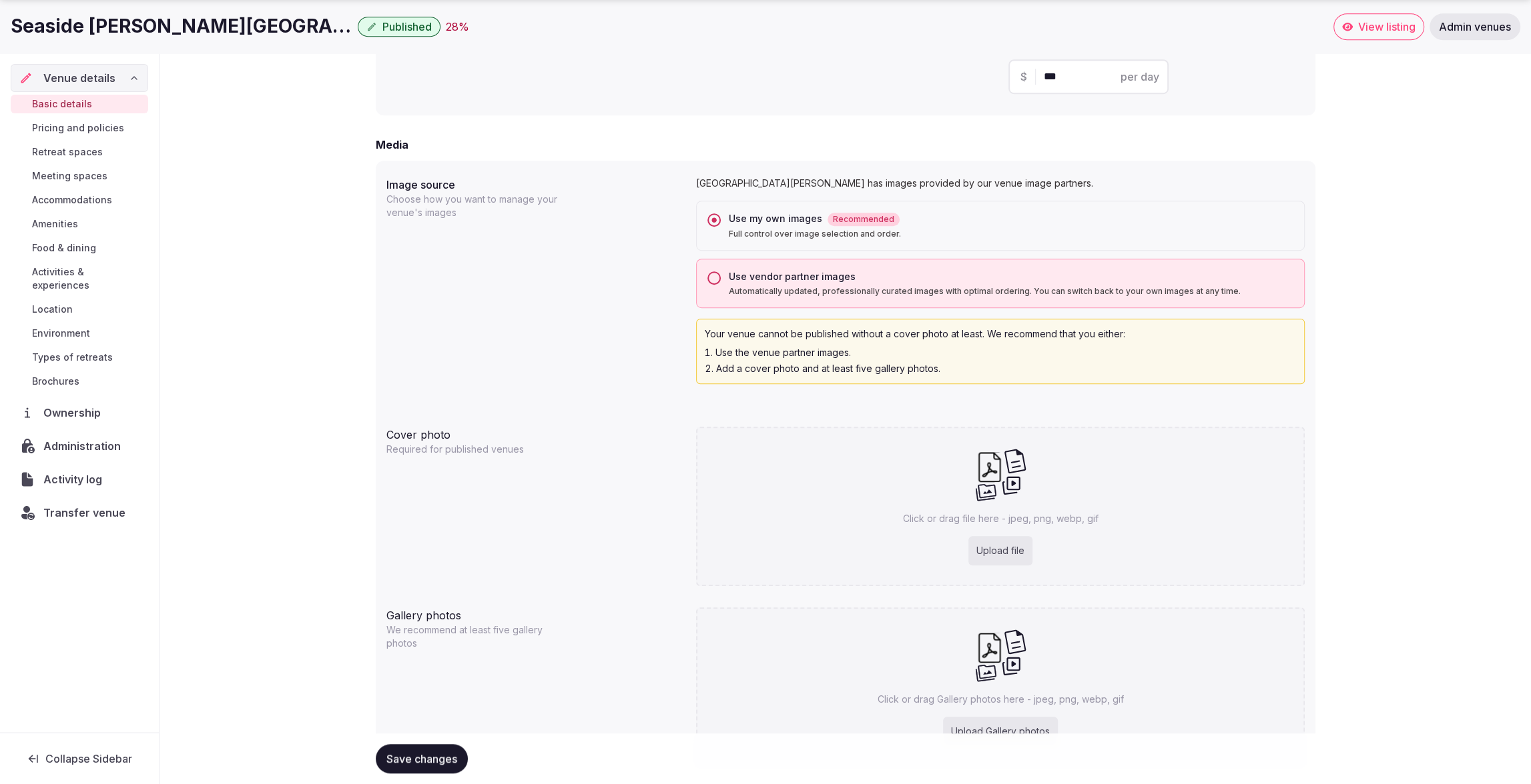
scroll to position [1070, 0]
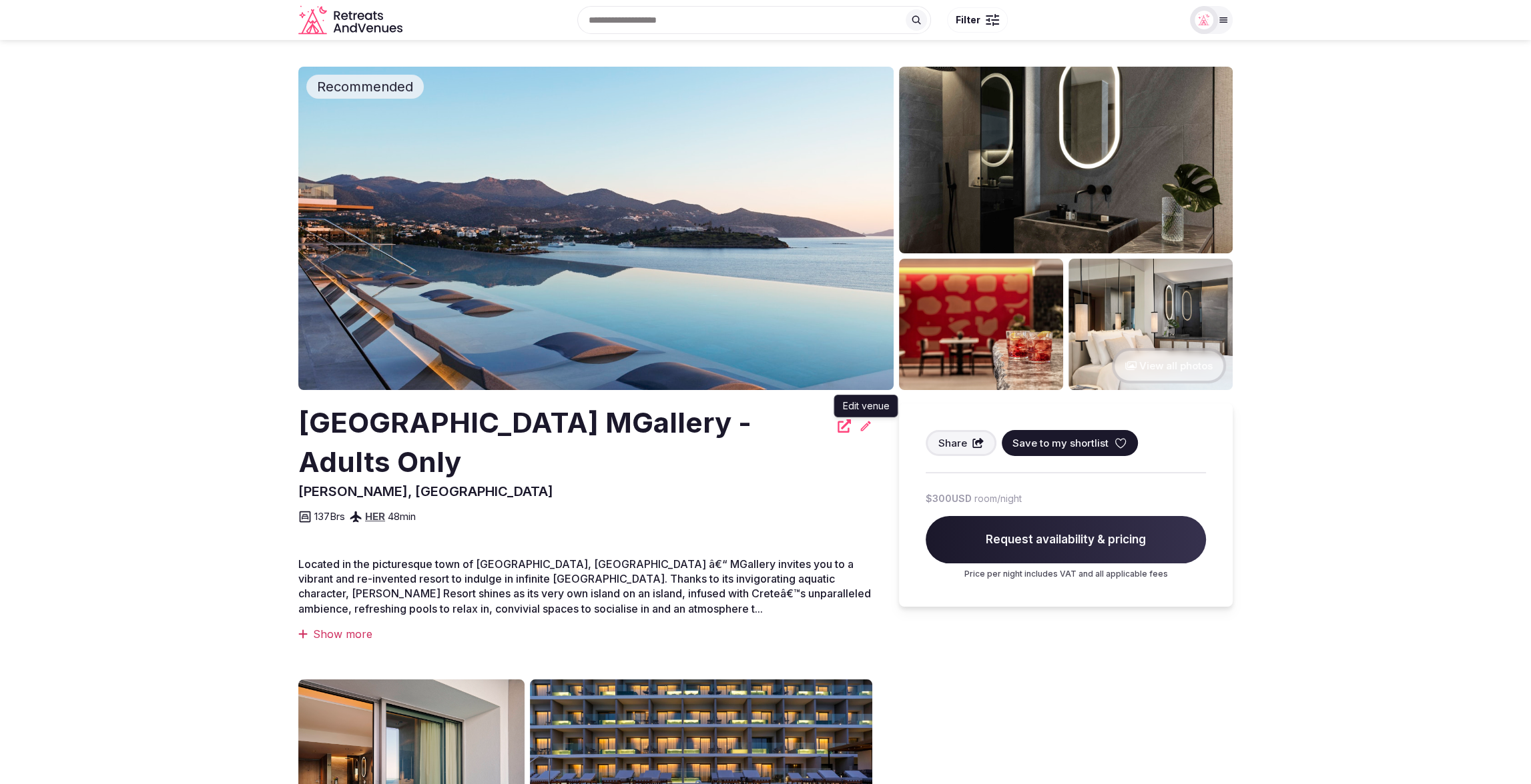
click at [862, 431] on icon at bounding box center [865, 425] width 10 height 10
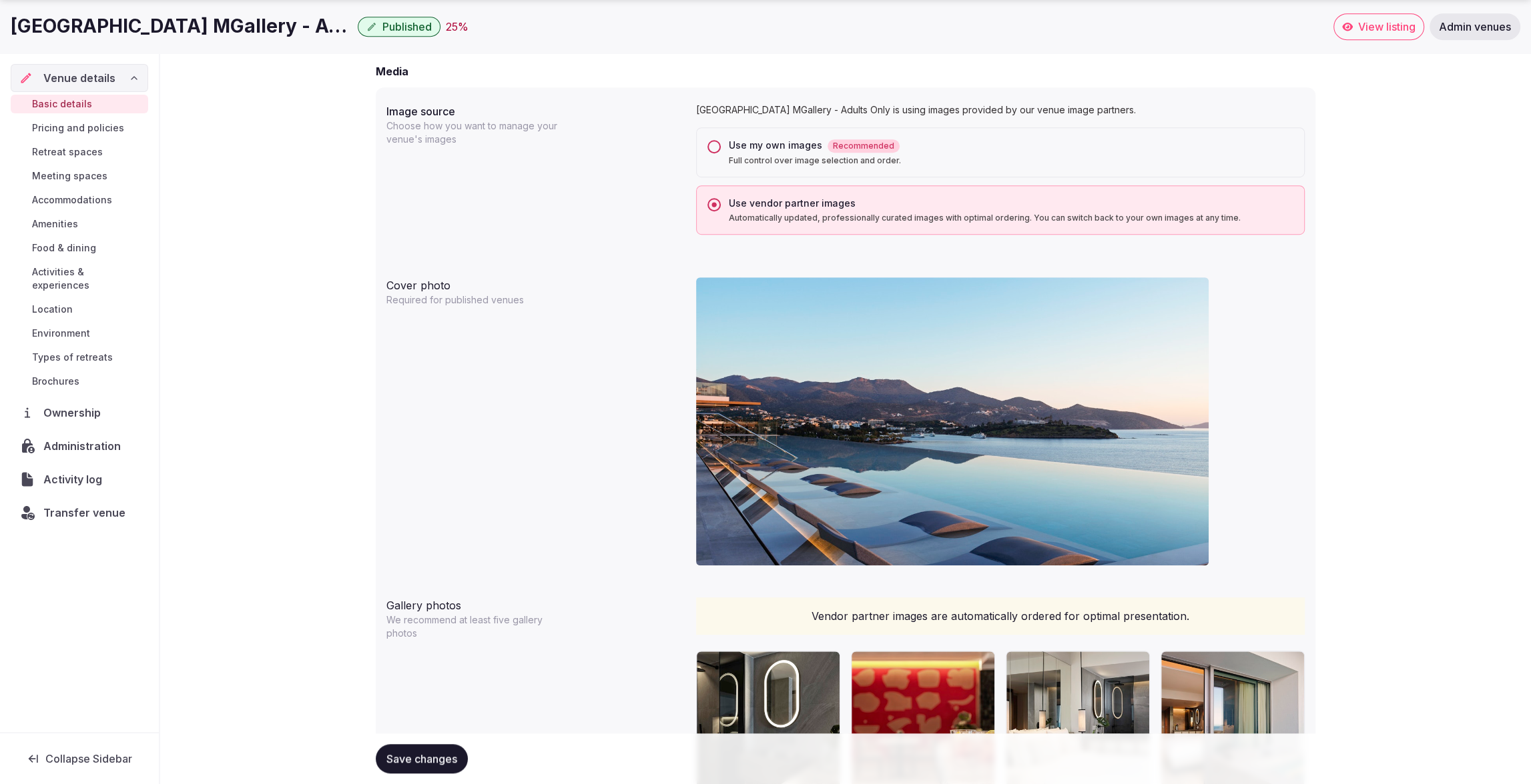
scroll to position [1069, 0]
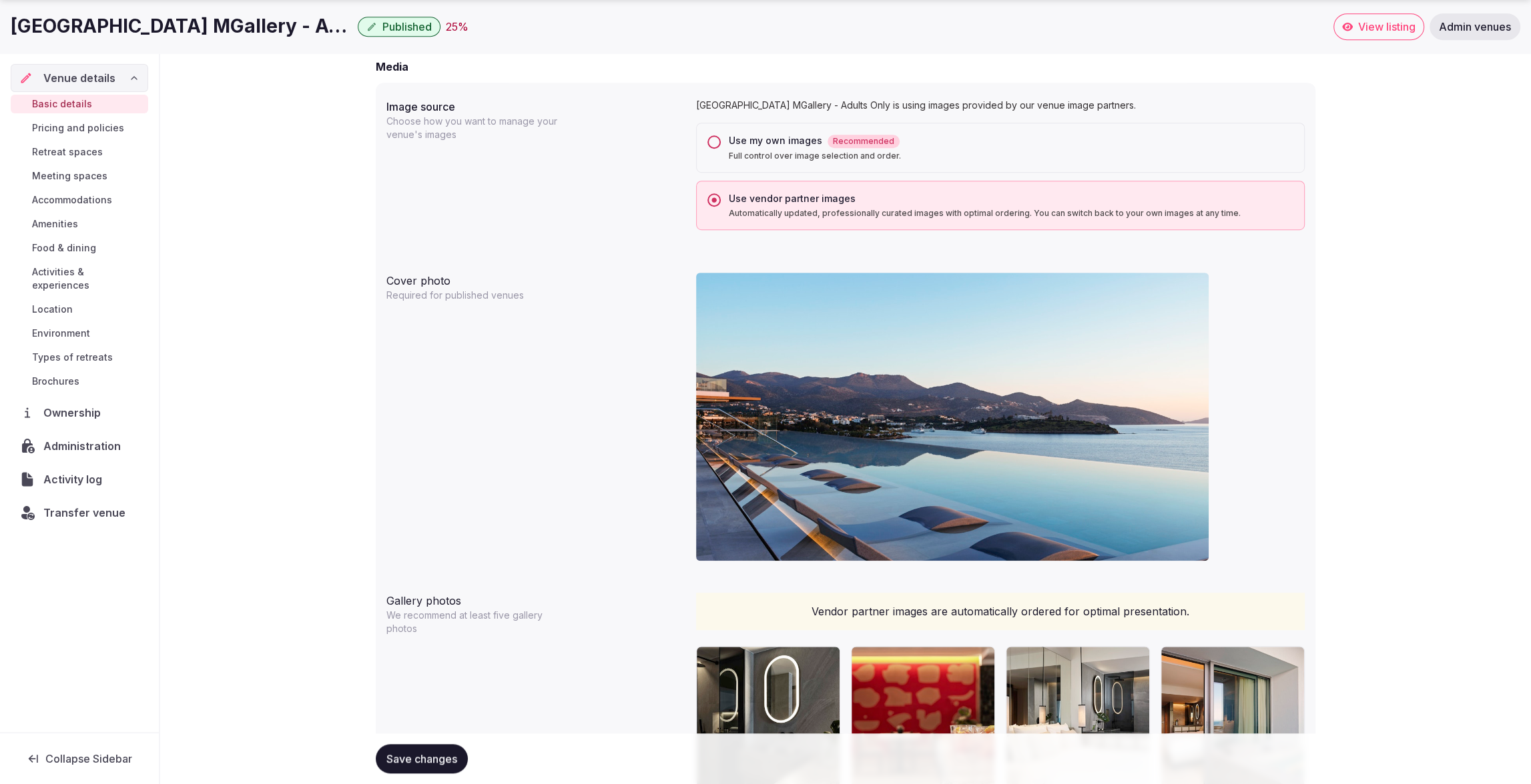
click at [712, 138] on button "Use my own images Recommended Full control over image selection and order." at bounding box center [714, 142] width 14 height 14
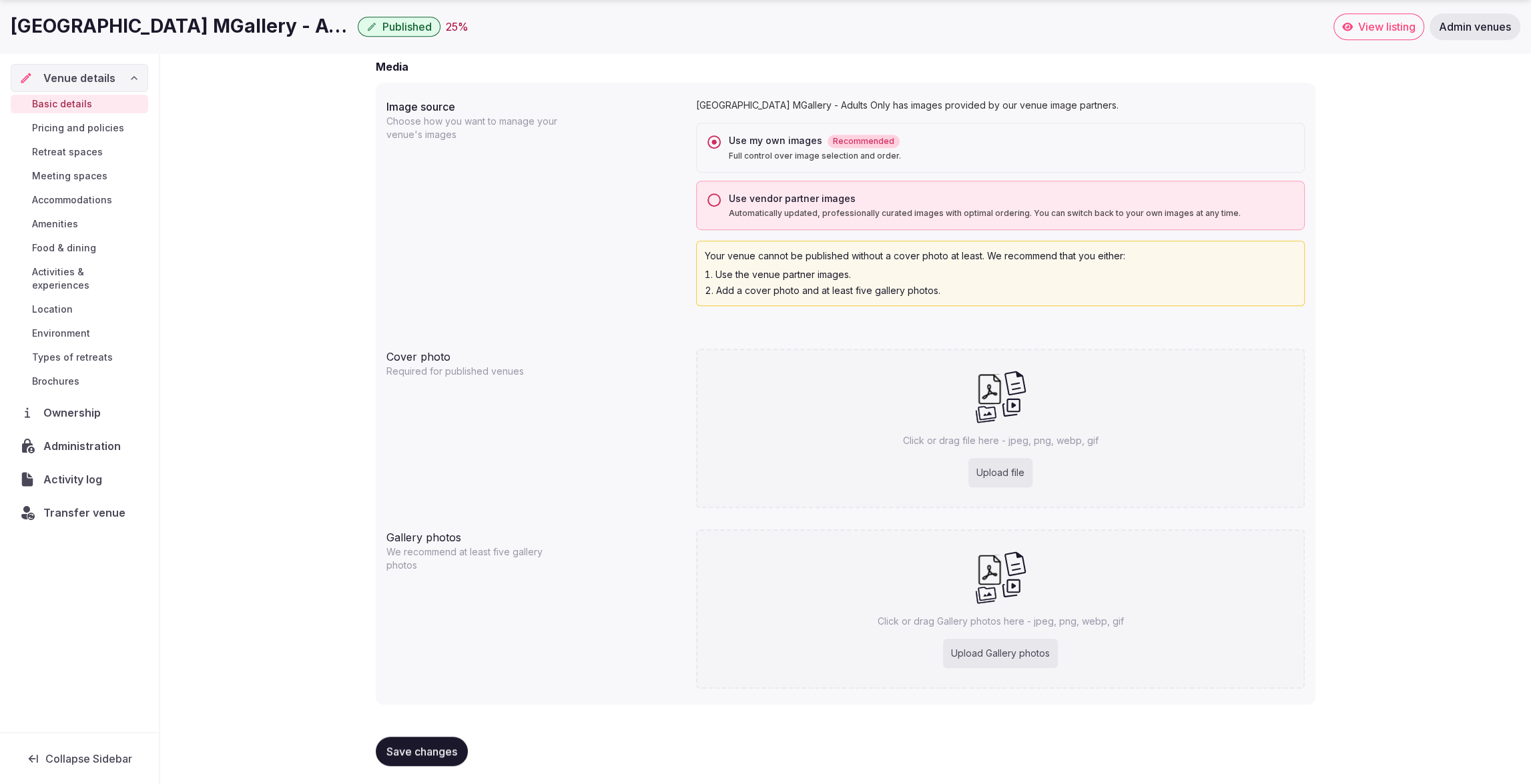
click at [715, 196] on button "Use vendor partner images Automatically updated, professionally curated images …" at bounding box center [714, 200] width 14 height 14
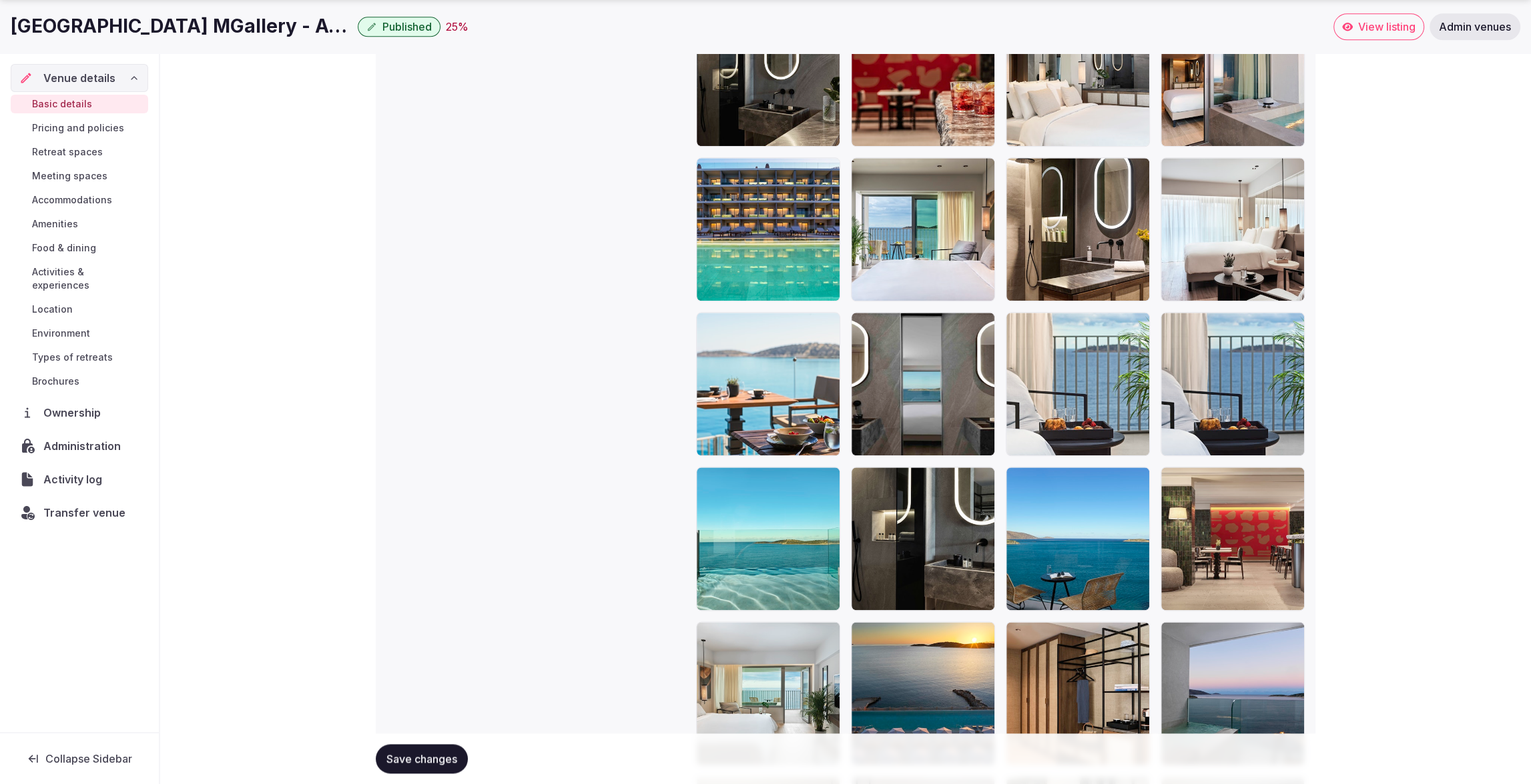
scroll to position [1715, 0]
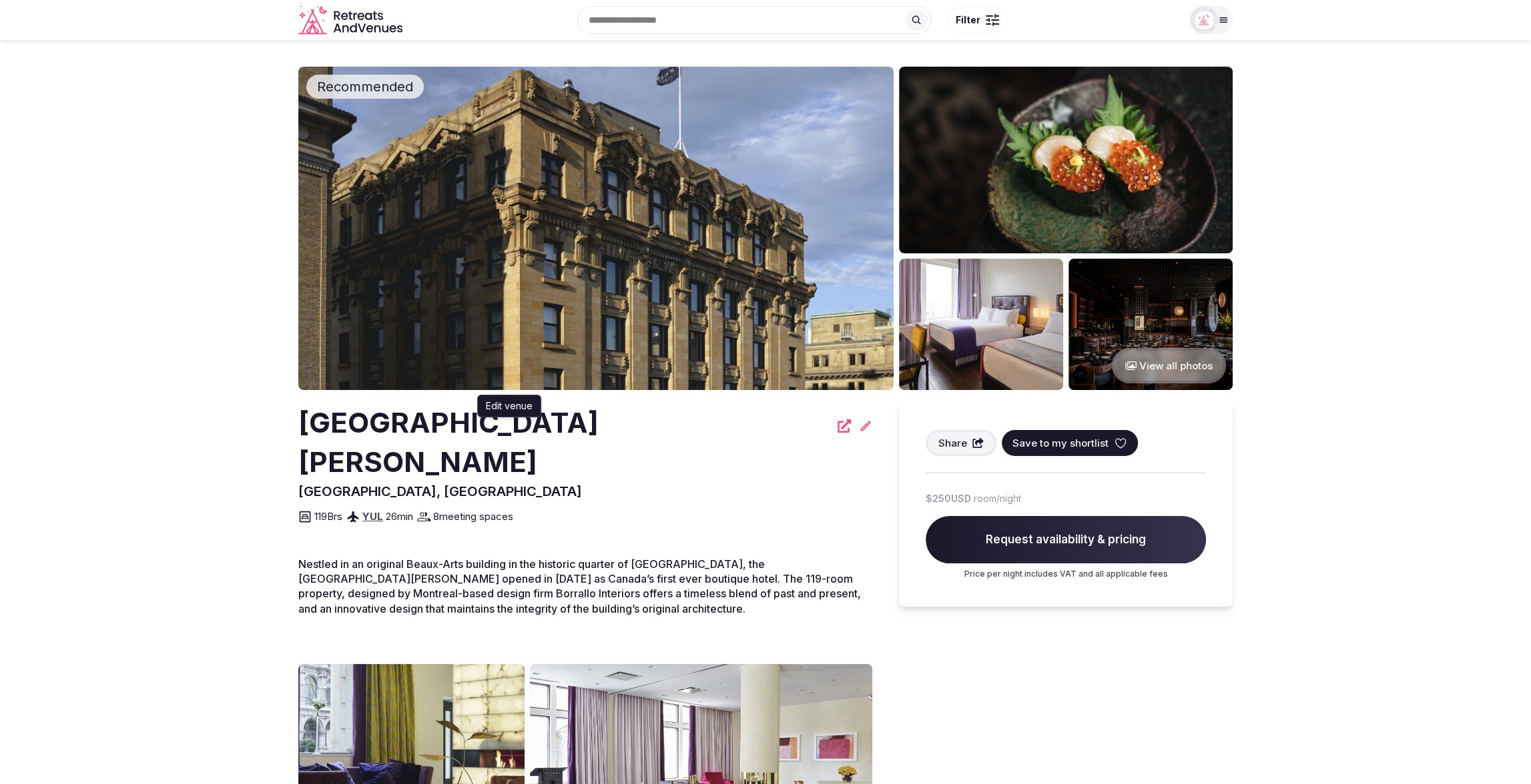
click at [858, 431] on icon at bounding box center [865, 426] width 14 height 14
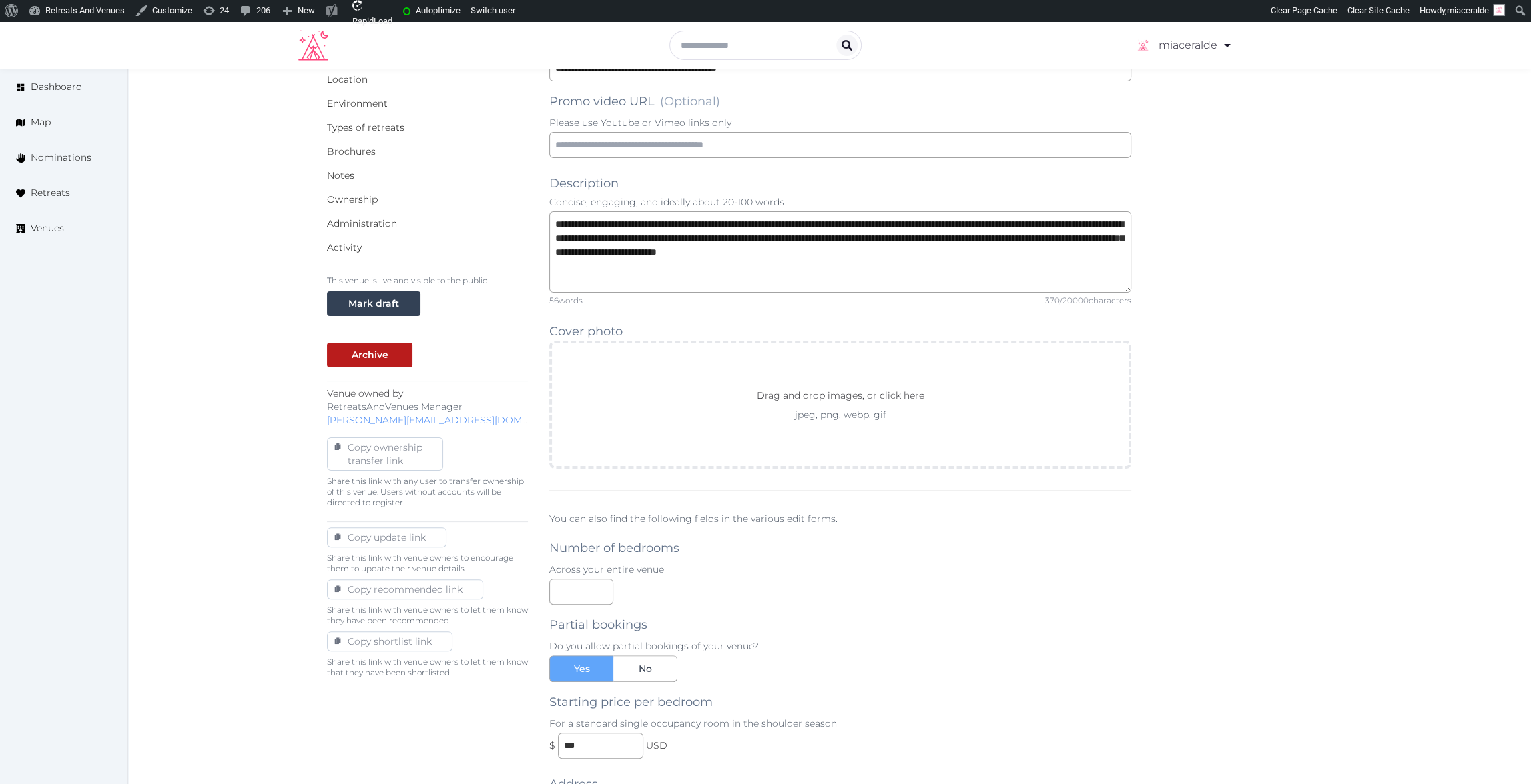
scroll to position [328, 0]
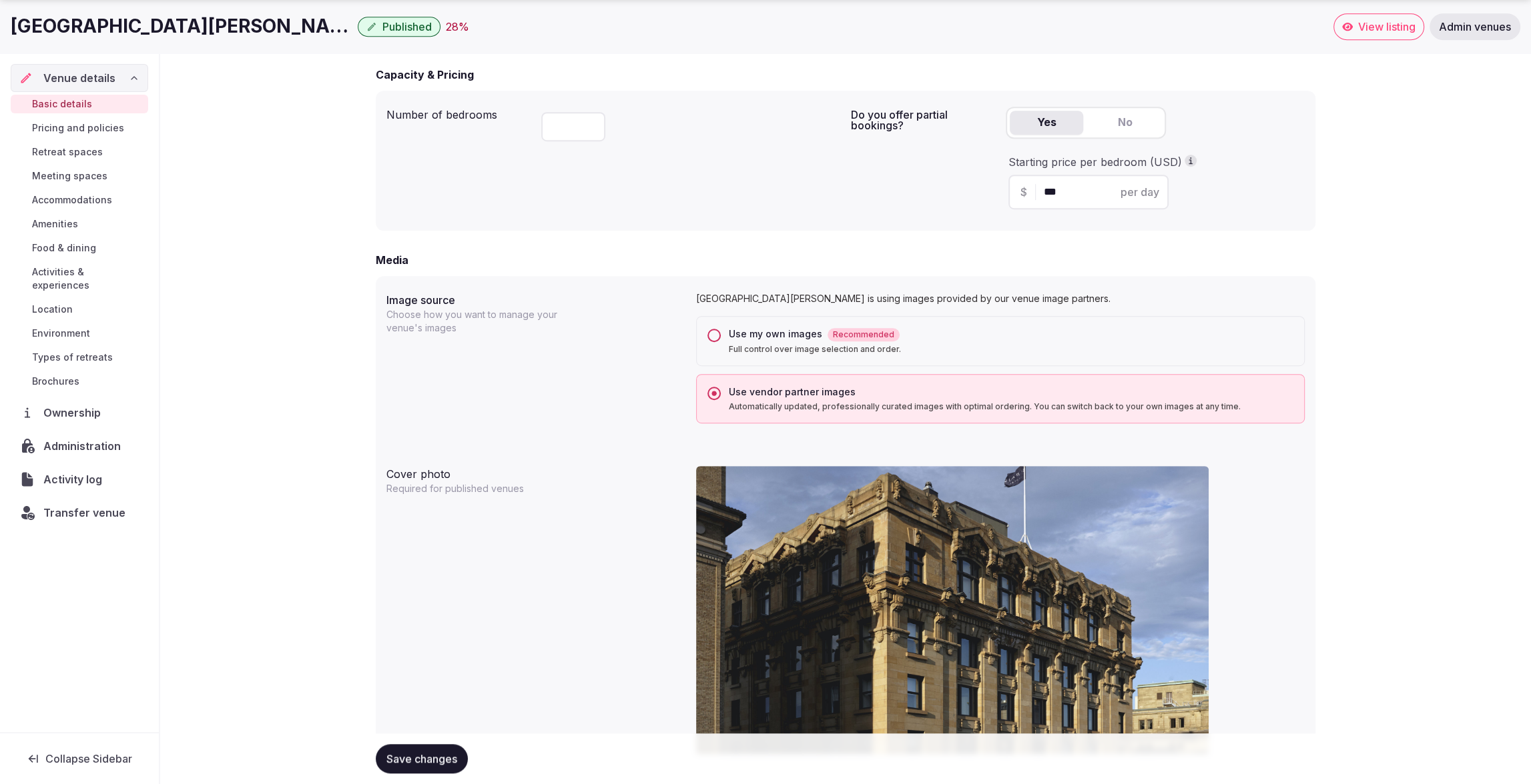
scroll to position [892, 0]
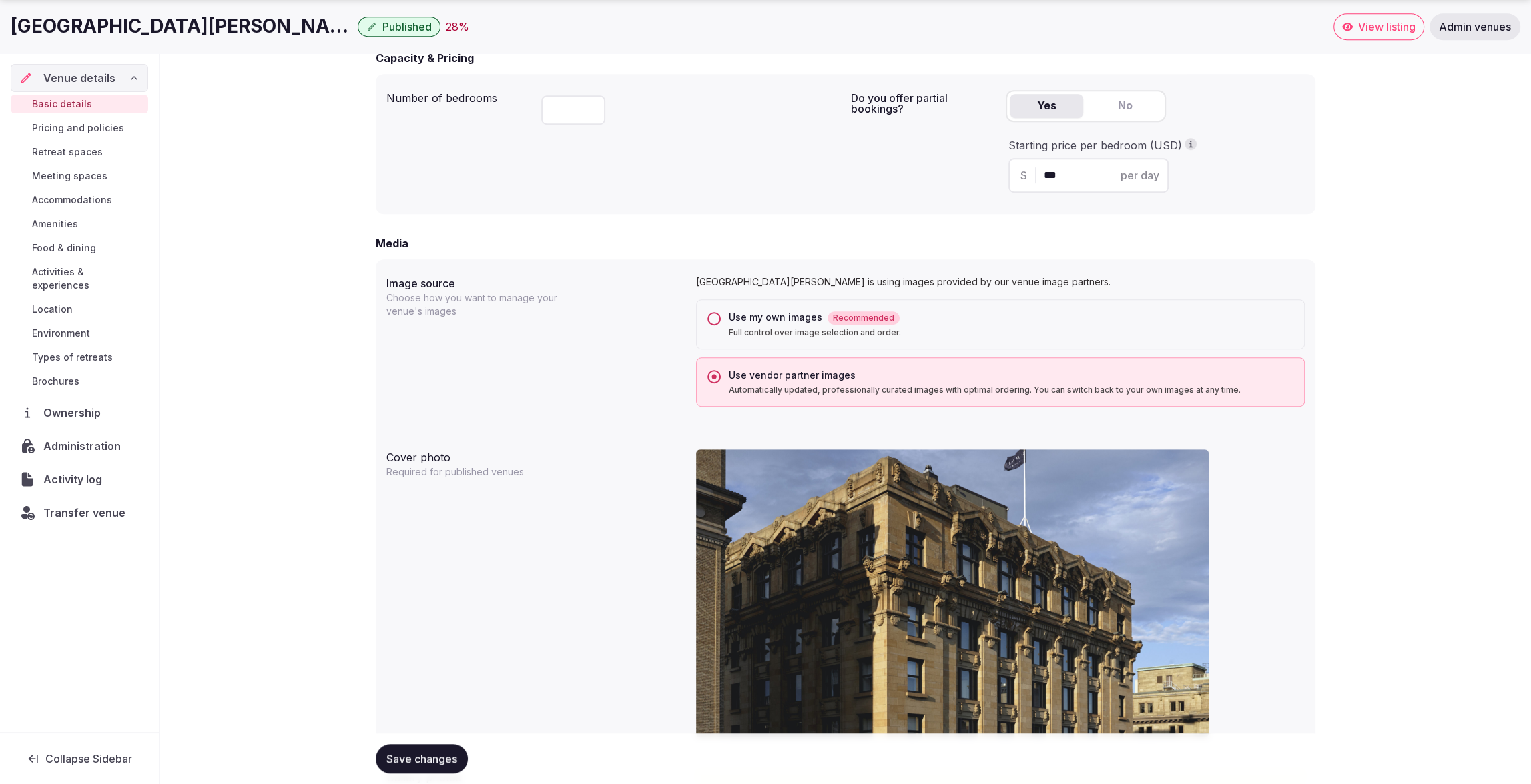
click at [716, 319] on button "Use my own images Recommended Full control over image selection and order." at bounding box center [714, 319] width 14 height 14
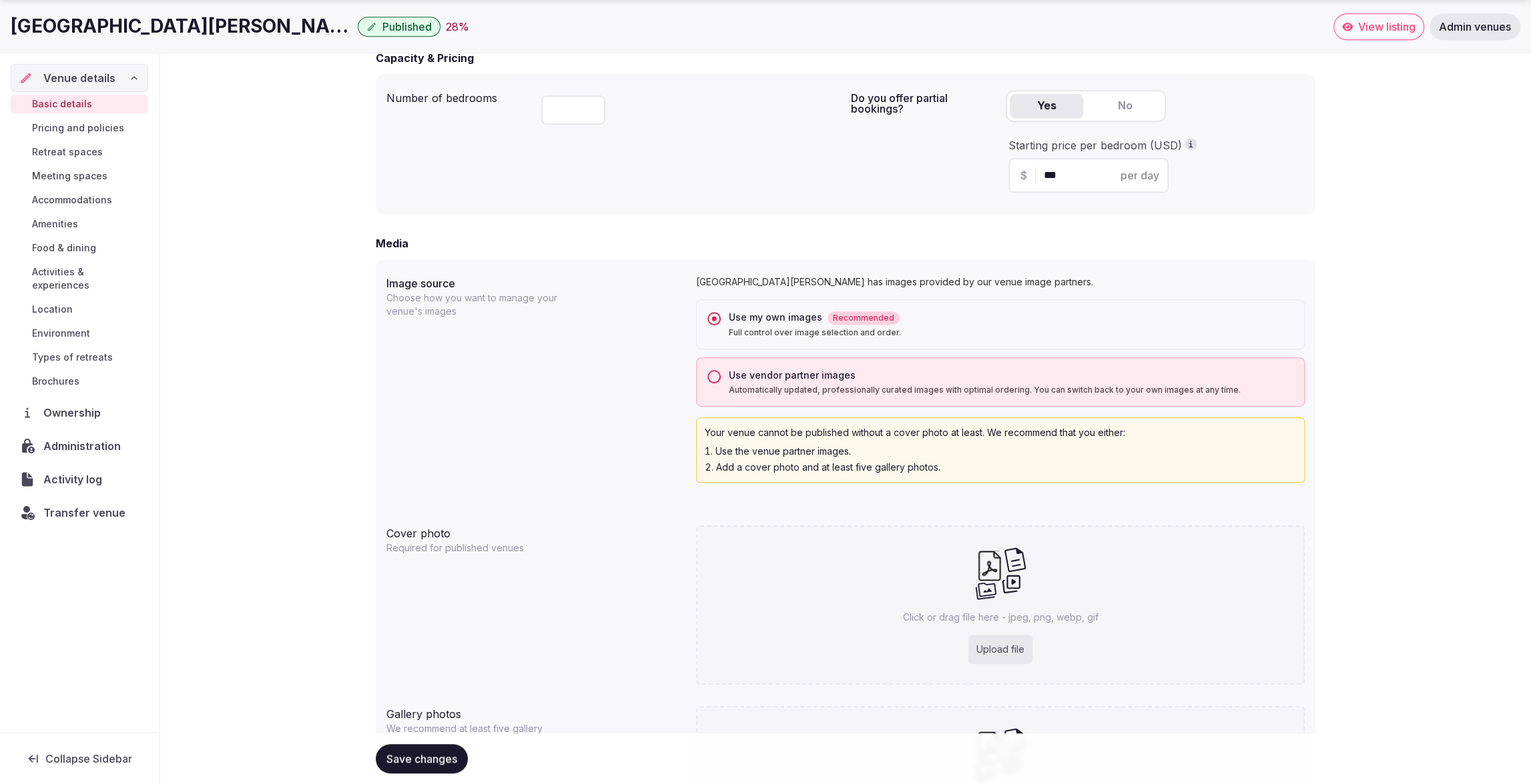
scroll to position [1070, 0]
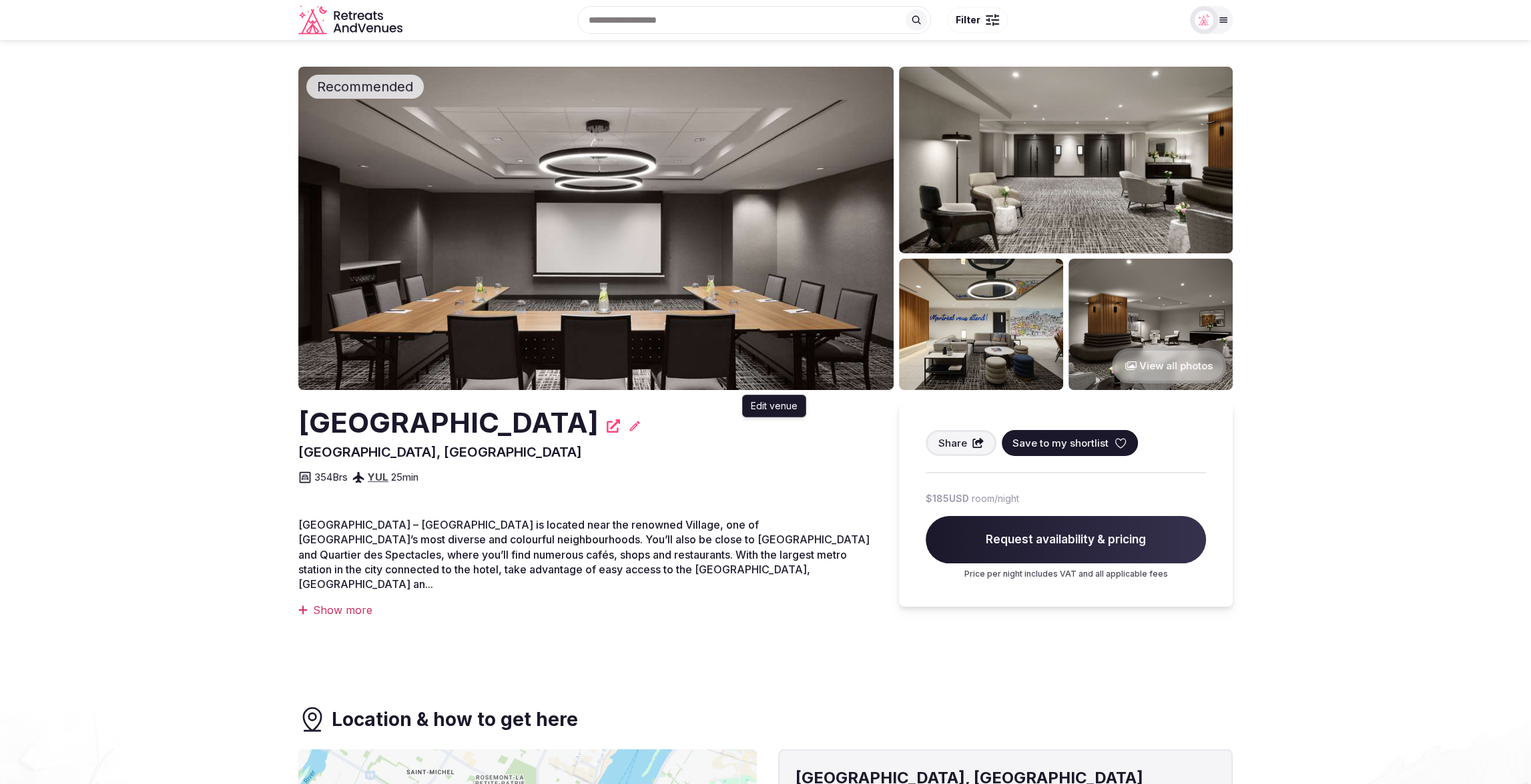
click at [640, 428] on icon at bounding box center [635, 425] width 10 height 10
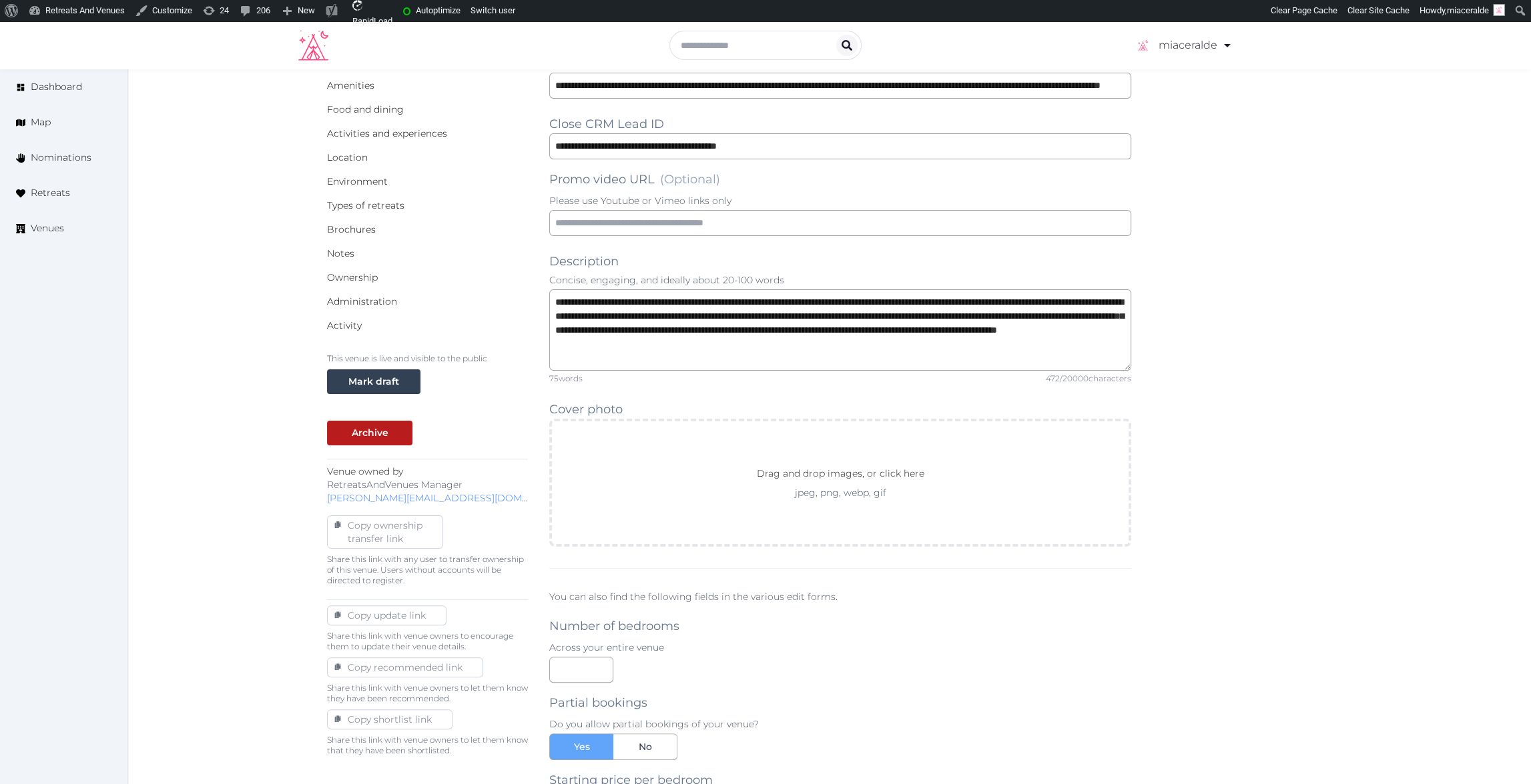
scroll to position [419, 0]
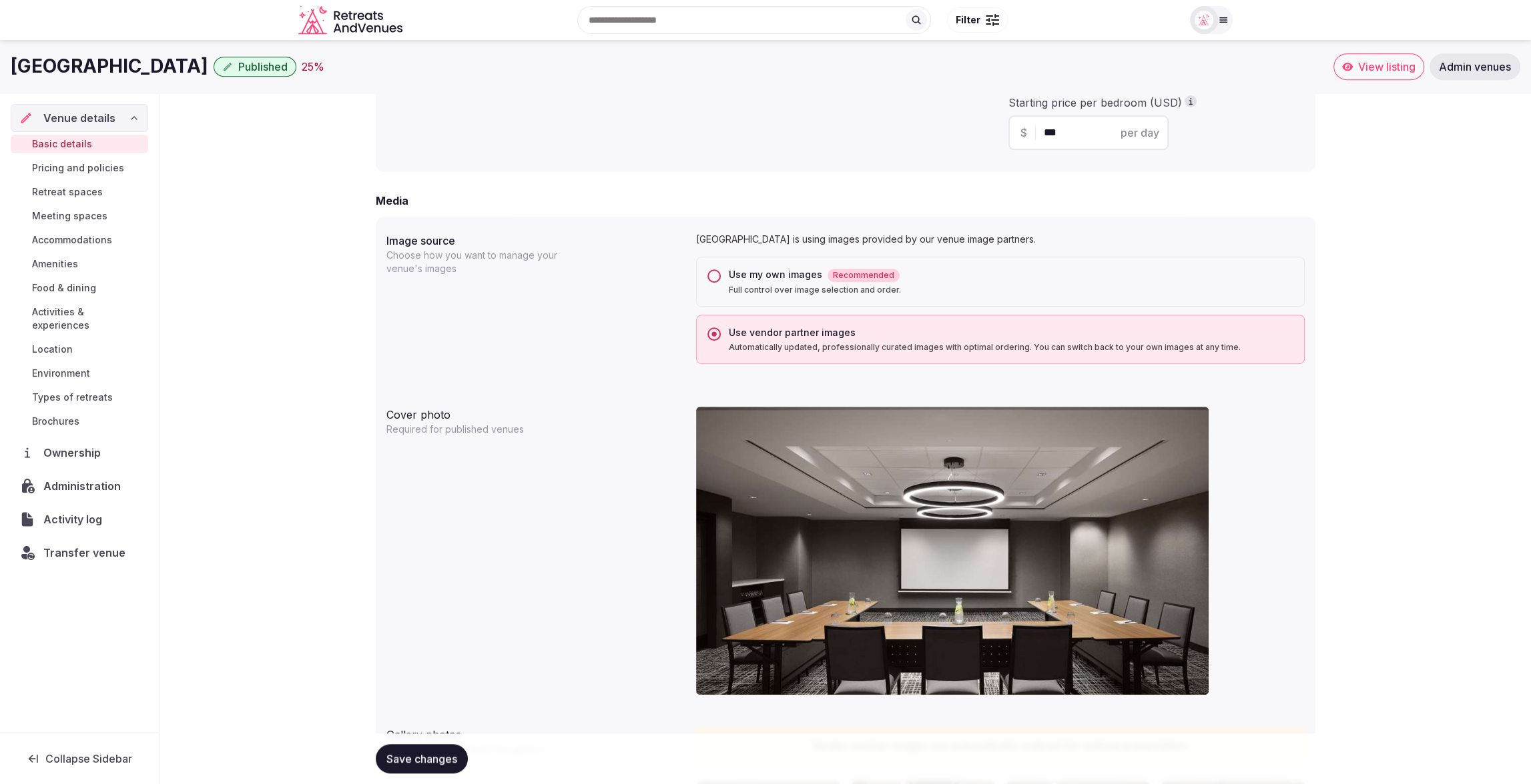
scroll to position [903, 0]
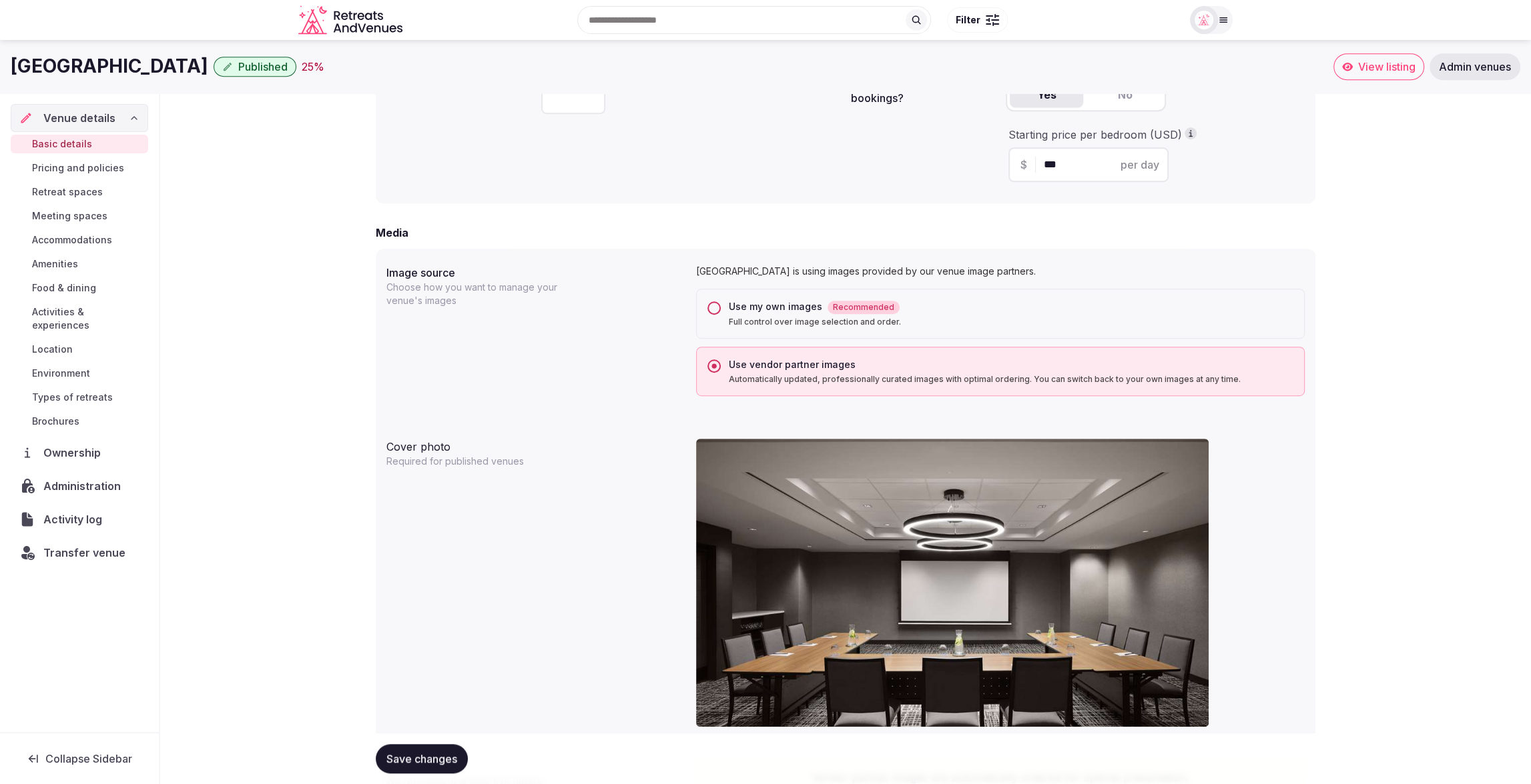
click at [712, 309] on button "Use my own images Recommended Full control over image selection and order." at bounding box center [714, 308] width 14 height 14
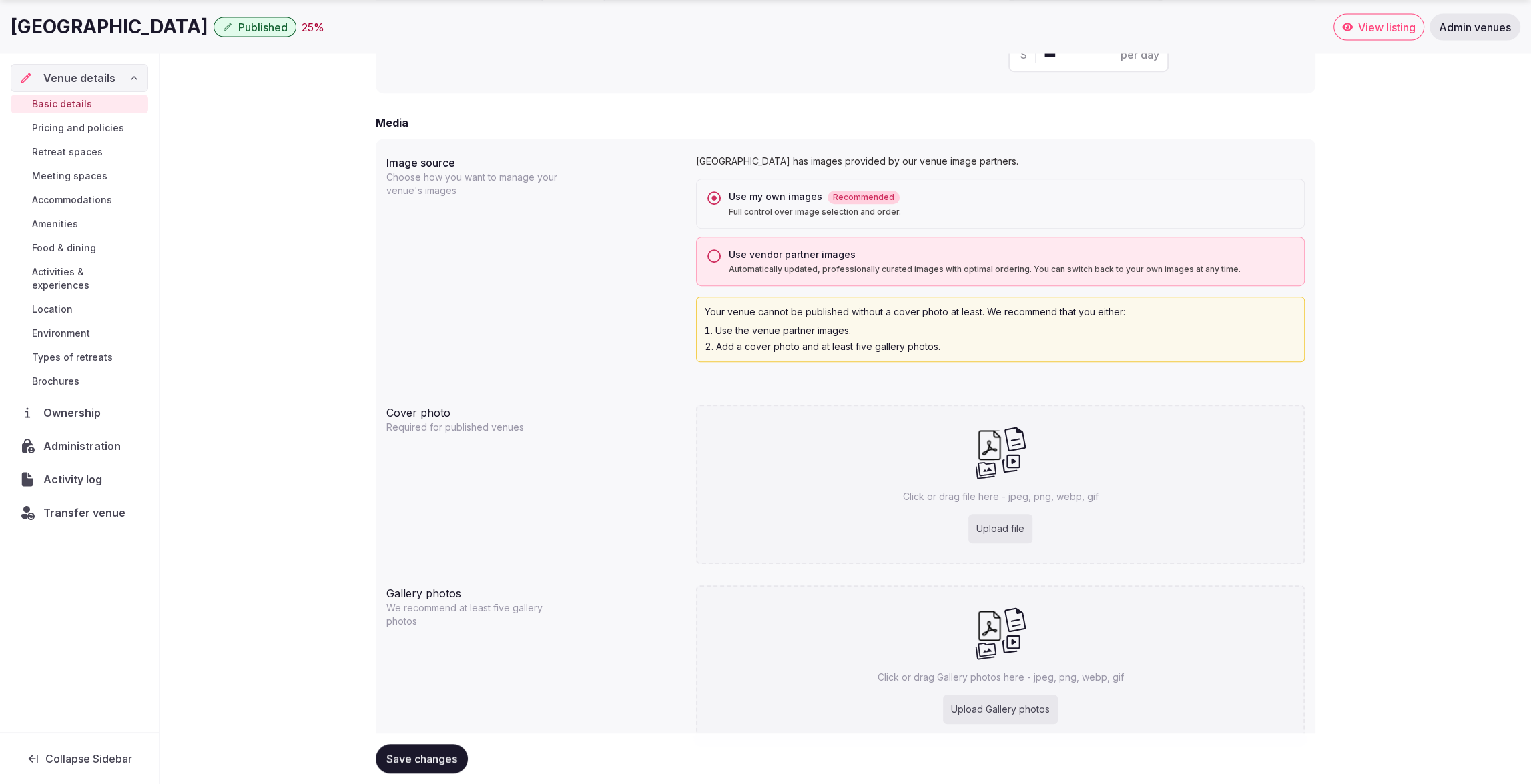
scroll to position [1070, 0]
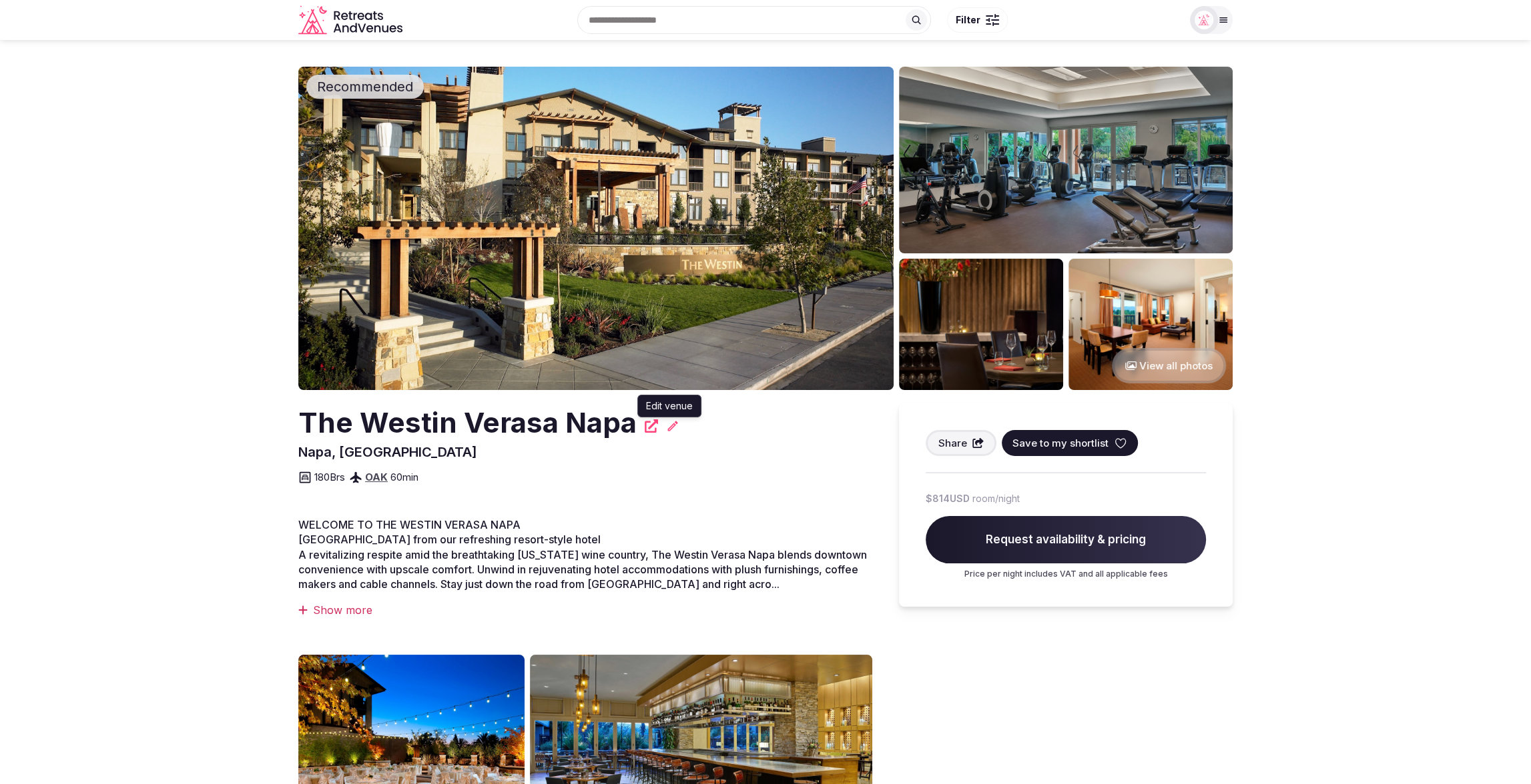
click at [668, 428] on icon at bounding box center [673, 425] width 10 height 10
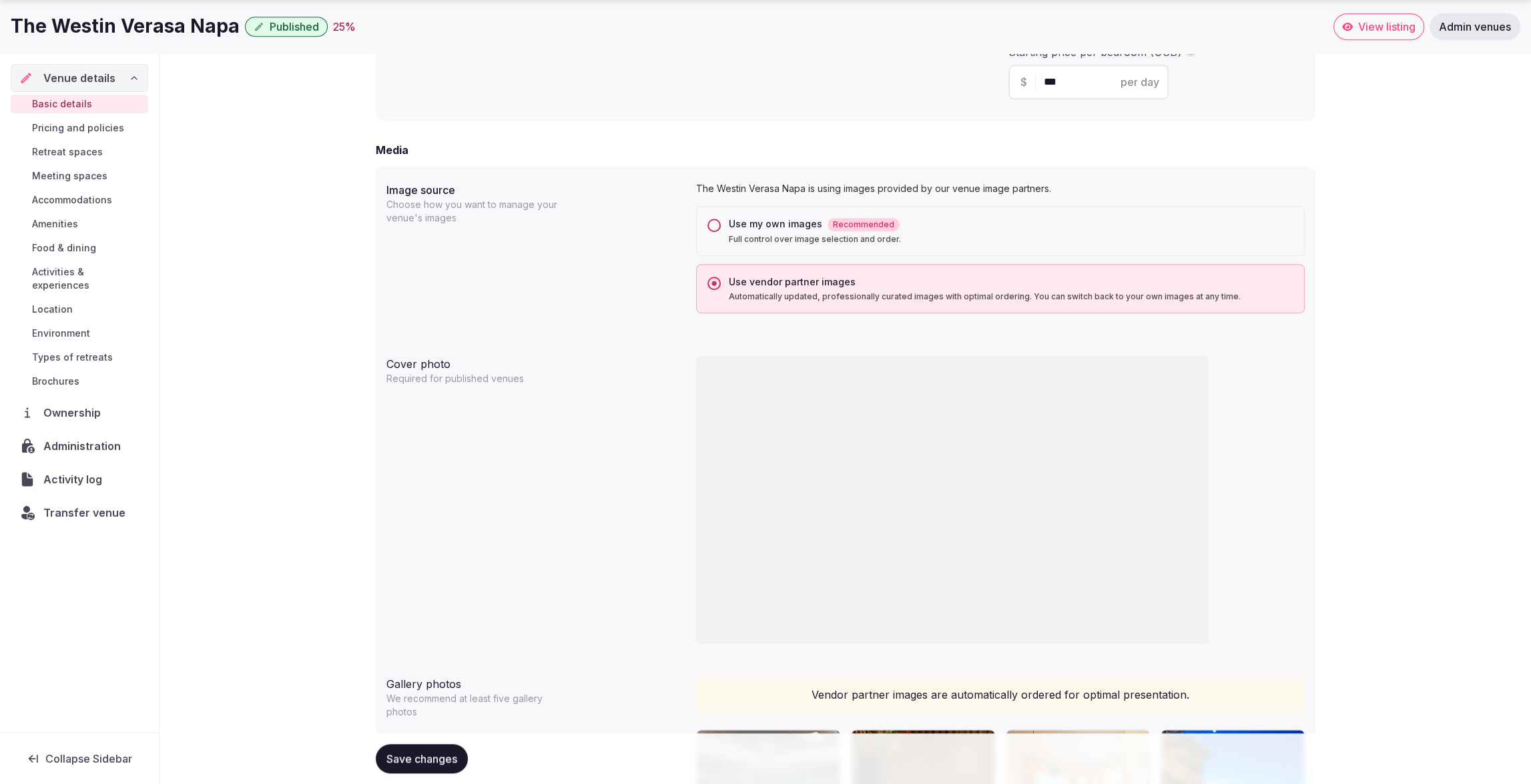
scroll to position [1052, 0]
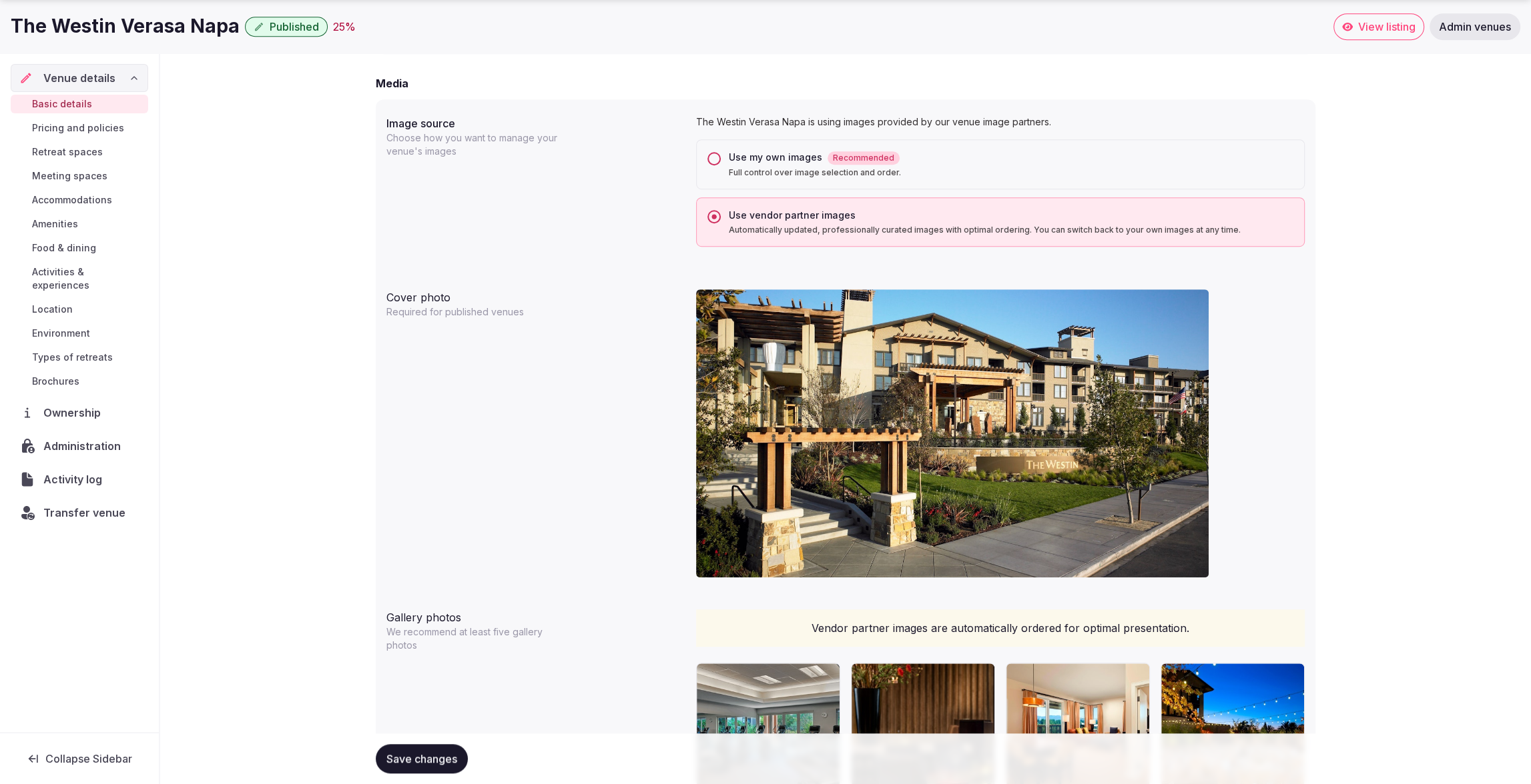
click at [717, 159] on button "Use my own images Recommended Full control over image selection and order." at bounding box center [714, 159] width 14 height 14
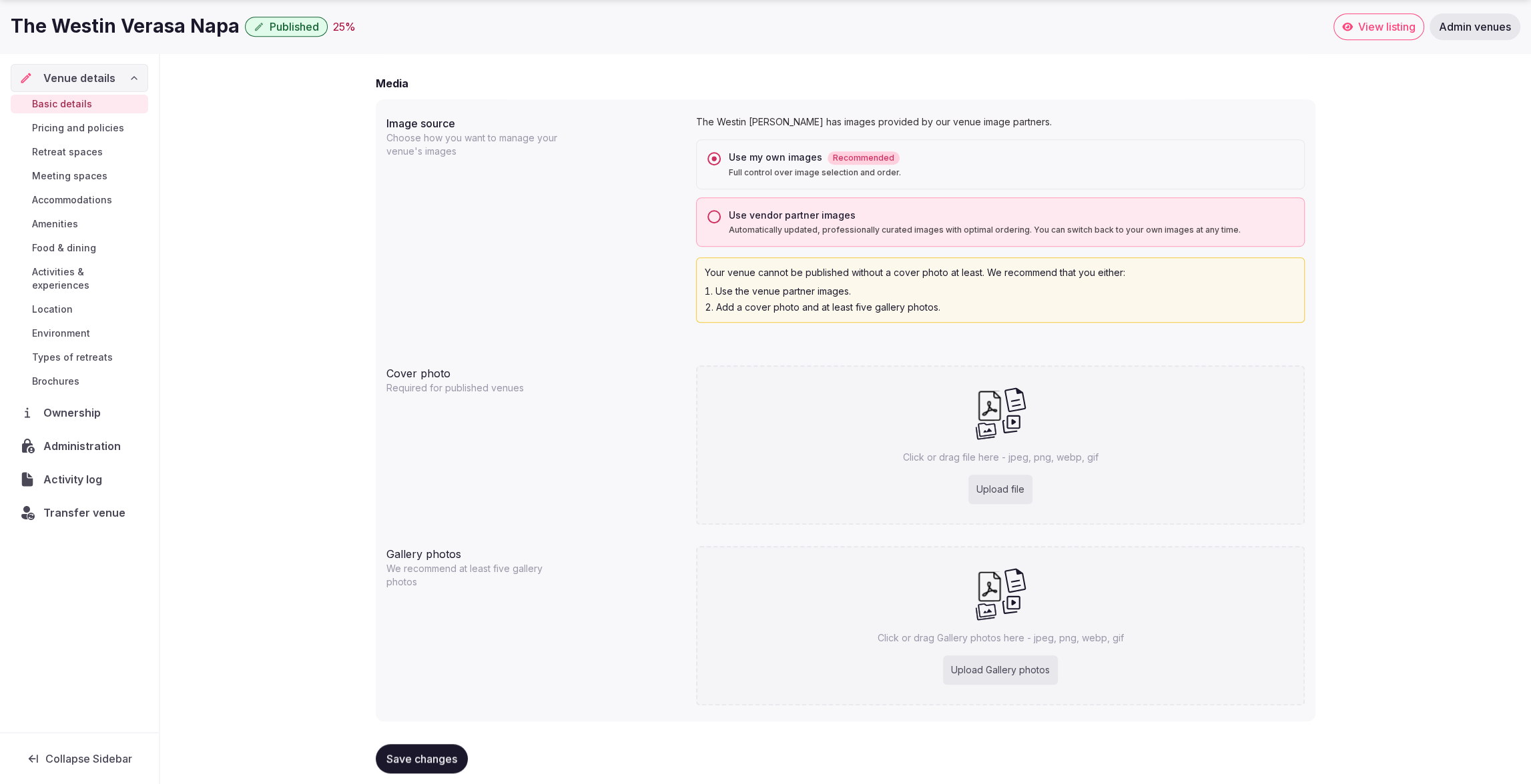
click at [717, 213] on button "Use vendor partner images Automatically updated, professionally curated images …" at bounding box center [714, 217] width 14 height 14
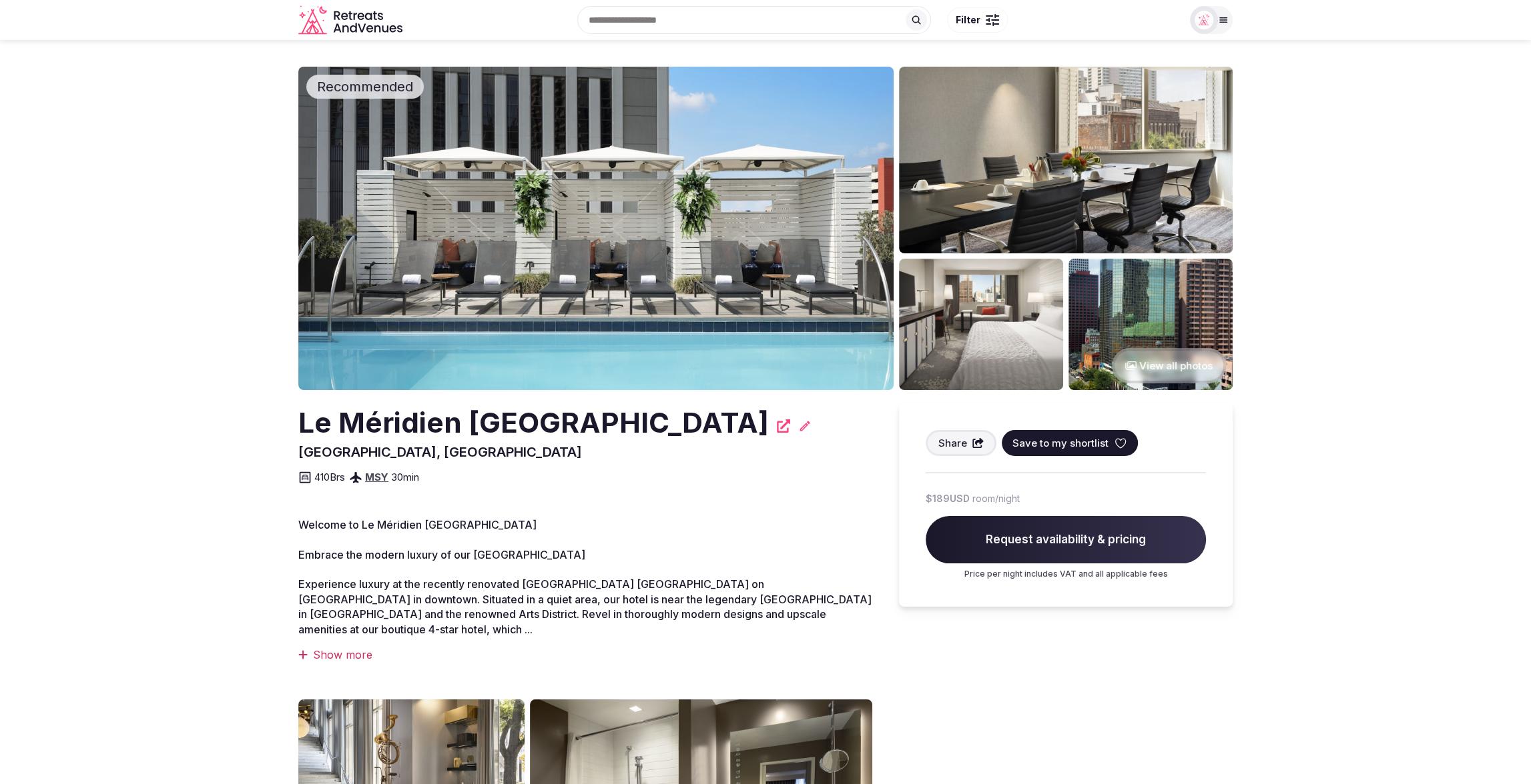
click at [627, 482] on div "410 Brs MSY 30 min" at bounding box center [585, 474] width 574 height 24
click at [798, 428] on icon at bounding box center [805, 426] width 14 height 14
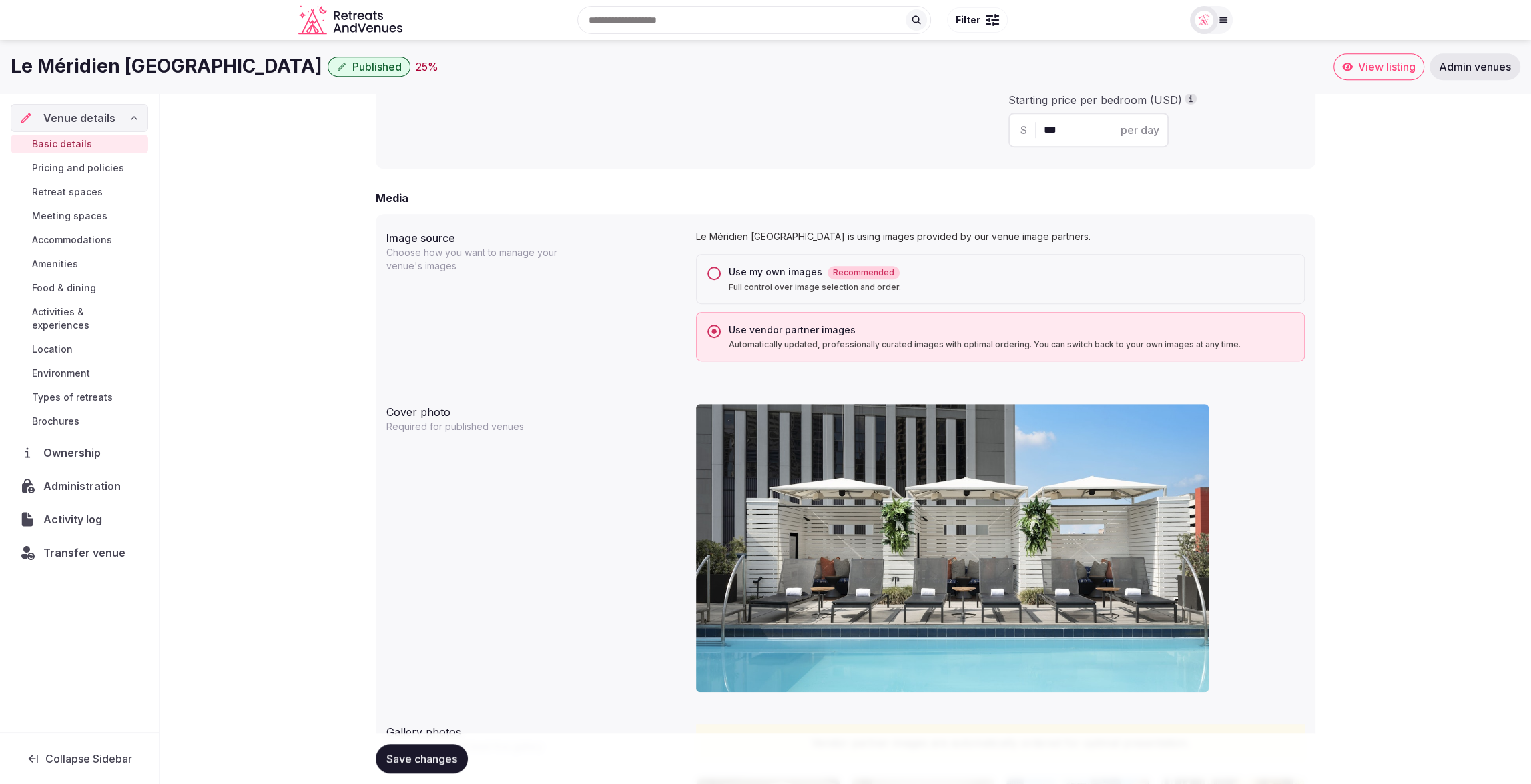
scroll to position [927, 0]
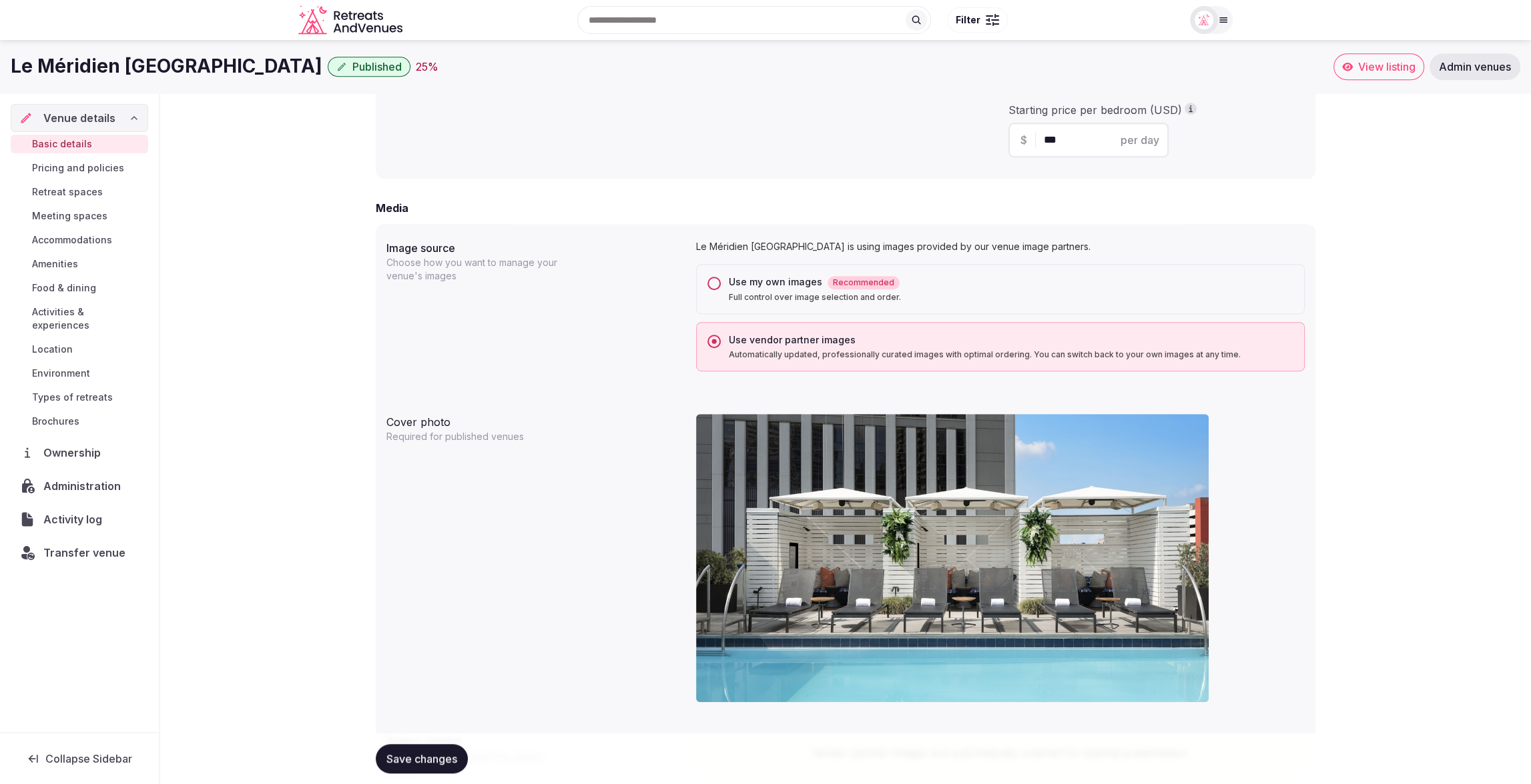
click at [717, 282] on button "Use my own images Recommended Full control over image selection and order." at bounding box center [714, 283] width 14 height 14
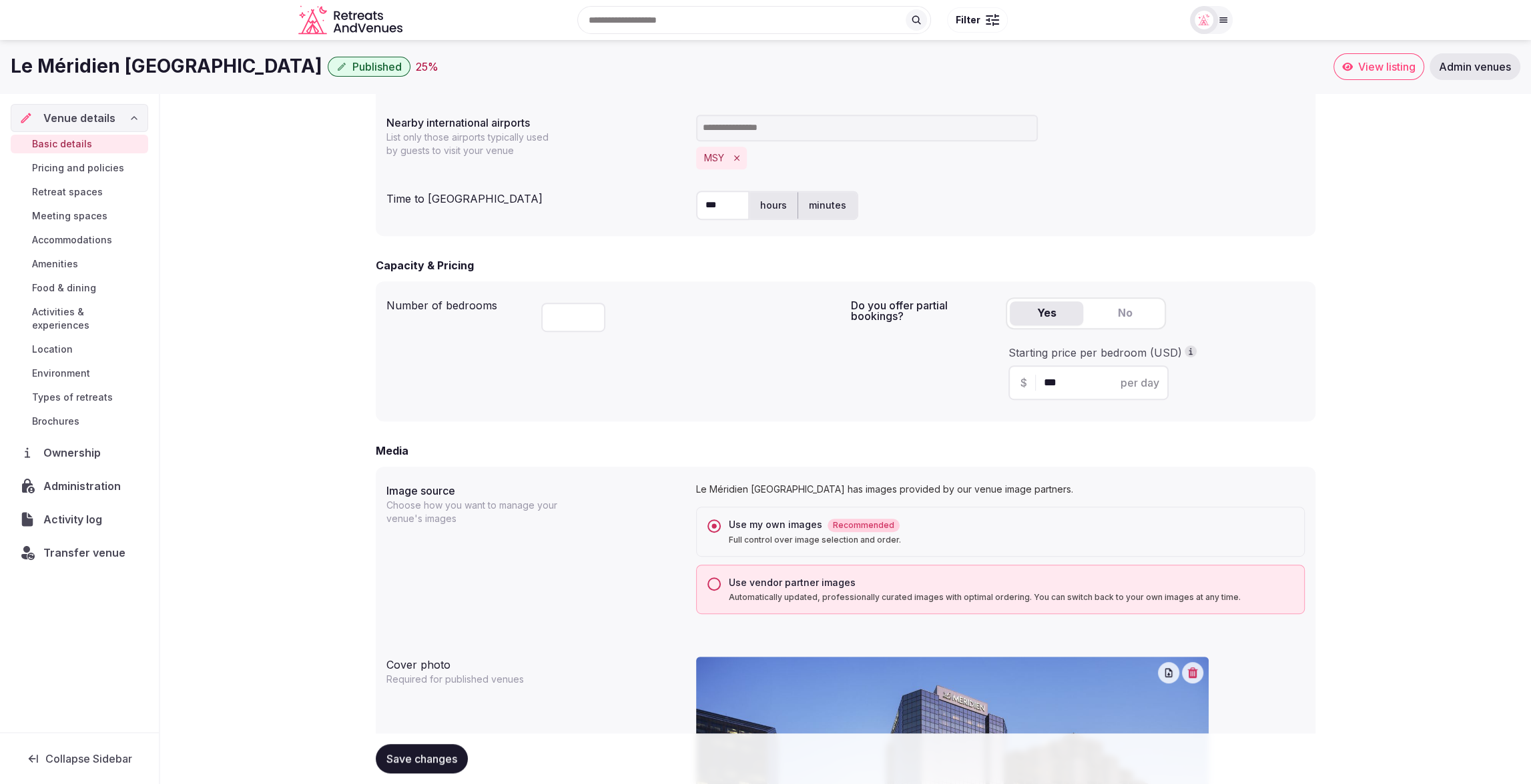
scroll to position [641, 0]
